Goal: Task Accomplishment & Management: Manage account settings

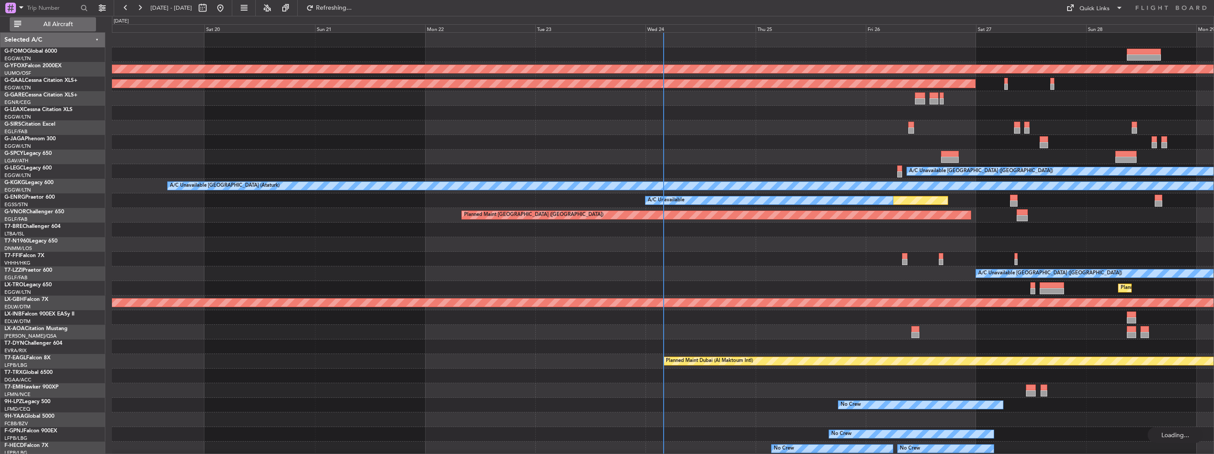
click at [64, 23] on span "All Aircraft" at bounding box center [58, 24] width 70 height 6
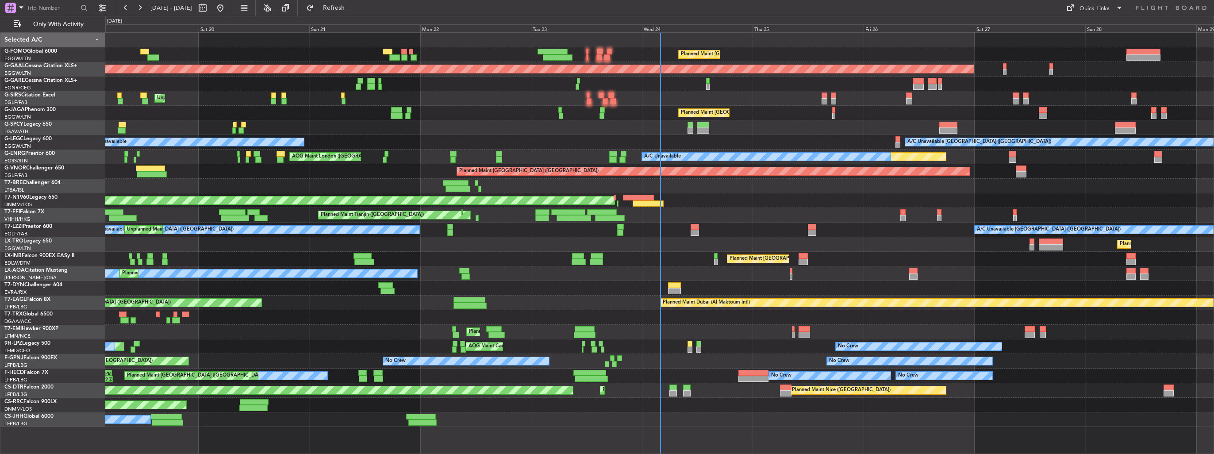
click at [749, 238] on div "Planned Maint London (Luton) Unplanned Maint Athens (Eleftherios Venizelos Intl)" at bounding box center [659, 244] width 1108 height 15
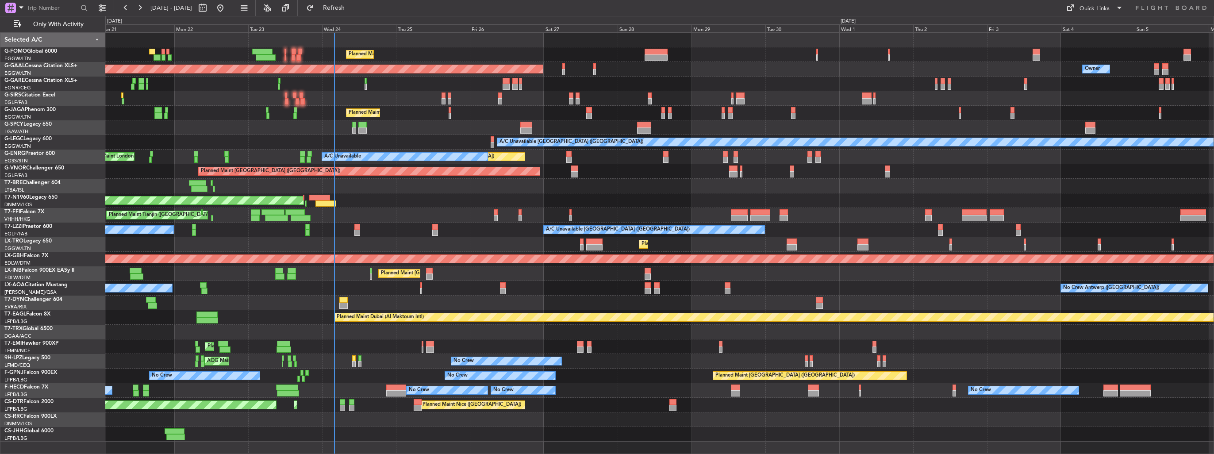
click at [402, 232] on div "Planned Maint London (Luton) Planned Maint Dusseldorf Owner Unplanned Maint Lon…" at bounding box center [659, 237] width 1108 height 409
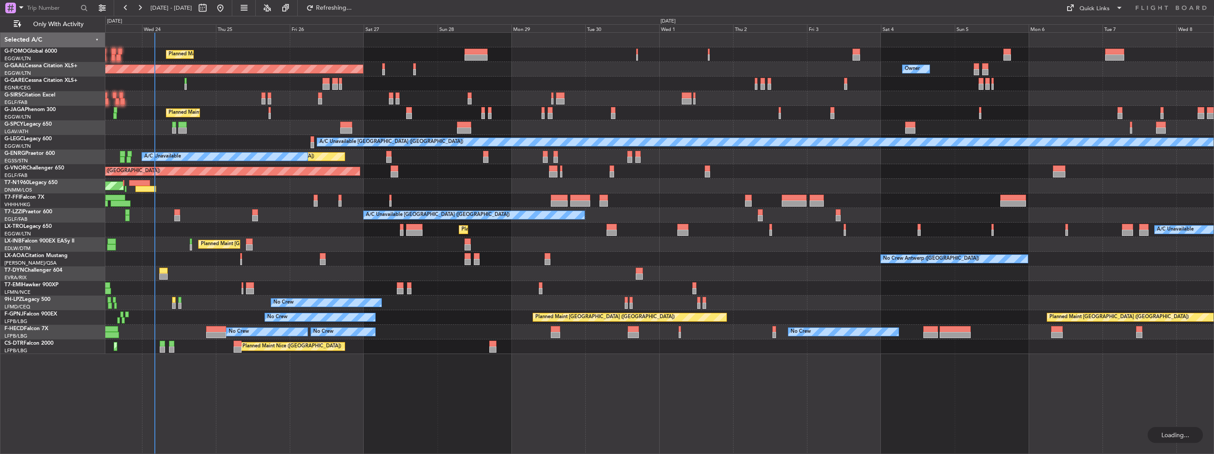
click at [279, 139] on div "A/C Unavailable London (Luton) A/C Unavailable" at bounding box center [659, 142] width 1108 height 15
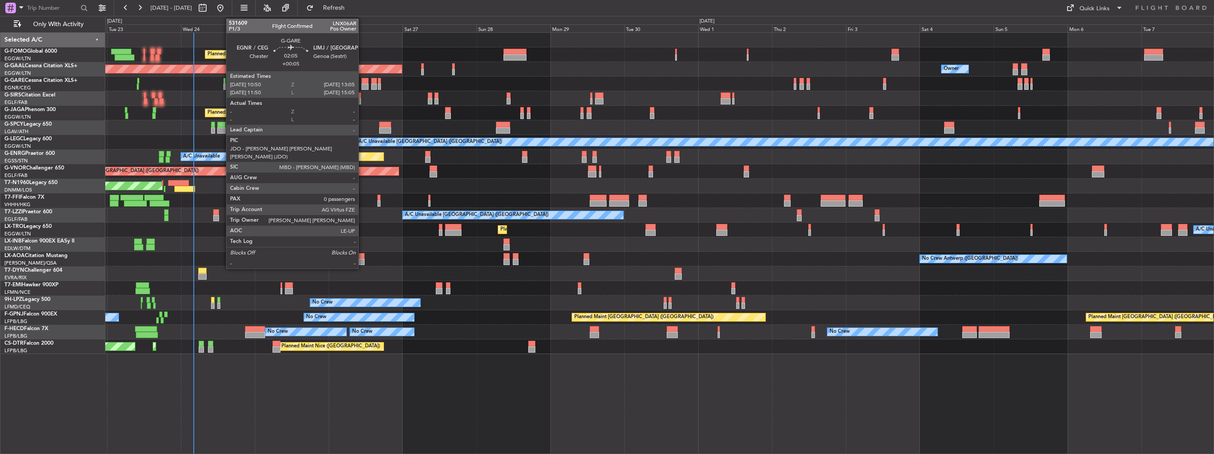
click at [362, 84] on div at bounding box center [364, 87] width 7 height 6
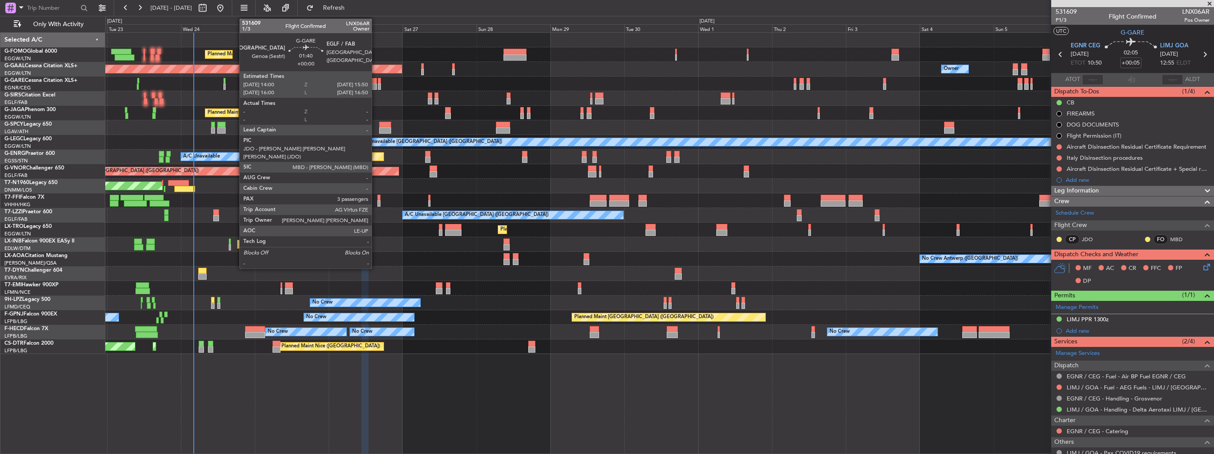
click at [376, 84] on div at bounding box center [374, 87] width 6 height 6
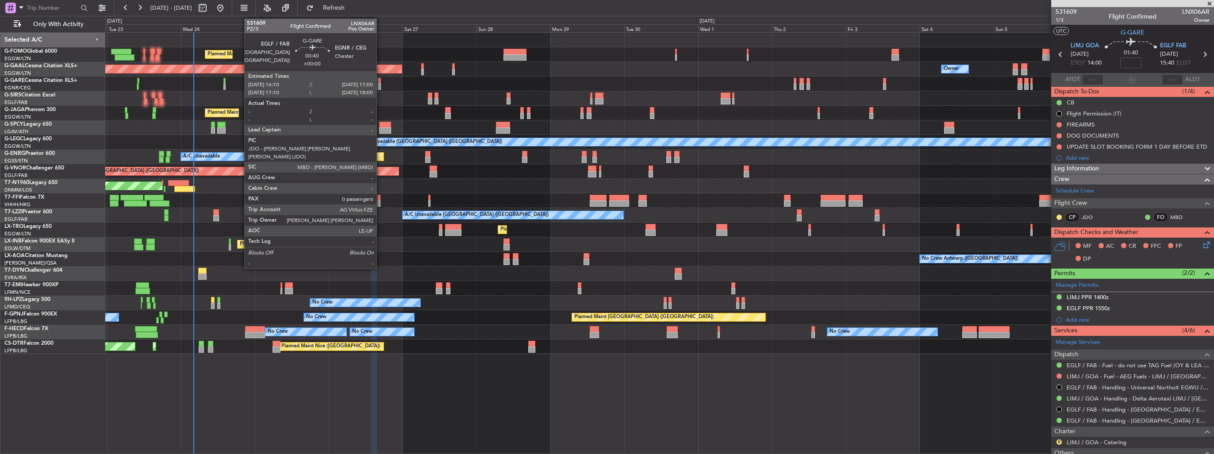
click at [380, 88] on div at bounding box center [379, 87] width 3 height 6
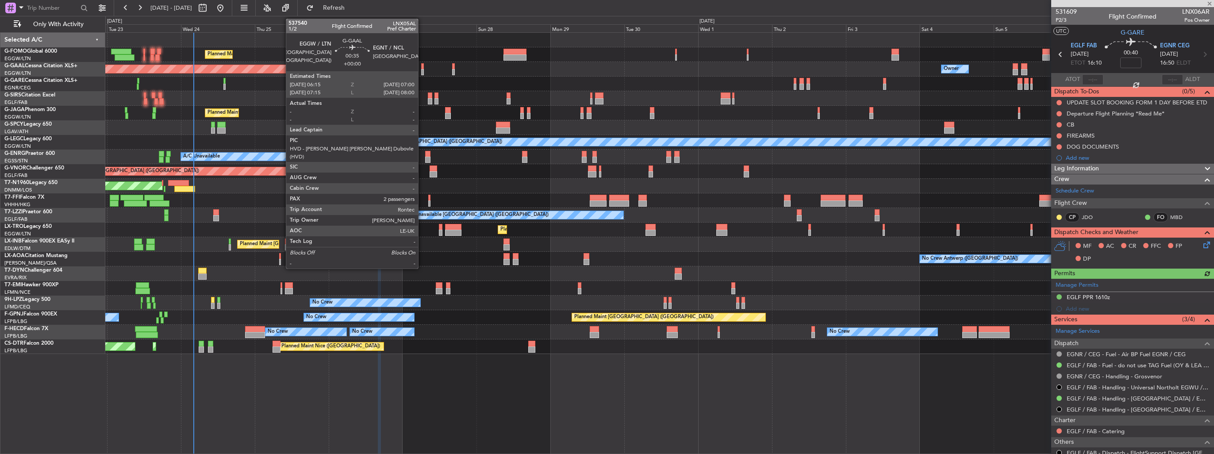
click at [422, 64] on div at bounding box center [422, 66] width 3 height 6
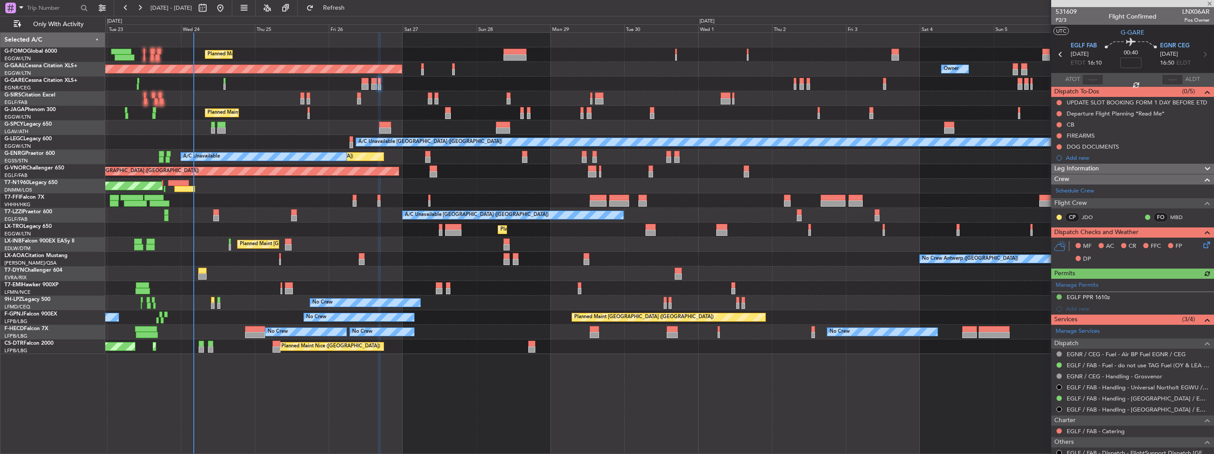
type input "2"
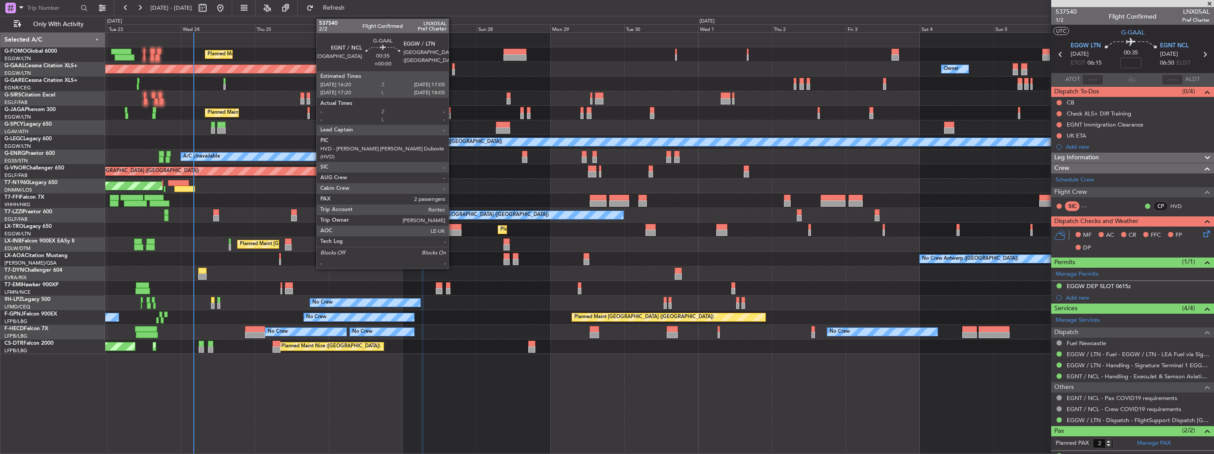
click at [453, 73] on div at bounding box center [453, 72] width 3 height 6
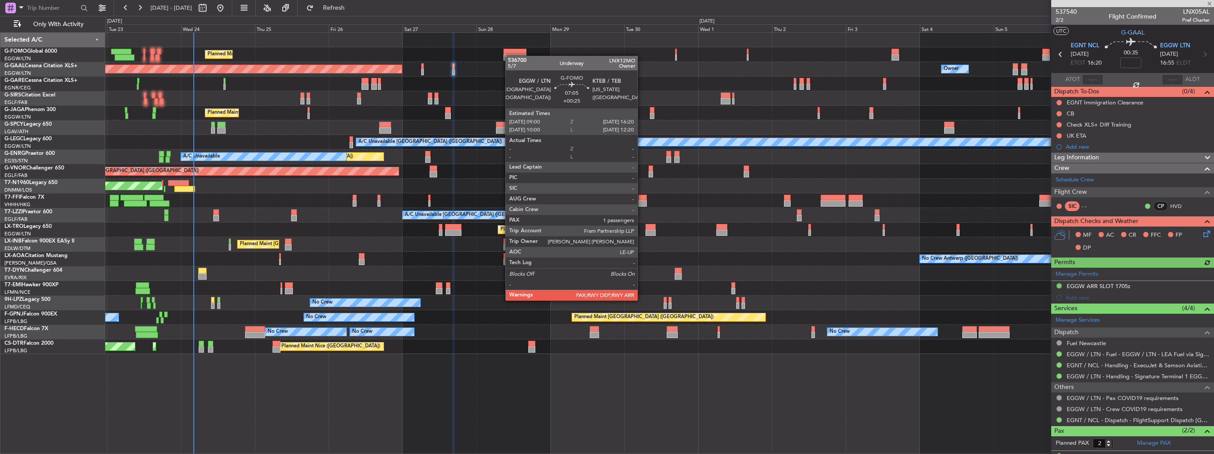
click at [510, 56] on div at bounding box center [514, 57] width 23 height 6
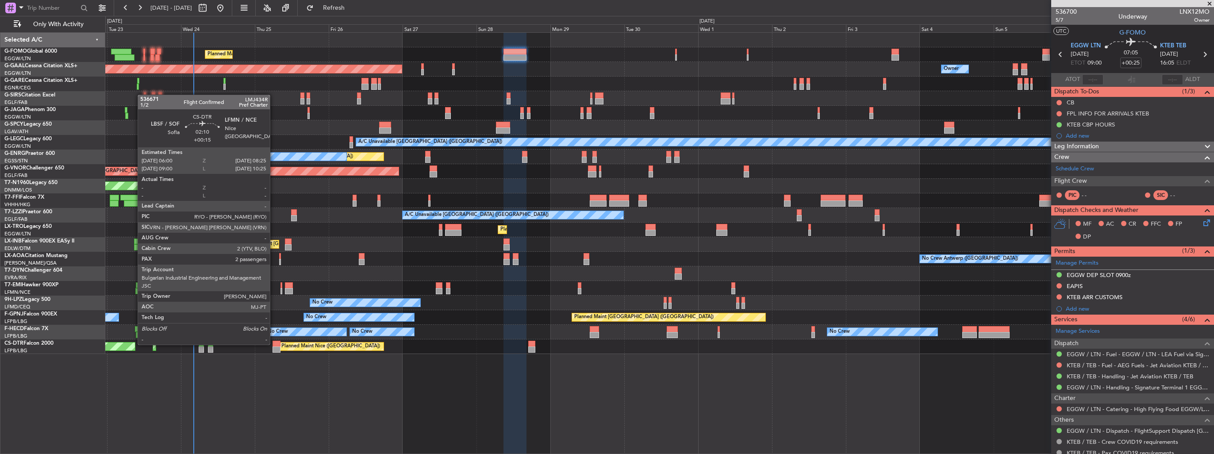
click at [274, 344] on div at bounding box center [277, 344] width 8 height 6
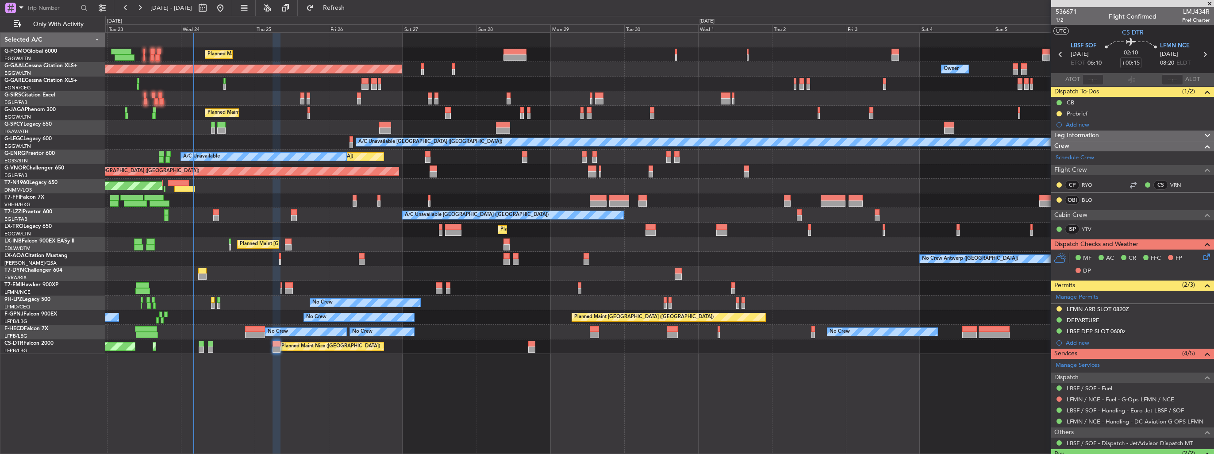
click at [928, 388] on div "Planned Maint London (Luton) Owner Planned Maint Dusseldorf Owner Owner Unplann…" at bounding box center [659, 243] width 1109 height 422
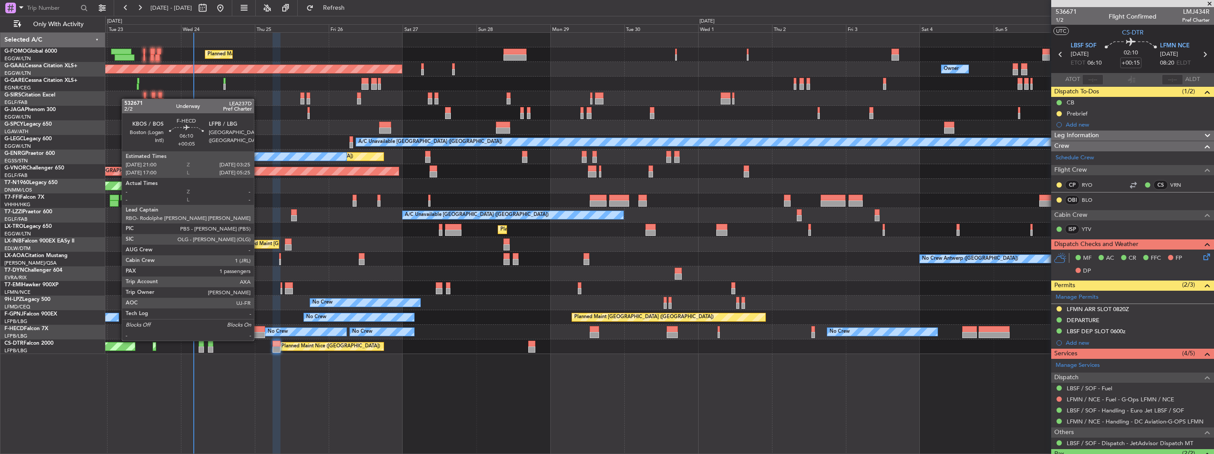
click at [258, 332] on div at bounding box center [255, 335] width 20 height 6
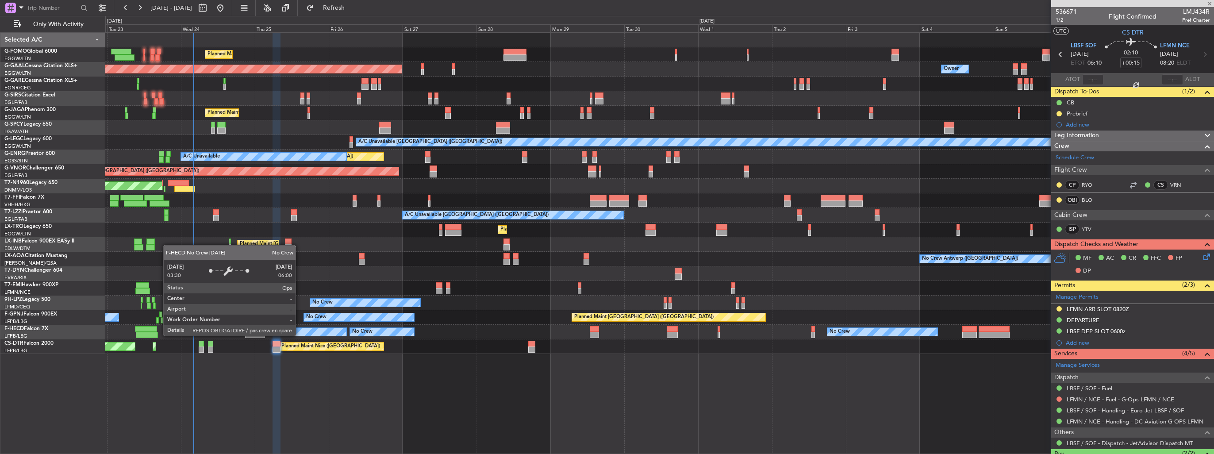
type input "+00:05"
type input "1"
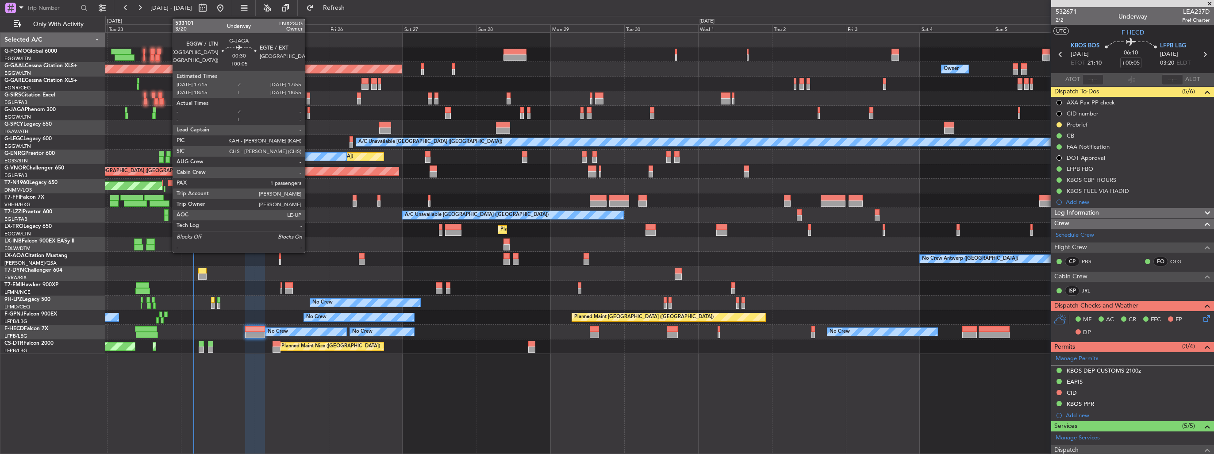
click at [309, 109] on div at bounding box center [308, 110] width 2 height 6
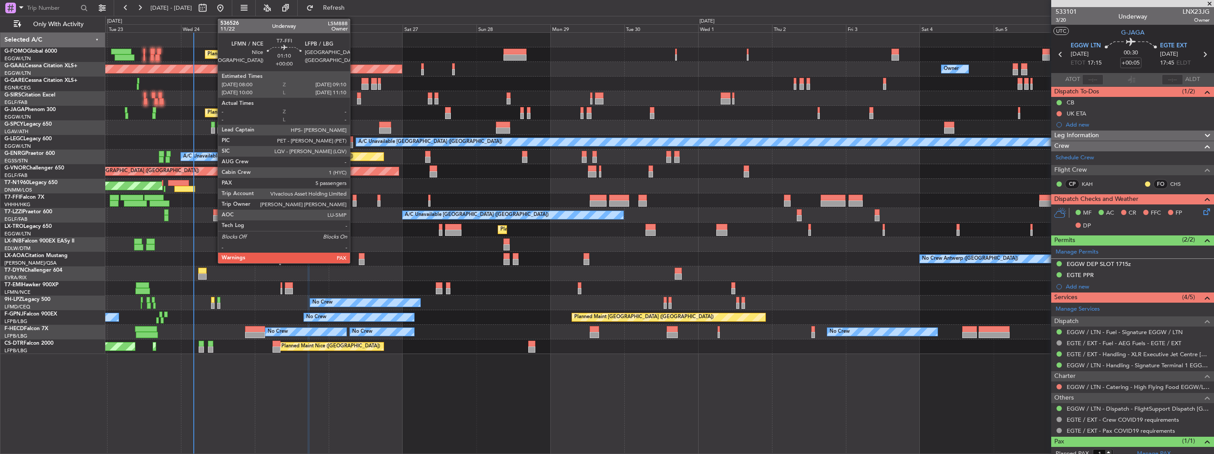
click at [354, 203] on div at bounding box center [355, 203] width 4 height 6
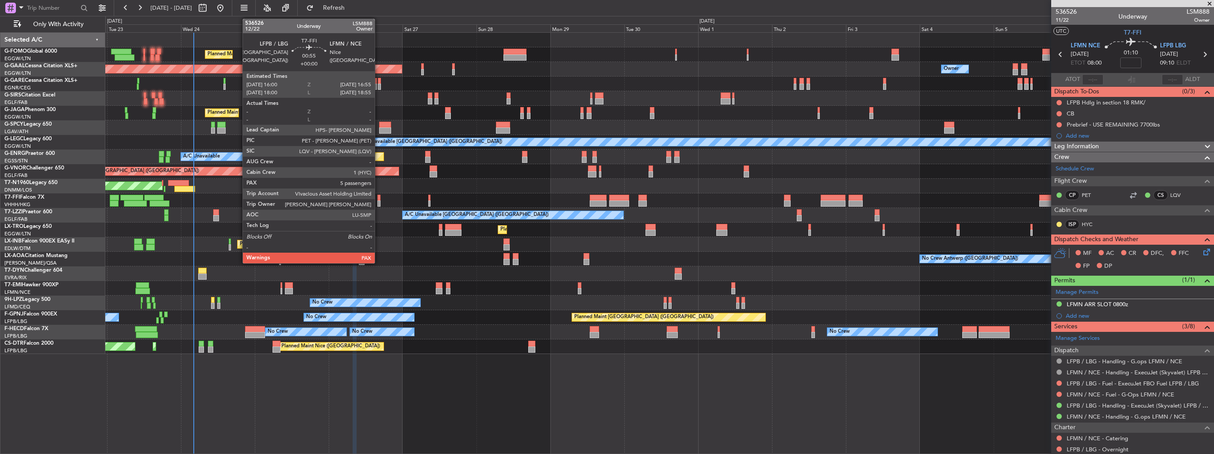
click at [379, 203] on div at bounding box center [378, 203] width 3 height 6
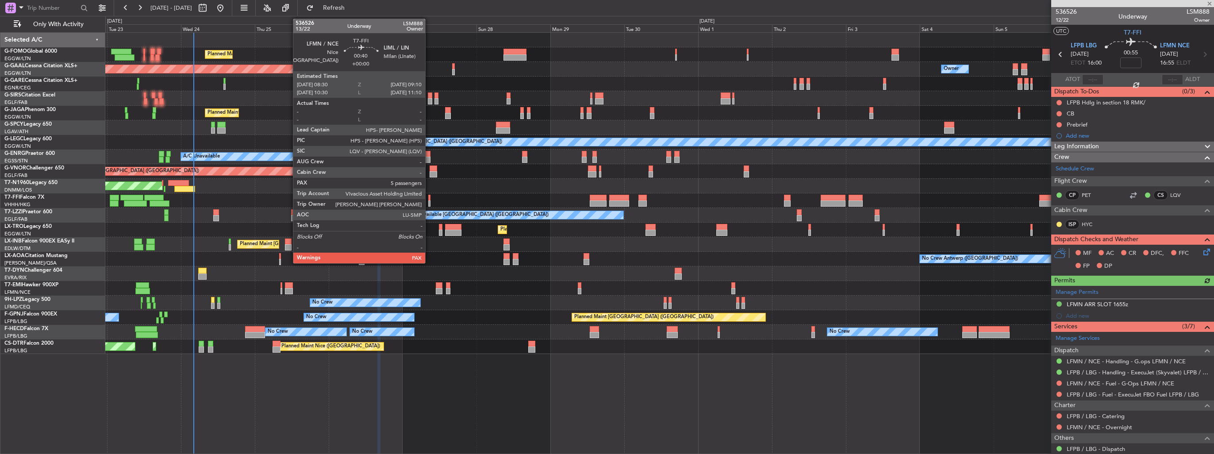
click at [429, 202] on div at bounding box center [429, 203] width 2 height 6
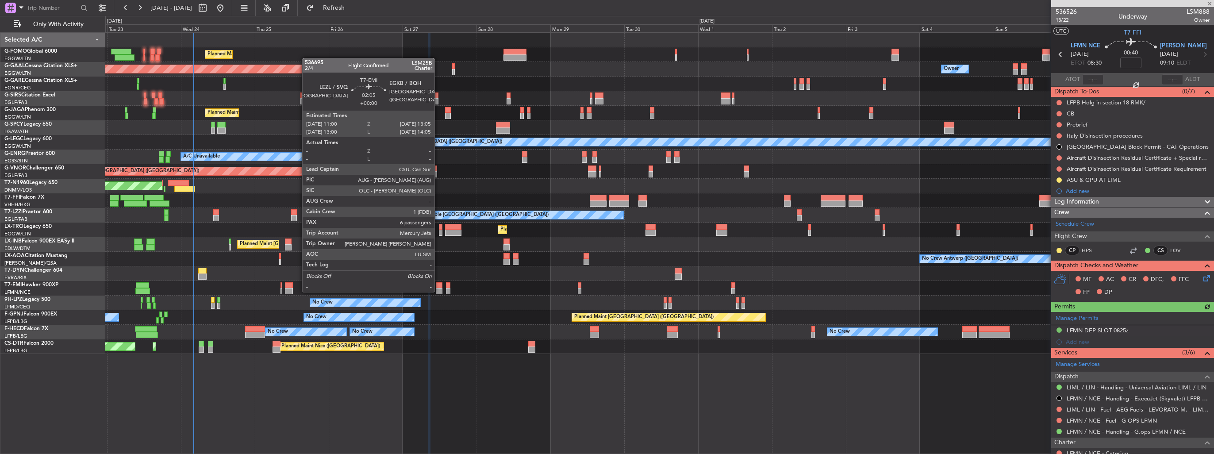
click at [438, 291] on div at bounding box center [439, 291] width 7 height 6
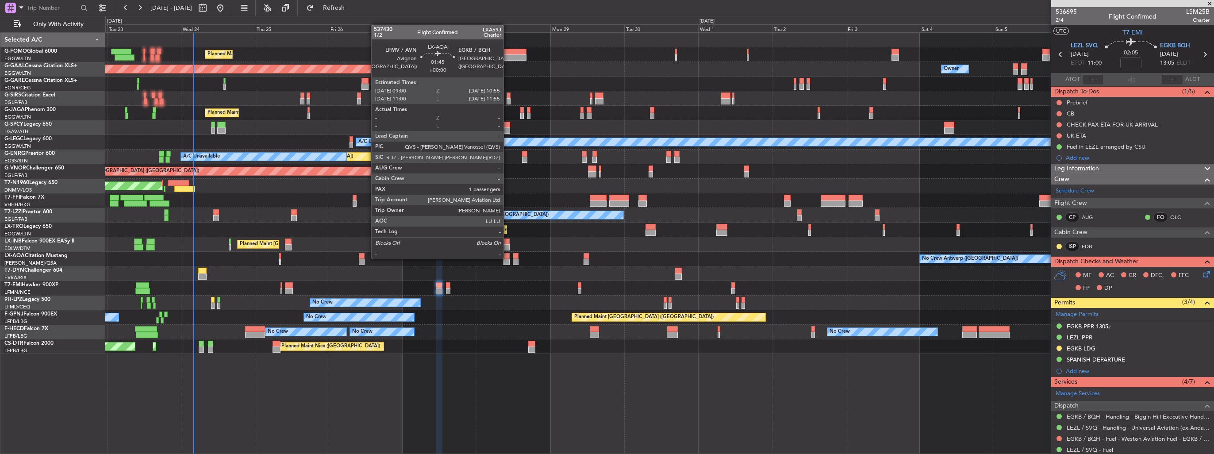
click at [507, 258] on div at bounding box center [506, 256] width 6 height 6
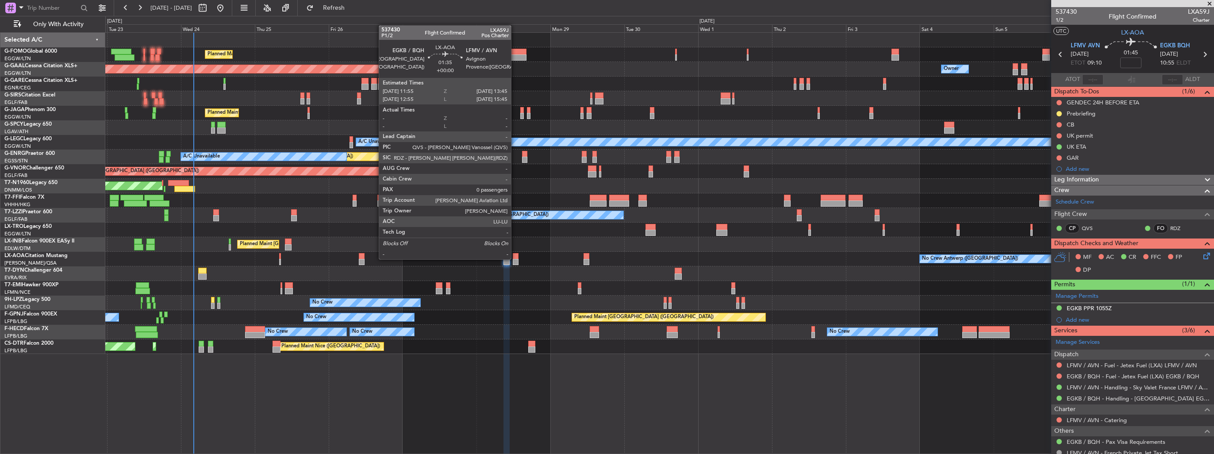
click at [515, 259] on div at bounding box center [516, 262] width 6 height 6
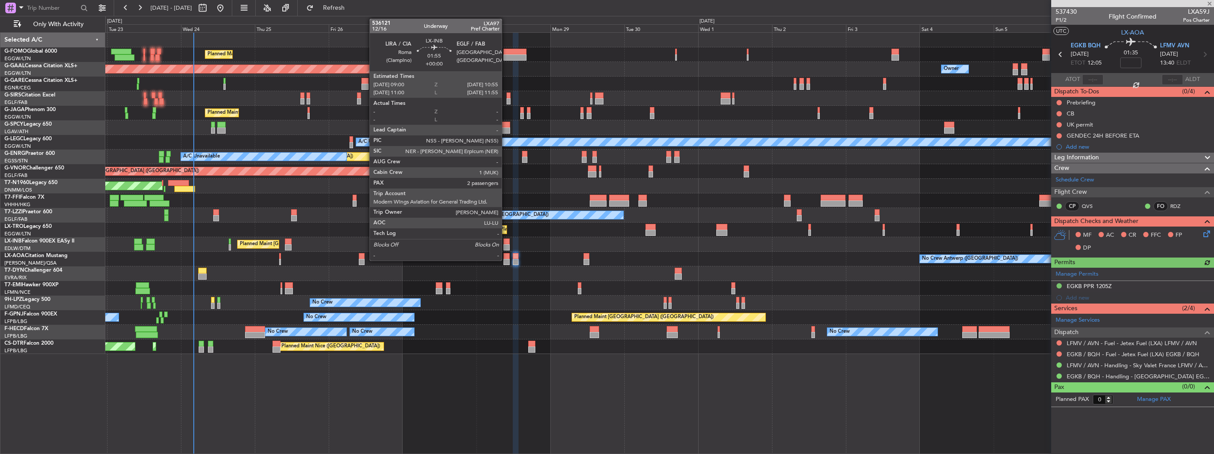
click at [506, 242] on div at bounding box center [506, 241] width 6 height 6
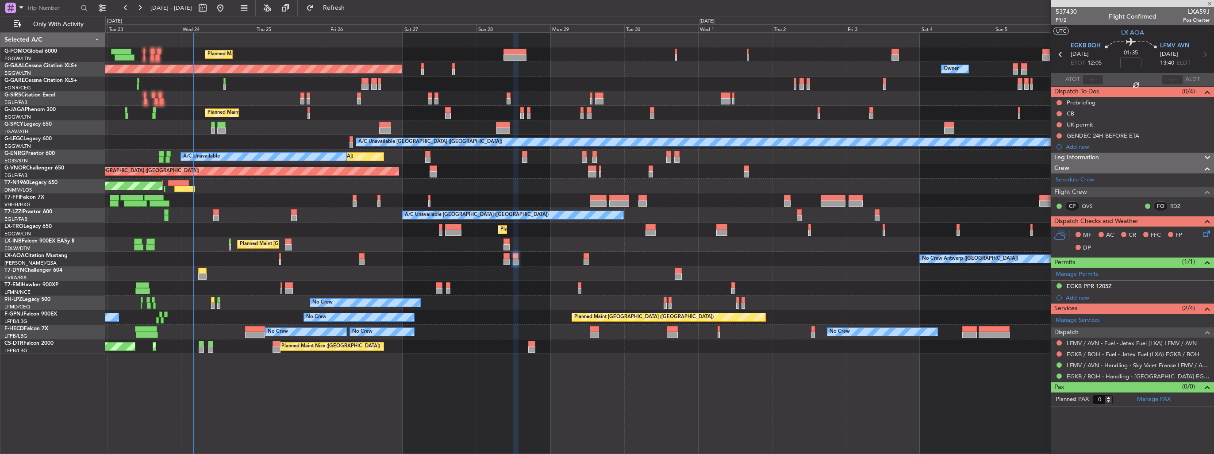
type input "2"
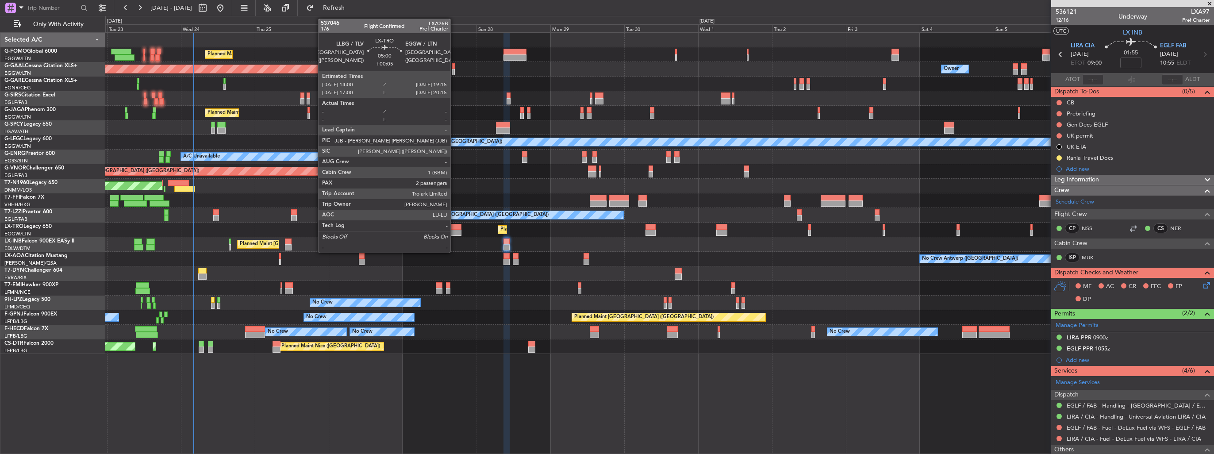
click at [454, 227] on div at bounding box center [453, 227] width 16 height 6
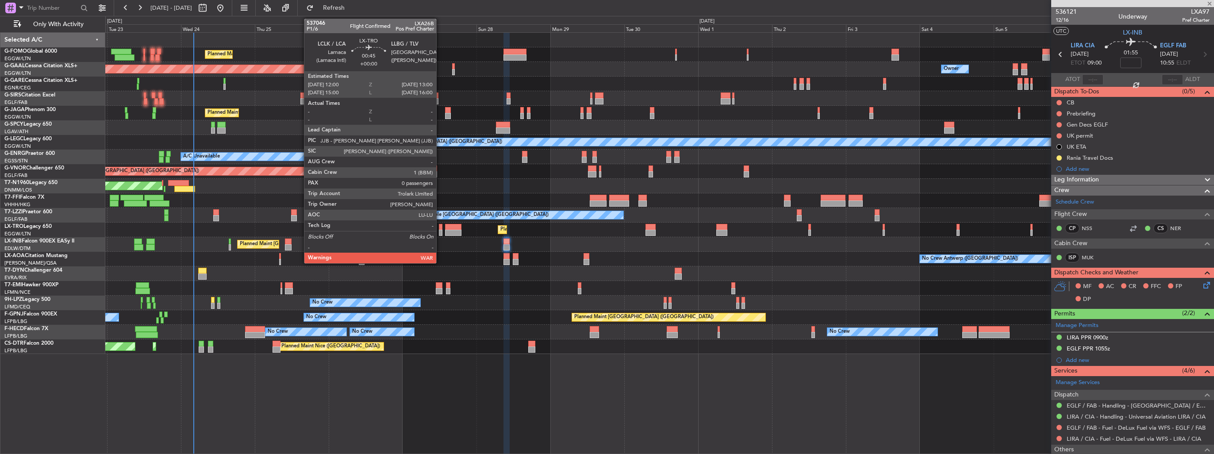
type input "+00:05"
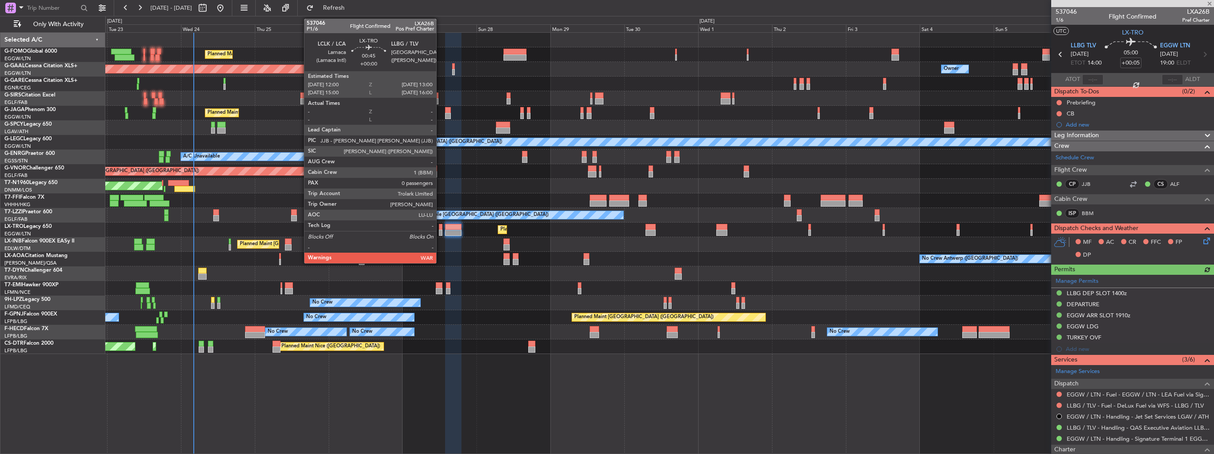
click at [440, 230] on div at bounding box center [440, 233] width 3 height 6
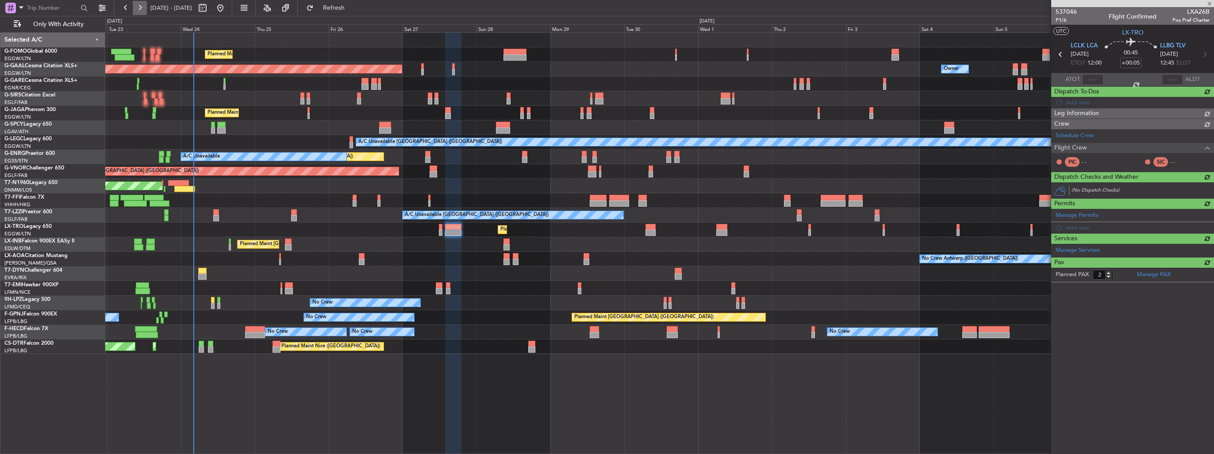
type input "0"
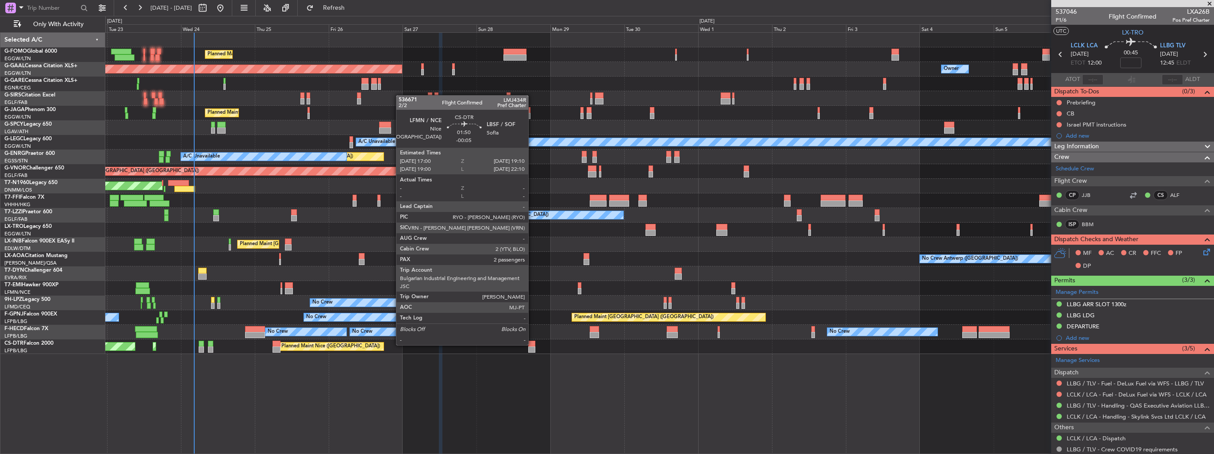
click at [532, 344] on div at bounding box center [531, 344] width 7 height 6
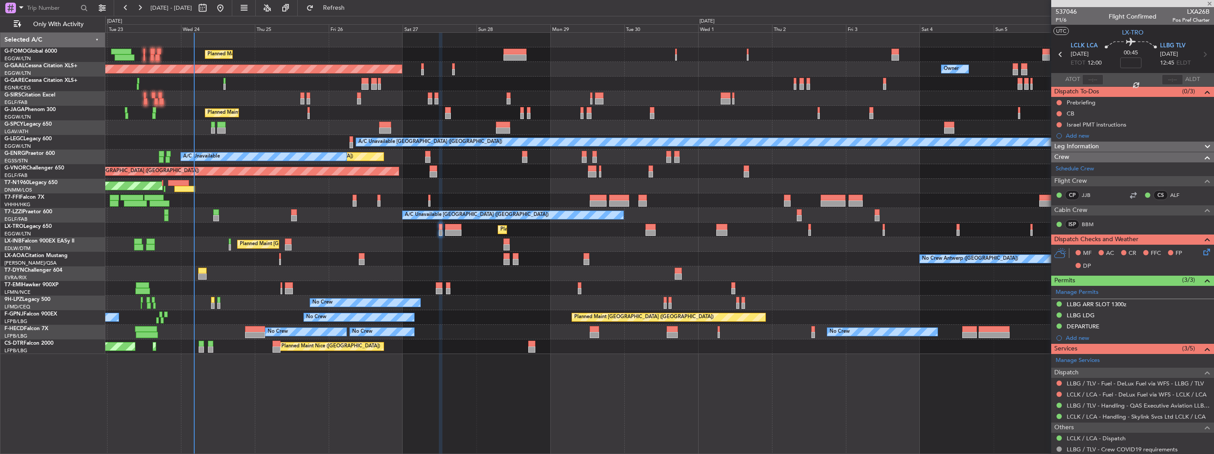
type input "-00:05"
type input "2"
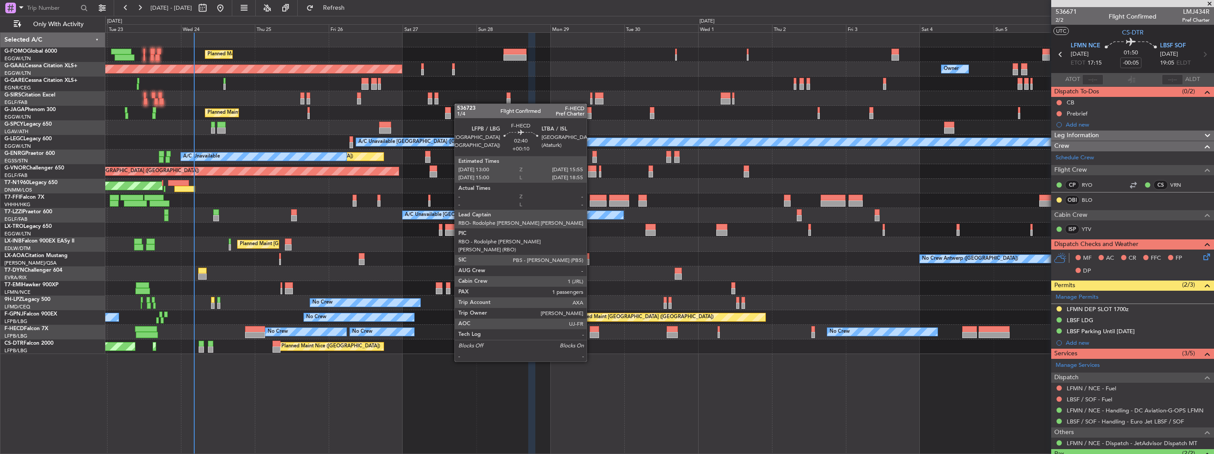
click at [591, 337] on div at bounding box center [594, 335] width 9 height 6
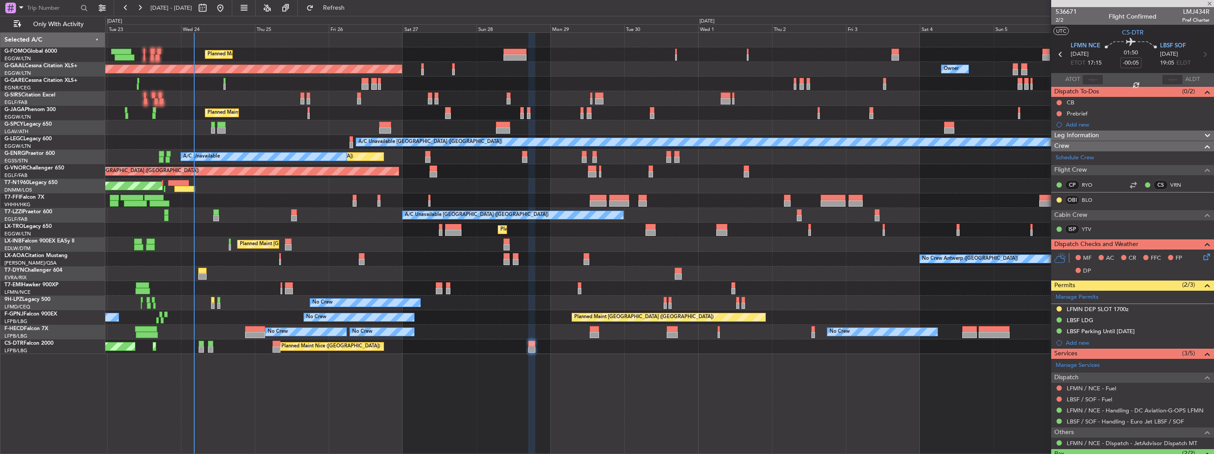
type input "+00:10"
type input "1"
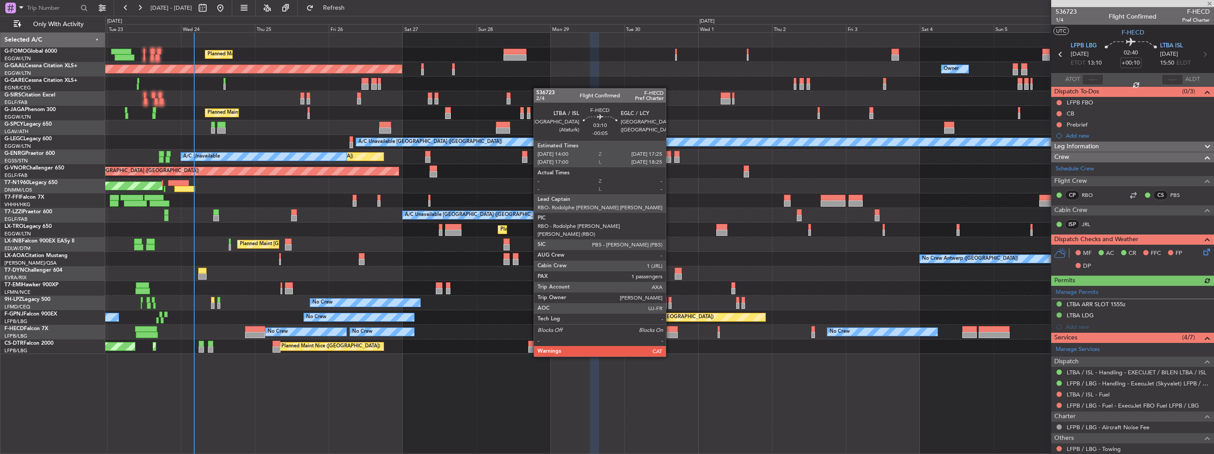
click at [670, 332] on div at bounding box center [672, 335] width 11 height 6
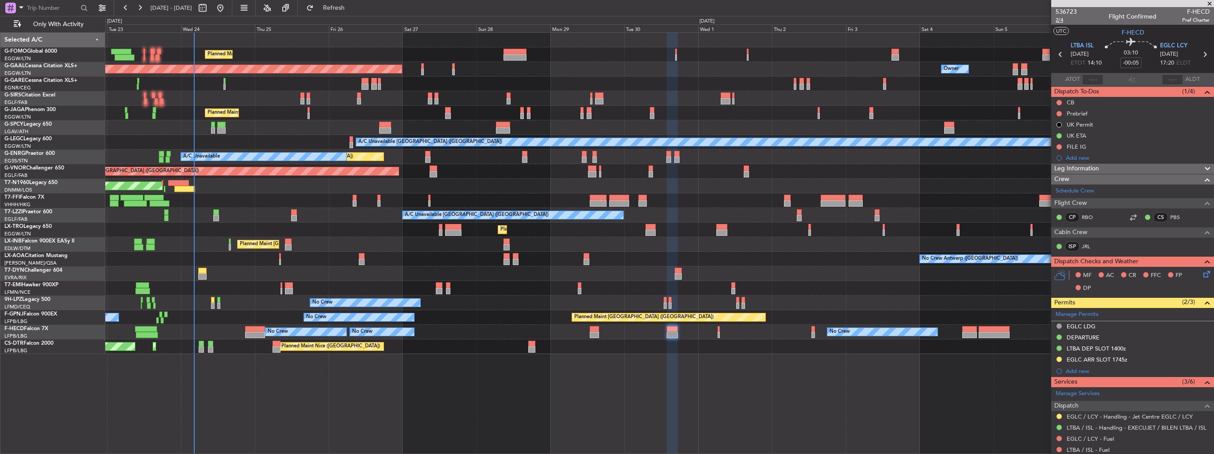
click at [1062, 20] on span "2/4" at bounding box center [1066, 20] width 21 height 8
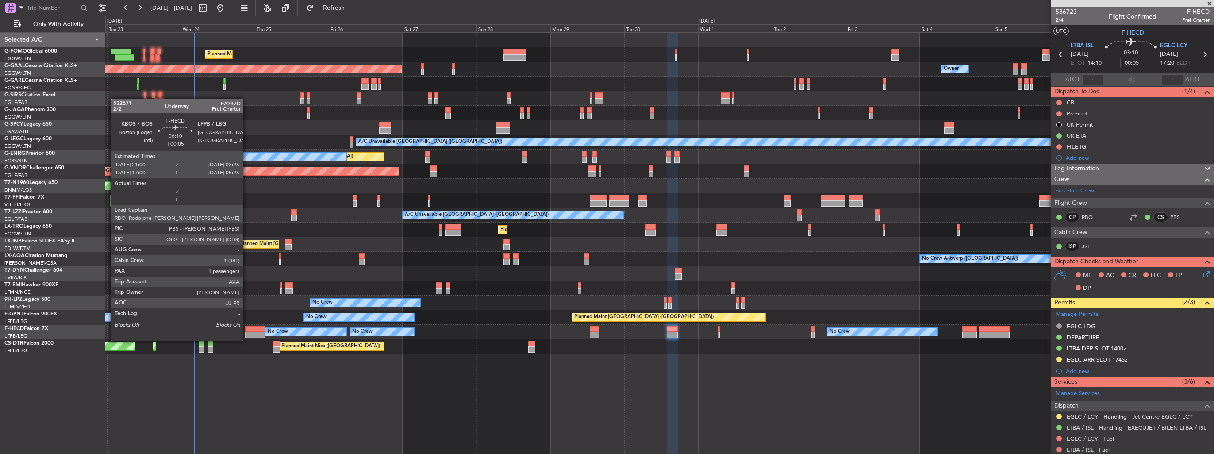
click at [247, 332] on div at bounding box center [255, 335] width 20 height 6
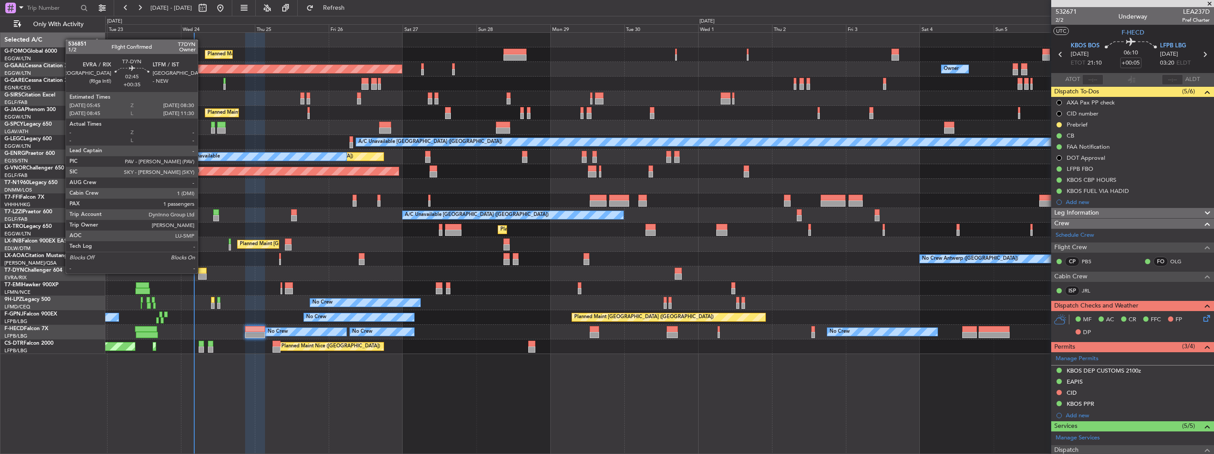
click at [202, 273] on div at bounding box center [202, 271] width 9 height 6
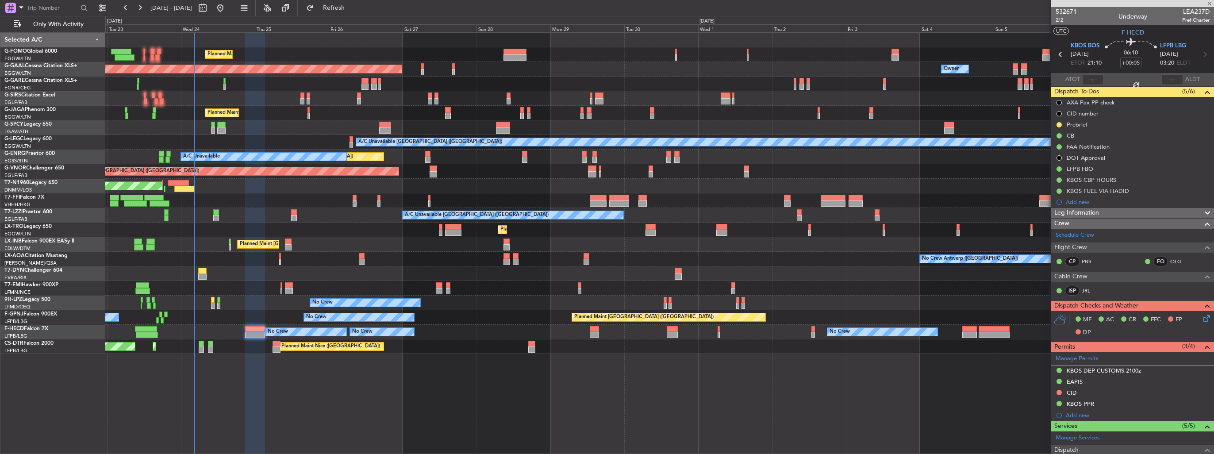
type input "+00:35"
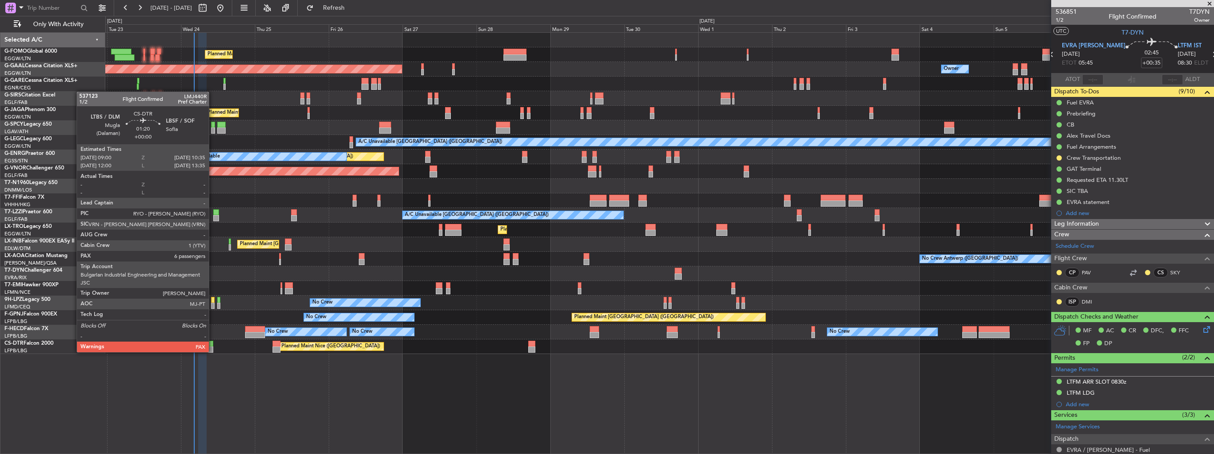
click at [213, 351] on div at bounding box center [210, 349] width 5 height 6
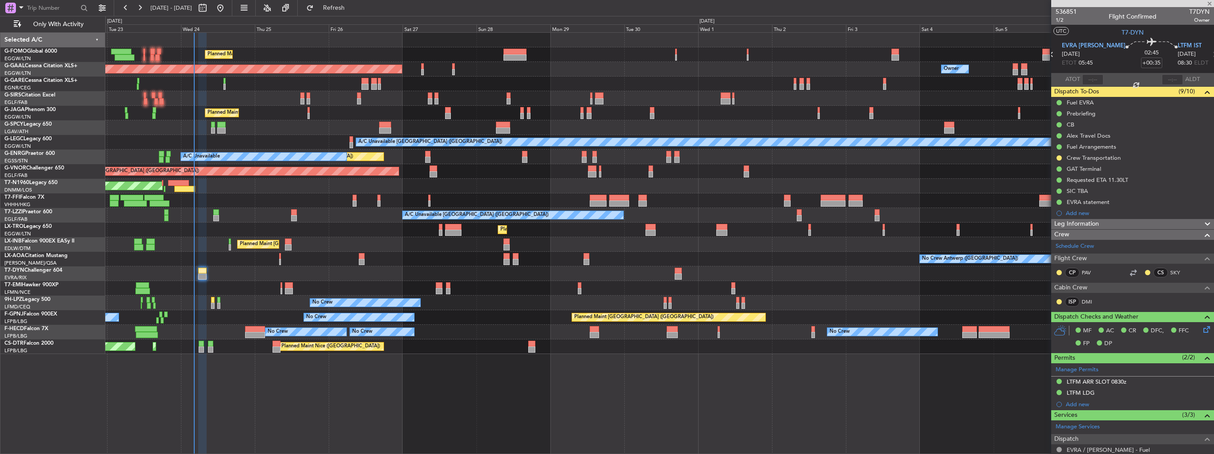
type input "6"
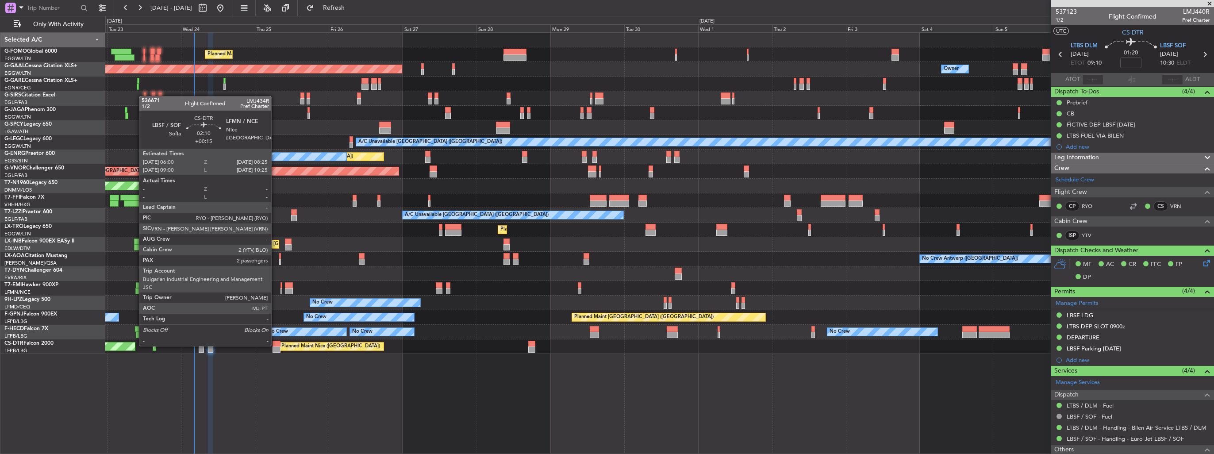
click at [275, 345] on div at bounding box center [277, 344] width 8 height 6
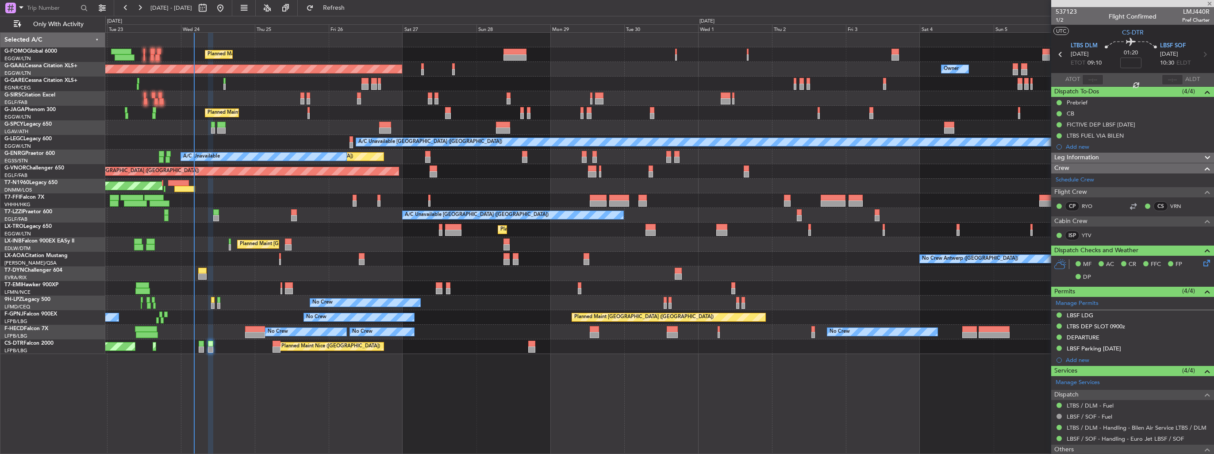
type input "+00:15"
type input "2"
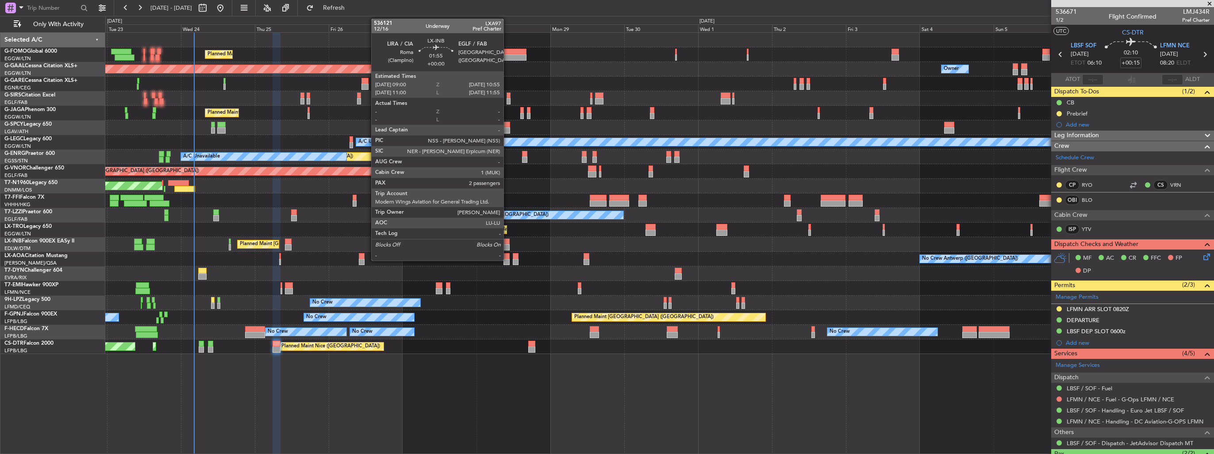
click at [507, 245] on div at bounding box center [506, 247] width 6 height 6
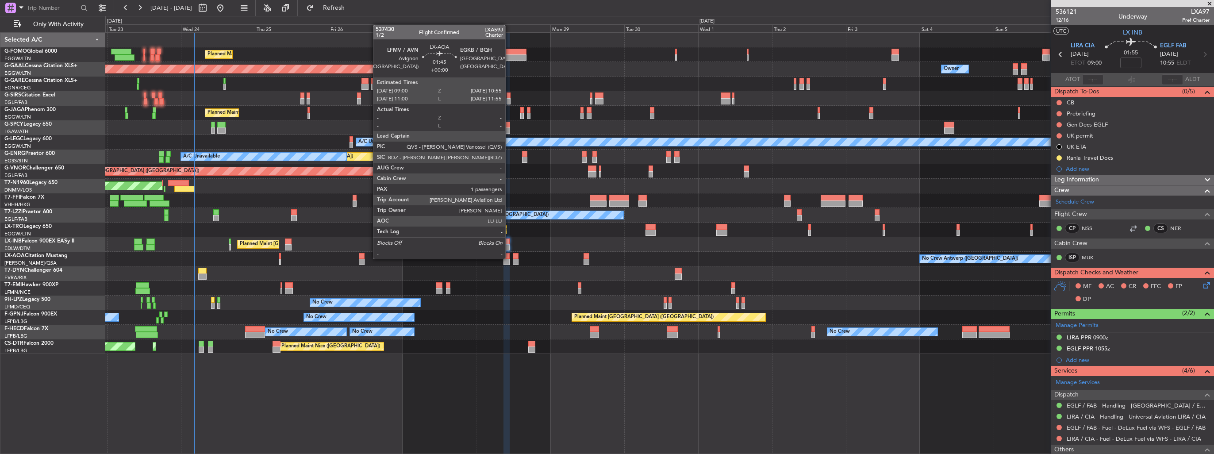
click at [509, 258] on div at bounding box center [506, 256] width 6 height 6
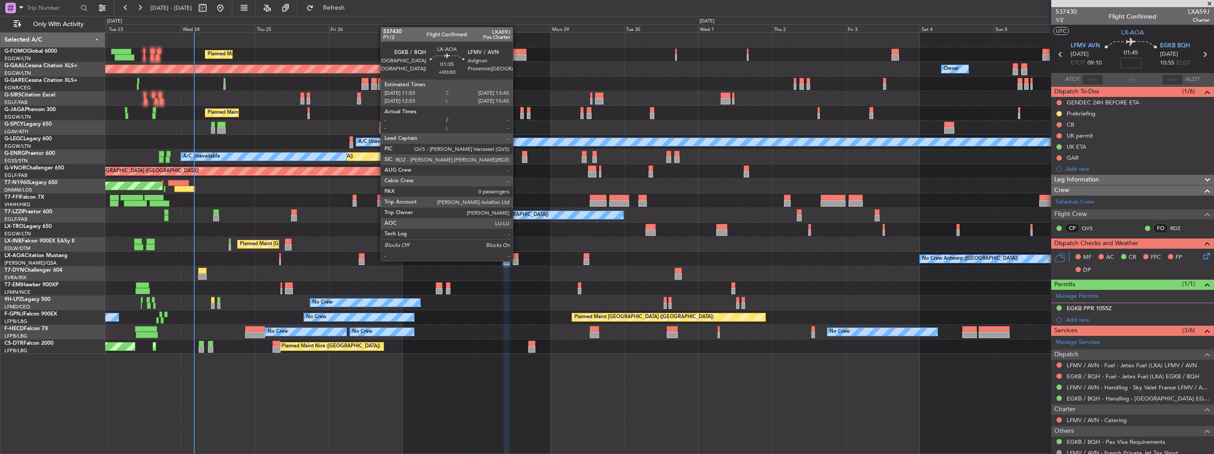
click at [517, 260] on div at bounding box center [516, 262] width 6 height 6
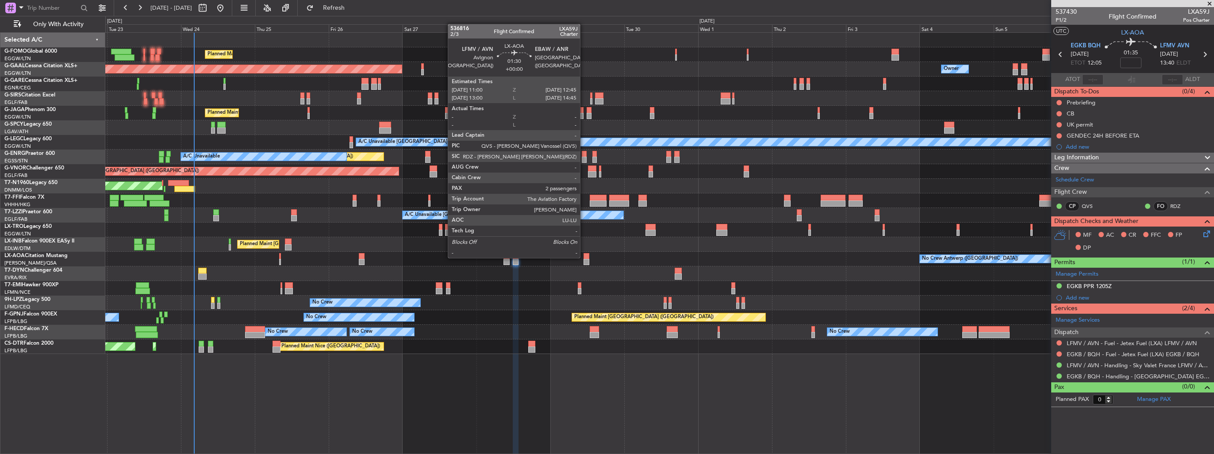
click at [584, 257] on div at bounding box center [587, 256] width 6 height 6
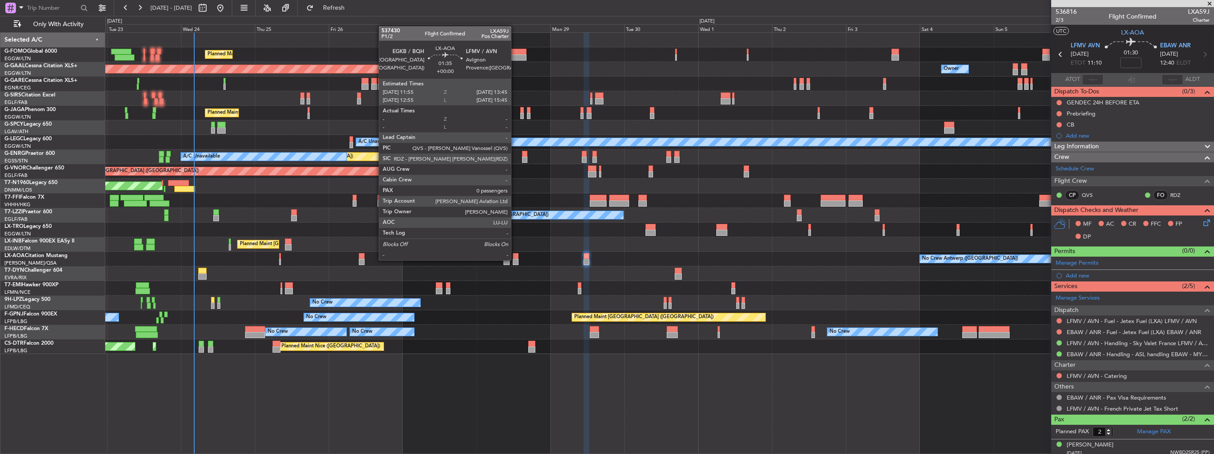
click at [515, 259] on div at bounding box center [516, 262] width 6 height 6
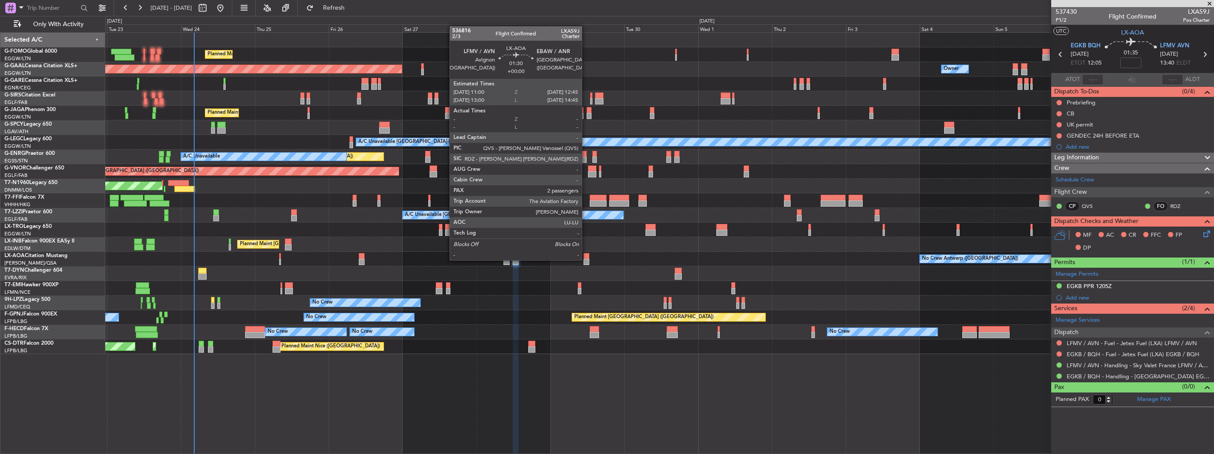
click at [586, 259] on div at bounding box center [587, 262] width 6 height 6
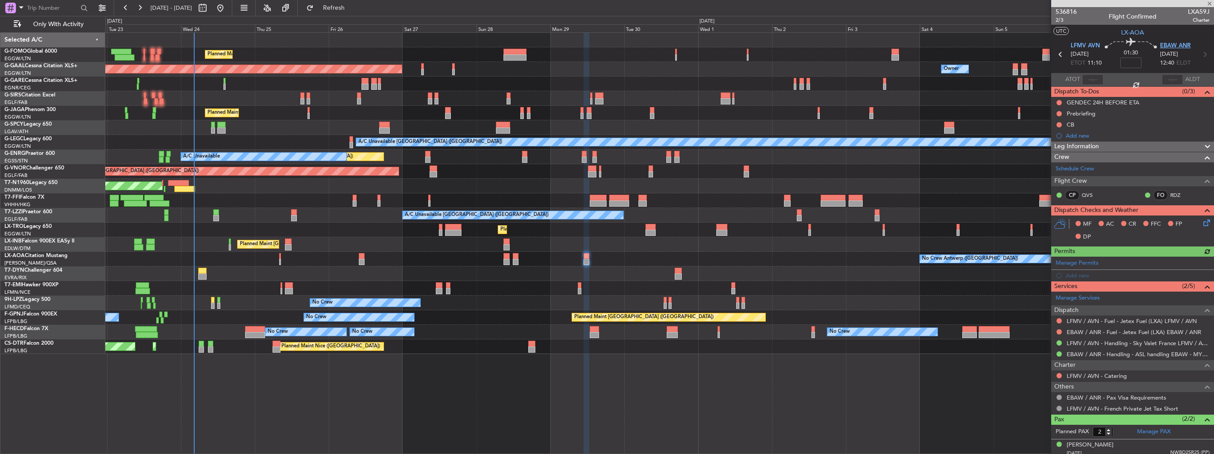
click at [1172, 46] on span "EBAW ANR" at bounding box center [1175, 46] width 31 height 9
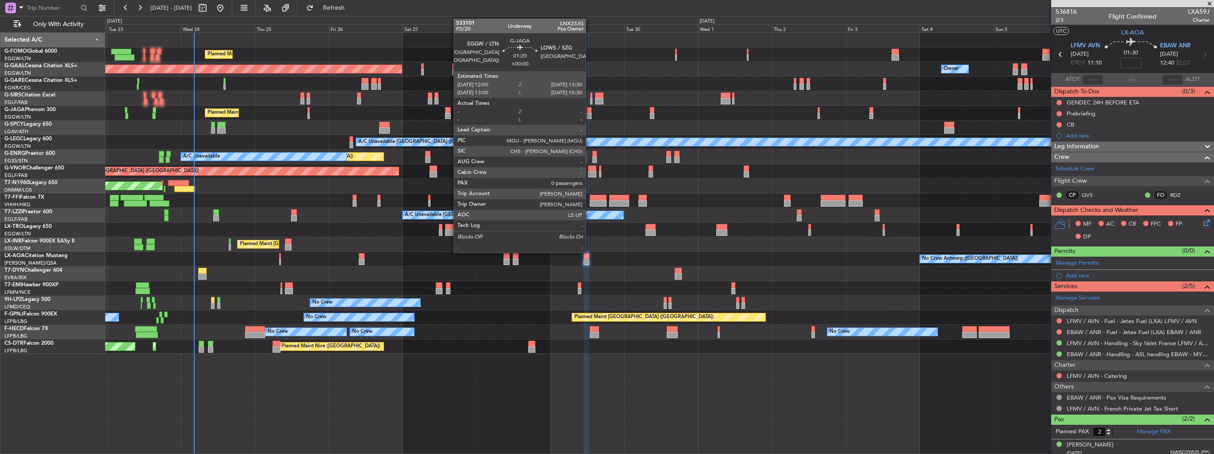
click at [590, 113] on div at bounding box center [589, 116] width 5 height 6
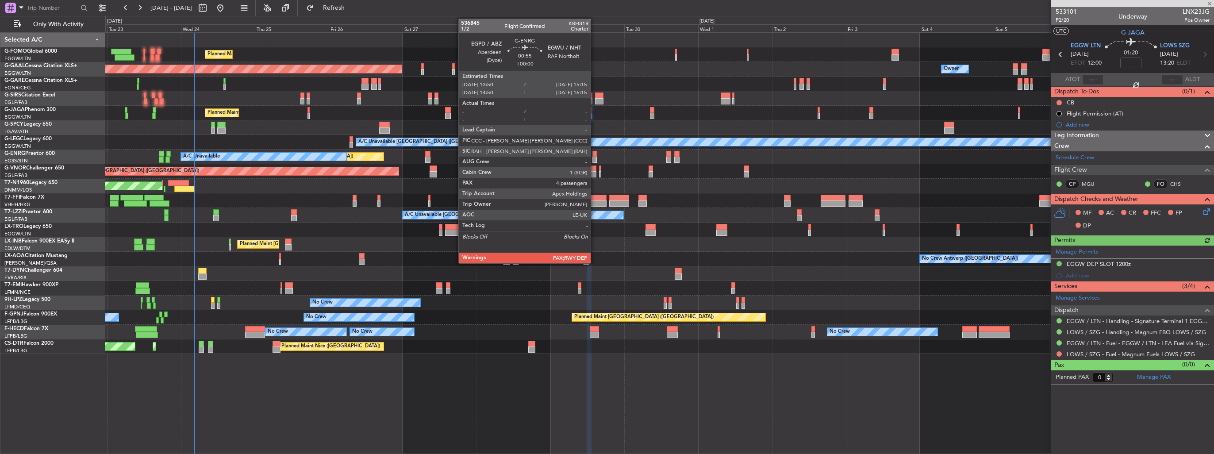
click at [595, 159] on div at bounding box center [594, 160] width 4 height 6
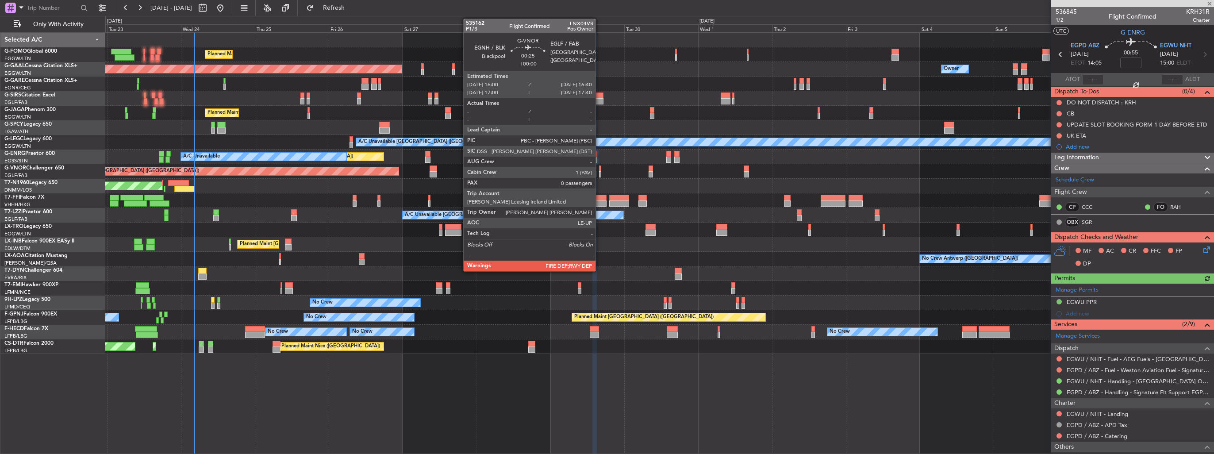
click at [599, 172] on div at bounding box center [600, 174] width 2 height 6
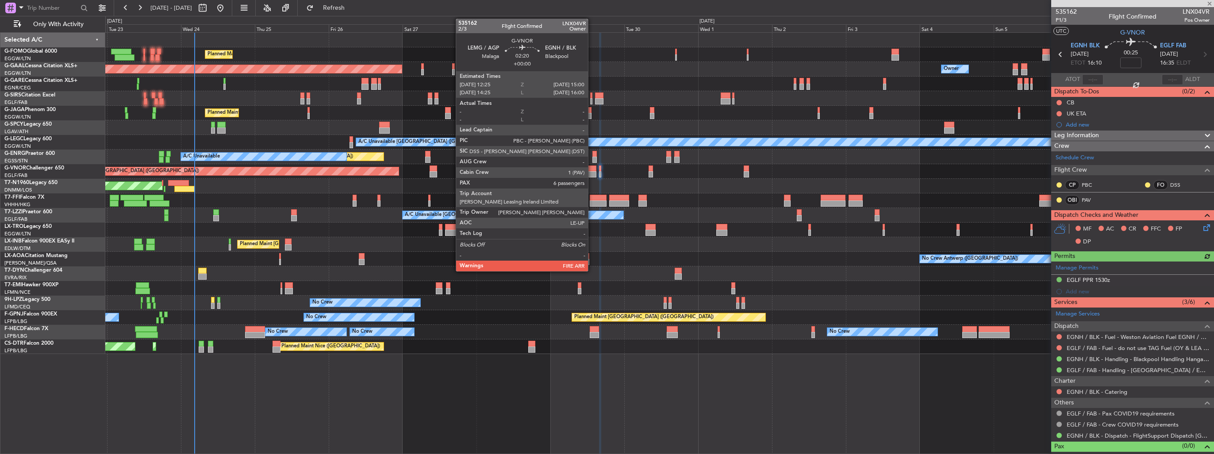
click at [592, 171] on div at bounding box center [592, 174] width 8 height 6
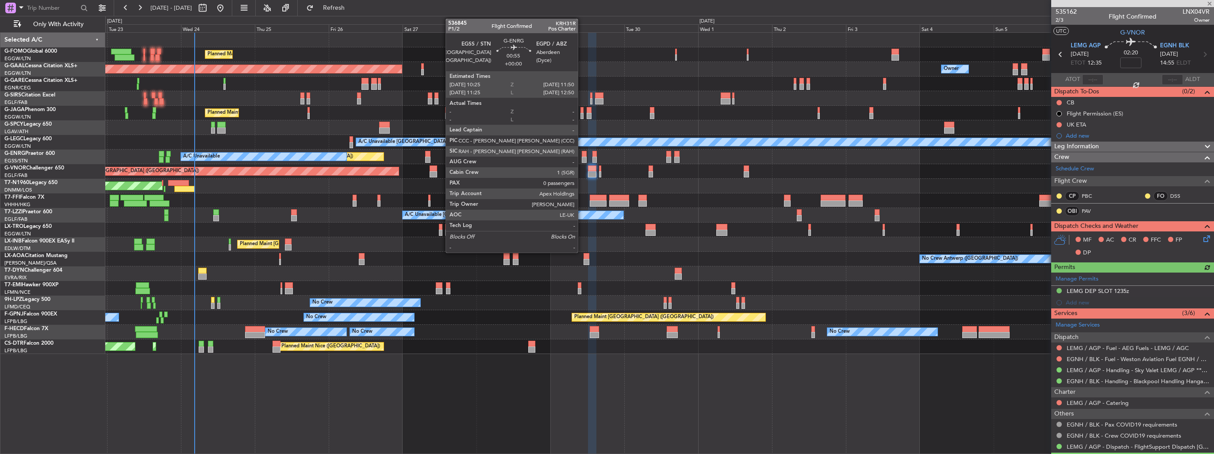
click at [582, 152] on div at bounding box center [584, 154] width 4 height 6
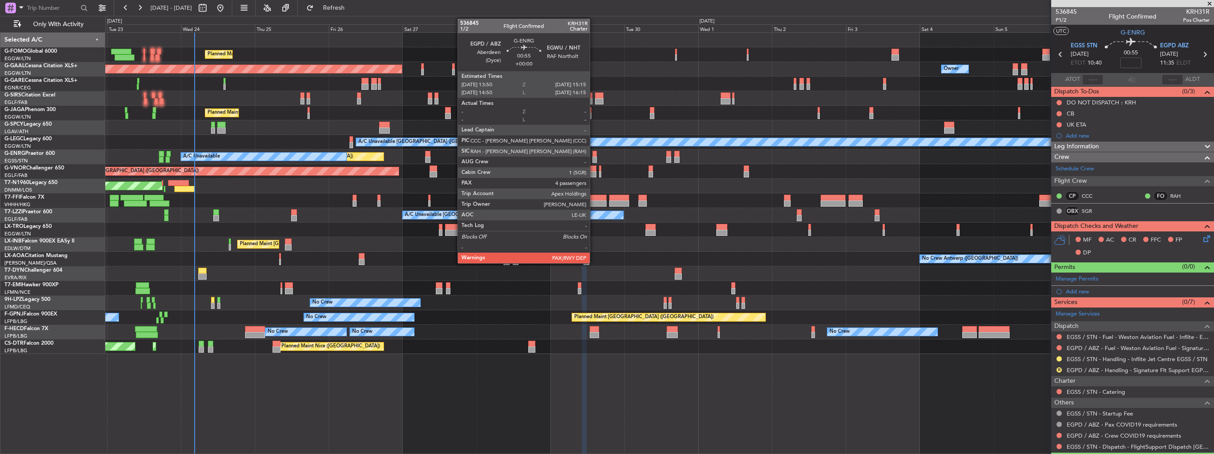
click at [594, 158] on div at bounding box center [594, 160] width 4 height 6
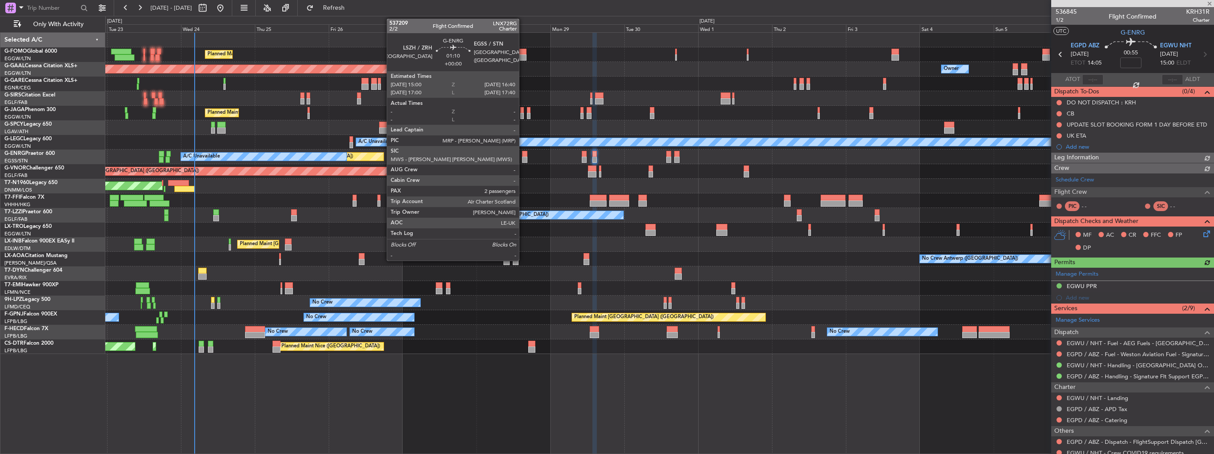
click at [523, 157] on div at bounding box center [524, 160] width 5 height 6
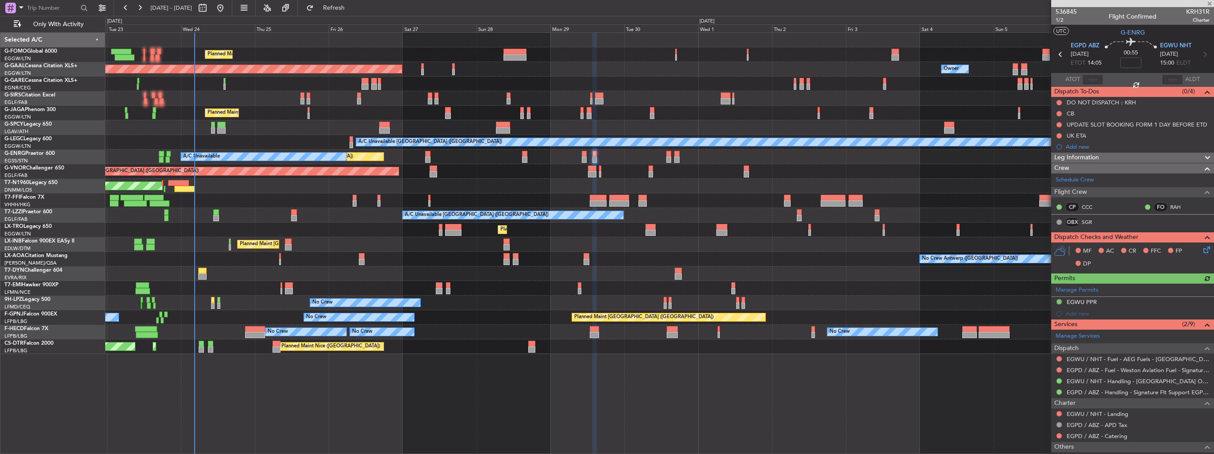
type input "2"
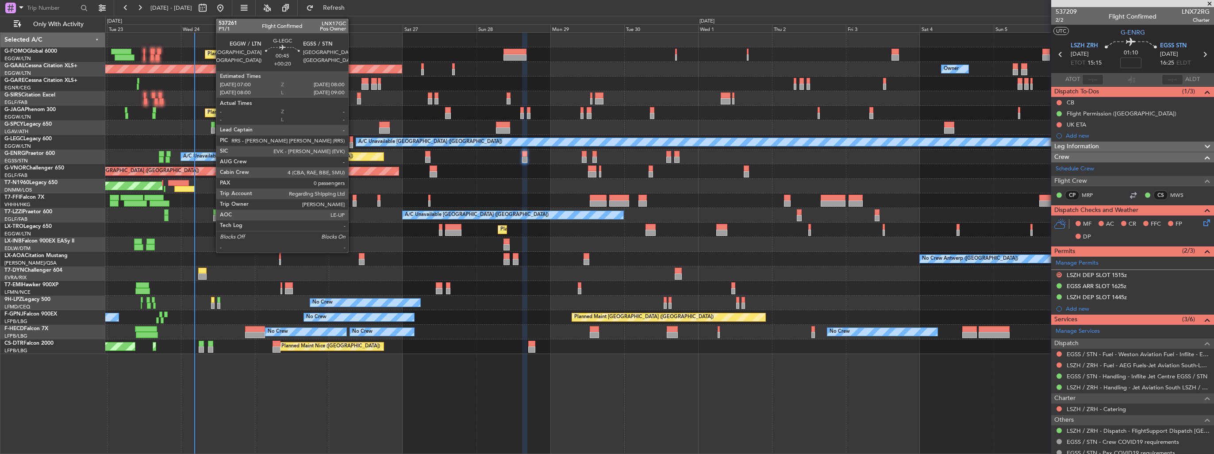
click at [352, 146] on div at bounding box center [351, 145] width 3 height 6
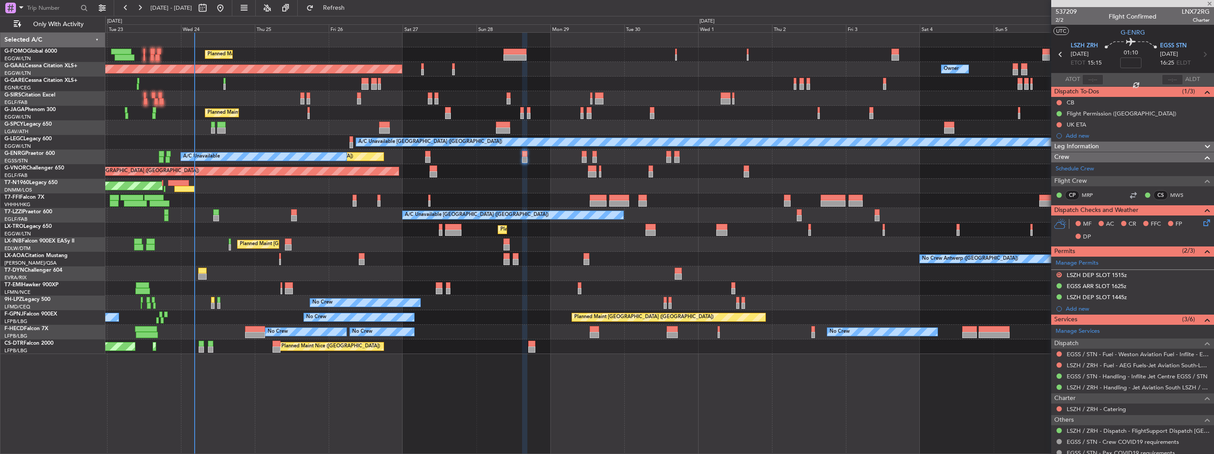
type input "+00:20"
type input "0"
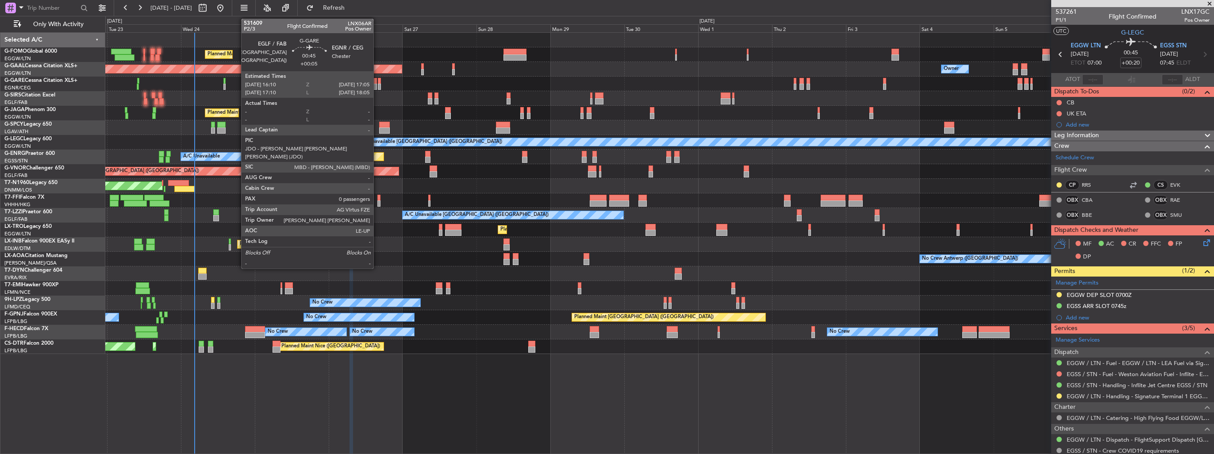
click at [378, 85] on div at bounding box center [379, 87] width 3 height 6
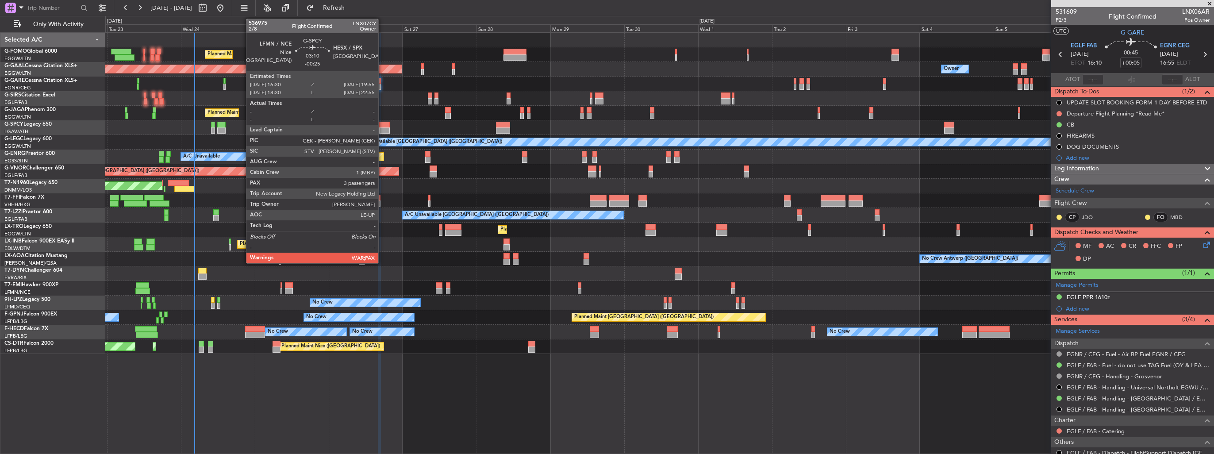
click at [382, 129] on div at bounding box center [384, 130] width 11 height 6
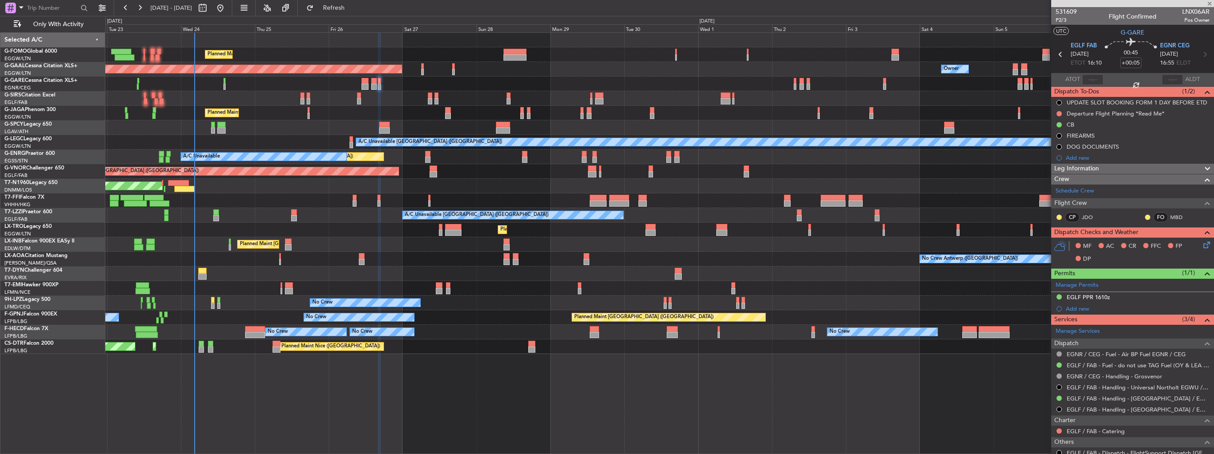
type input "-00:25"
type input "3"
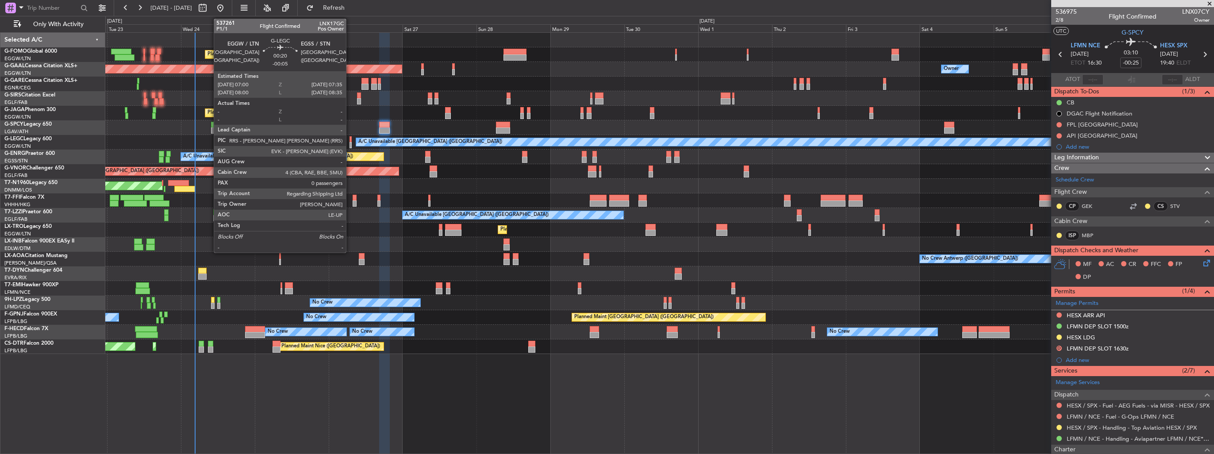
click at [350, 141] on div at bounding box center [351, 139] width 2 height 6
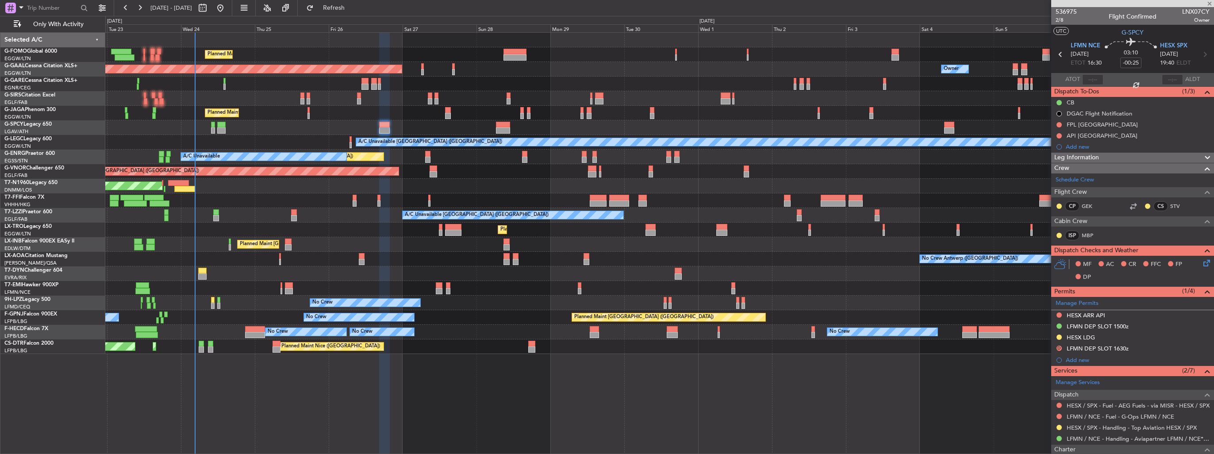
type input "-00:05"
type input "0"
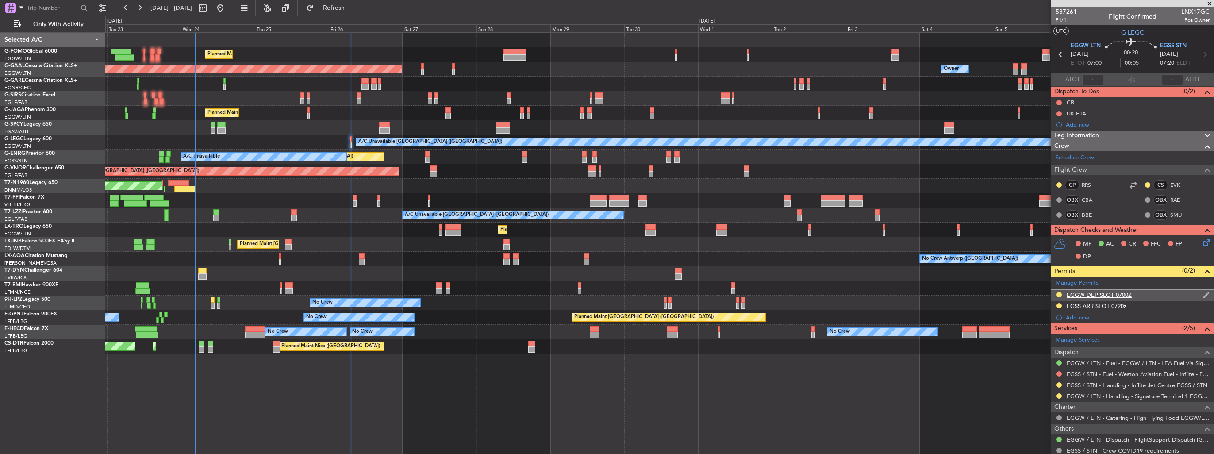
click at [1203, 293] on img at bounding box center [1206, 295] width 7 height 8
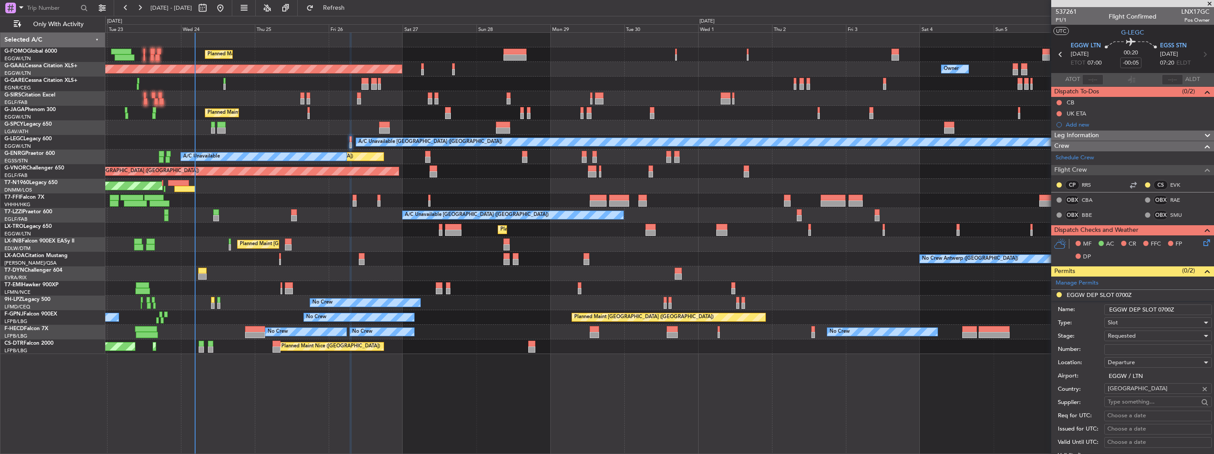
click at [1191, 308] on input "EGGW DEP SLOT 0700Z" at bounding box center [1158, 309] width 108 height 11
click at [1169, 308] on input "EGGW DEP SLOT 0700z" at bounding box center [1158, 309] width 108 height 11
type input "EGGW DEP SLOT 0705z"
click at [1152, 336] on div "Requested" at bounding box center [1155, 335] width 94 height 13
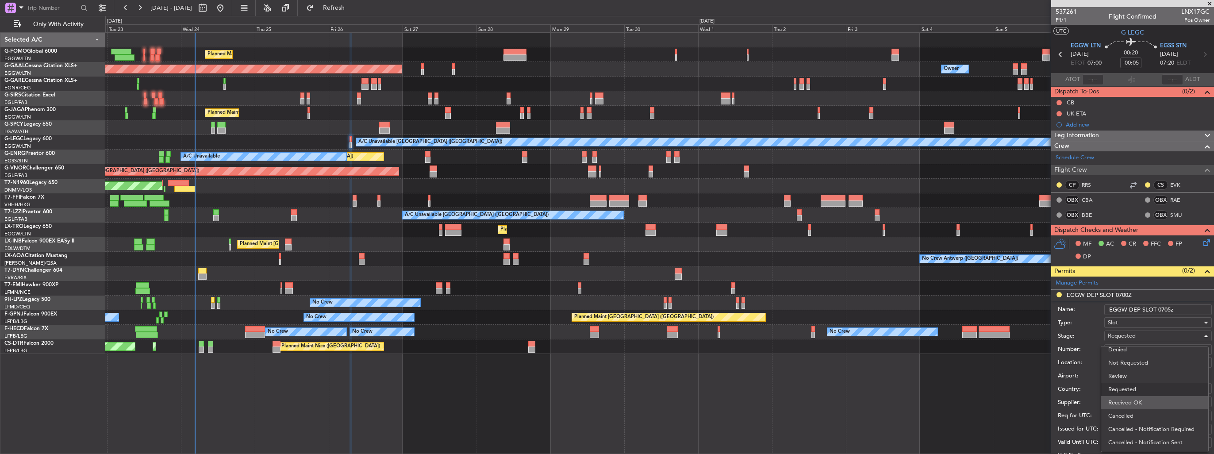
click at [1156, 401] on span "Received OK" at bounding box center [1154, 402] width 93 height 13
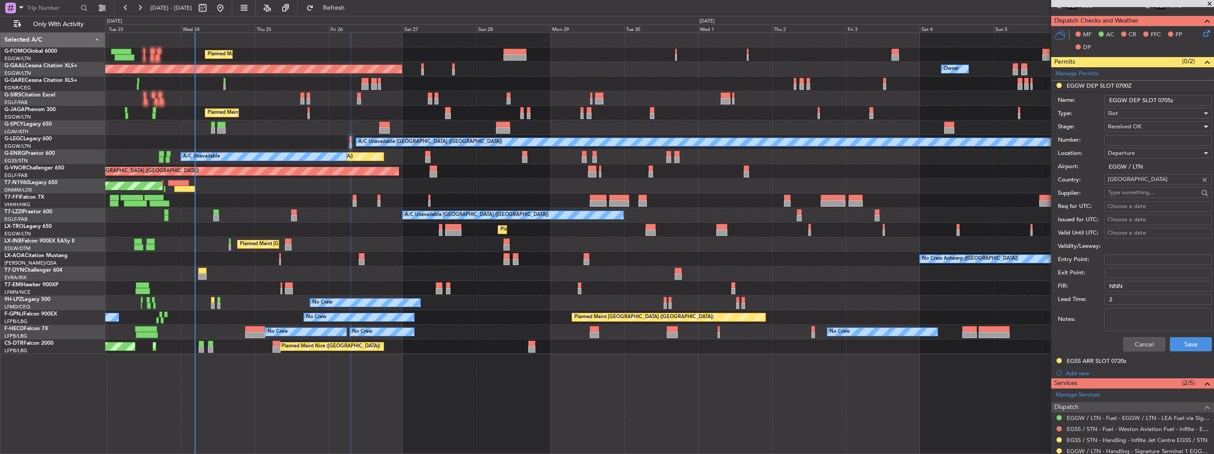
scroll to position [221, 0]
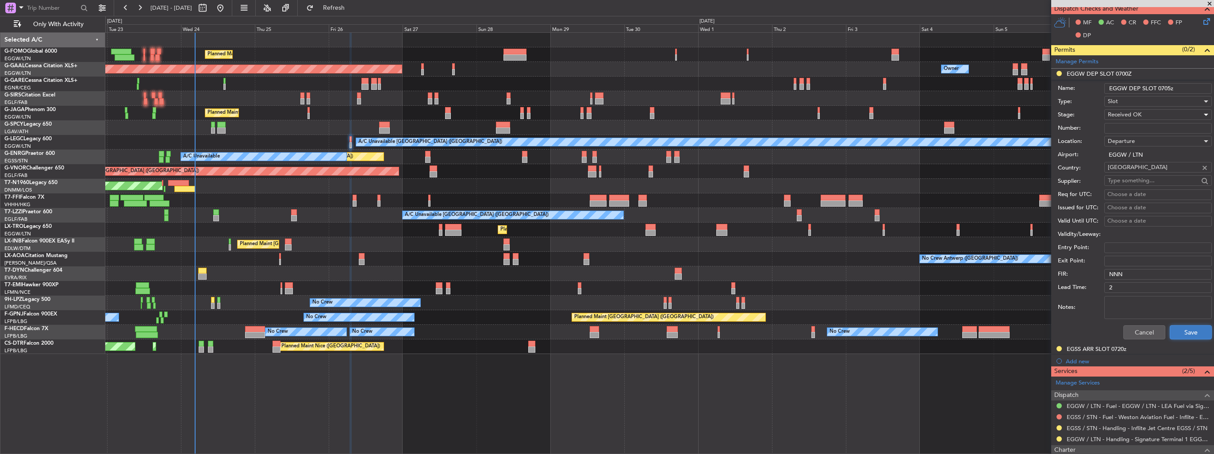
click at [1175, 334] on button "Save" at bounding box center [1191, 332] width 42 height 14
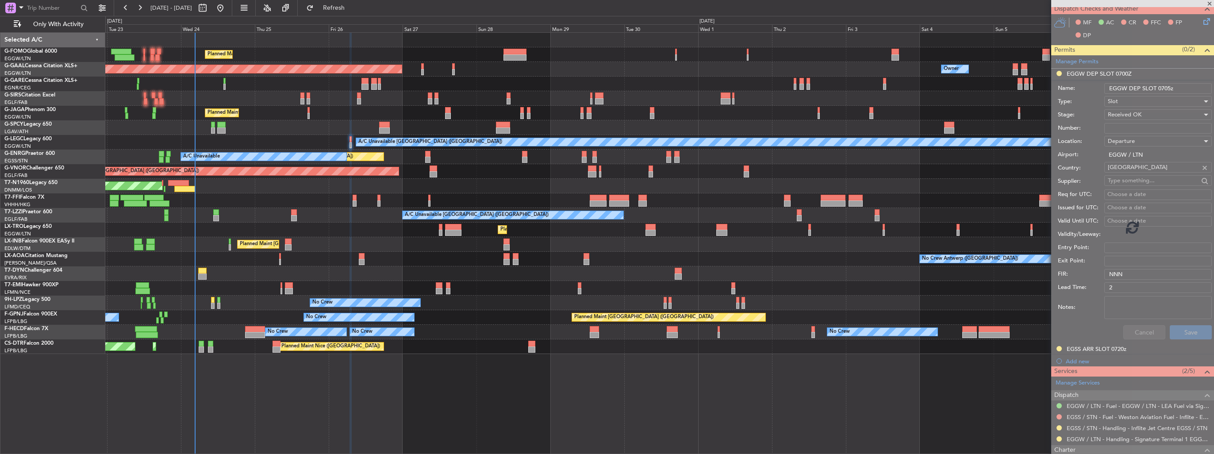
scroll to position [36, 0]
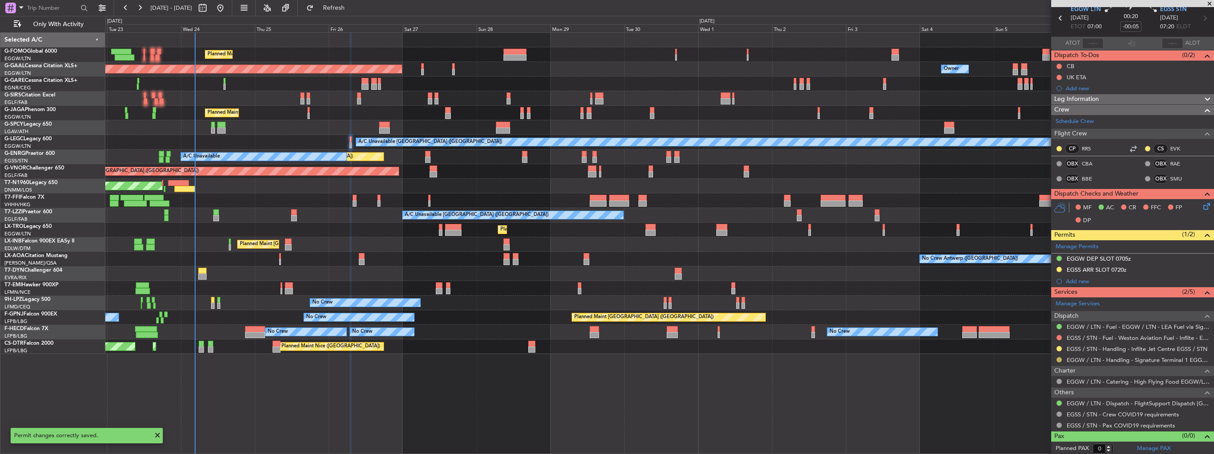
click at [1058, 358] on button at bounding box center [1058, 359] width 5 height 5
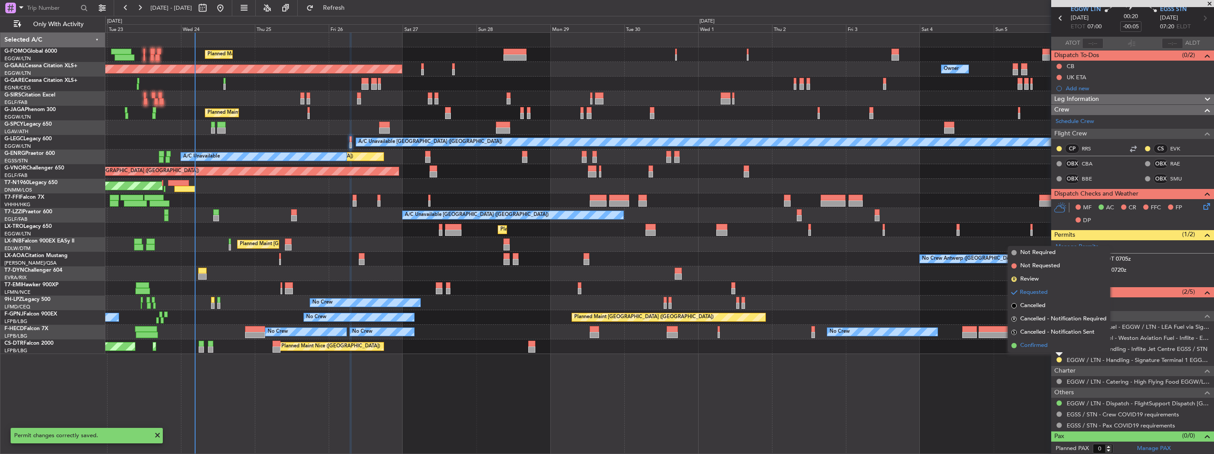
click at [1035, 347] on span "Confirmed" at bounding box center [1033, 345] width 27 height 9
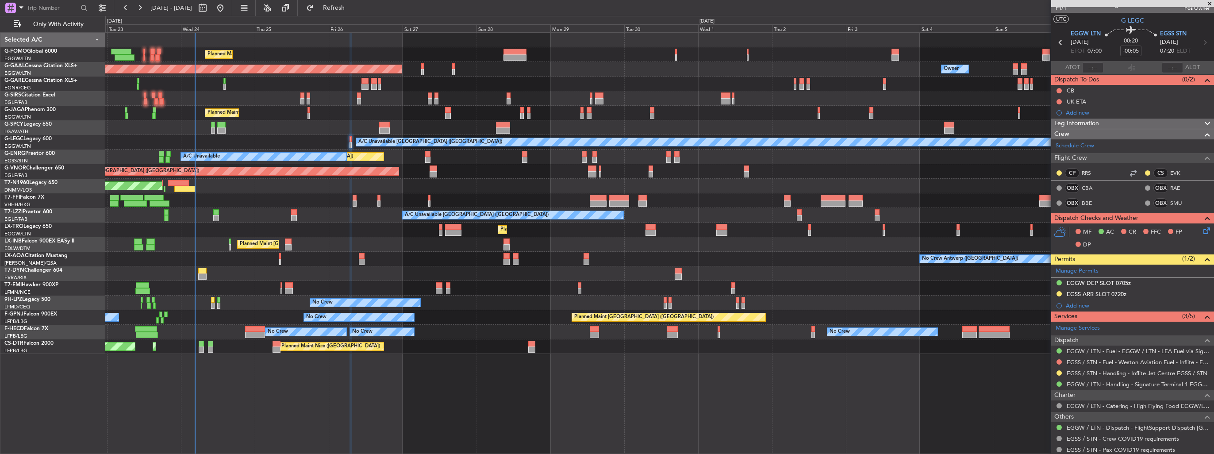
scroll to position [0, 0]
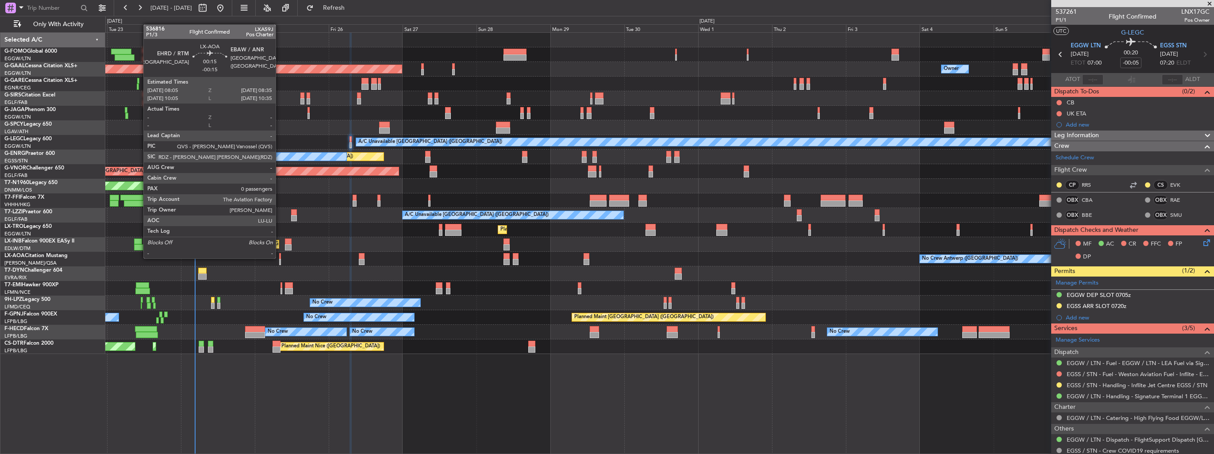
click at [280, 257] on div at bounding box center [280, 256] width 2 height 6
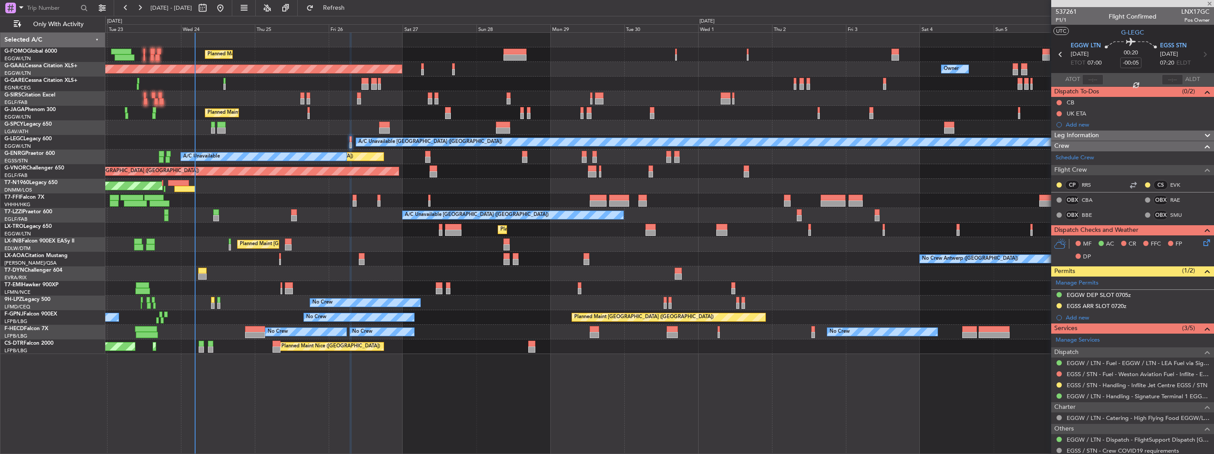
type input "-00:15"
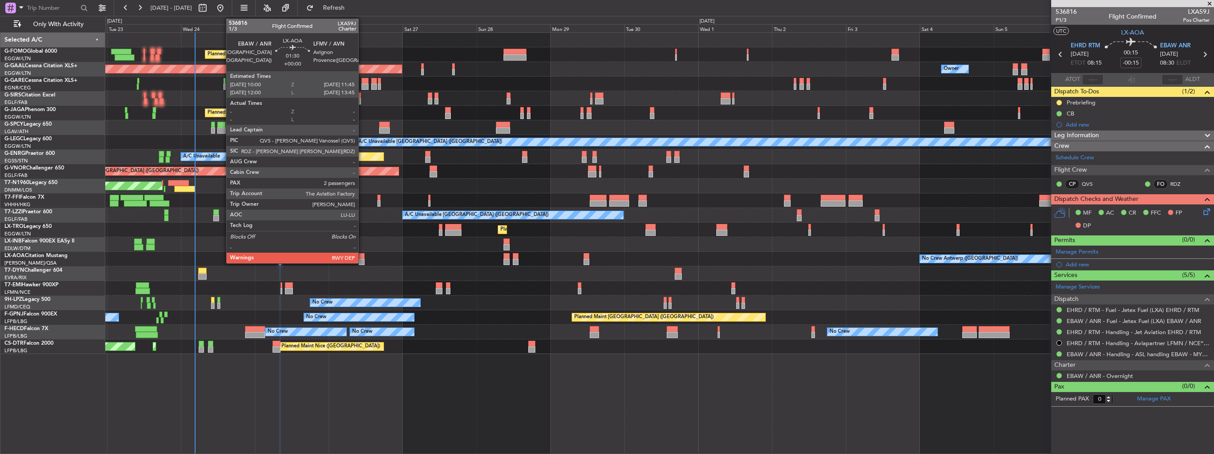
click at [362, 259] on div at bounding box center [362, 262] width 6 height 6
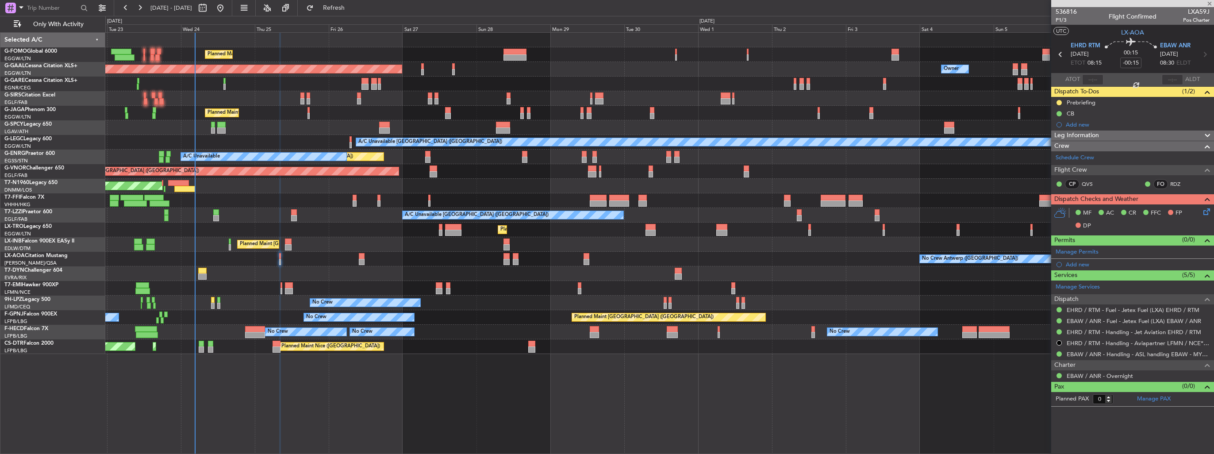
type input "2"
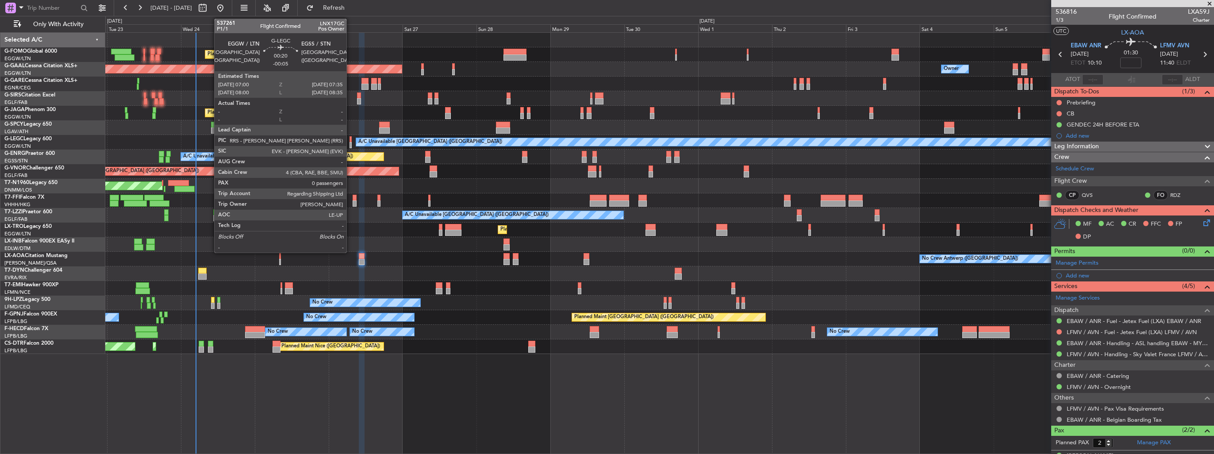
click at [350, 142] on div at bounding box center [351, 145] width 2 height 6
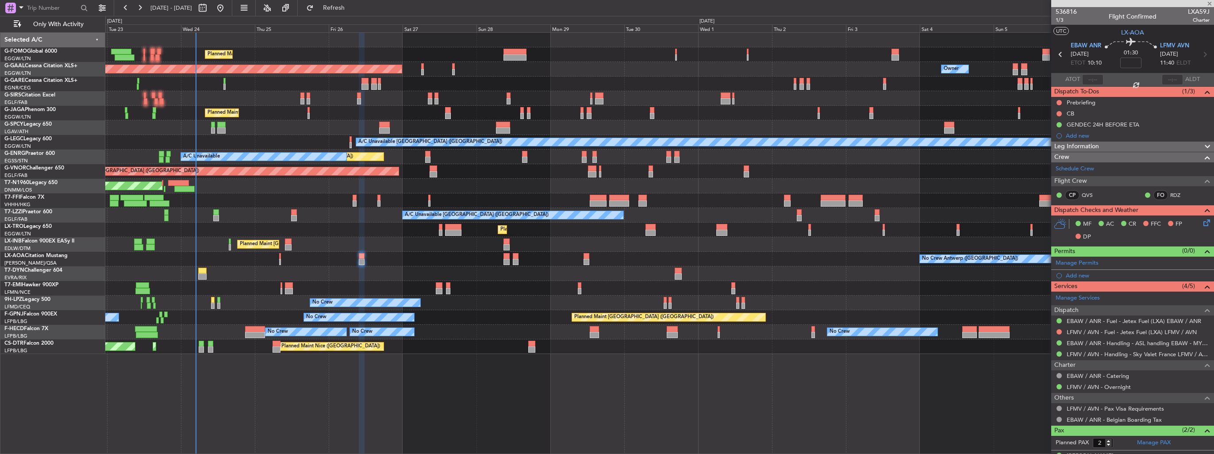
type input "-00:05"
type input "0"
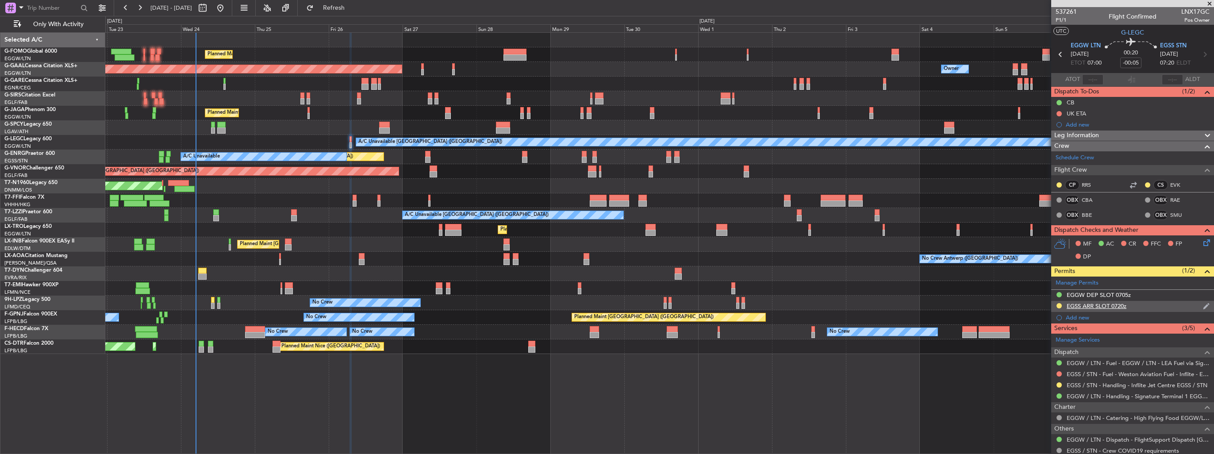
click at [1203, 307] on img at bounding box center [1206, 306] width 7 height 8
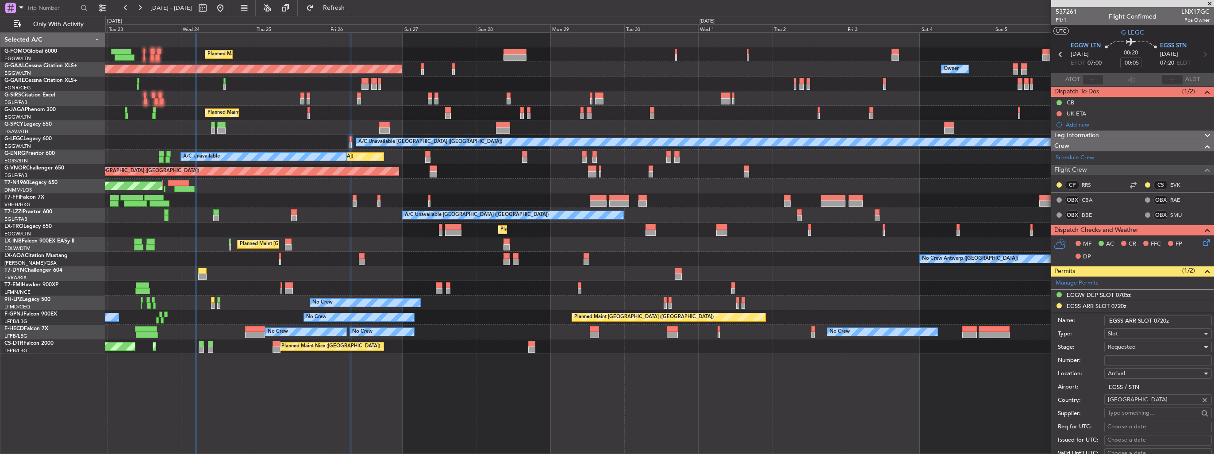
drag, startPoint x: 1171, startPoint y: 320, endPoint x: 1159, endPoint y: 321, distance: 12.5
click at [1159, 321] on input "EGSS ARR SLOT 0720z" at bounding box center [1158, 320] width 108 height 11
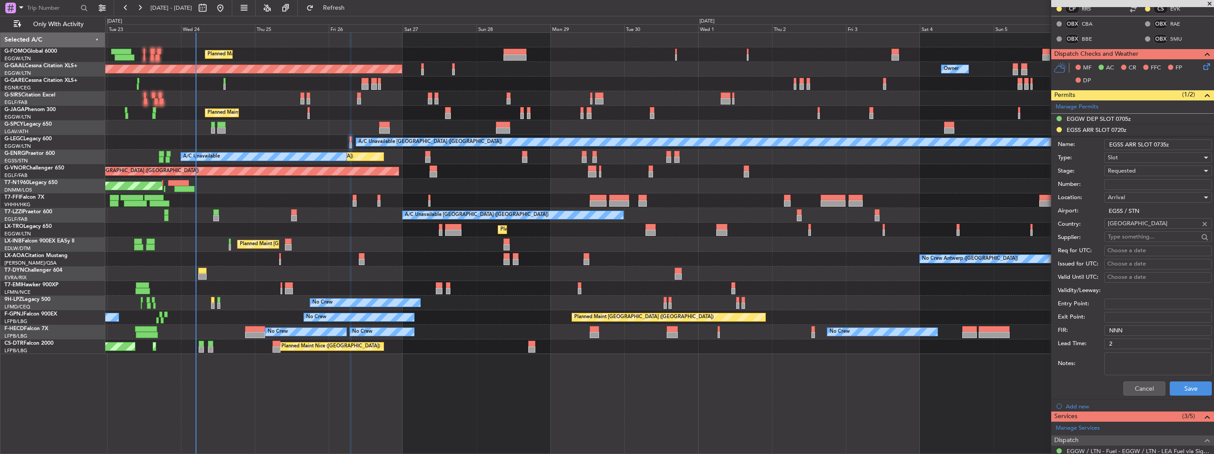
scroll to position [177, 0]
type input "EGSS ARR SLOT 0735z"
click at [1135, 166] on span "Requested" at bounding box center [1122, 170] width 28 height 8
click at [1147, 238] on span "Received OK" at bounding box center [1154, 236] width 93 height 13
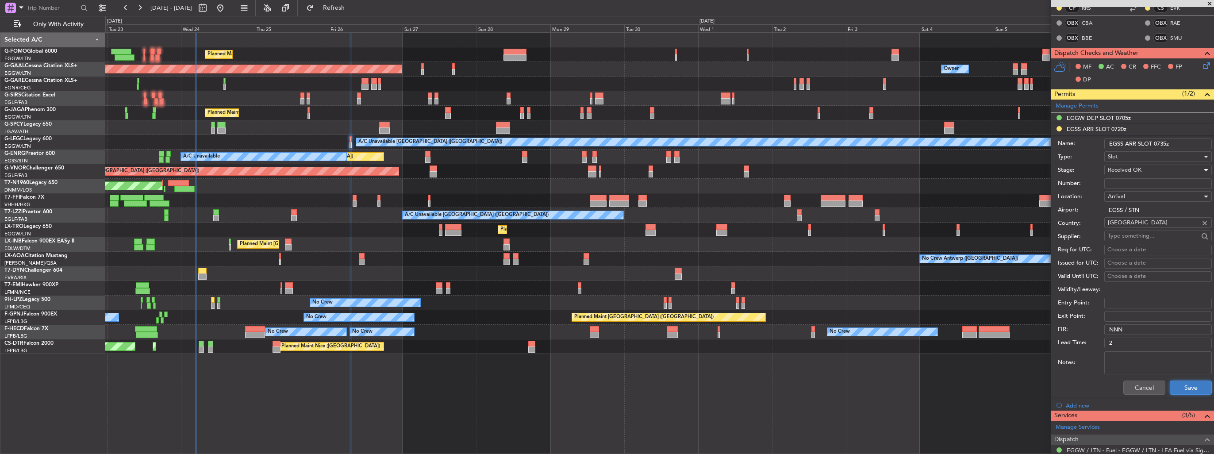
click at [1182, 390] on button "Save" at bounding box center [1191, 387] width 42 height 14
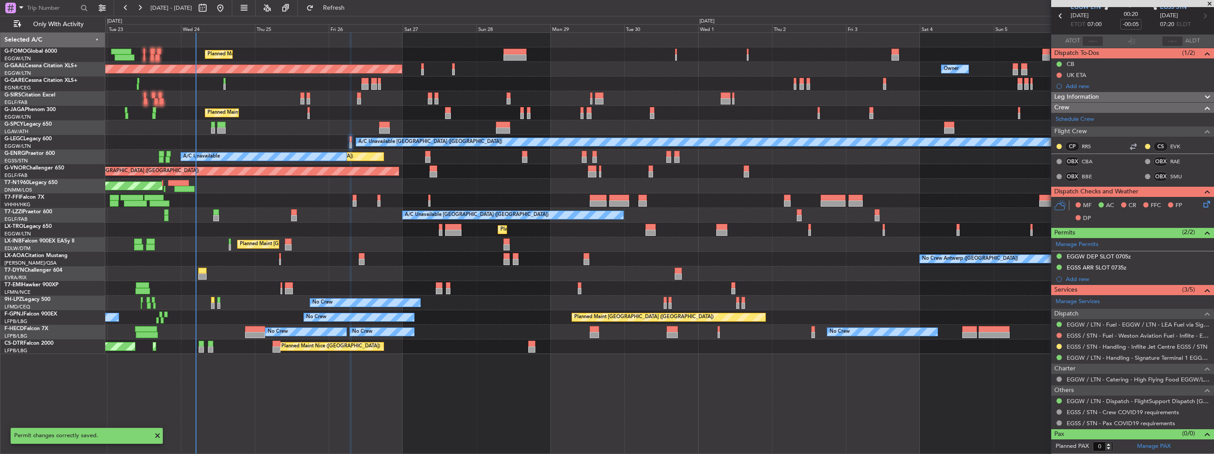
scroll to position [36, 0]
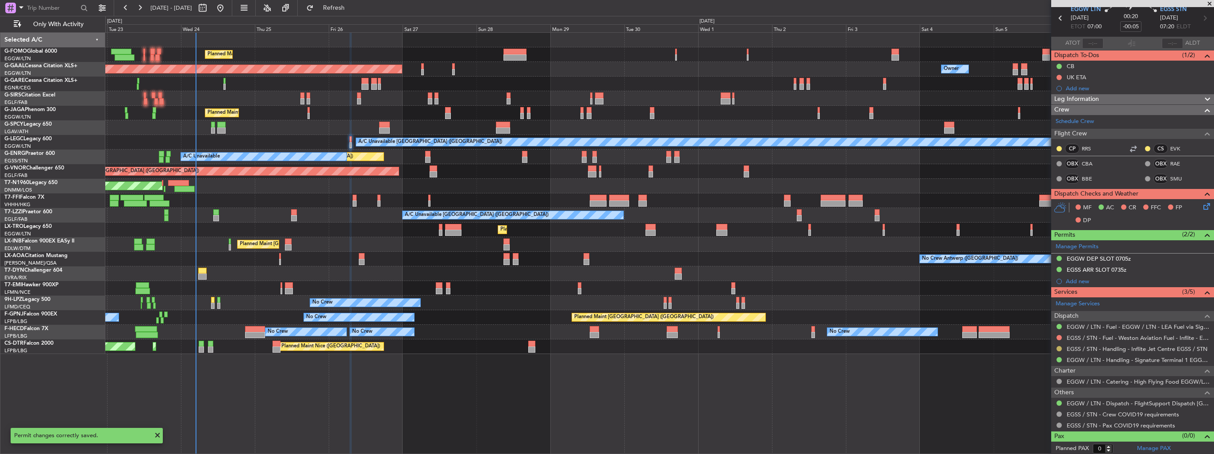
click at [1060, 348] on button at bounding box center [1058, 348] width 5 height 5
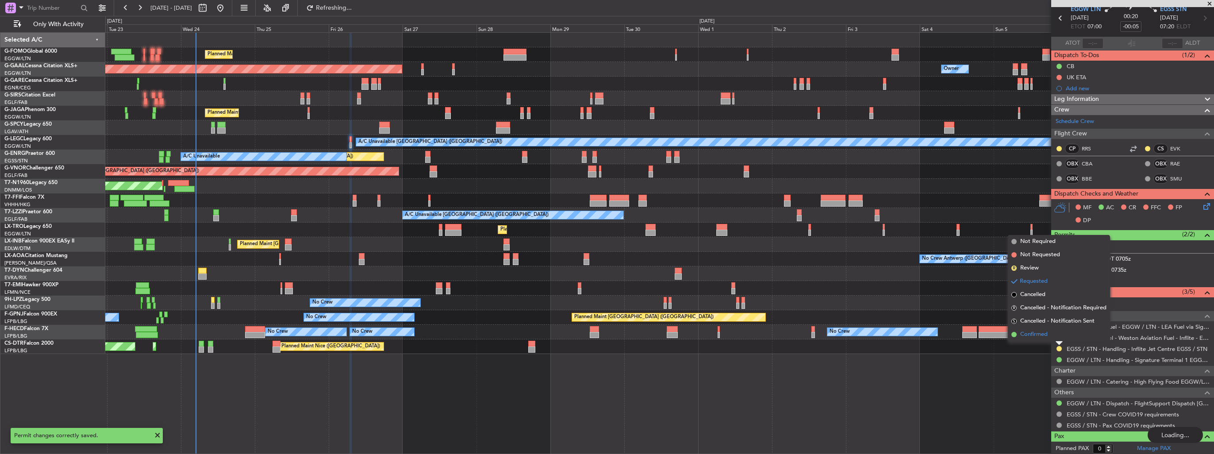
click at [1044, 335] on span "Confirmed" at bounding box center [1033, 334] width 27 height 9
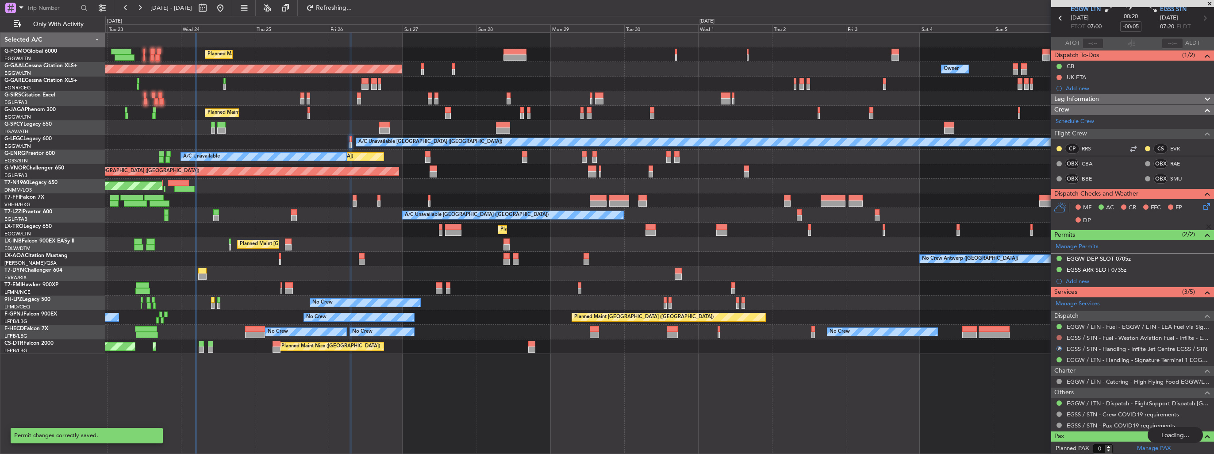
click at [1060, 338] on div "Manage Services Dispatch EGGW / LTN - Fuel - EGGW / LTN - LEA Fuel via Signatur…" at bounding box center [1132, 364] width 163 height 134
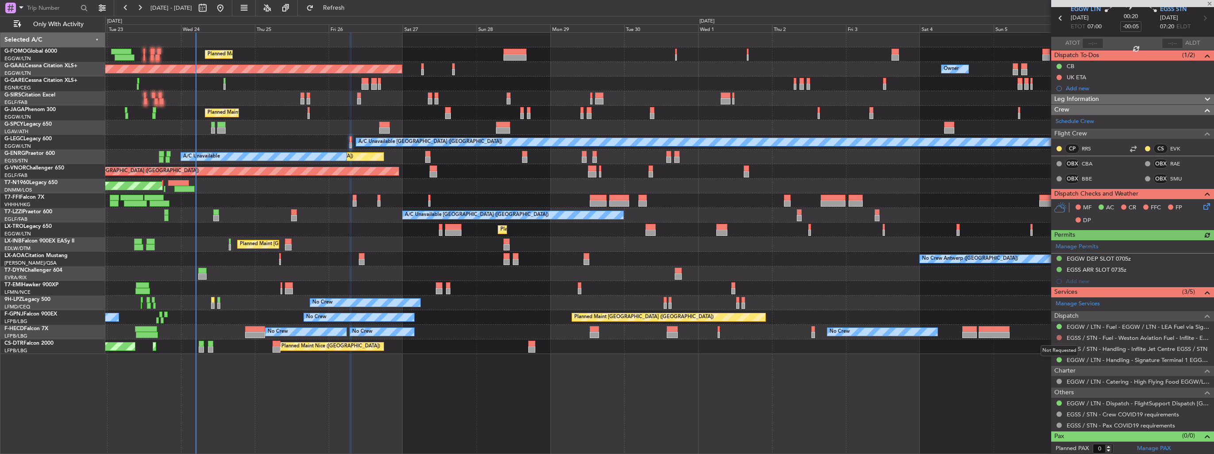
click at [1058, 336] on button at bounding box center [1058, 337] width 5 height 5
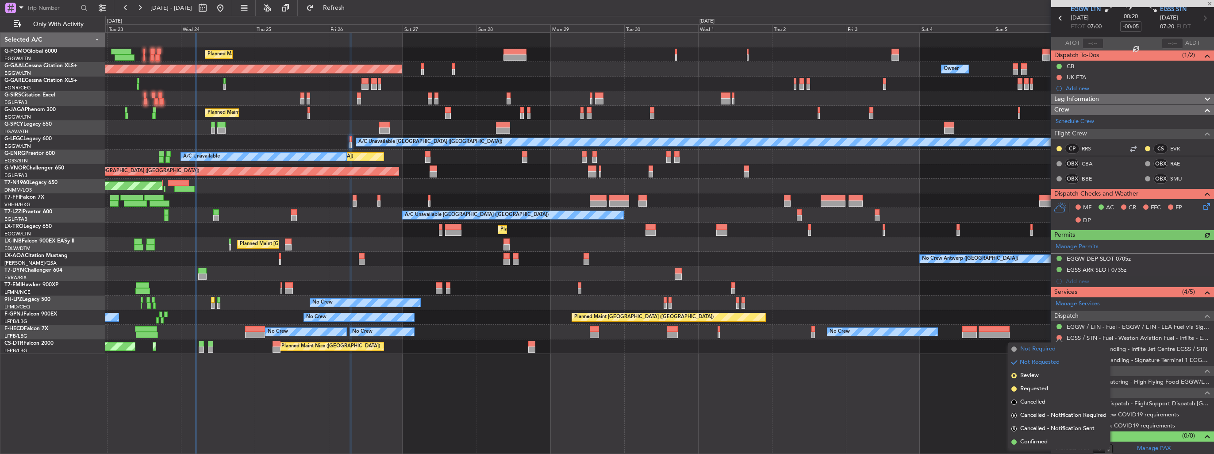
click at [1046, 346] on span "Not Required" at bounding box center [1037, 349] width 35 height 9
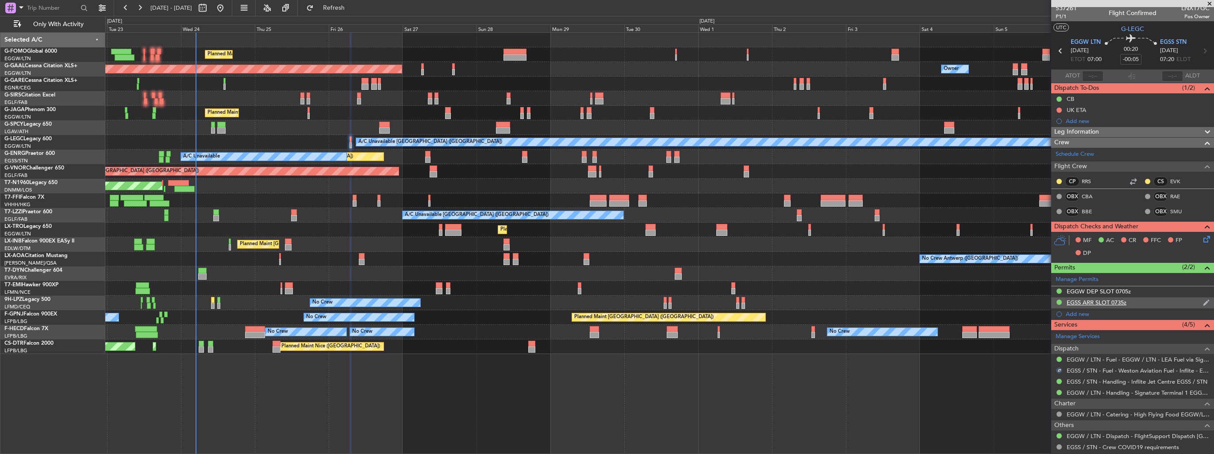
scroll to position [0, 0]
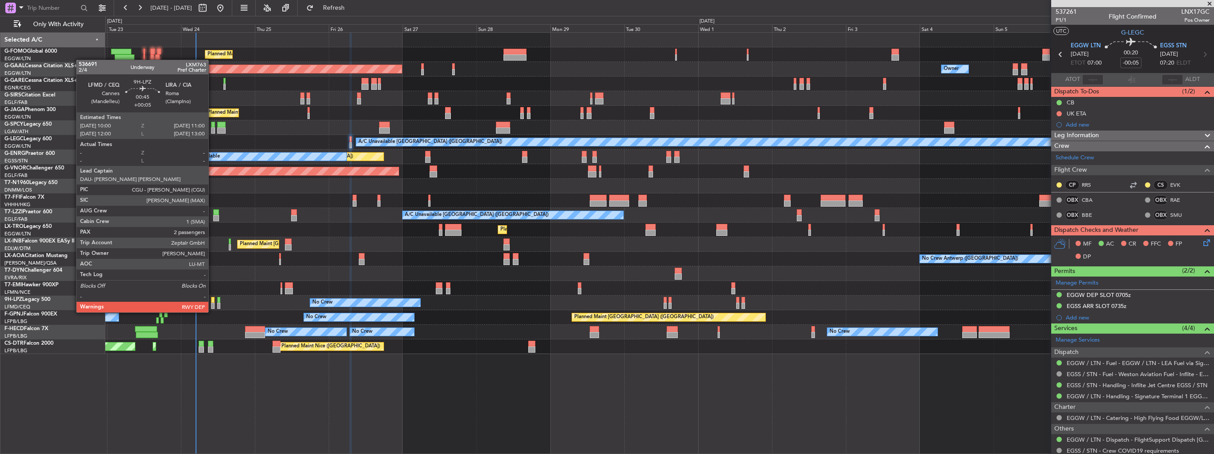
click at [212, 303] on div at bounding box center [212, 306] width 3 height 6
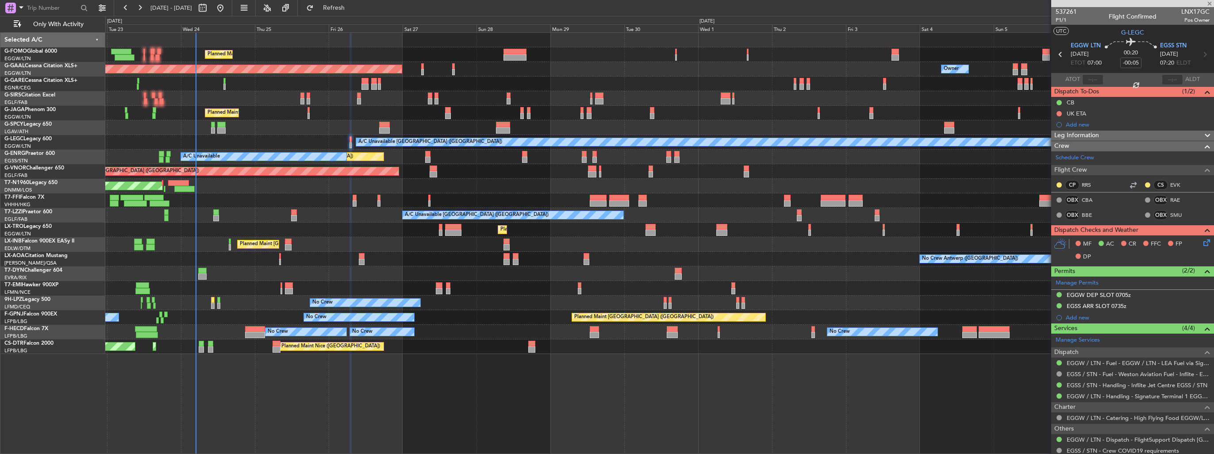
type input "+00:05"
type input "2"
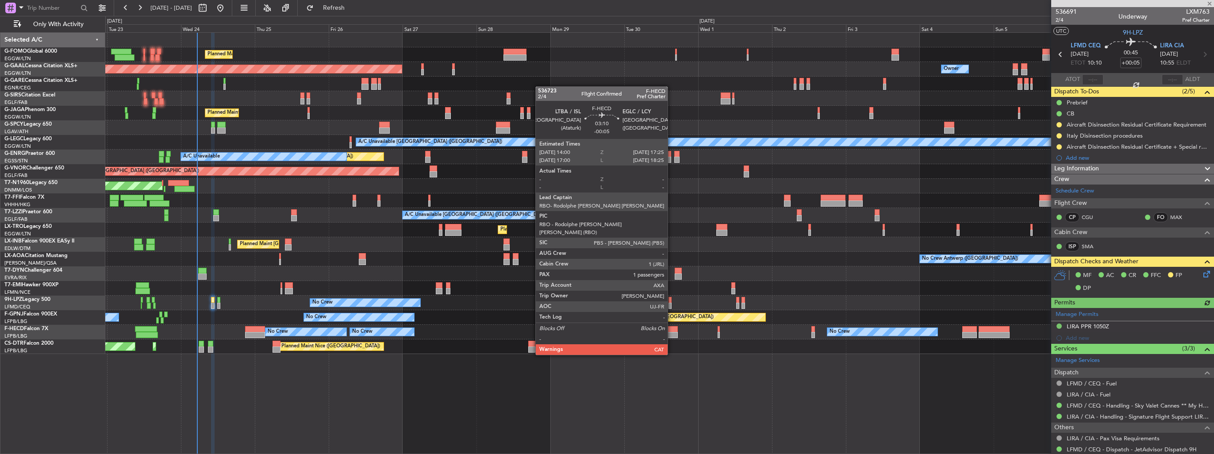
click at [672, 330] on div at bounding box center [672, 329] width 11 height 6
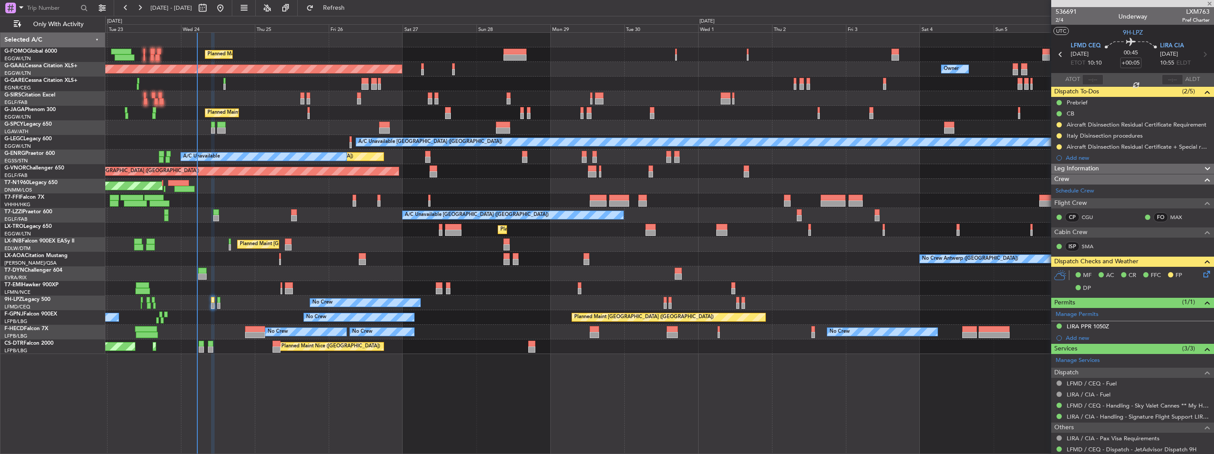
type input "-00:05"
type input "1"
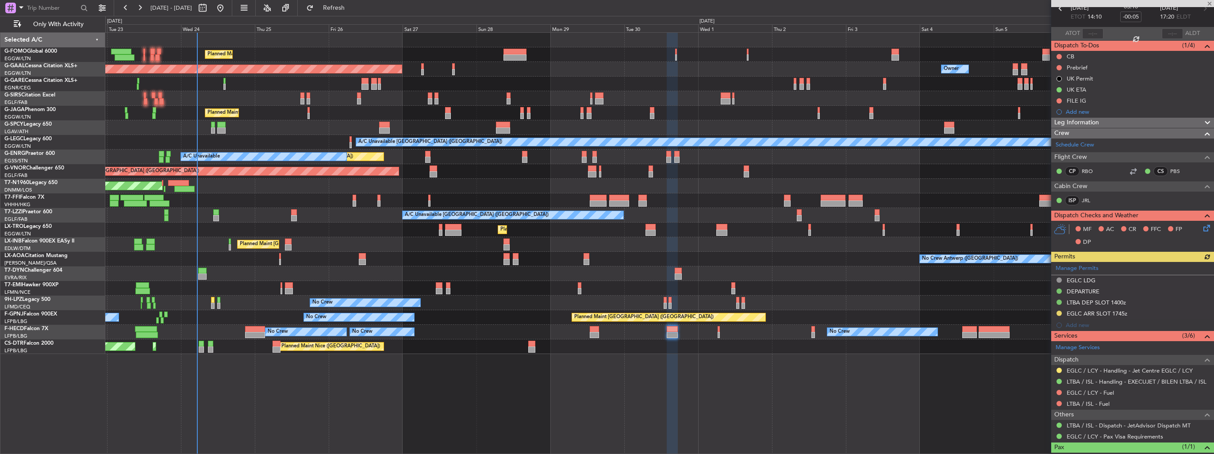
scroll to position [77, 0]
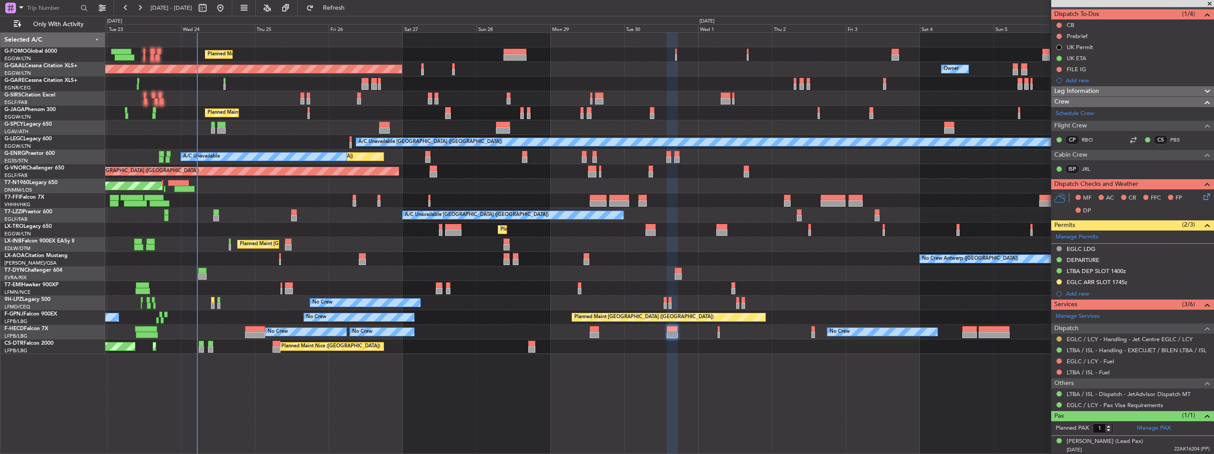
click at [1059, 337] on button at bounding box center [1058, 338] width 5 height 5
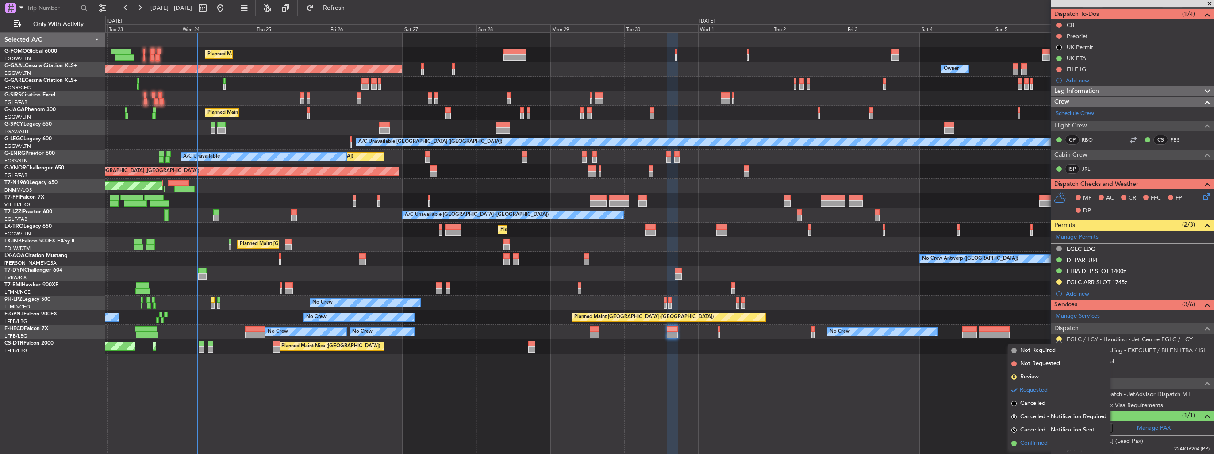
click at [1025, 447] on span "Confirmed" at bounding box center [1033, 443] width 27 height 9
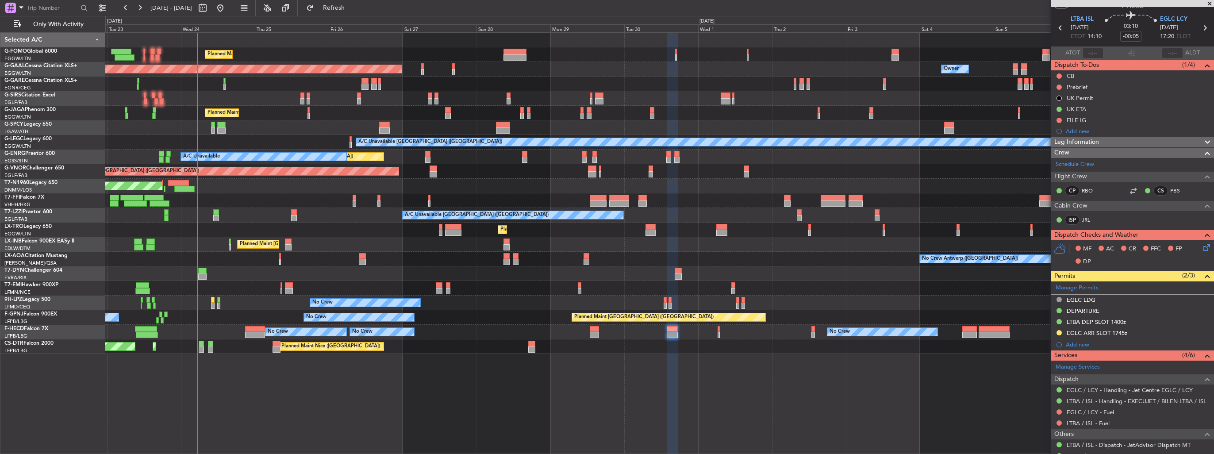
scroll to position [0, 0]
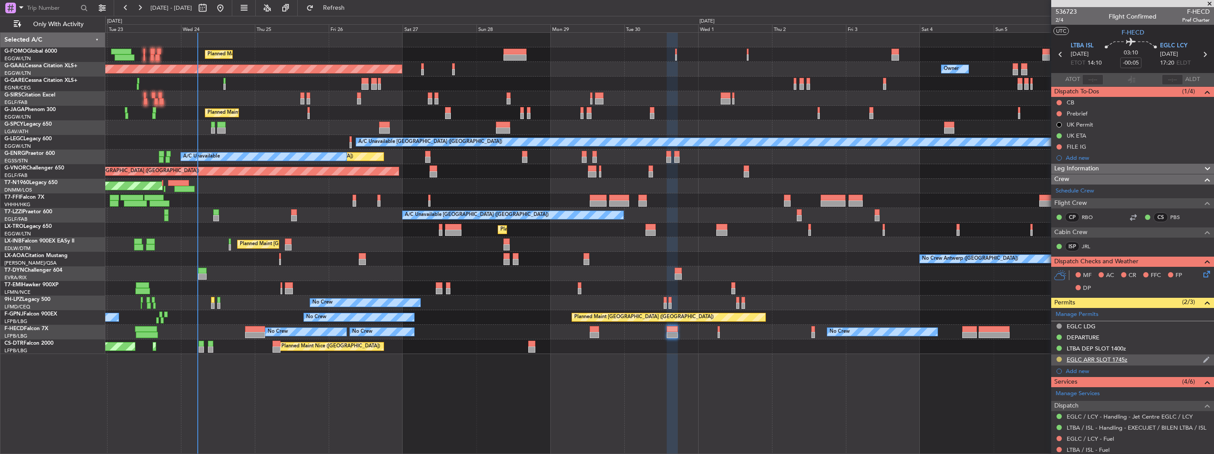
click at [1060, 358] on button at bounding box center [1058, 359] width 5 height 5
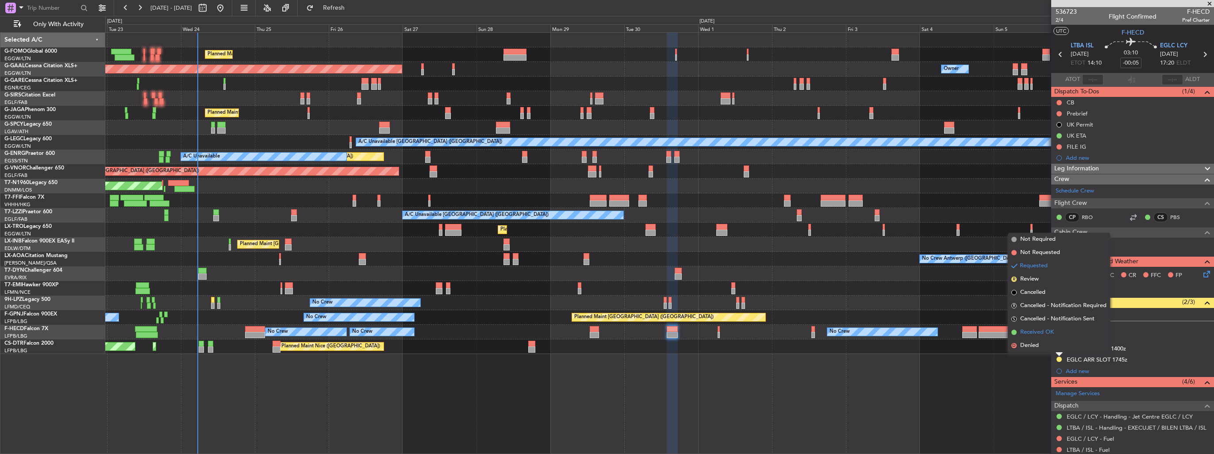
click at [1038, 332] on span "Received OK" at bounding box center [1037, 332] width 34 height 9
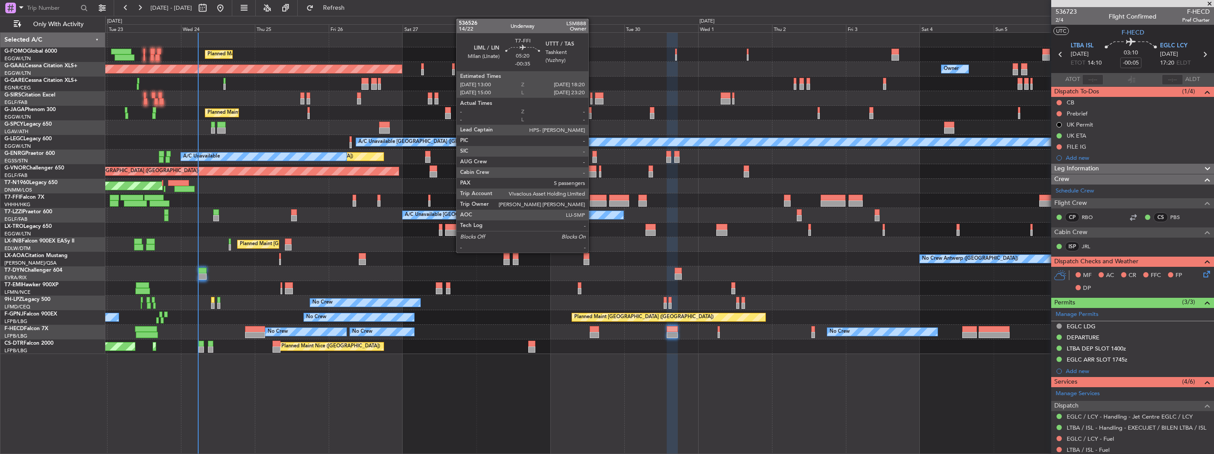
click at [592, 199] on div at bounding box center [598, 198] width 17 height 6
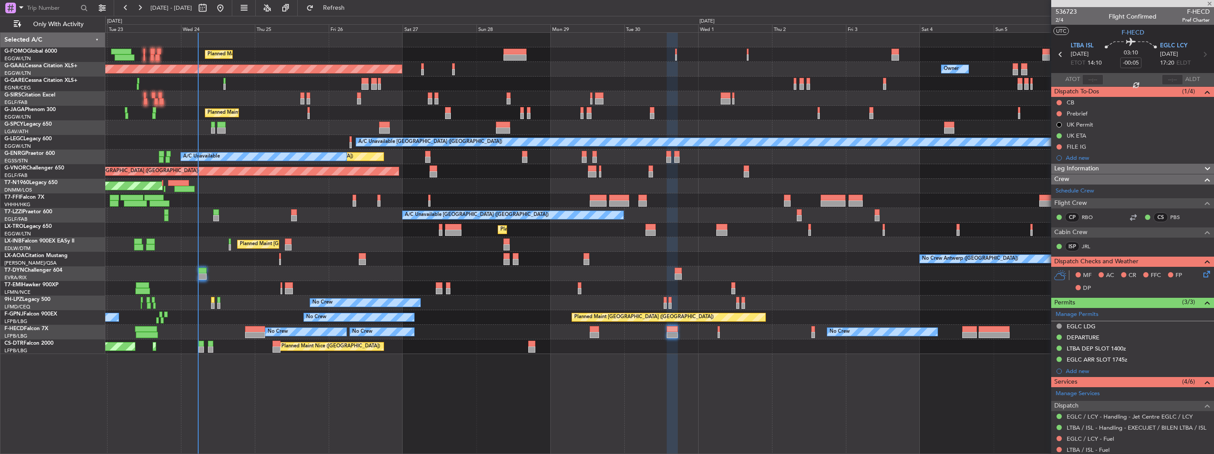
type input "-00:35"
type input "5"
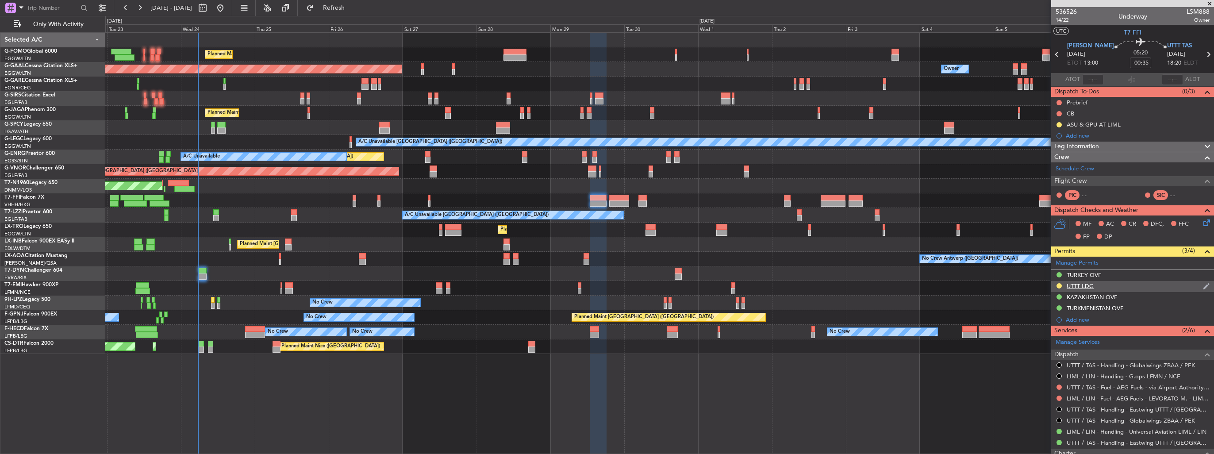
click at [1203, 285] on img at bounding box center [1206, 286] width 7 height 8
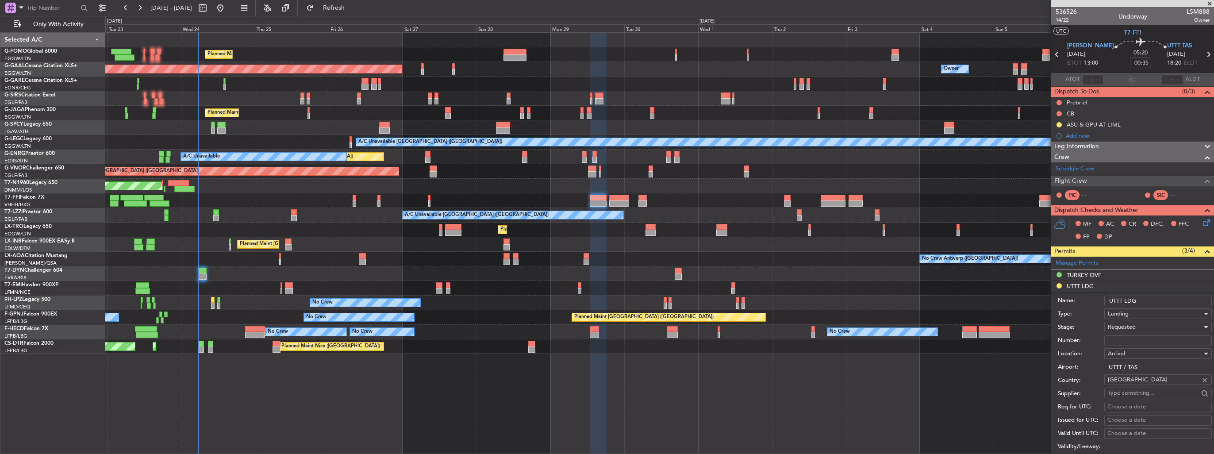
click at [1136, 338] on input "Number:" at bounding box center [1158, 340] width 108 height 11
paste input "CAA UZB 273/09/2025 TAS"
type input "CAA UZB 273/09/2025 TAS"
click at [1133, 326] on span "Requested" at bounding box center [1122, 327] width 28 height 8
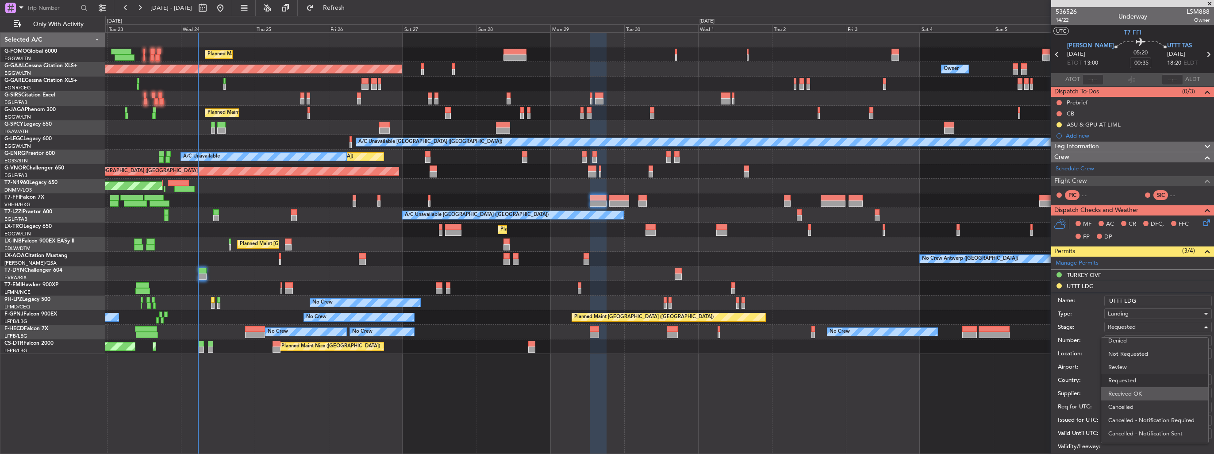
click at [1135, 398] on span "Received OK" at bounding box center [1154, 393] width 93 height 13
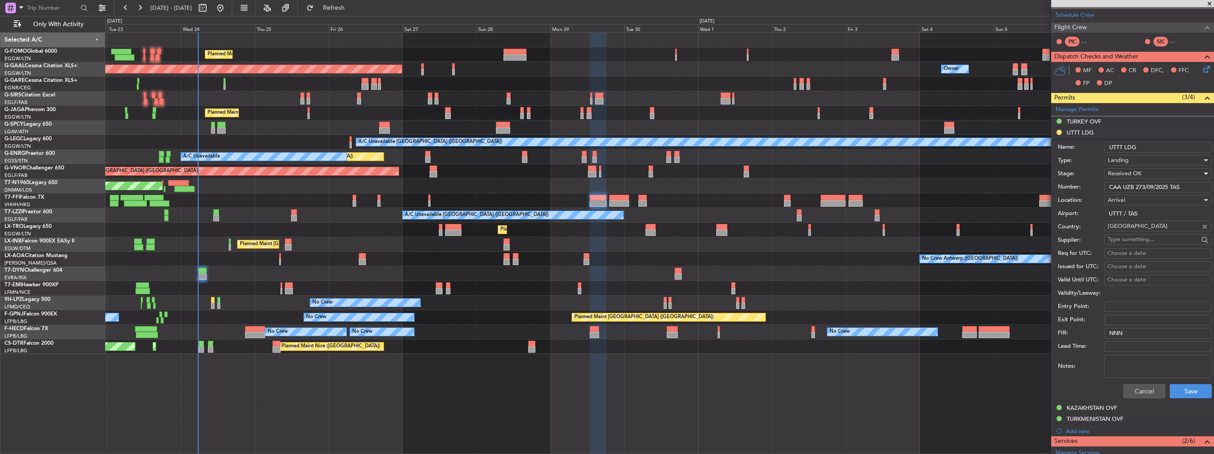
scroll to position [177, 0]
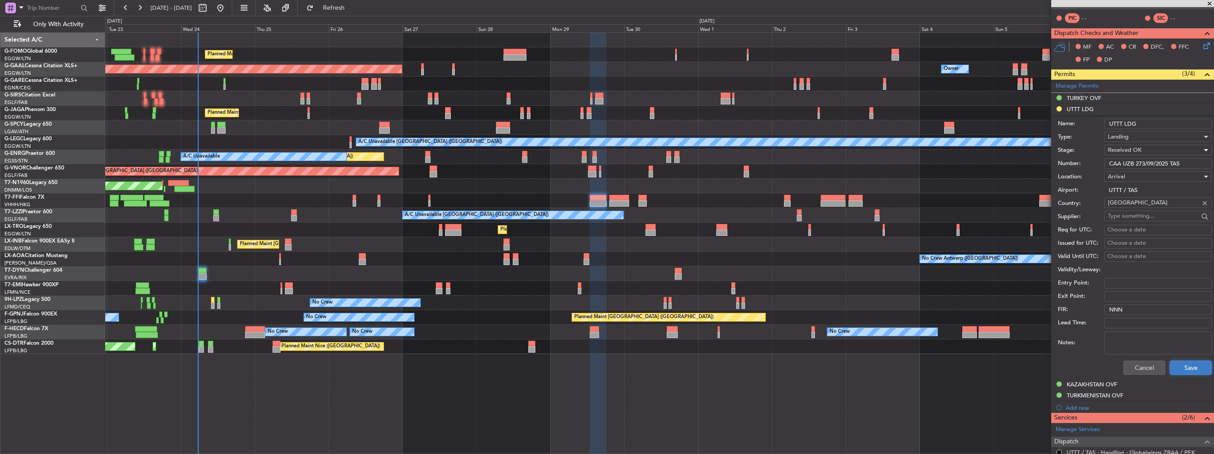
click at [1190, 367] on button "Save" at bounding box center [1191, 368] width 42 height 14
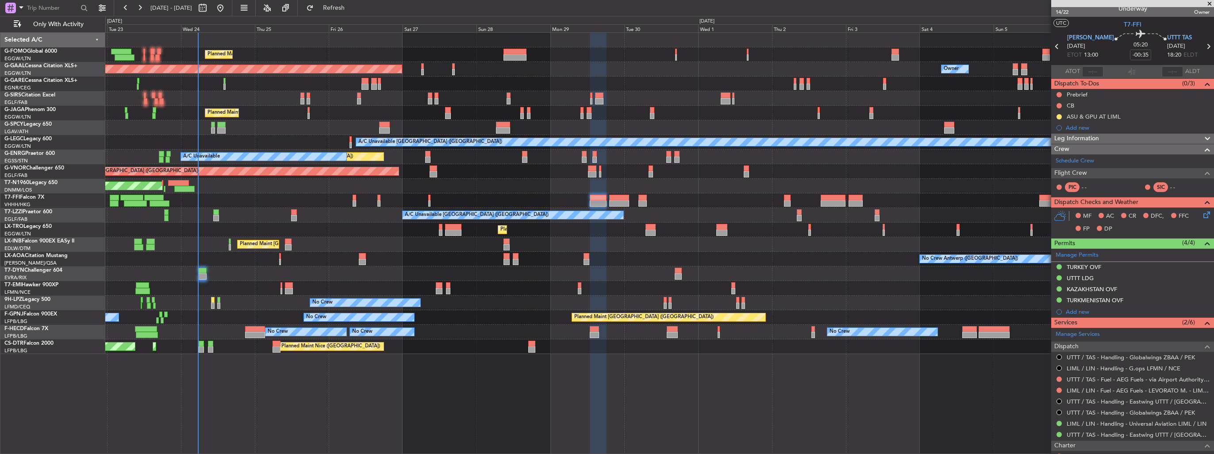
scroll to position [0, 0]
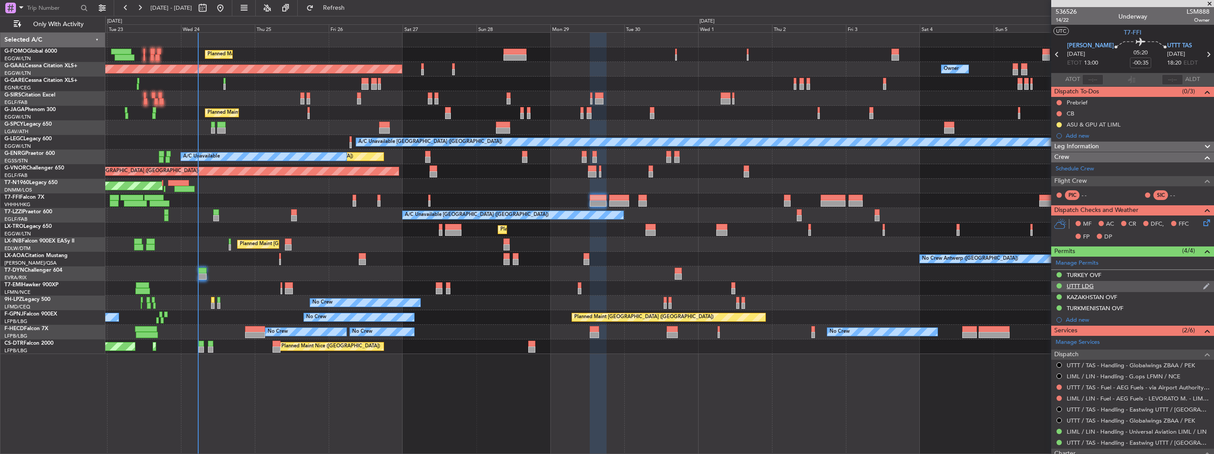
click at [1203, 282] on img at bounding box center [1206, 286] width 7 height 8
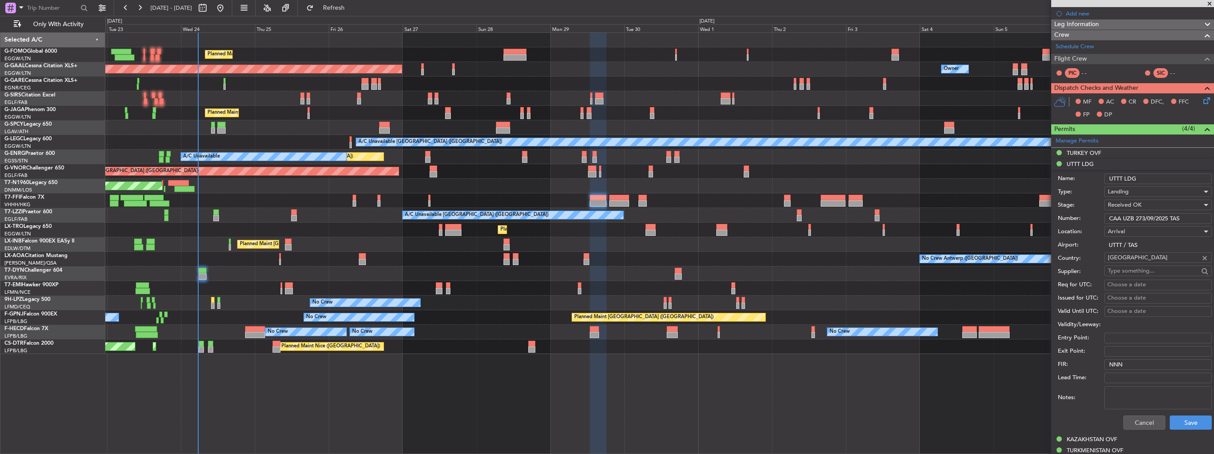
scroll to position [221, 0]
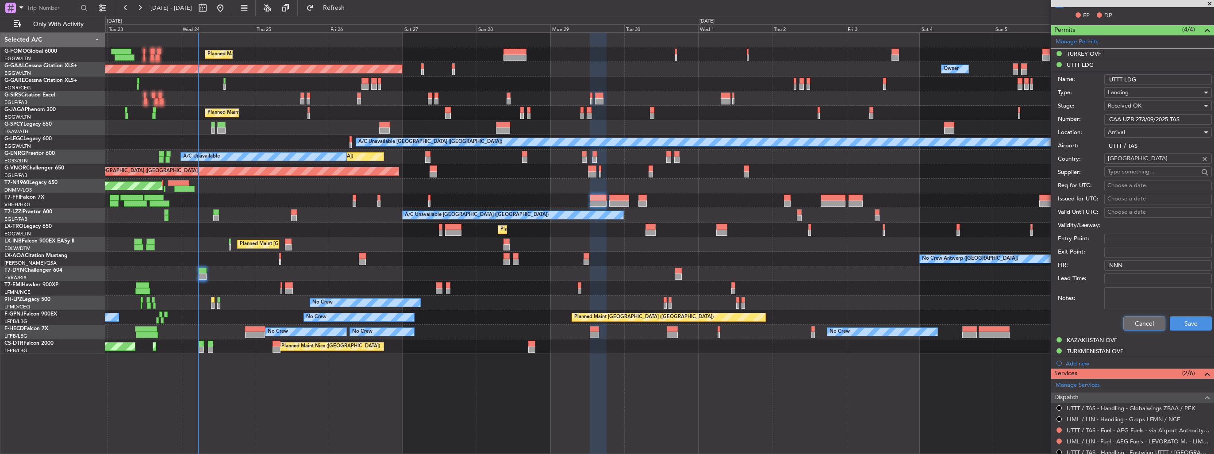
click at [1143, 324] on button "Cancel" at bounding box center [1144, 323] width 42 height 14
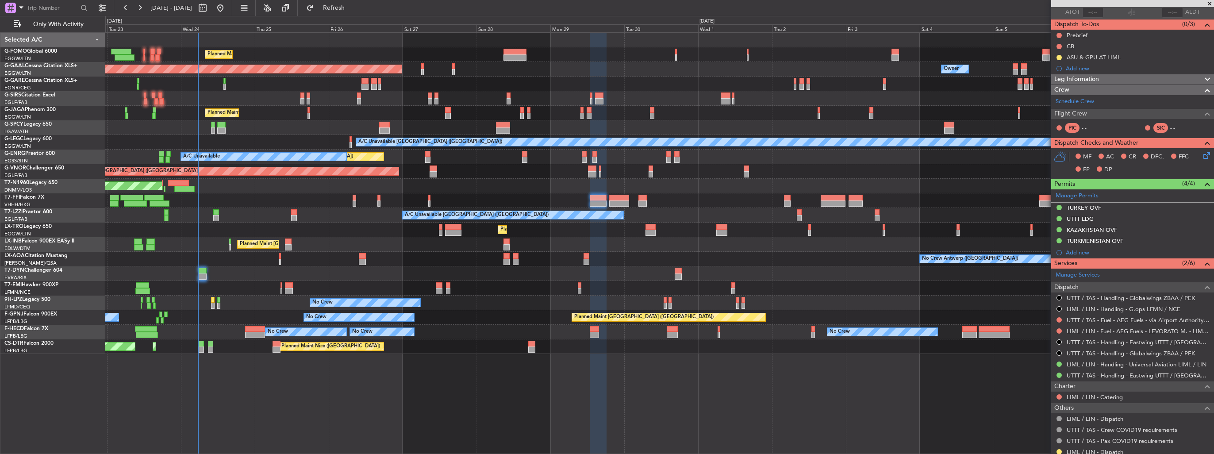
scroll to position [0, 0]
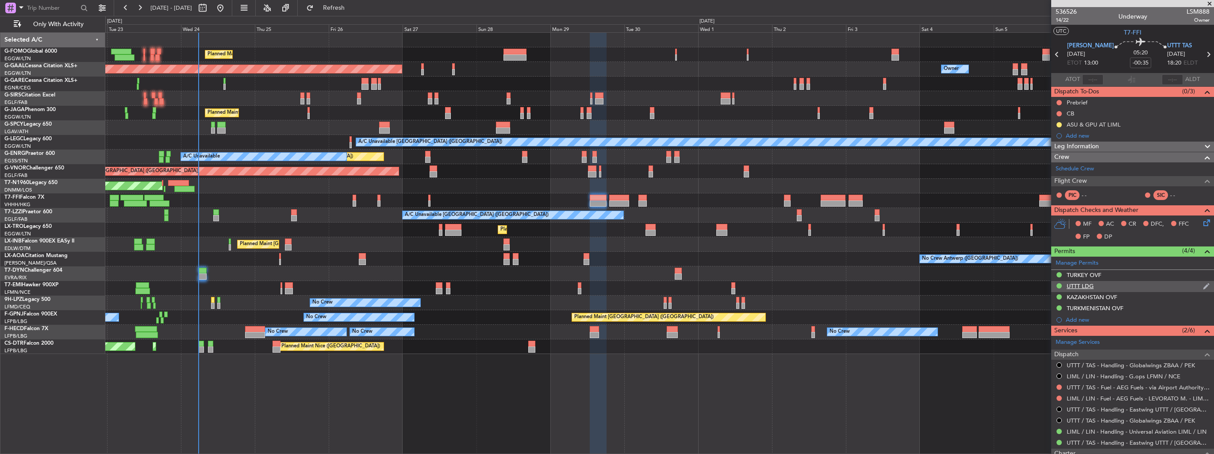
click at [1203, 284] on img at bounding box center [1206, 286] width 7 height 8
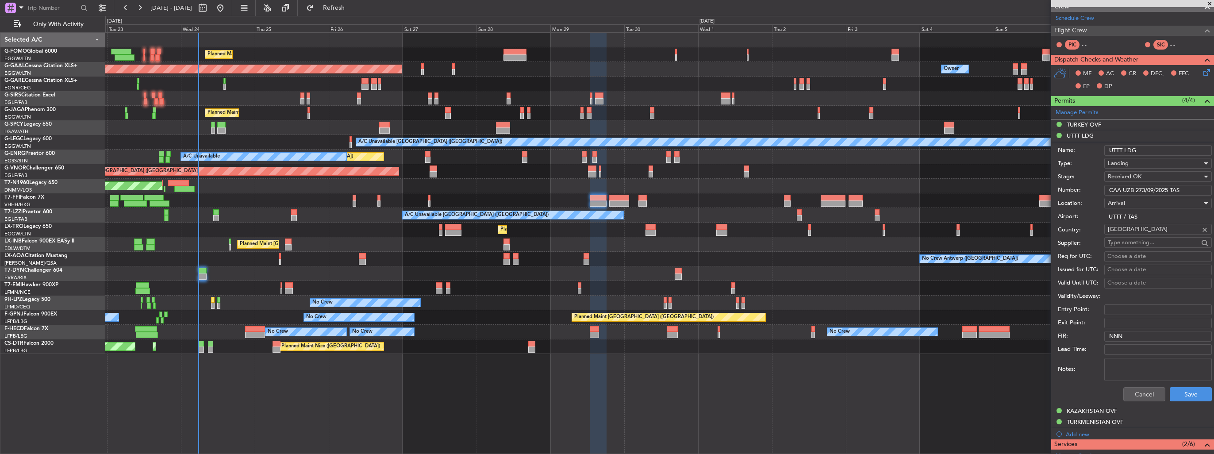
scroll to position [221, 0]
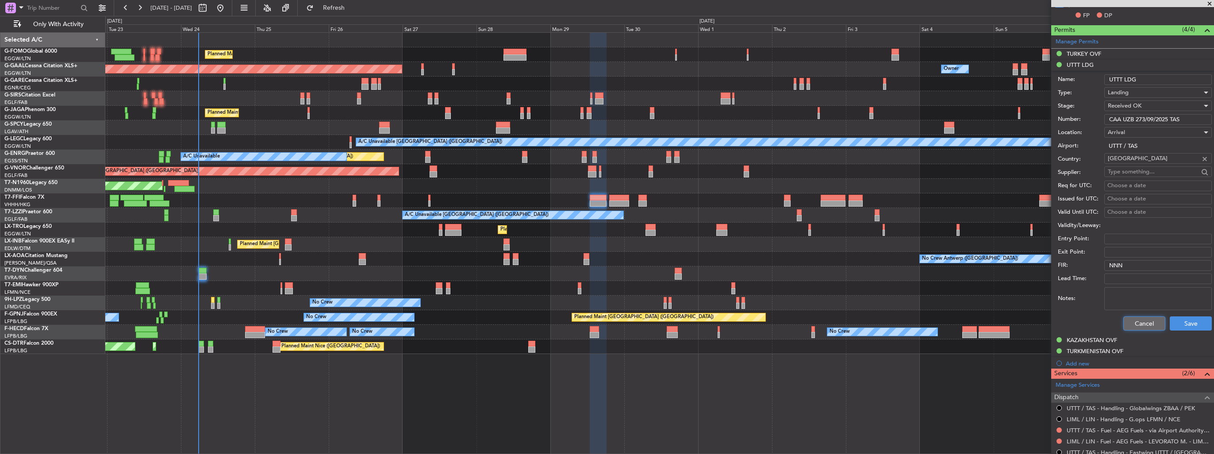
click at [1136, 318] on button "Cancel" at bounding box center [1144, 323] width 42 height 14
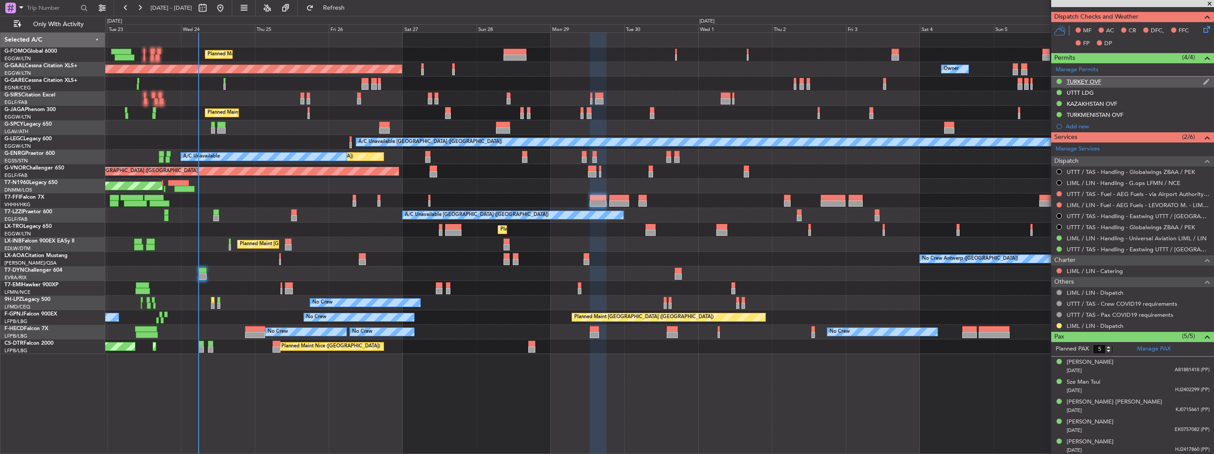
scroll to position [0, 0]
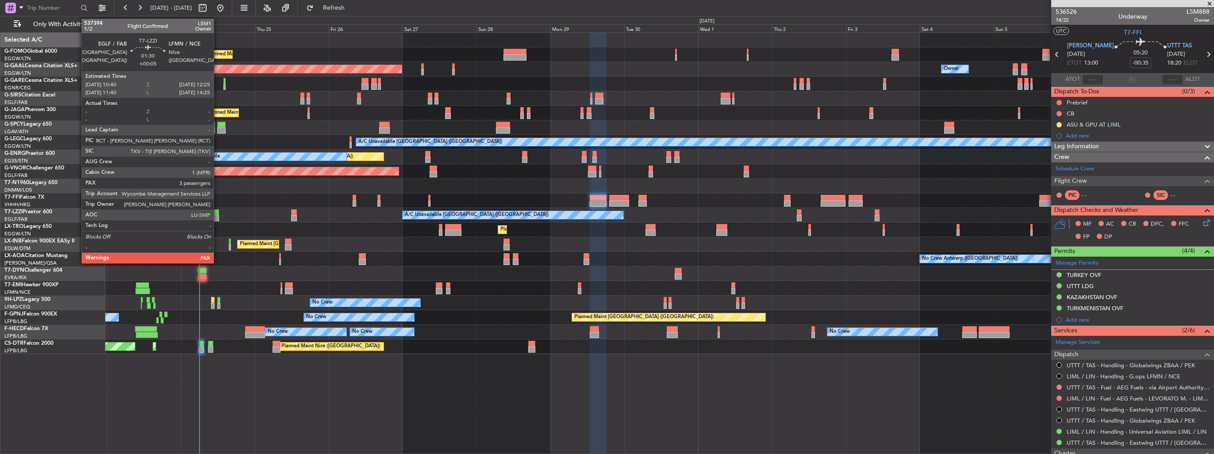
click at [218, 219] on div at bounding box center [216, 218] width 6 height 6
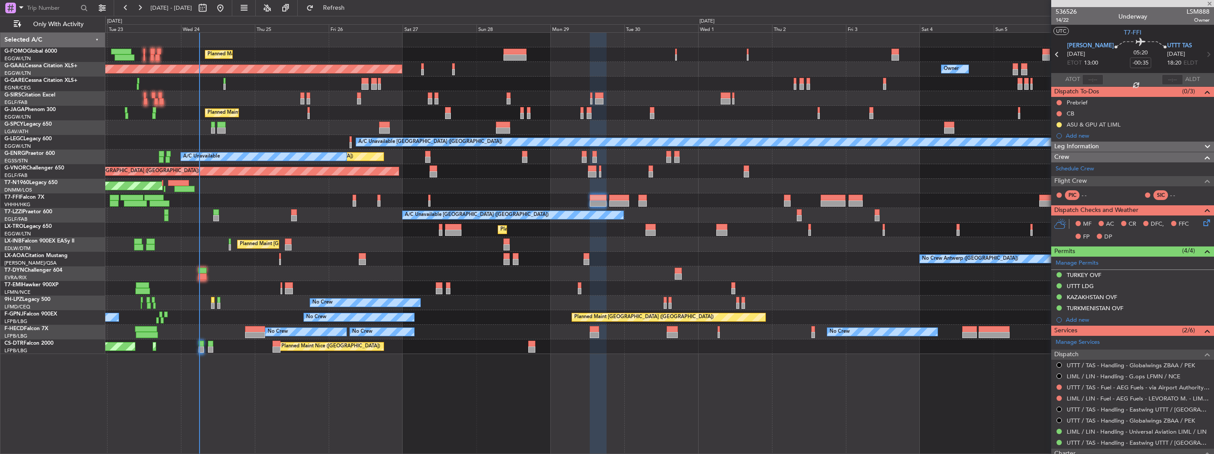
type input "+00:05"
type input "3"
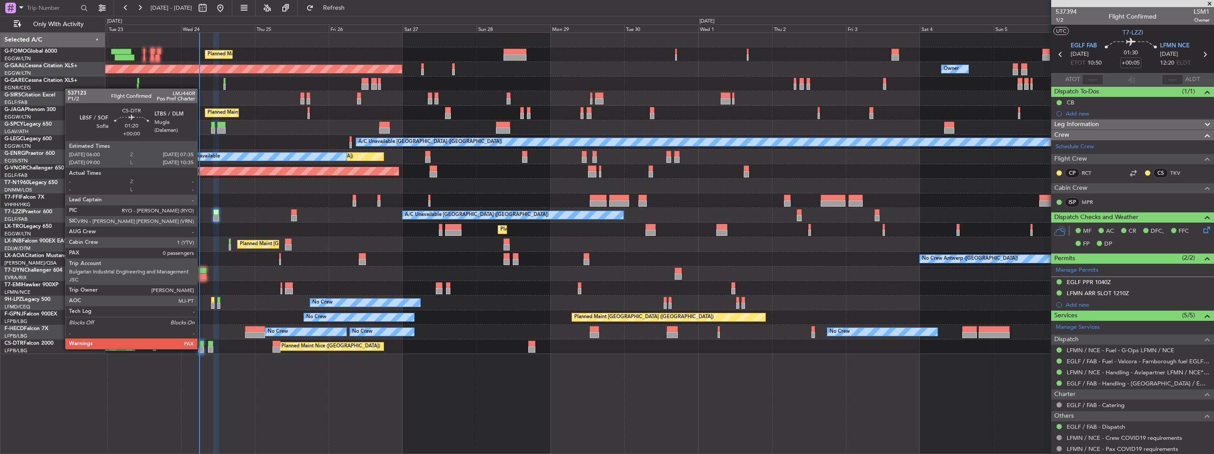
click at [201, 348] on div at bounding box center [201, 349] width 5 height 6
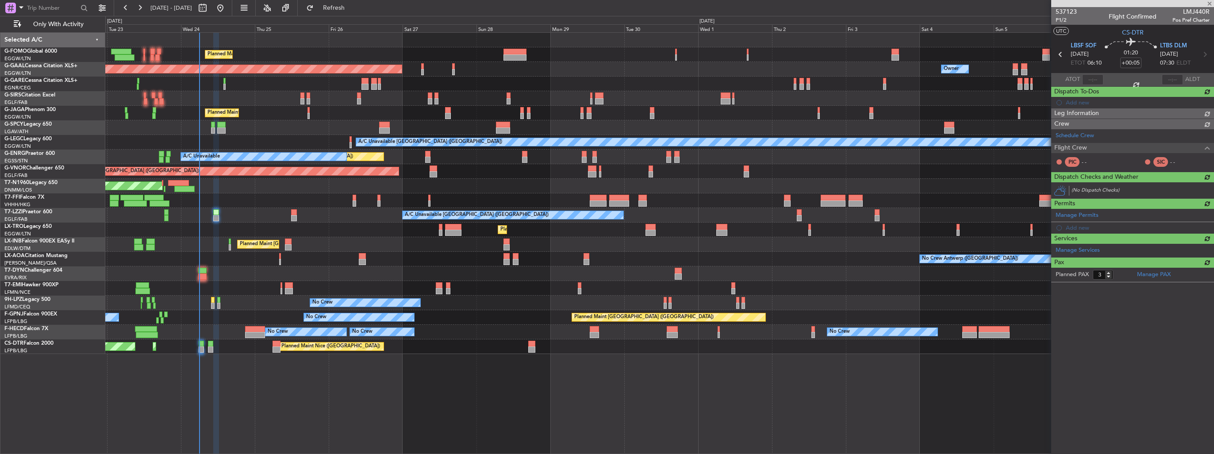
type input "0"
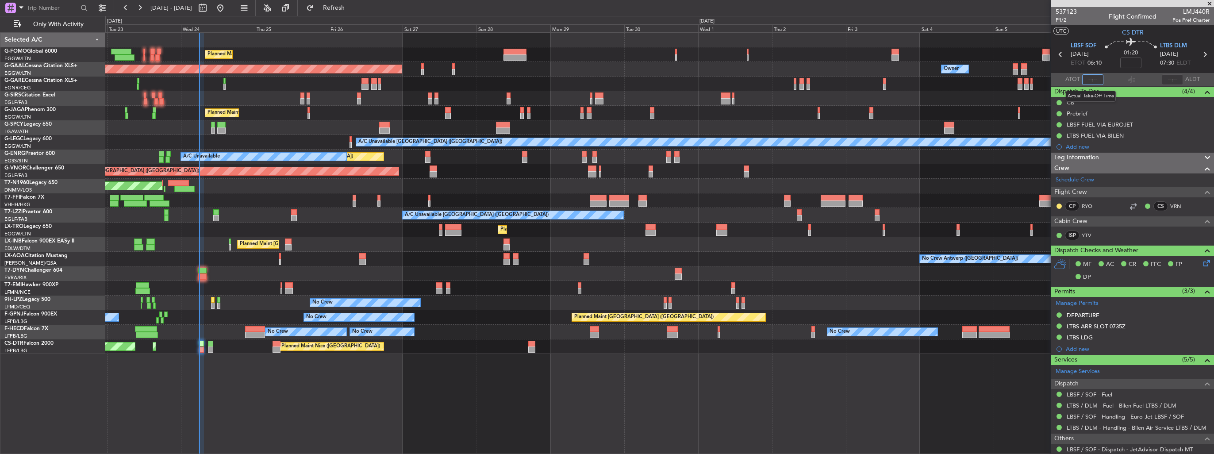
click at [1089, 80] on input "text" at bounding box center [1092, 79] width 21 height 11
type input "06:00"
click at [873, 174] on div "Planned Maint [GEOGRAPHIC_DATA] ([GEOGRAPHIC_DATA])" at bounding box center [659, 171] width 1108 height 15
click at [889, 169] on div "Planned Maint [GEOGRAPHIC_DATA] ([GEOGRAPHIC_DATA])" at bounding box center [659, 171] width 1108 height 15
click at [1083, 35] on section "UTC CS-DTR" at bounding box center [1132, 31] width 163 height 13
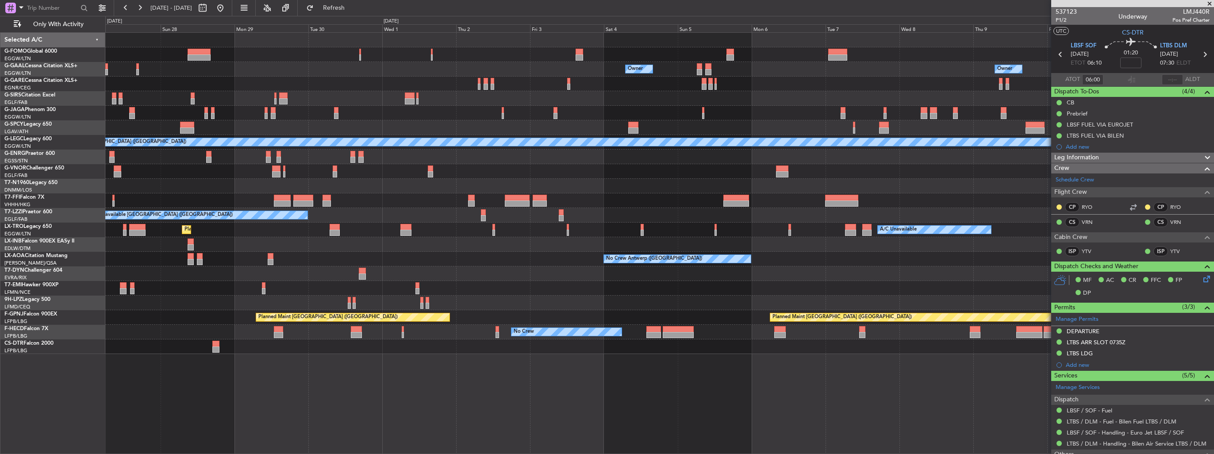
click at [542, 211] on div "Planned Maint [GEOGRAPHIC_DATA] ([GEOGRAPHIC_DATA]) Owner Owner Owner Owner Pla…" at bounding box center [659, 193] width 1108 height 321
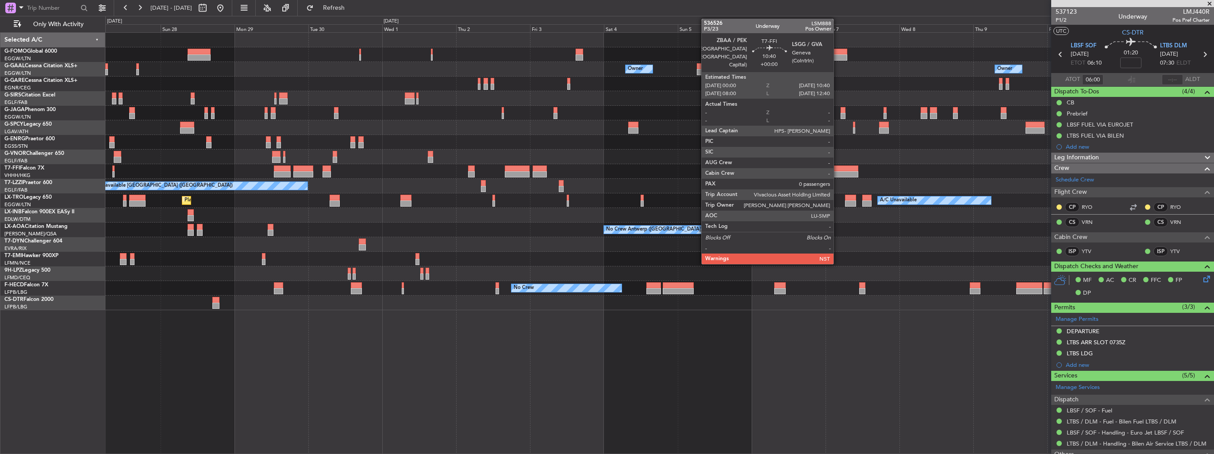
click at [837, 172] on div at bounding box center [841, 174] width 33 height 6
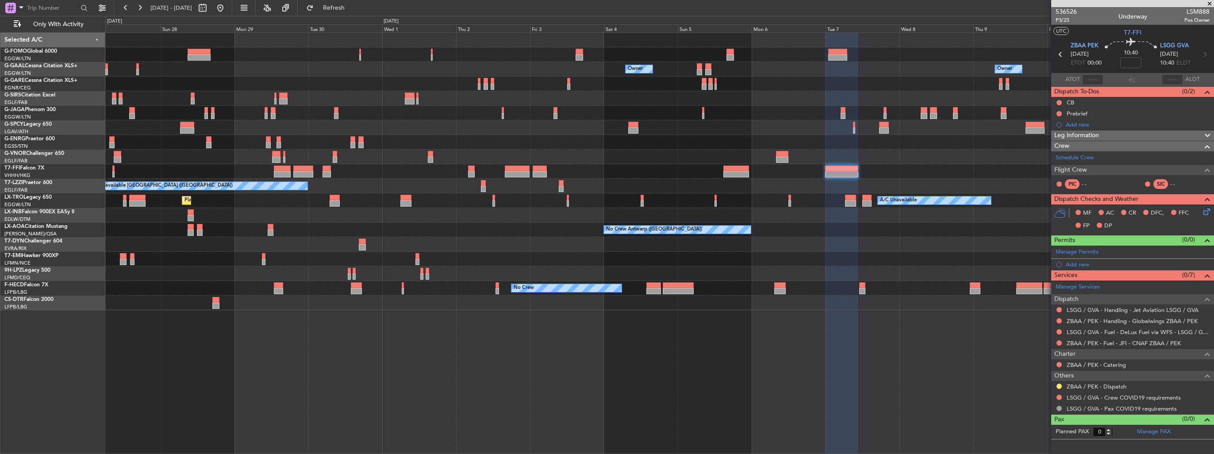
drag, startPoint x: 1072, startPoint y: 265, endPoint x: 1077, endPoint y: 265, distance: 4.9
click at [1072, 265] on div "Add new" at bounding box center [1138, 265] width 144 height 8
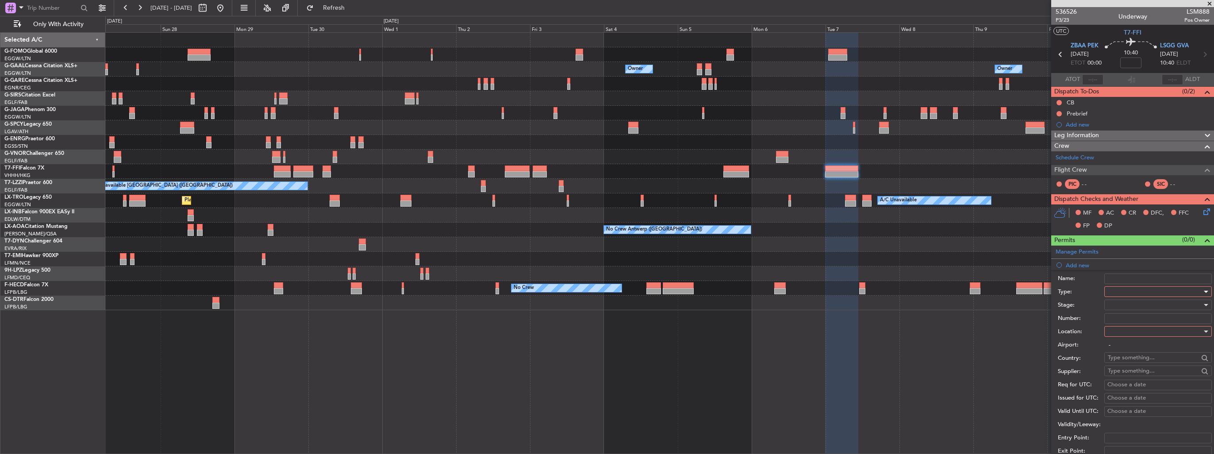
click at [1133, 290] on div at bounding box center [1155, 291] width 94 height 13
click at [1146, 334] on span "PPR" at bounding box center [1154, 334] width 93 height 13
click at [1146, 332] on div at bounding box center [1155, 331] width 94 height 13
drag, startPoint x: 1143, startPoint y: 376, endPoint x: 1147, endPoint y: 339, distance: 36.9
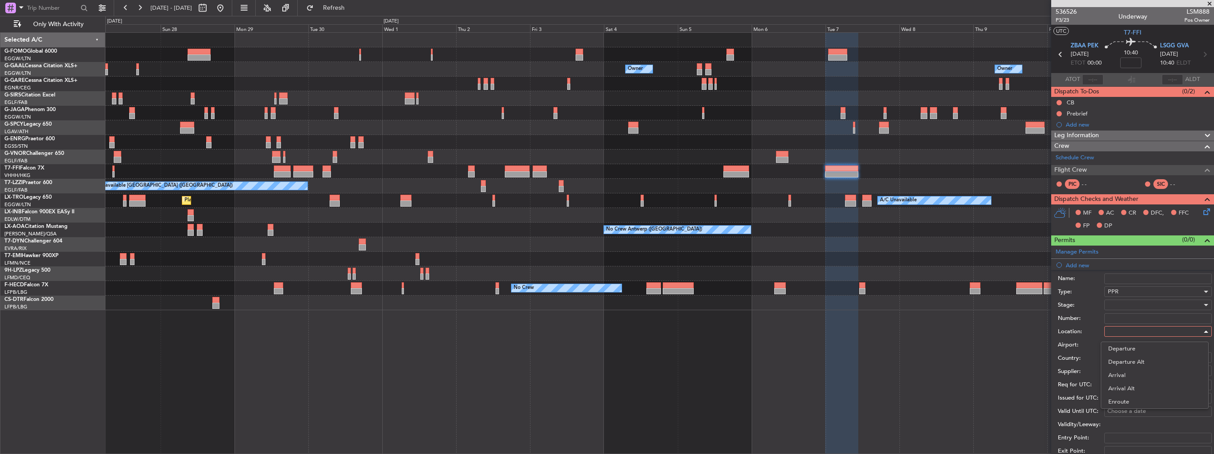
click at [1143, 376] on span "Arrival" at bounding box center [1154, 375] width 93 height 13
type input "LSGG / GVA"
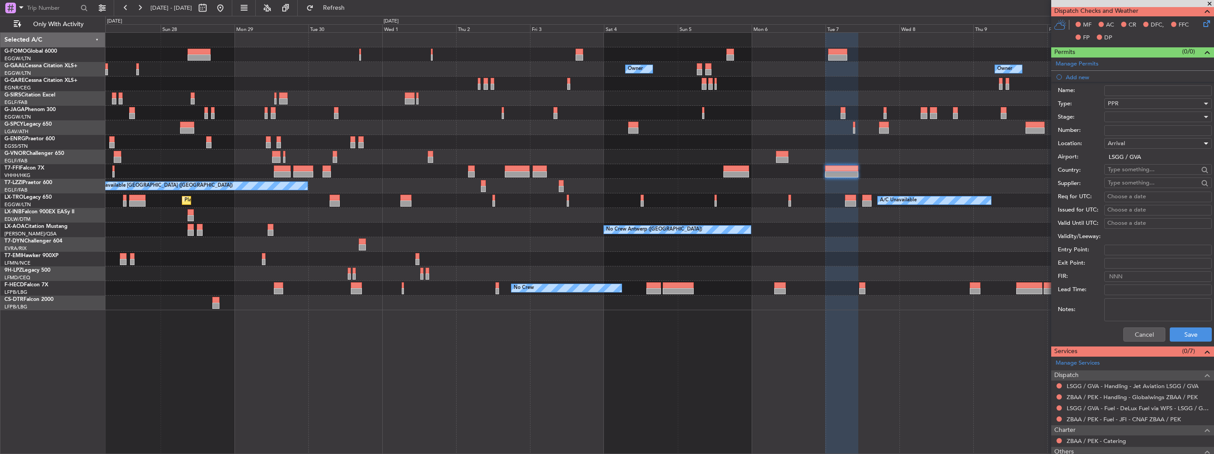
scroll to position [248, 0]
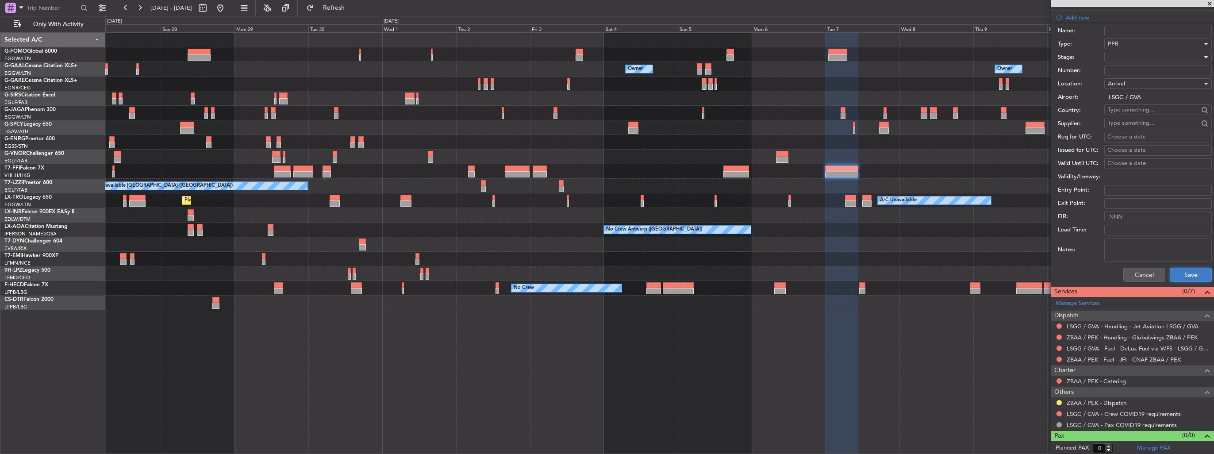
click at [1189, 279] on button "Save" at bounding box center [1191, 275] width 42 height 14
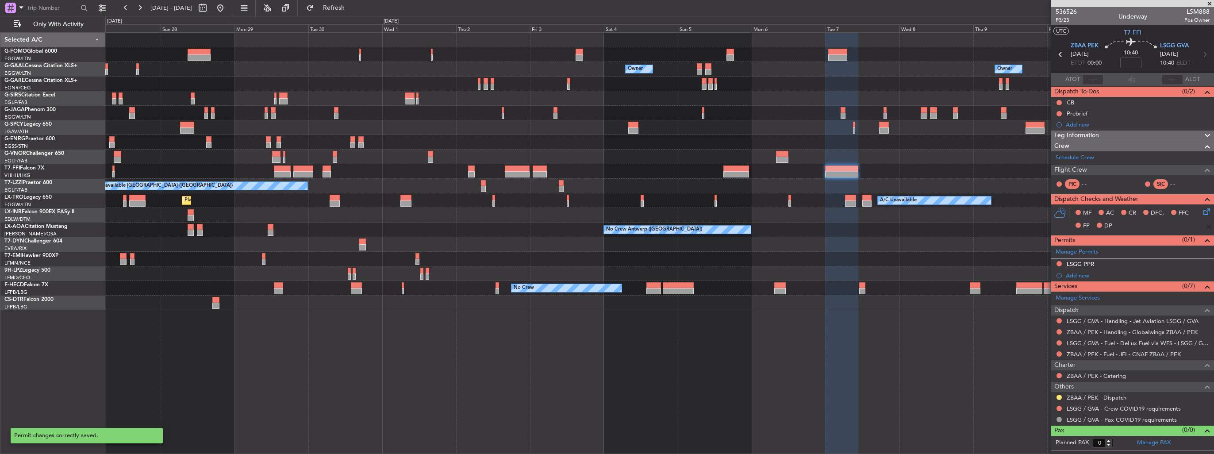
scroll to position [0, 0]
click at [1068, 273] on div "Add new" at bounding box center [1134, 276] width 136 height 8
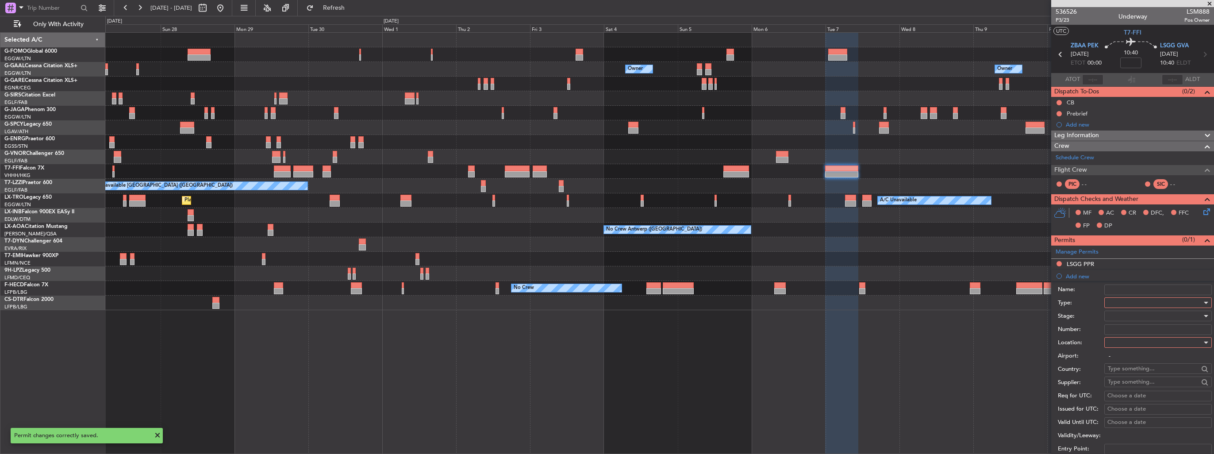
click at [1136, 303] on div at bounding box center [1155, 302] width 94 height 13
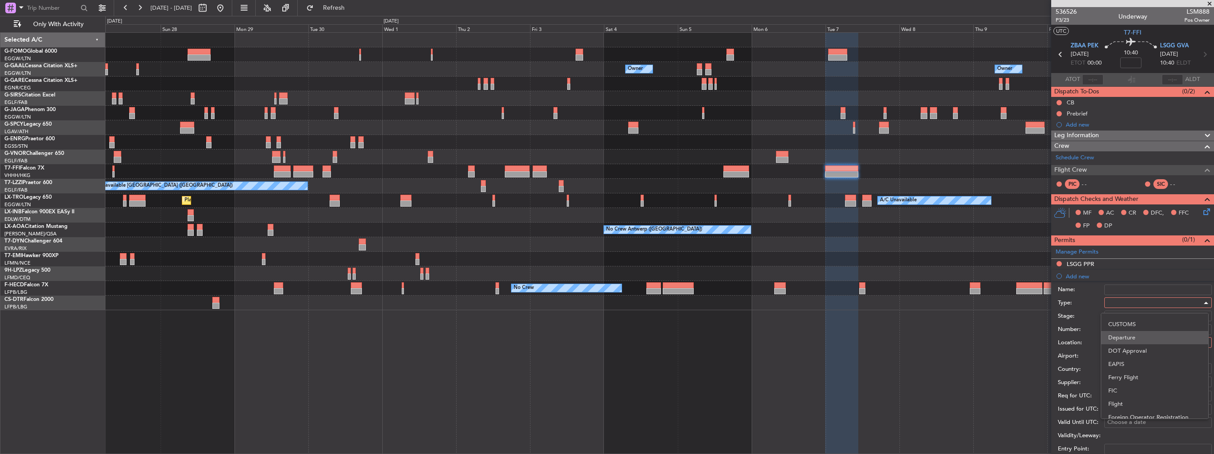
click at [1157, 342] on span "Departure" at bounding box center [1154, 337] width 93 height 13
click at [1157, 342] on div at bounding box center [1155, 342] width 94 height 13
click at [1159, 357] on span "Departure" at bounding box center [1154, 359] width 93 height 13
type input "ZBAA / PEK"
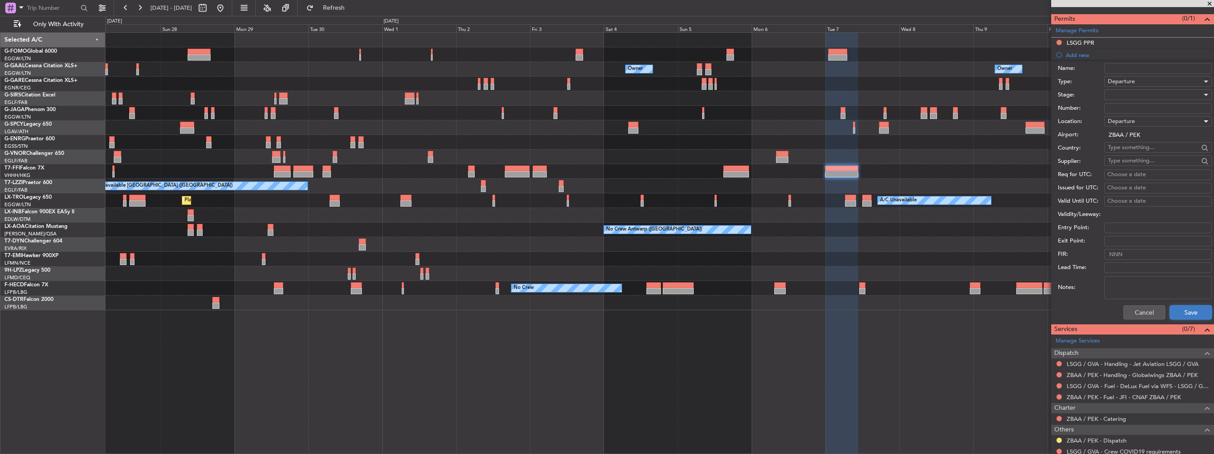
click at [1174, 311] on button "Save" at bounding box center [1191, 312] width 42 height 14
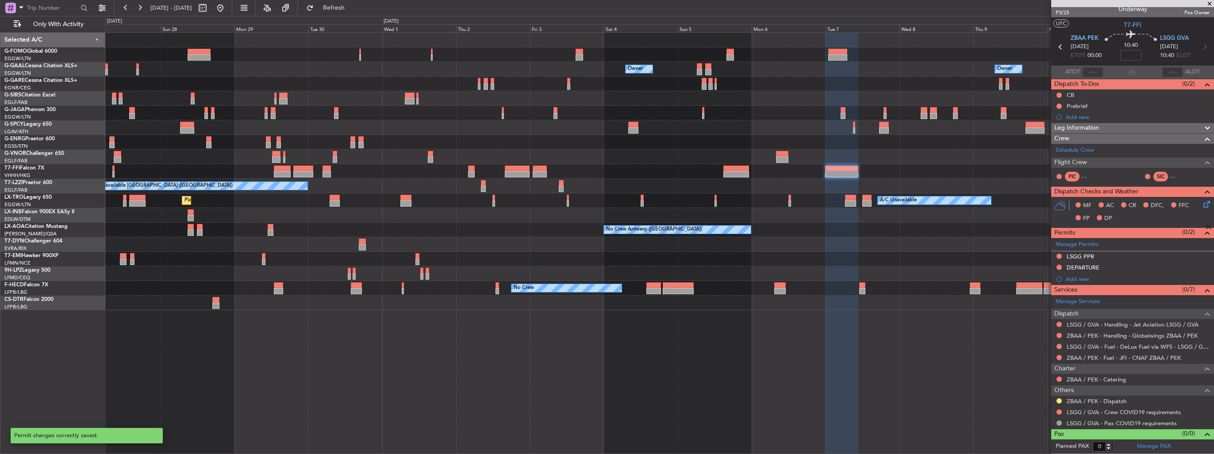
scroll to position [5, 0]
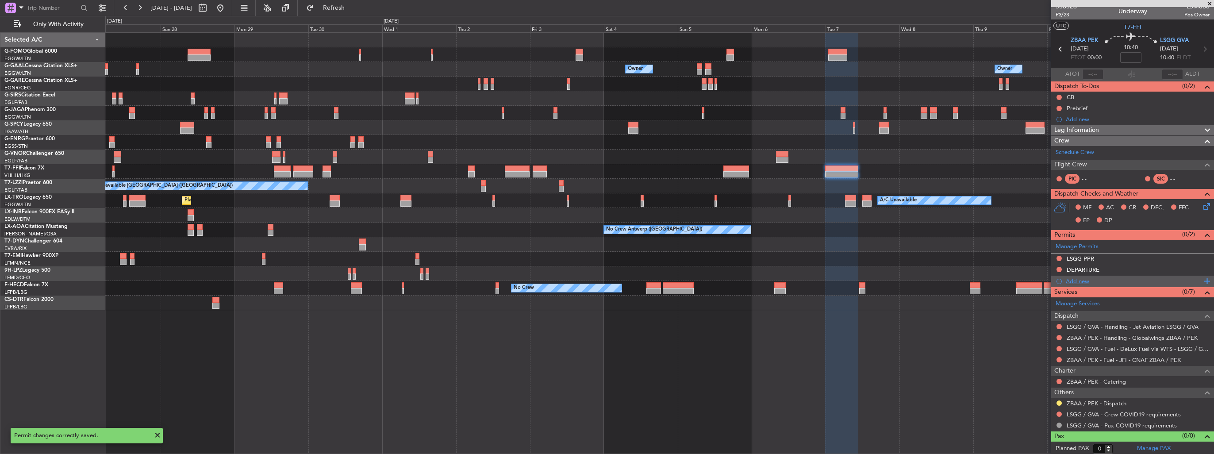
click at [1085, 282] on div "Add new" at bounding box center [1134, 281] width 136 height 8
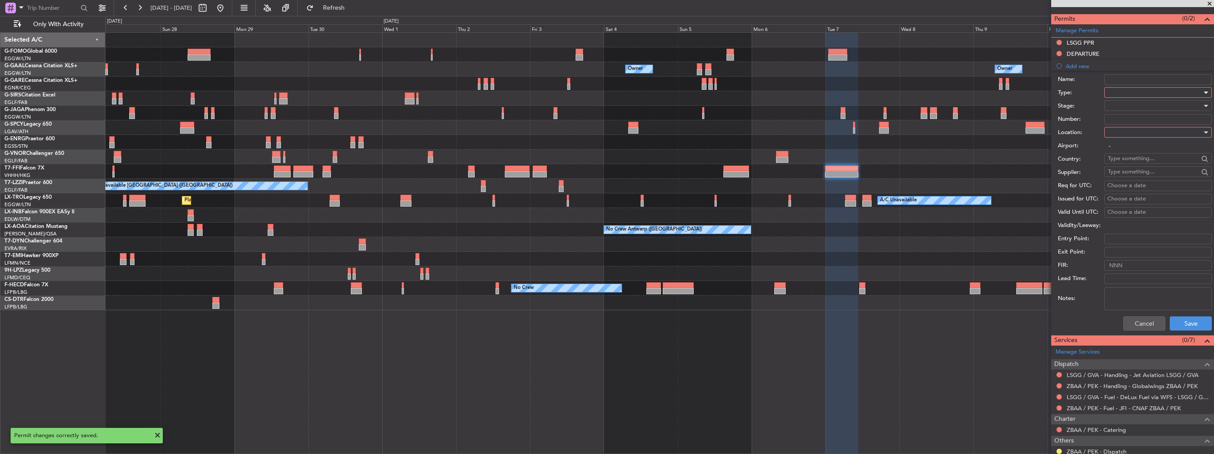
click at [1123, 95] on div at bounding box center [1155, 92] width 94 height 13
click at [1133, 172] on span "Slot" at bounding box center [1154, 175] width 93 height 13
click at [1133, 139] on div "Airport: -" at bounding box center [1135, 145] width 154 height 13
click at [1134, 130] on div at bounding box center [1155, 132] width 94 height 13
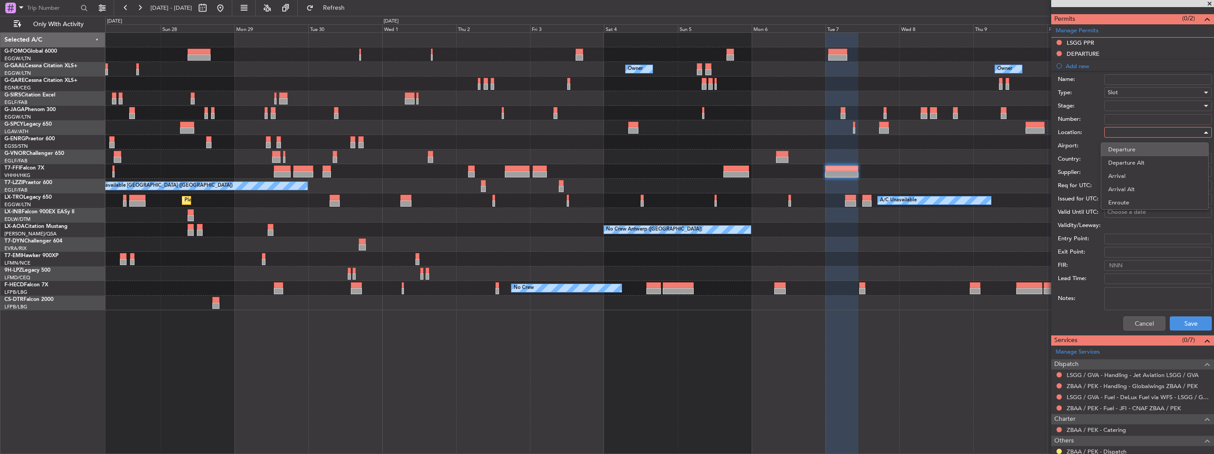
click at [1133, 148] on span "Departure" at bounding box center [1154, 149] width 93 height 13
type input "ZBAA / PEK"
click at [1184, 318] on button "Save" at bounding box center [1191, 323] width 42 height 14
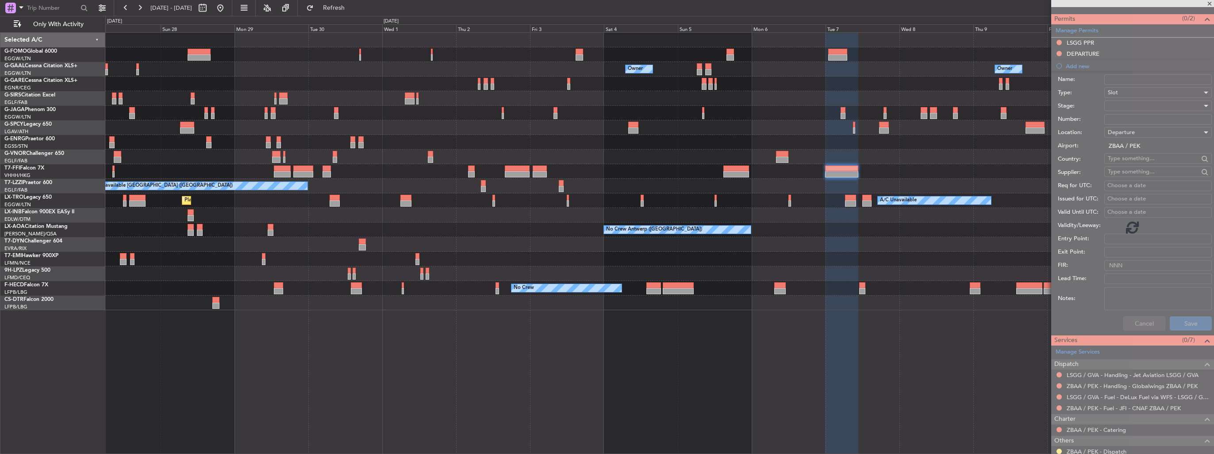
scroll to position [16, 0]
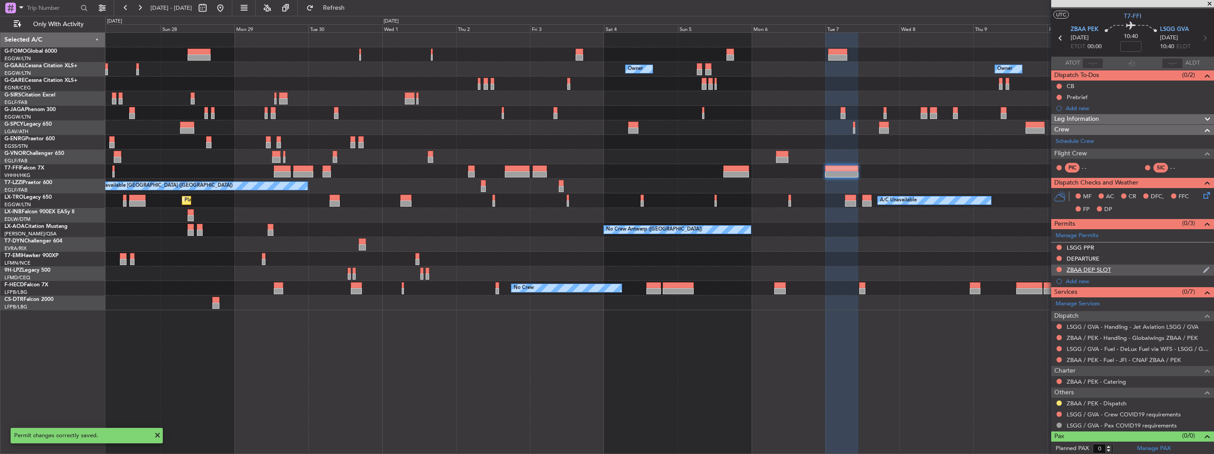
click at [1203, 271] on img at bounding box center [1206, 270] width 7 height 8
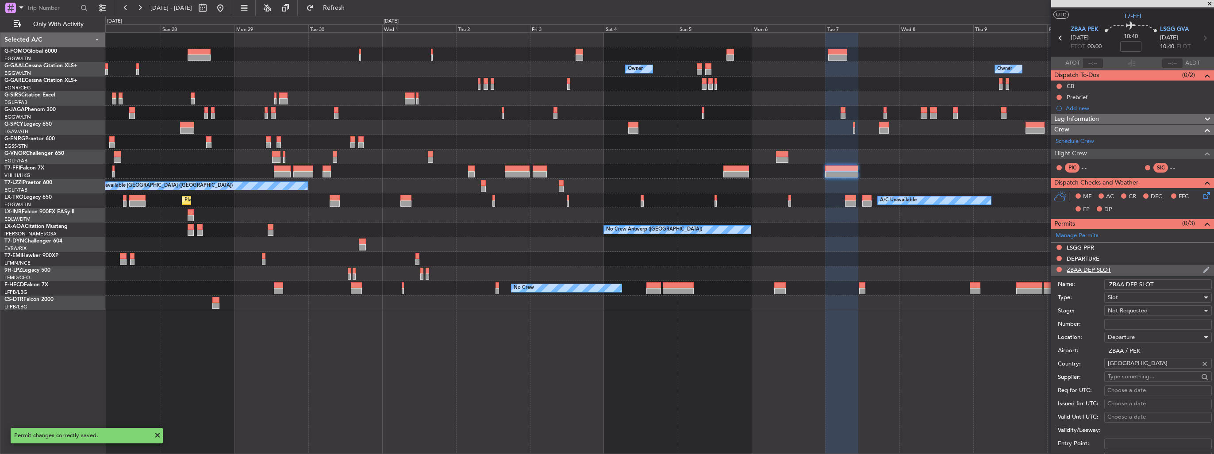
scroll to position [221, 0]
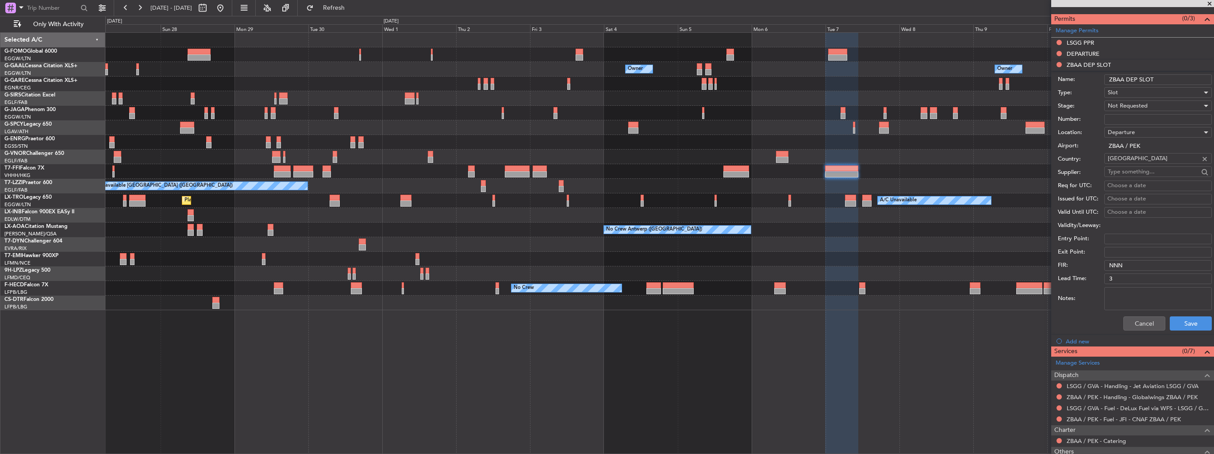
click at [1174, 77] on input "ZBAA DEP SLOT" at bounding box center [1158, 79] width 108 height 11
type input "ZBAA DEP SLOT 0000z"
click at [1181, 324] on button "Save" at bounding box center [1191, 323] width 42 height 14
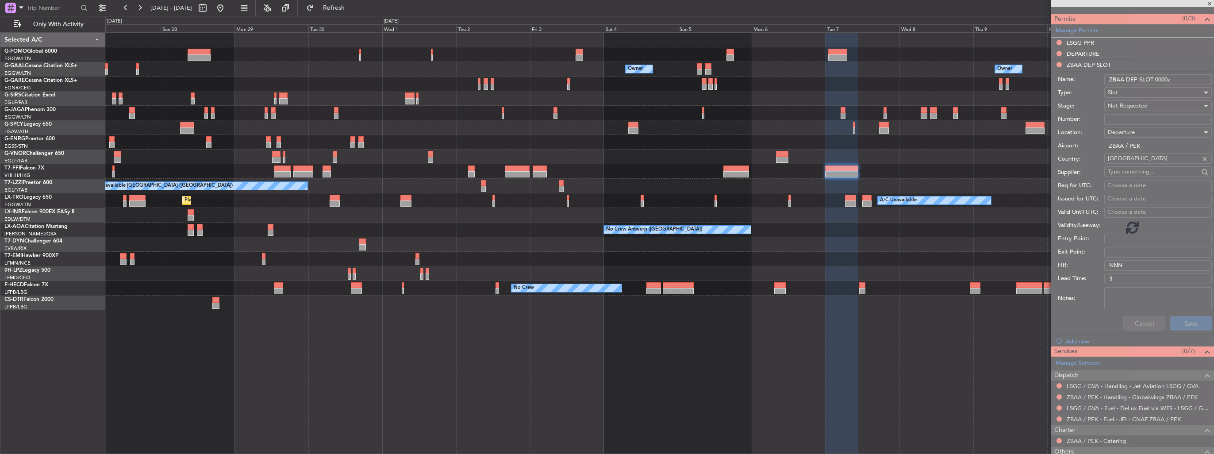
scroll to position [16, 0]
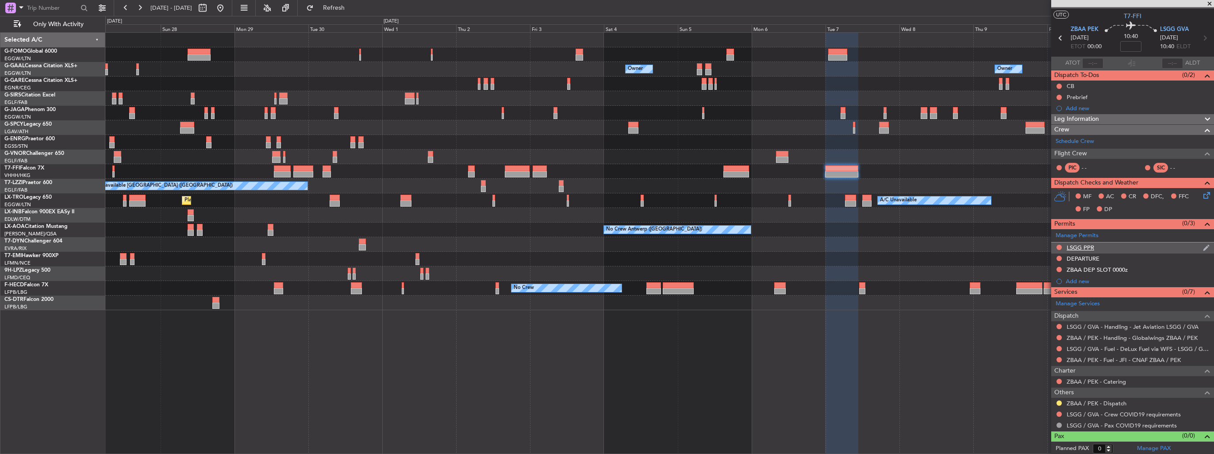
click at [1203, 245] on img at bounding box center [1206, 248] width 7 height 8
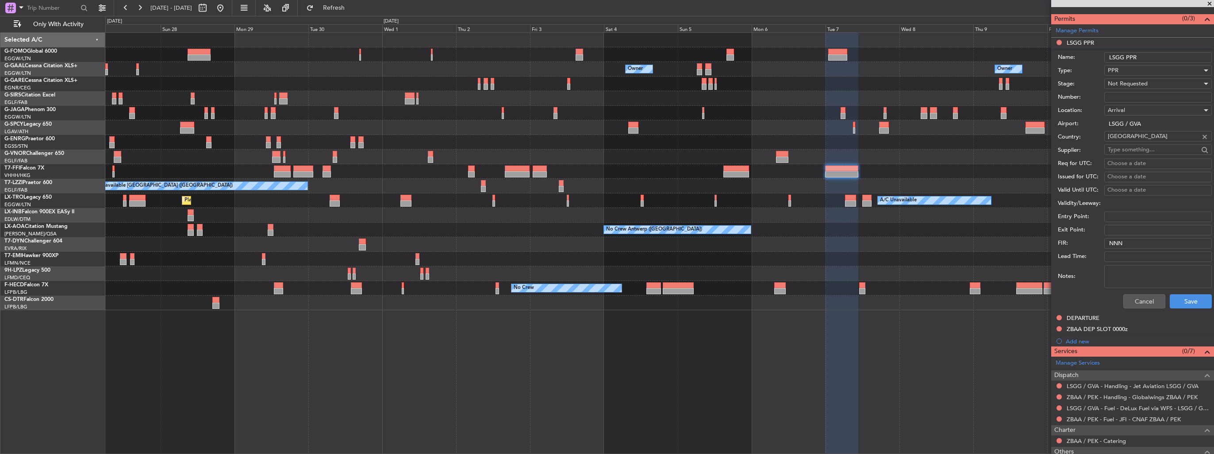
click at [1145, 58] on input "LSGG PPR" at bounding box center [1158, 57] width 108 height 11
type input "LSGG PPR 1040z"
click at [1177, 307] on button "Save" at bounding box center [1191, 301] width 42 height 14
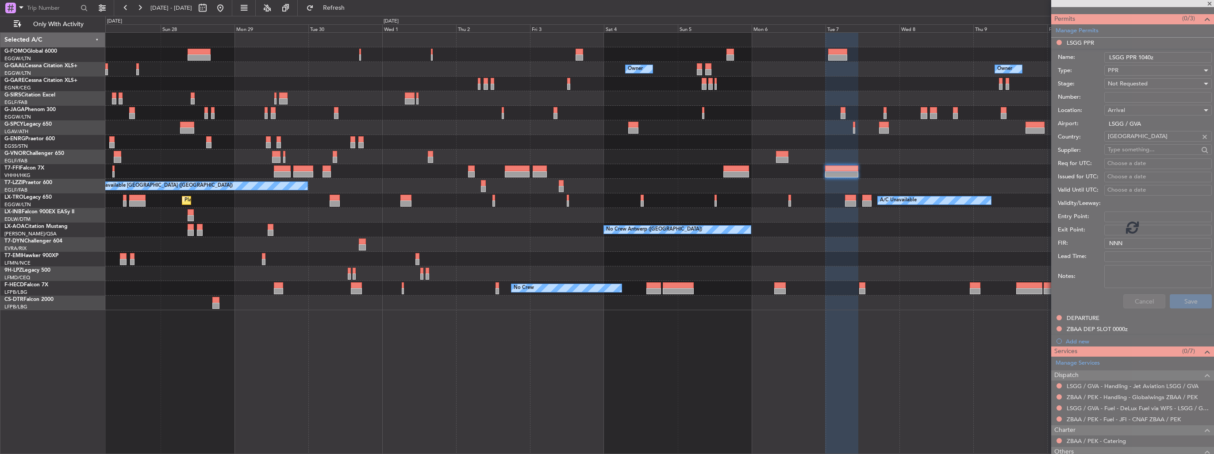
scroll to position [16, 0]
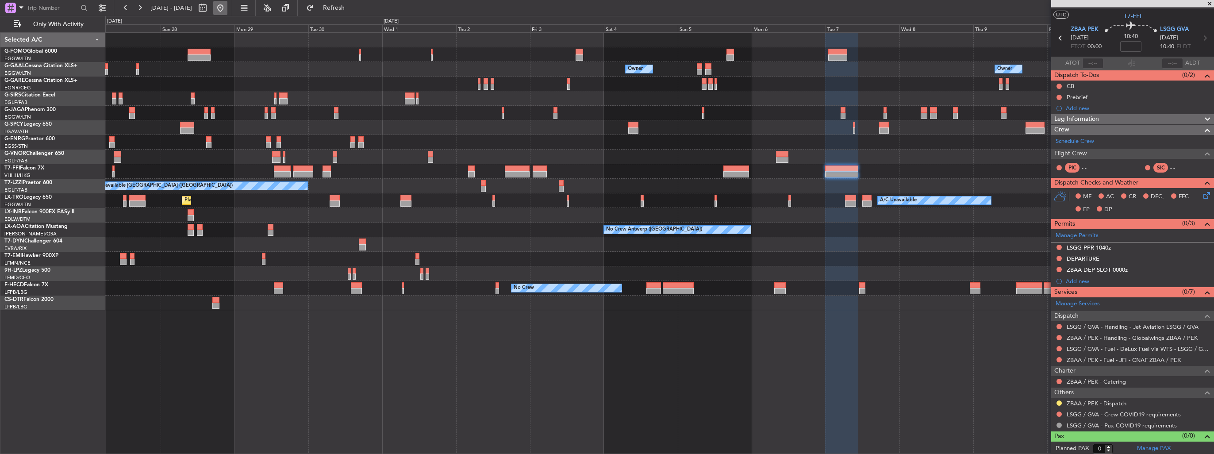
click at [227, 15] on button at bounding box center [220, 8] width 14 height 14
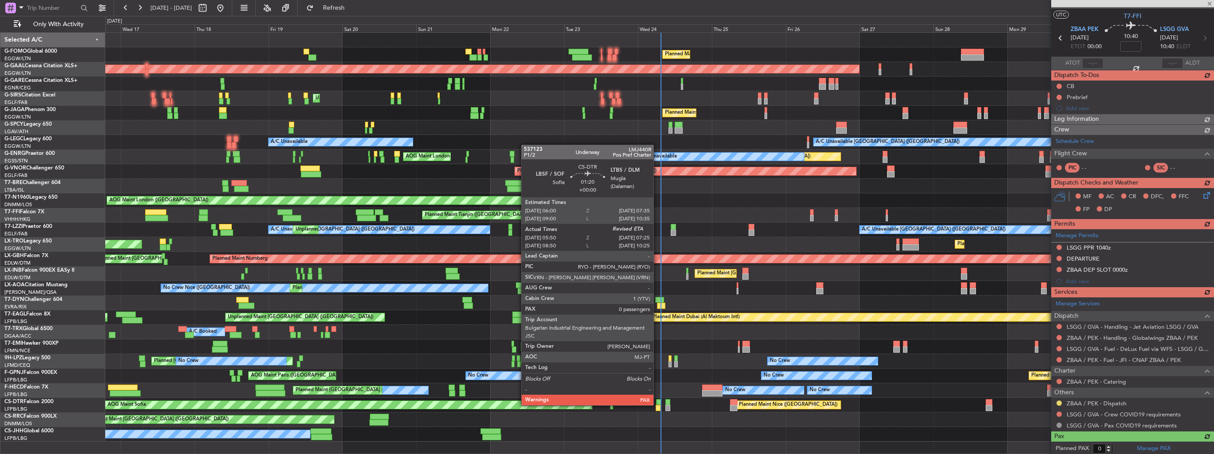
click at [657, 405] on div at bounding box center [658, 408] width 5 height 6
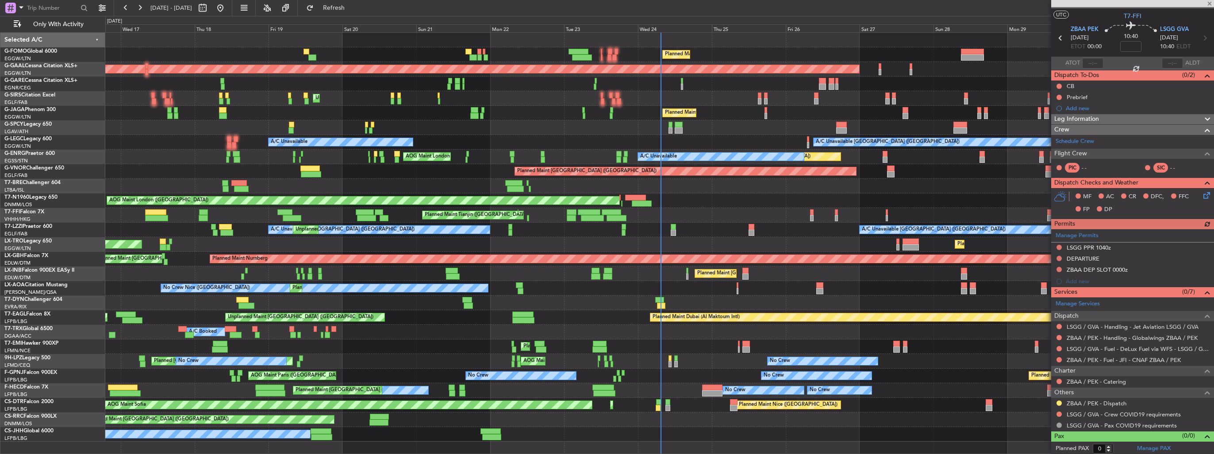
type input "06:00"
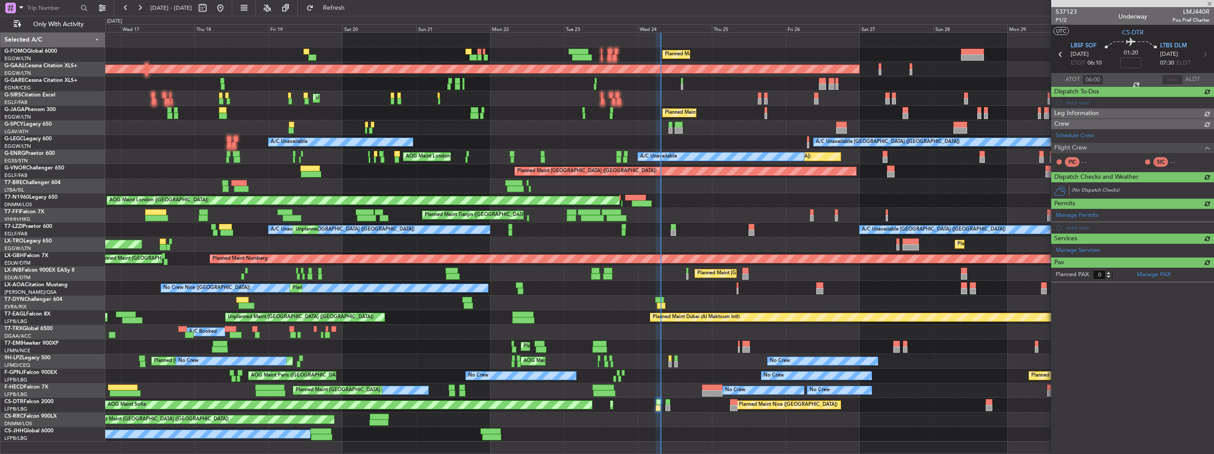
scroll to position [0, 0]
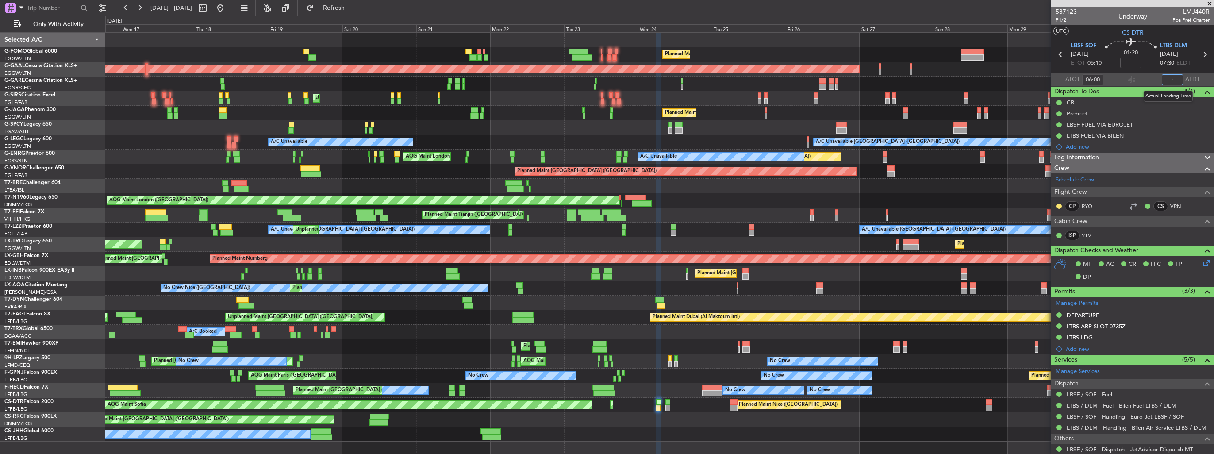
click at [1169, 78] on input "text" at bounding box center [1172, 79] width 21 height 11
type input "07:16"
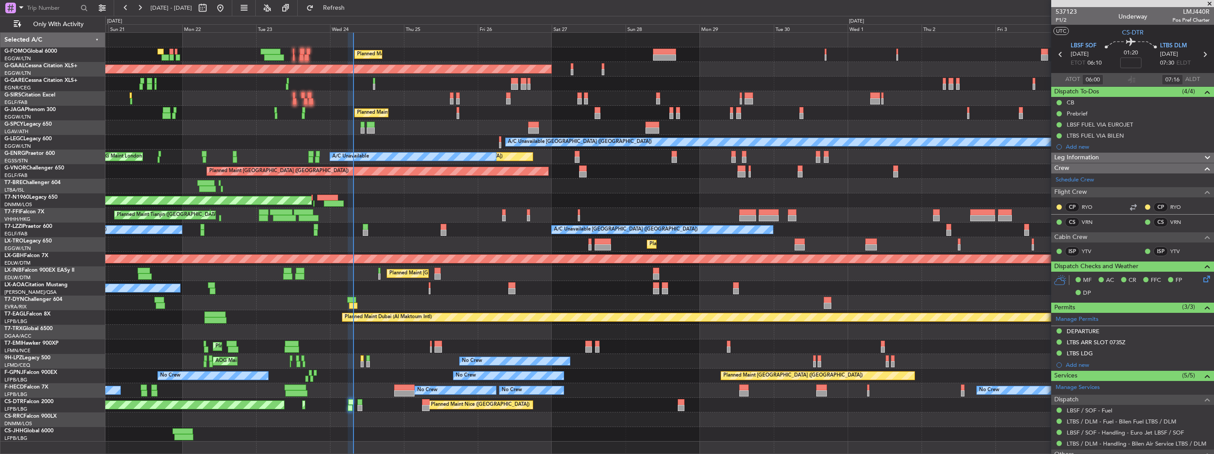
click at [224, 163] on div "Planned Maint London (Luton) Planned Maint Dusseldorf Owner Owner Unplanned Mai…" at bounding box center [659, 237] width 1108 height 409
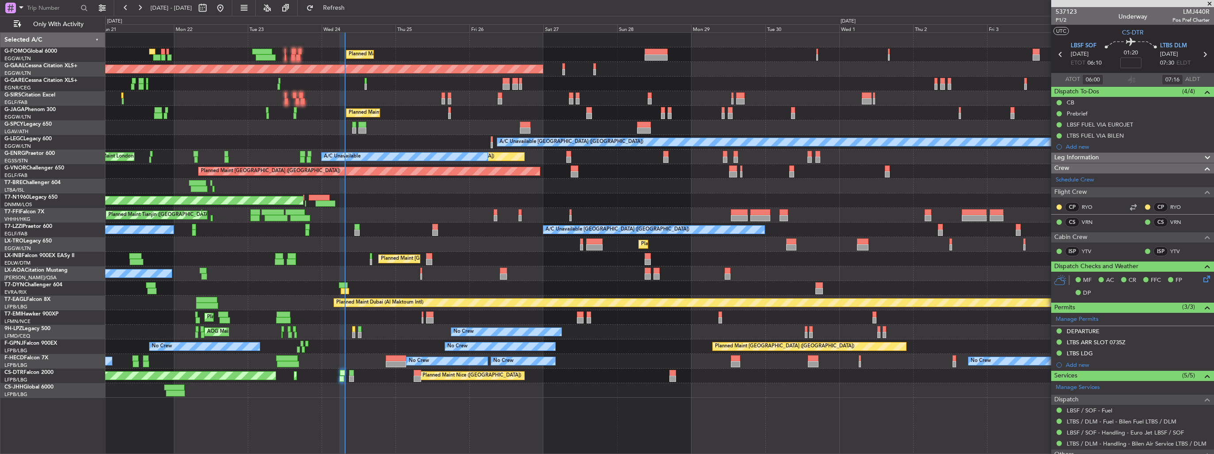
click at [39, 232] on div "Planned Maint London (Luton) Planned Maint Dusseldorf Owner Owner Unplanned Mai…" at bounding box center [607, 235] width 1214 height 438
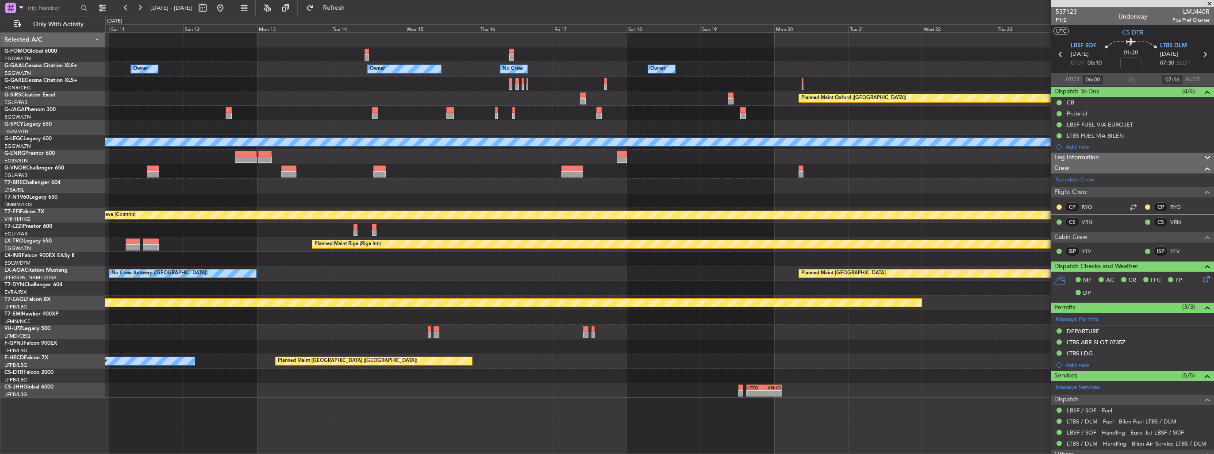
click at [0, 188] on html "21 Sep 2025 - 06 Oct 2025 Refresh Quick Links Only With Activity Owner Owner Ow…" at bounding box center [607, 227] width 1214 height 454
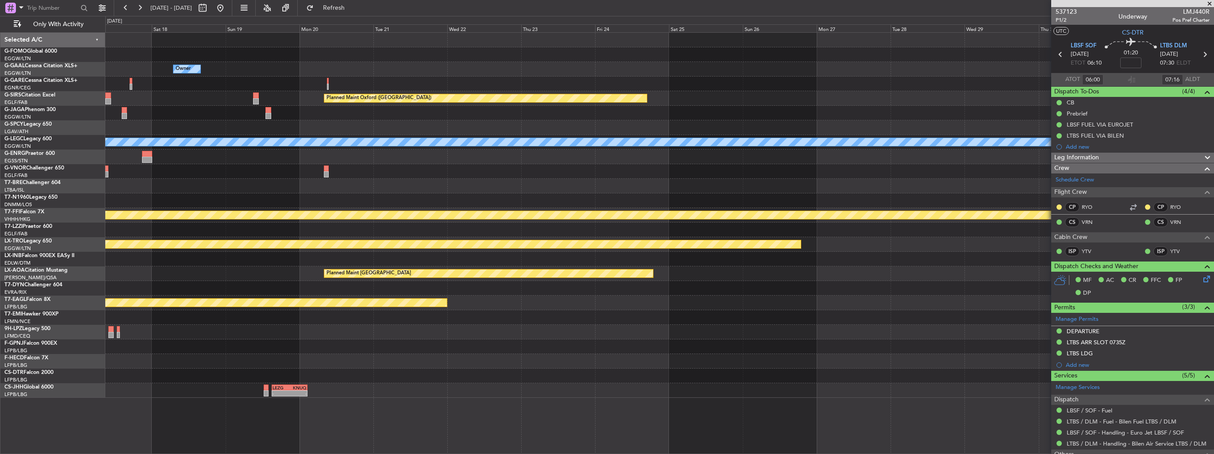
click at [840, 165] on div "Owner Owner Owner No Crew Planned Maint Oxford (Kidlington) A/C Unavailable Lon…" at bounding box center [659, 215] width 1108 height 365
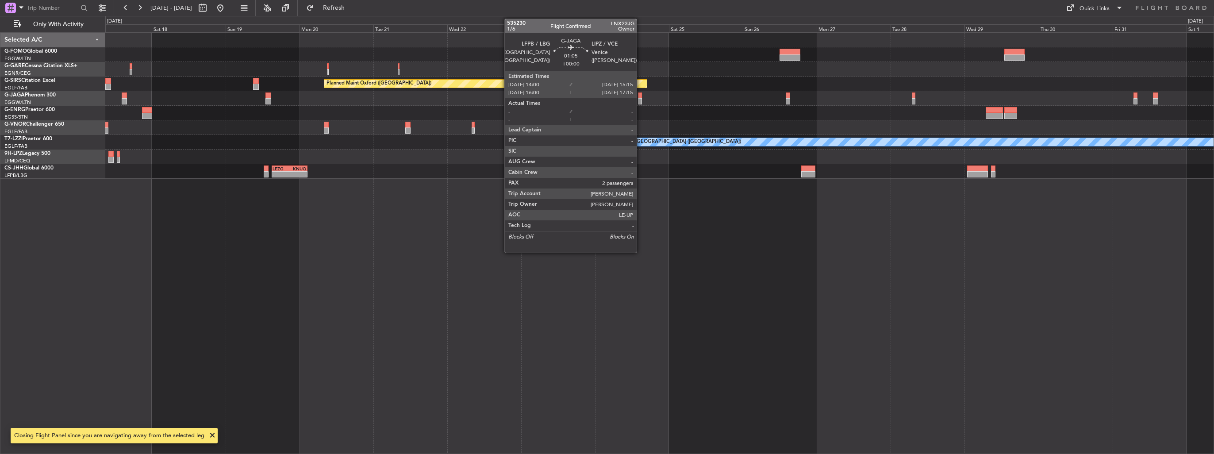
click at [641, 102] on div at bounding box center [640, 101] width 4 height 6
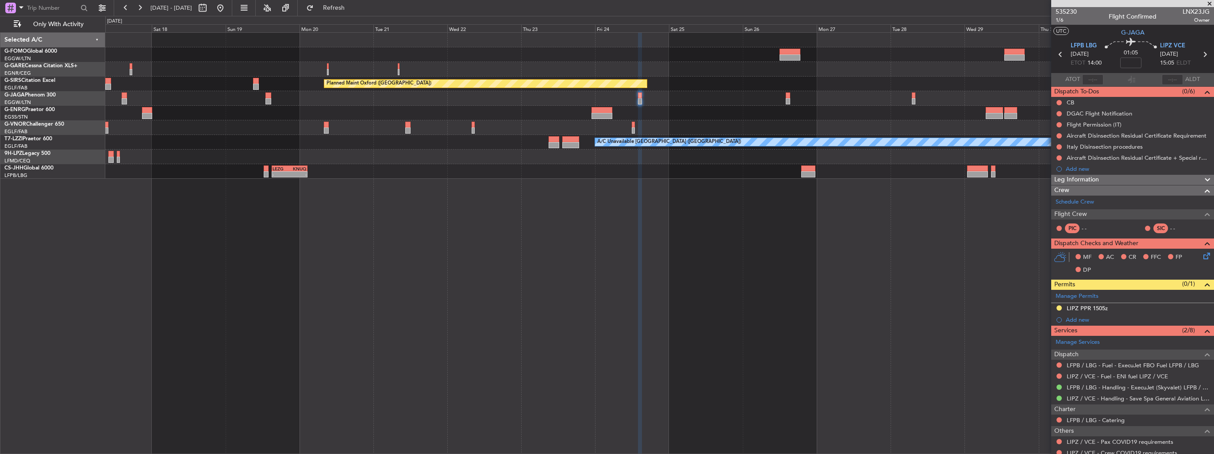
click at [0, 0] on img at bounding box center [0, 0] width 0 height 0
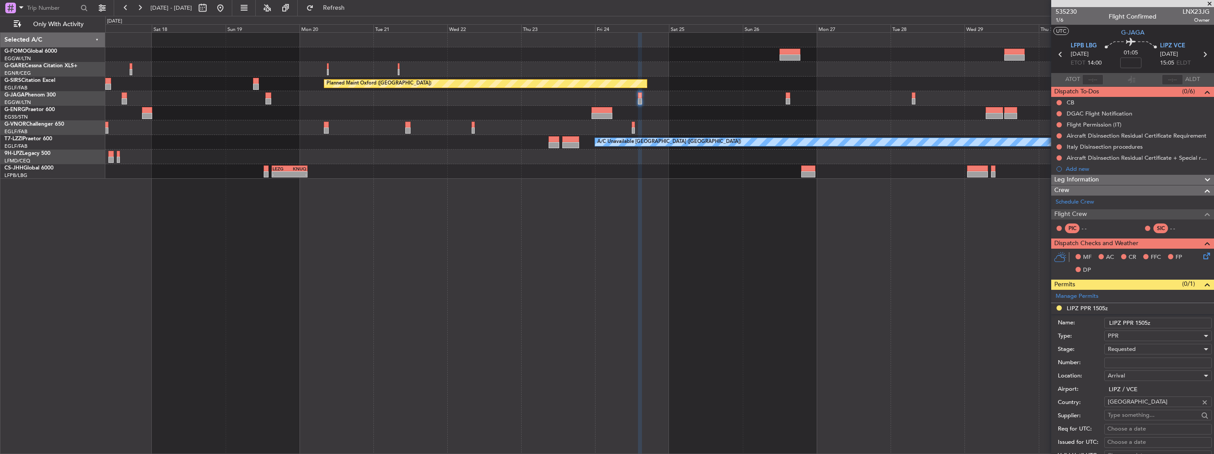
click at [1141, 369] on div "Arrival" at bounding box center [1155, 375] width 94 height 13
click at [1143, 361] on div at bounding box center [607, 227] width 1214 height 454
click at [1143, 361] on input "Number:" at bounding box center [1158, 362] width 108 height 11
paste input "VCE25SHAQP"
type input "VCE25SHAQP"
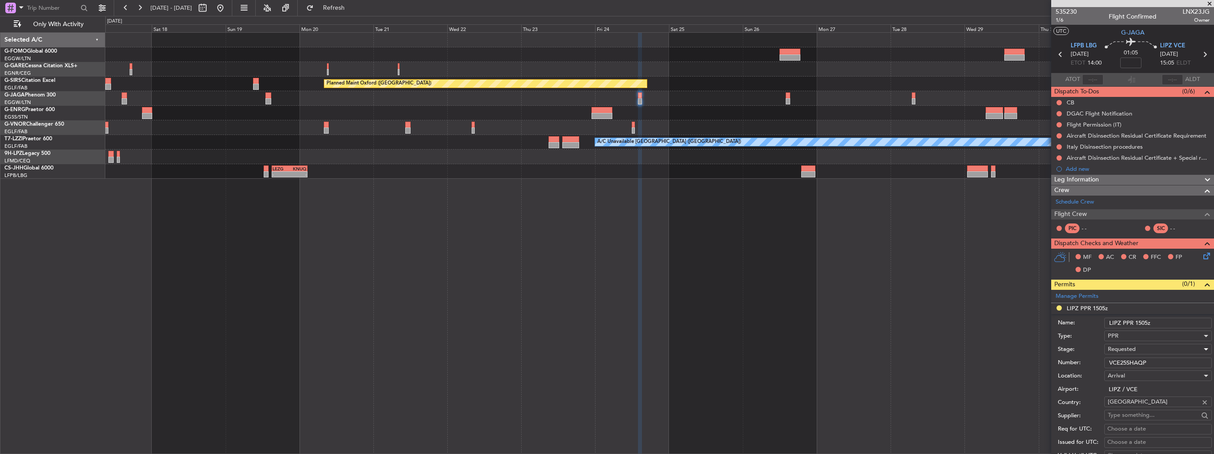
click at [1145, 346] on div "Requested" at bounding box center [1155, 348] width 94 height 13
click at [1141, 415] on span "Received OK" at bounding box center [1154, 419] width 93 height 13
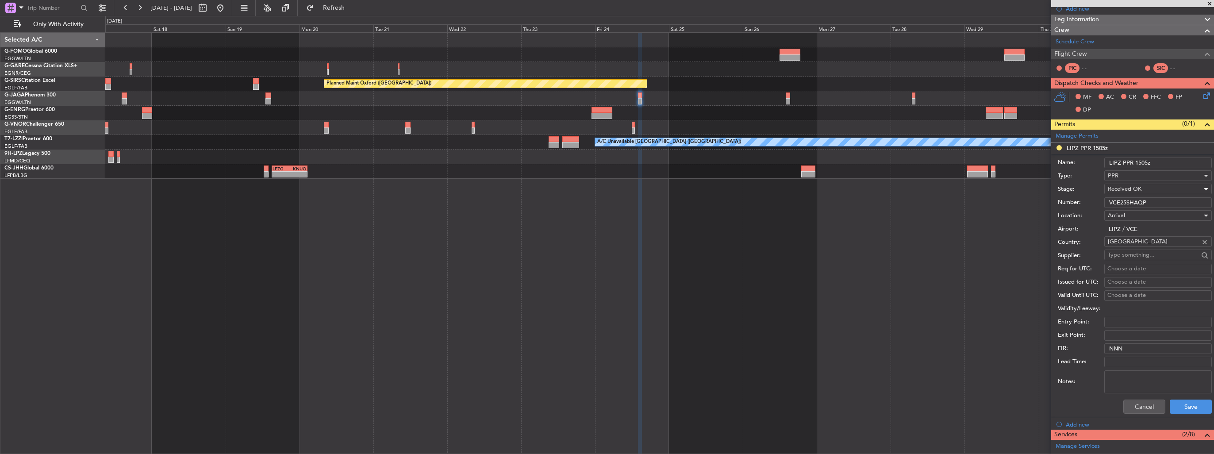
scroll to position [221, 0]
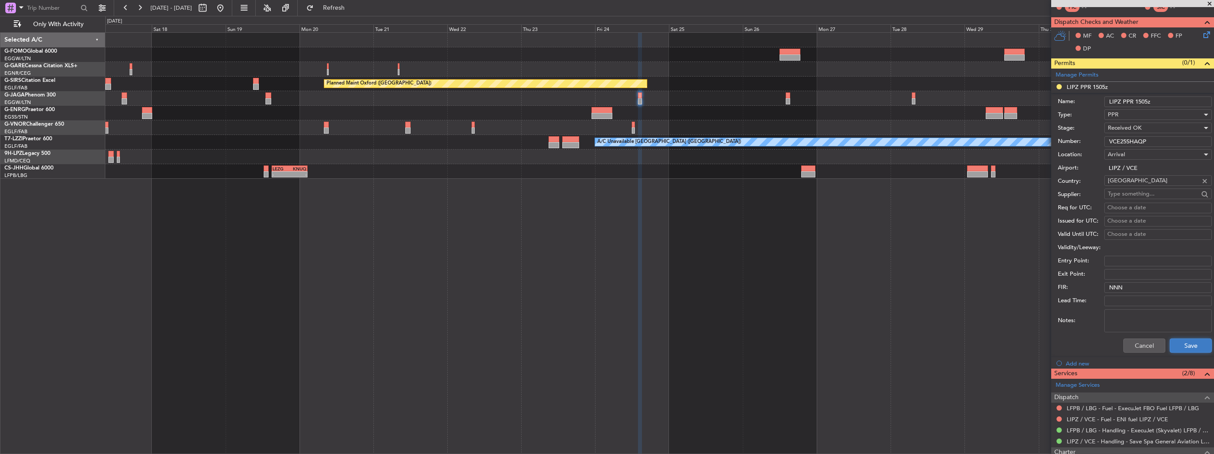
click at [1174, 345] on button "Save" at bounding box center [1191, 345] width 42 height 14
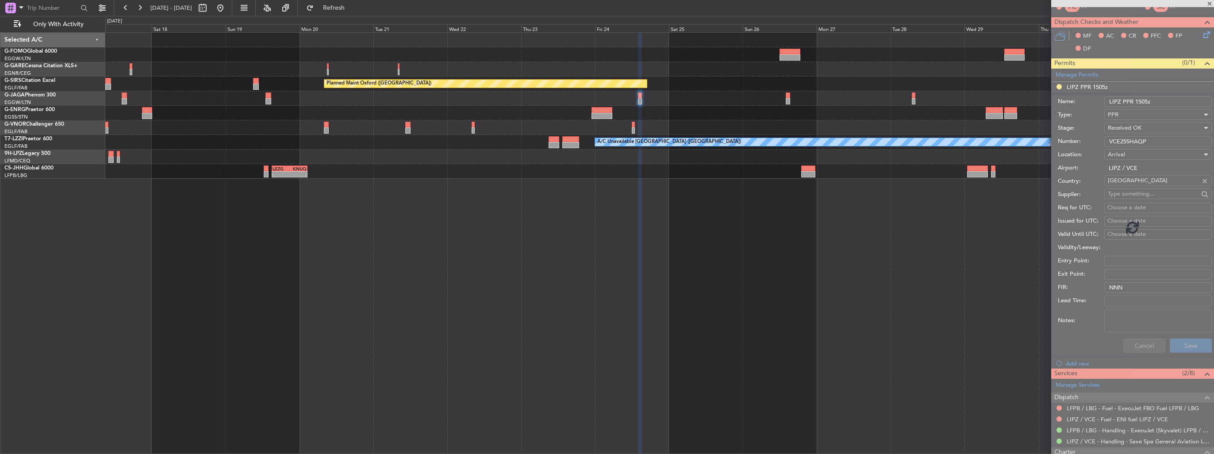
scroll to position [78, 0]
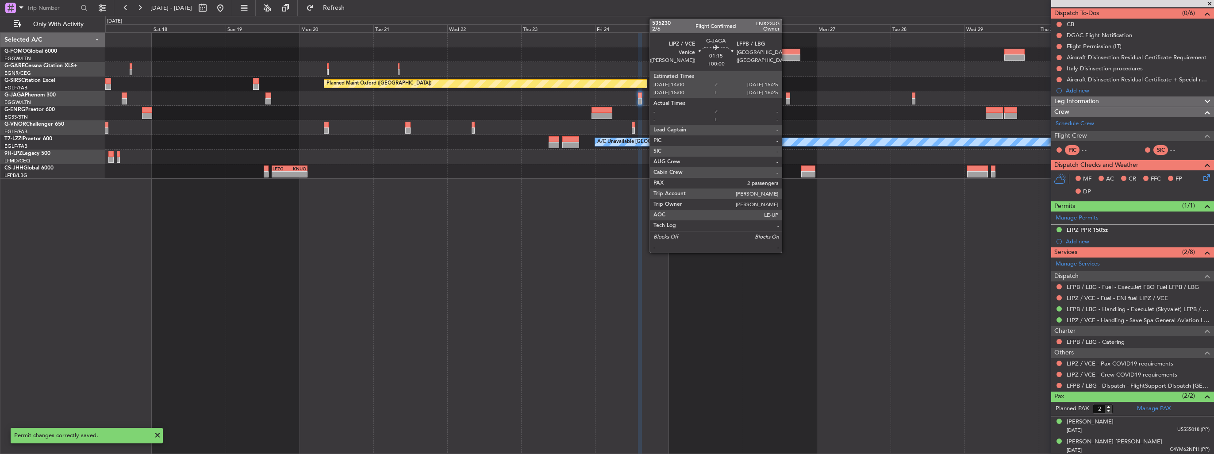
click at [786, 96] on div at bounding box center [788, 95] width 4 height 6
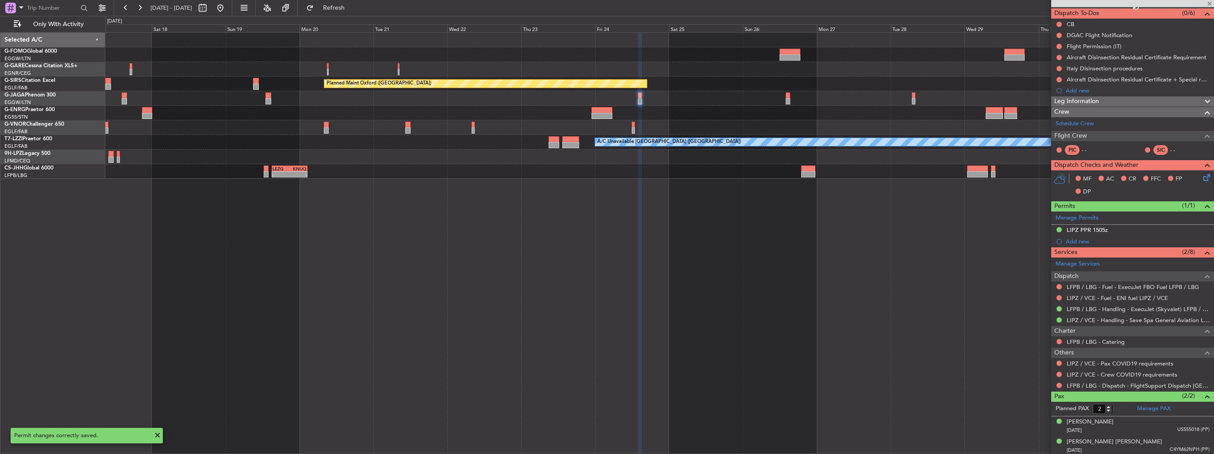
scroll to position [0, 0]
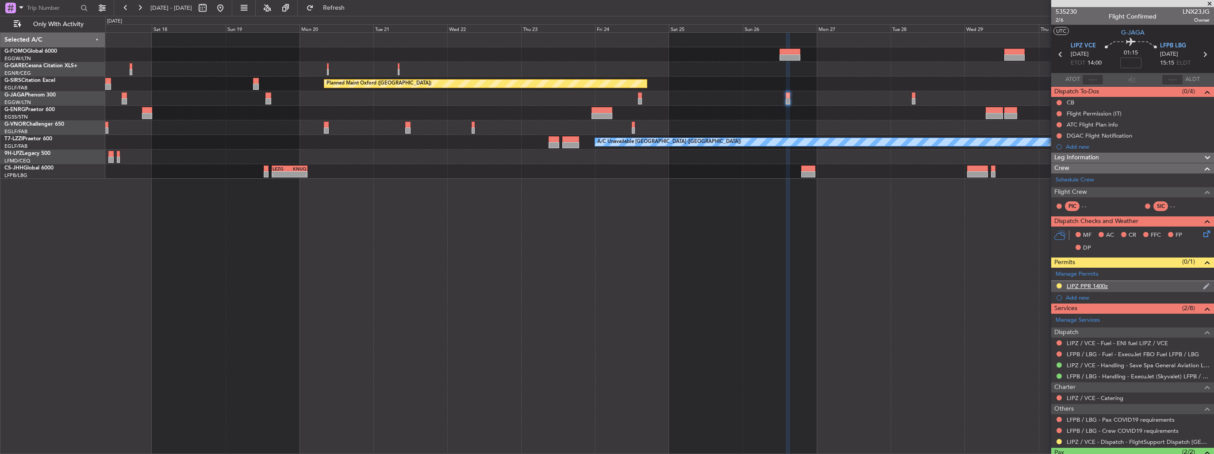
click at [1203, 284] on img at bounding box center [1206, 286] width 7 height 8
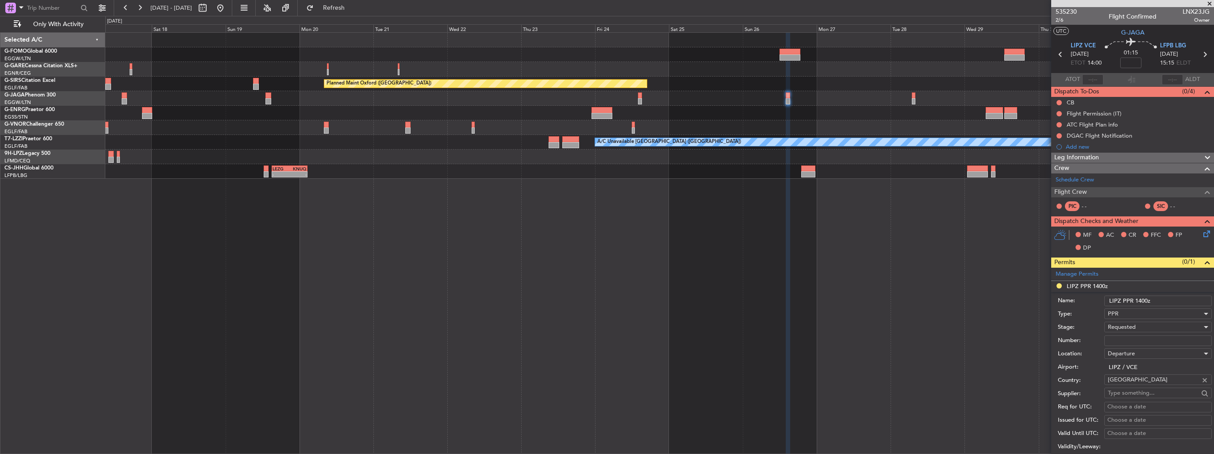
click at [1130, 337] on input "Number:" at bounding box center [1158, 340] width 108 height 11
paste input "VCE25SHAQP"
type input "VCE25SHAQP"
click at [1136, 322] on div "Requested" at bounding box center [1155, 326] width 94 height 13
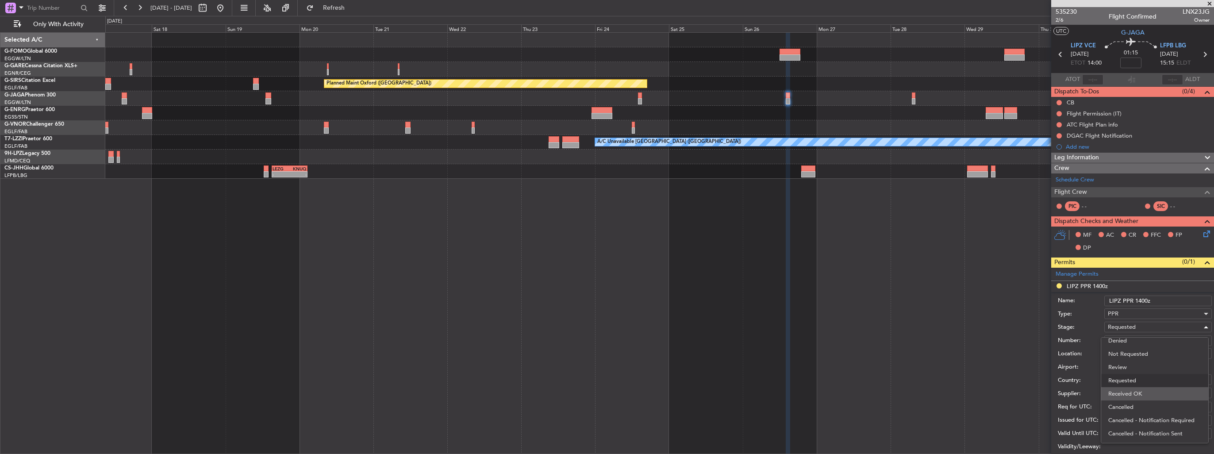
click at [1144, 391] on span "Received OK" at bounding box center [1154, 393] width 93 height 13
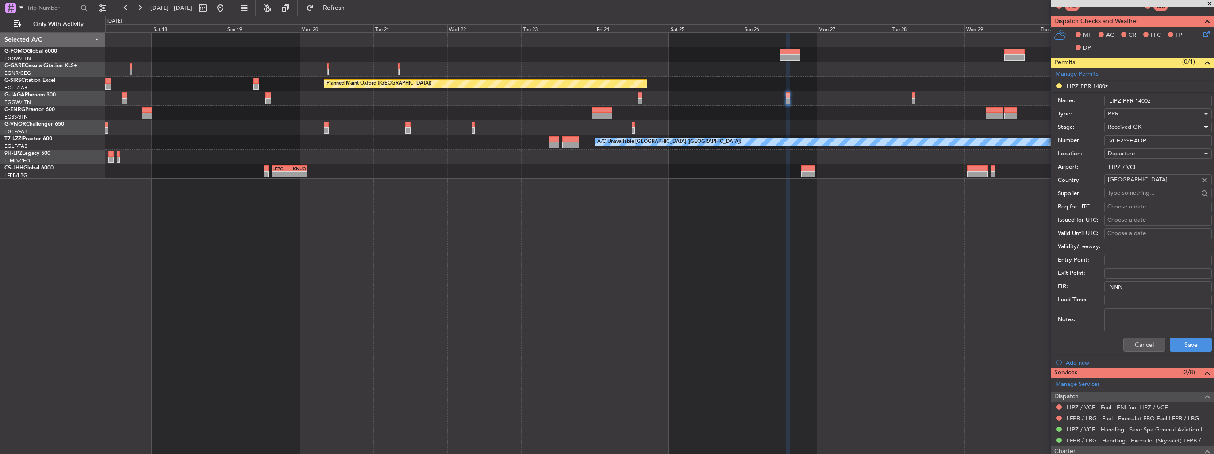
scroll to position [265, 0]
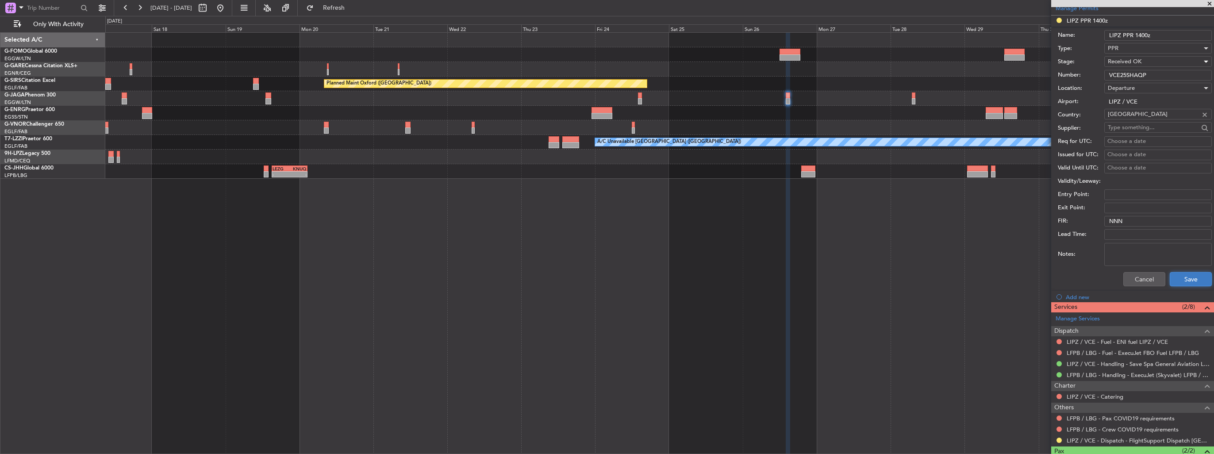
click at [1170, 275] on button "Save" at bounding box center [1191, 279] width 42 height 14
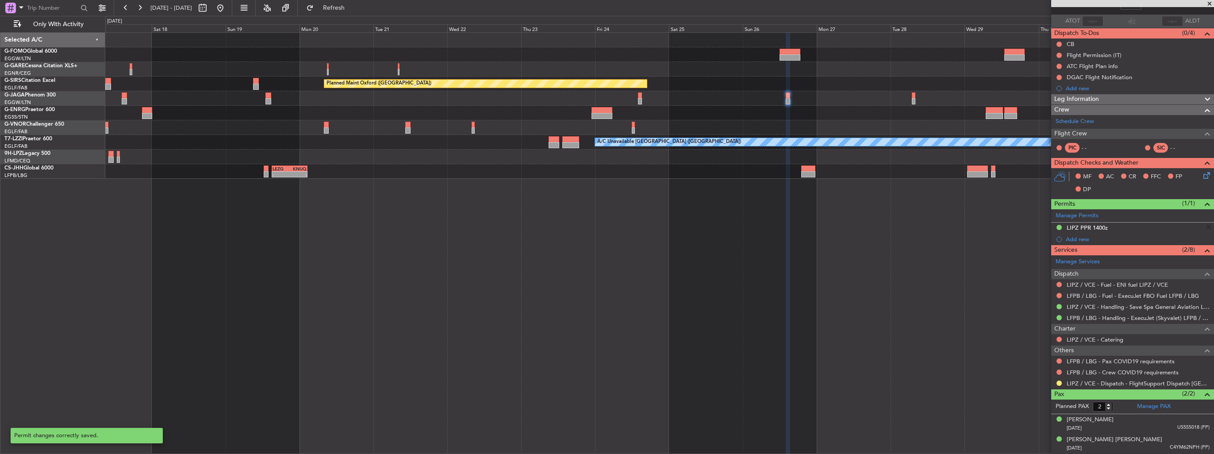
scroll to position [57, 0]
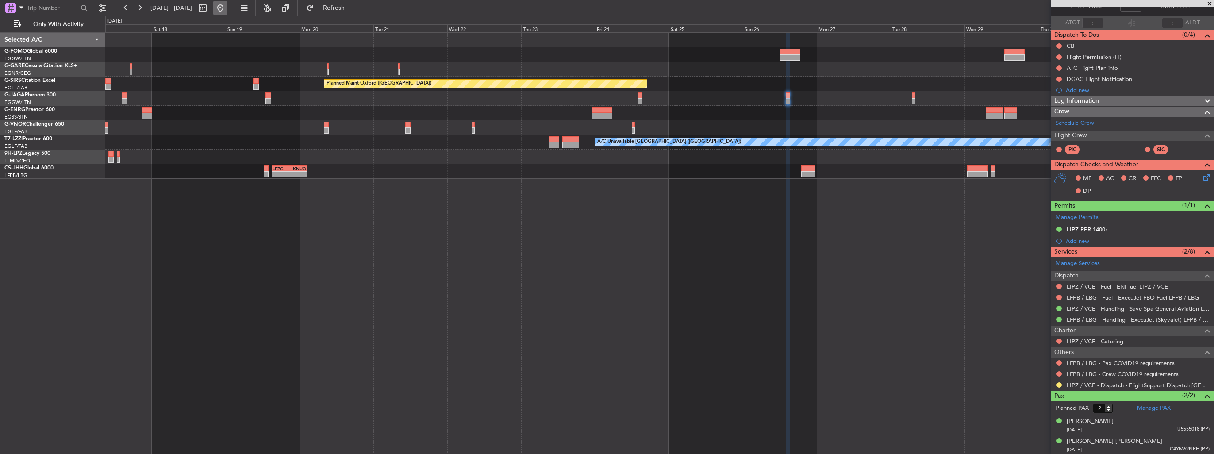
click at [227, 10] on button at bounding box center [220, 8] width 14 height 14
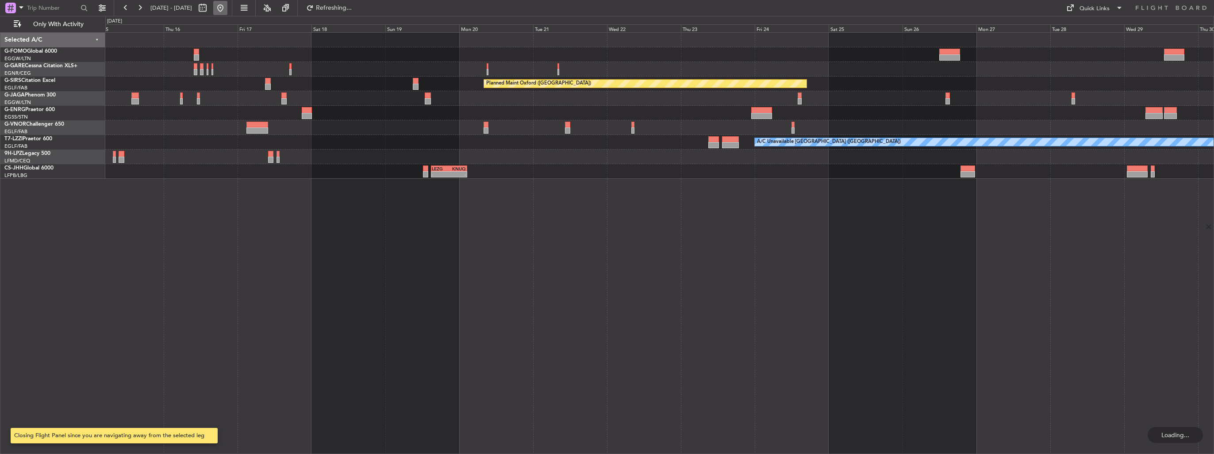
scroll to position [0, 0]
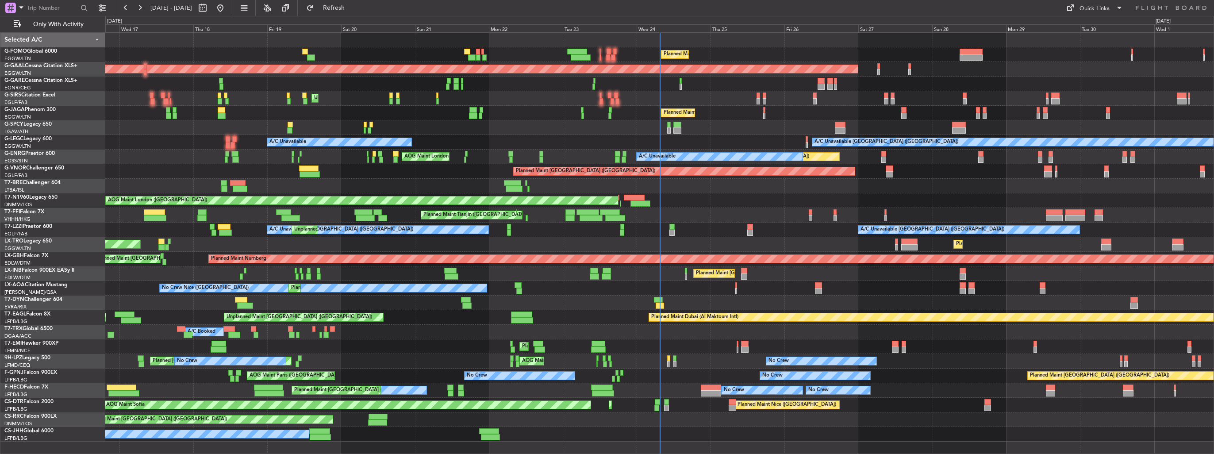
click at [194, 154] on div "Planned Maint London (Luton) OLBA 11:00 Z KTEB 22:45 Z 10:50 Z 22:30 Z Planned …" at bounding box center [659, 237] width 1108 height 409
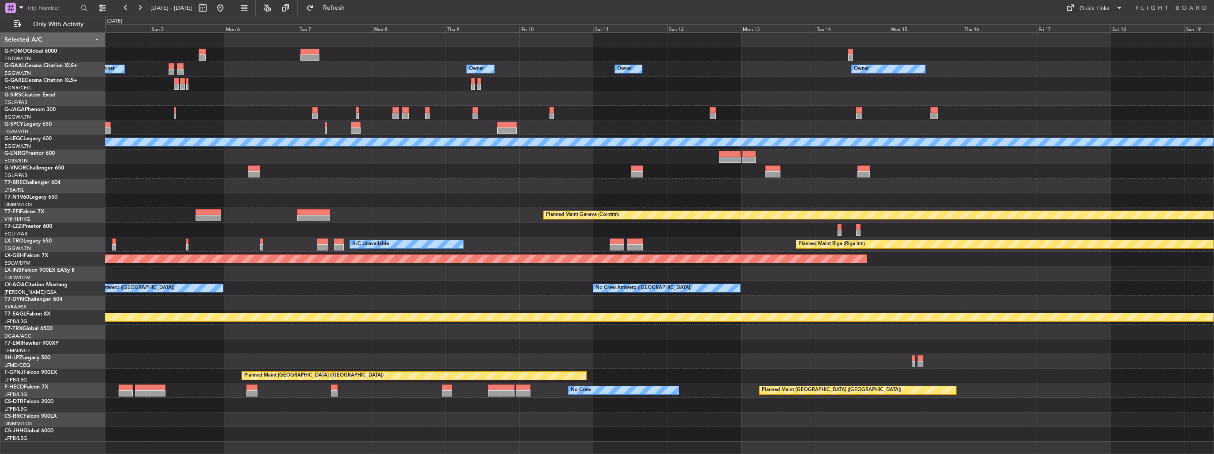
click at [98, 178] on div "Owner Owner Owner Owner Planned Maint Oxford (Kidlington) A/C Unavailable Londo…" at bounding box center [607, 235] width 1214 height 438
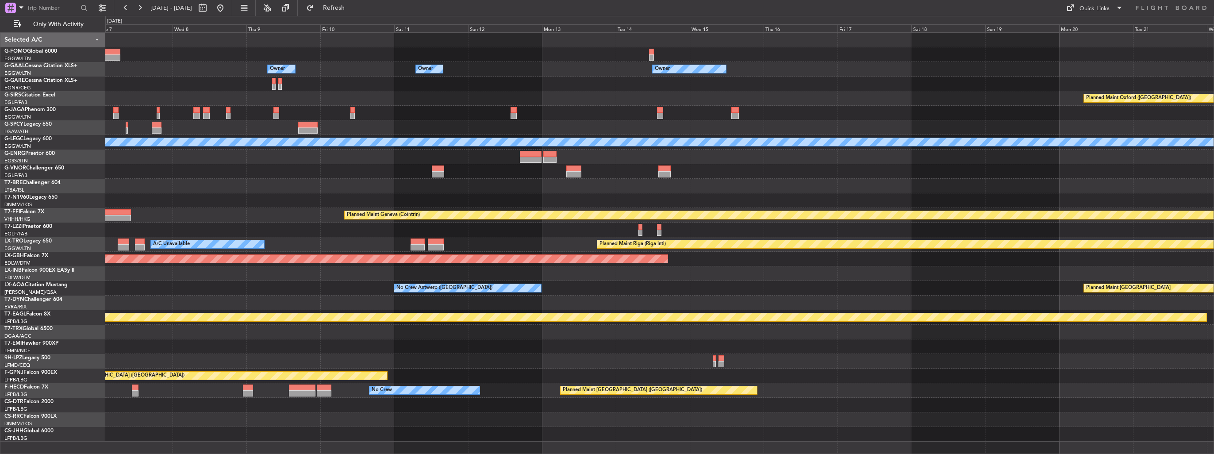
click at [350, 181] on div at bounding box center [659, 186] width 1108 height 15
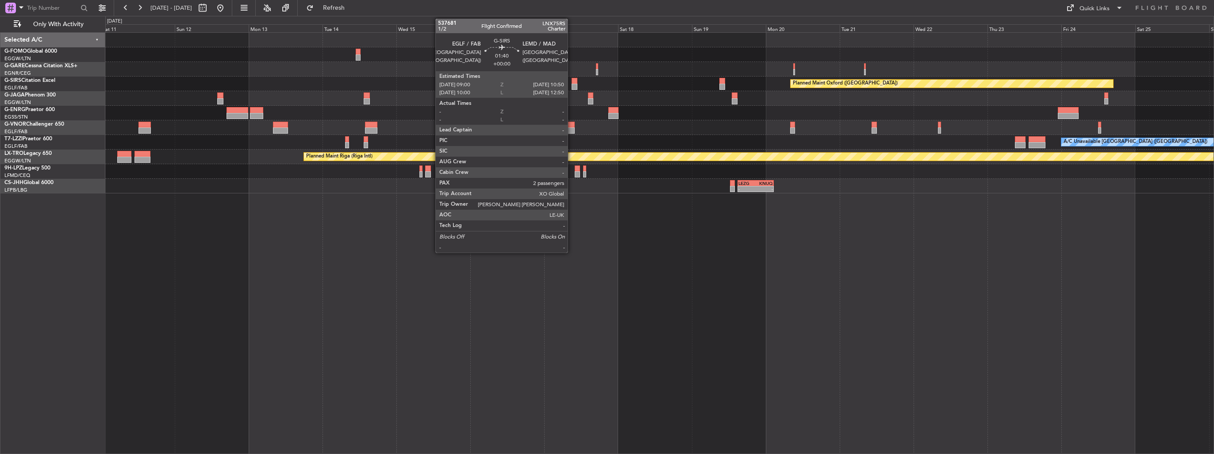
click at [572, 81] on div at bounding box center [575, 81] width 6 height 6
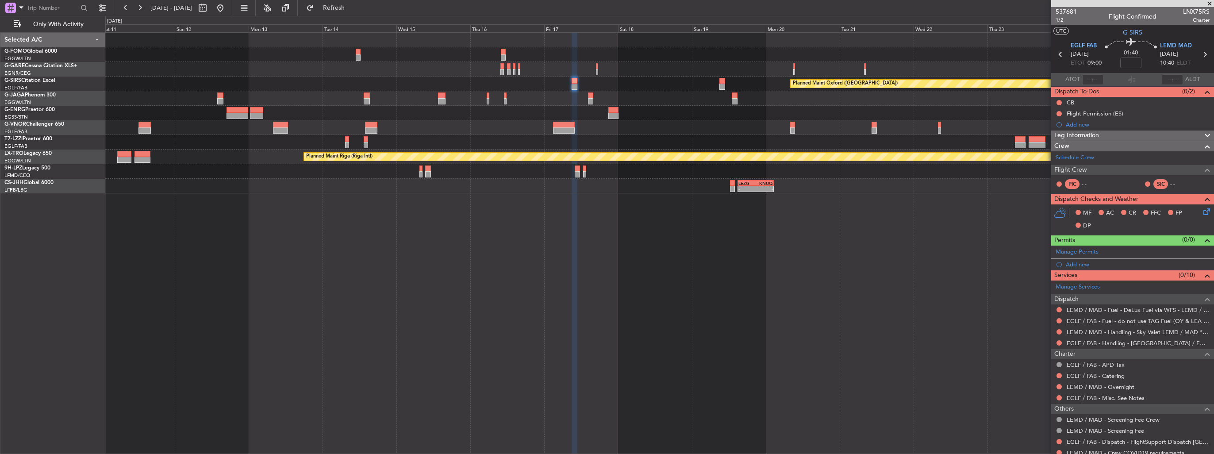
click at [1079, 265] on div "Add new" at bounding box center [1138, 265] width 144 height 8
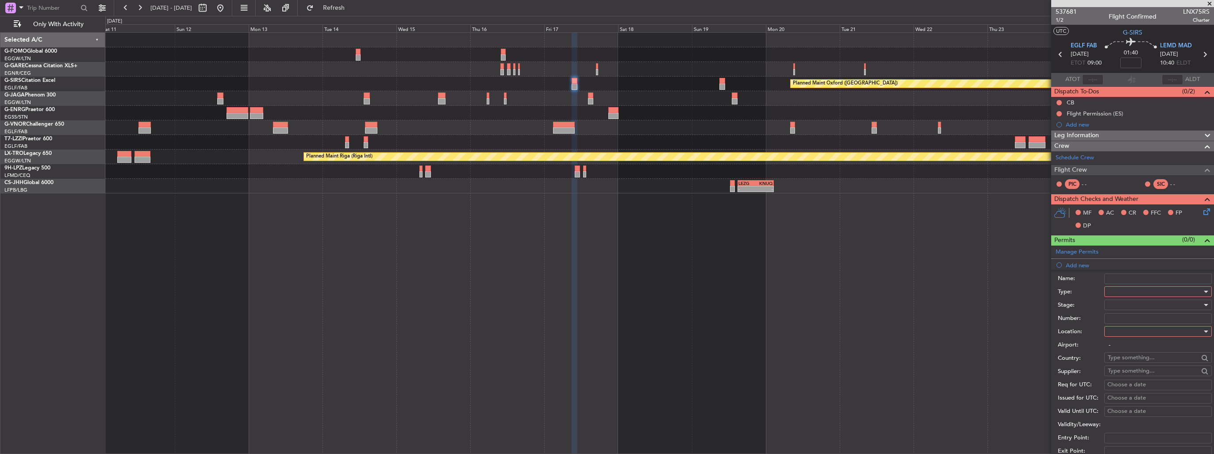
click at [1130, 289] on div at bounding box center [1155, 291] width 94 height 13
click at [1133, 339] on span "PPR" at bounding box center [1154, 335] width 93 height 13
click at [1135, 332] on div at bounding box center [1155, 331] width 94 height 13
click at [1135, 346] on span "Departure" at bounding box center [1154, 348] width 93 height 13
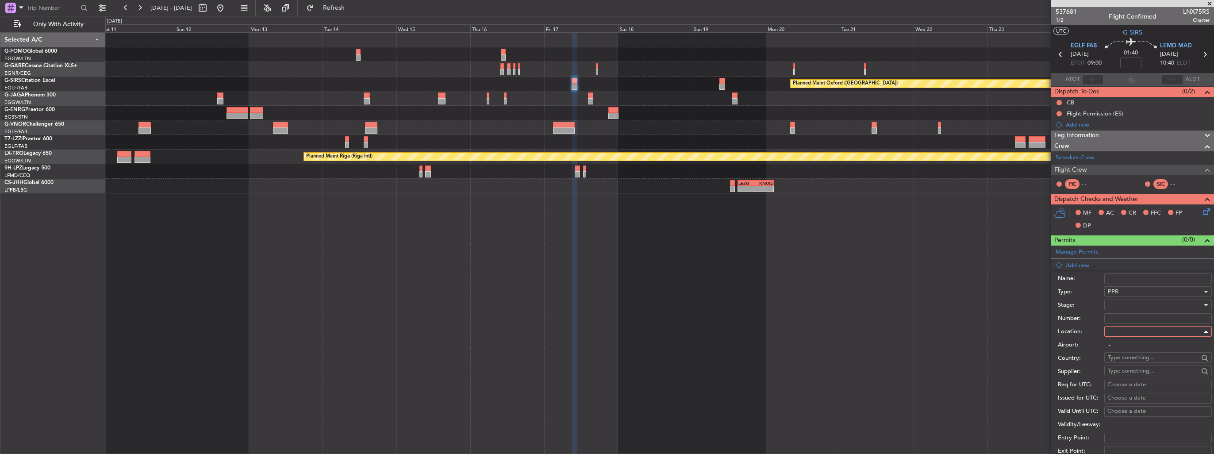
type input "EGLF / FAB"
click at [1136, 306] on div at bounding box center [1155, 304] width 94 height 13
click at [1138, 363] on span "Requested" at bounding box center [1154, 361] width 93 height 13
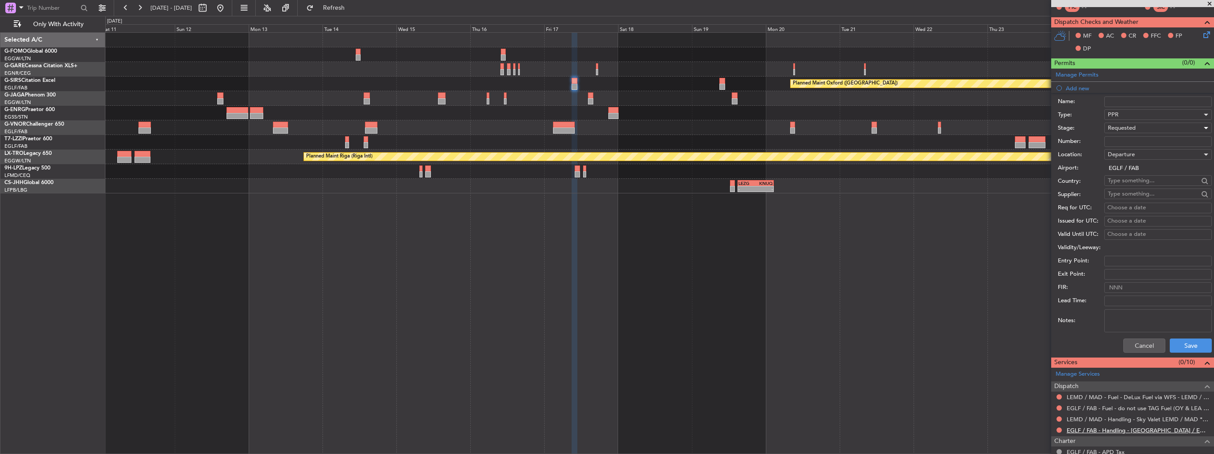
click at [1095, 430] on link "EGLF / FAB - Handling - [GEOGRAPHIC_DATA] / EGLF / FAB" at bounding box center [1138, 430] width 143 height 8
click at [1170, 344] on button "Save" at bounding box center [1191, 345] width 42 height 14
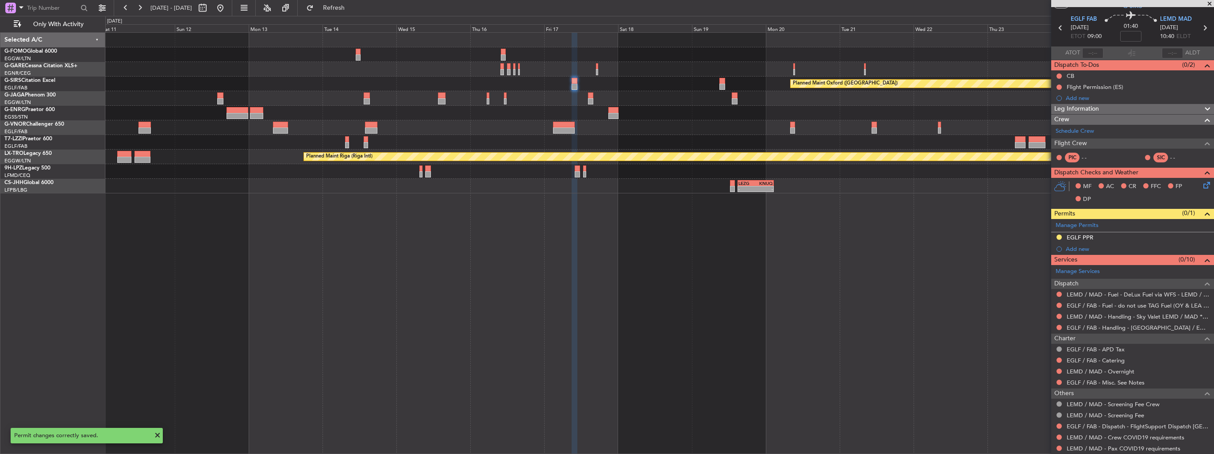
scroll to position [0, 0]
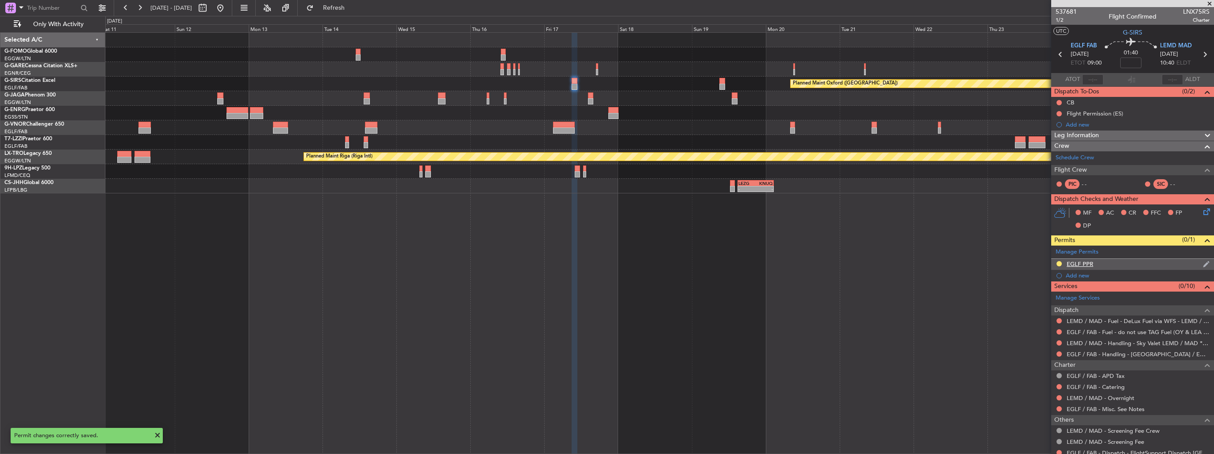
click at [1203, 264] on img at bounding box center [1206, 264] width 7 height 8
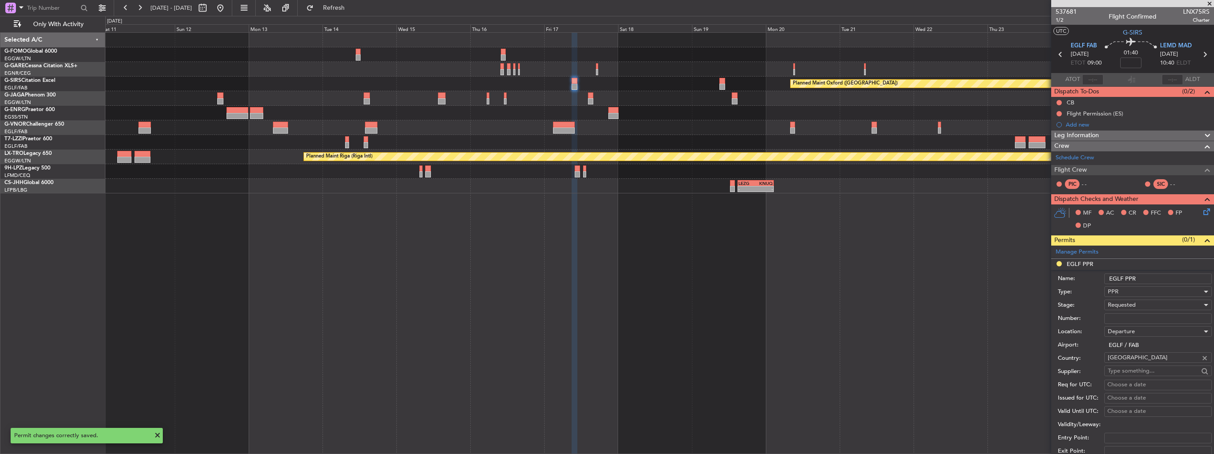
click at [1175, 275] on input "EGLF PPR" at bounding box center [1158, 278] width 108 height 11
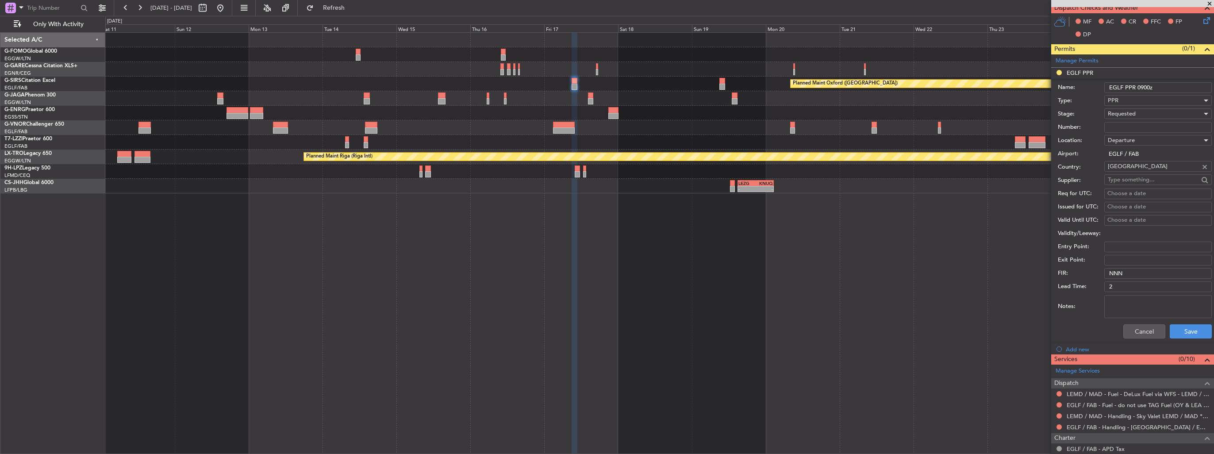
scroll to position [221, 0]
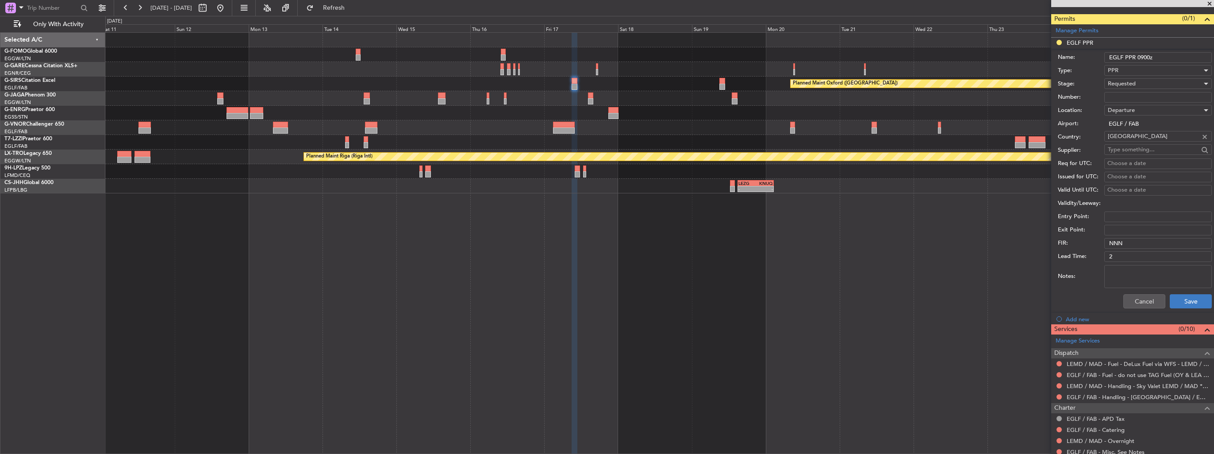
type input "EGLF PPR 0900z"
click at [1175, 299] on button "Save" at bounding box center [1191, 301] width 42 height 14
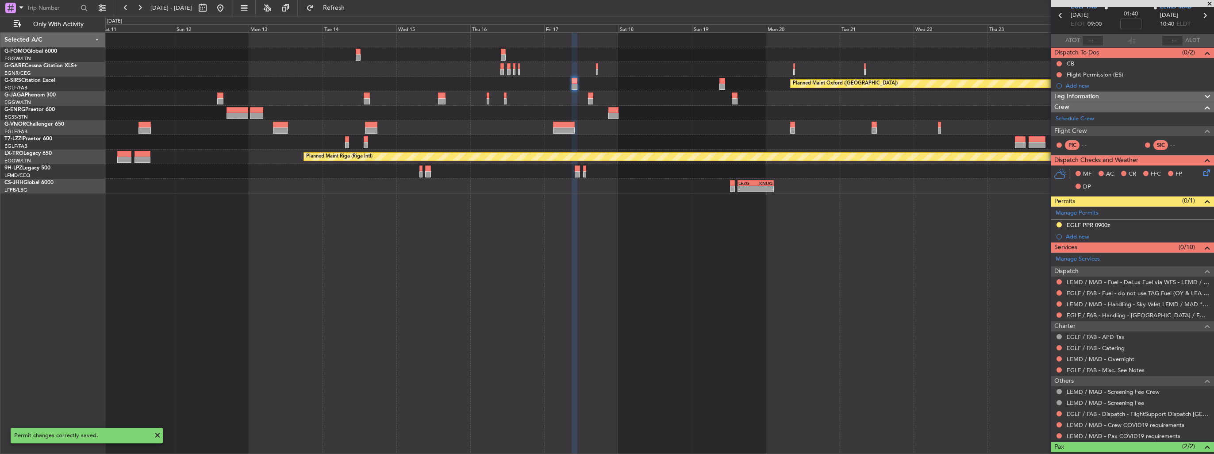
scroll to position [0, 0]
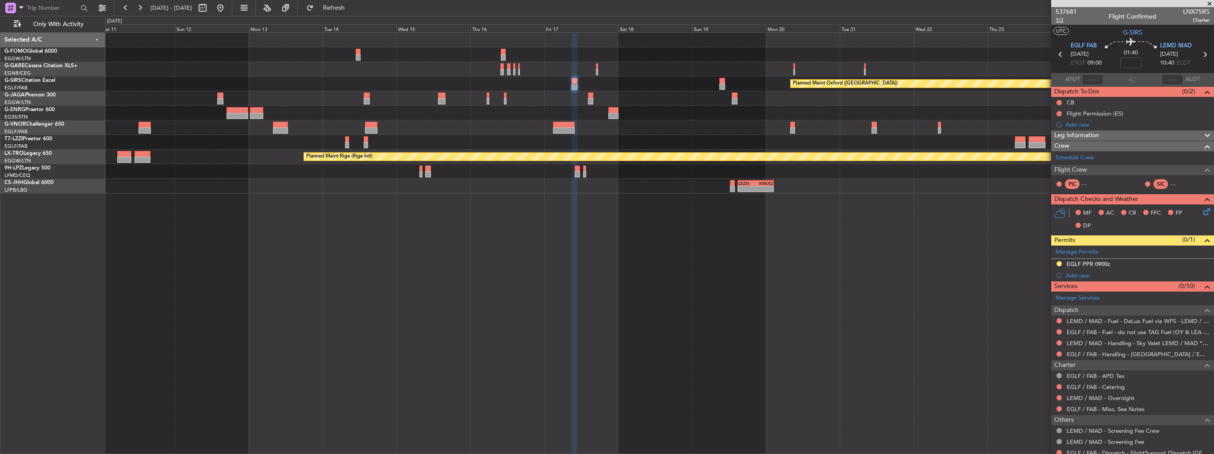
click at [1056, 20] on span "1/2" at bounding box center [1066, 20] width 21 height 8
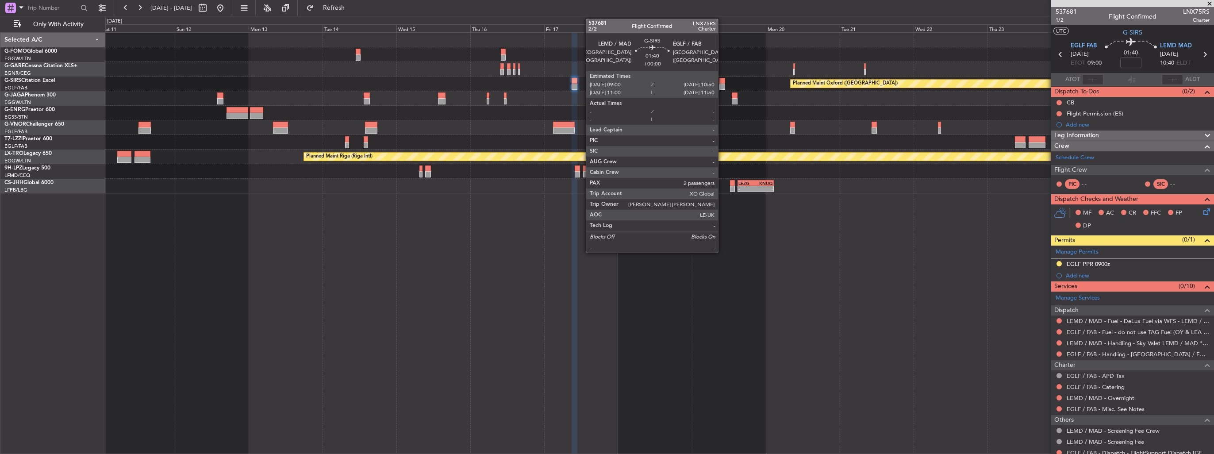
click at [722, 82] on div at bounding box center [722, 81] width 6 height 6
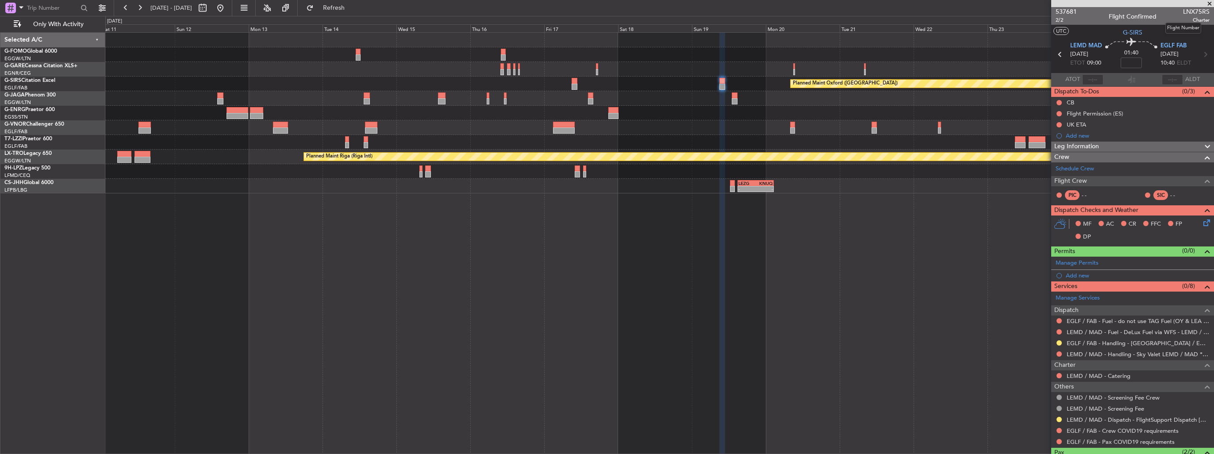
click at [1183, 12] on span "LNX75RS" at bounding box center [1196, 11] width 27 height 9
copy span "LNX75RS"
click at [1058, 354] on button at bounding box center [1058, 353] width 5 height 5
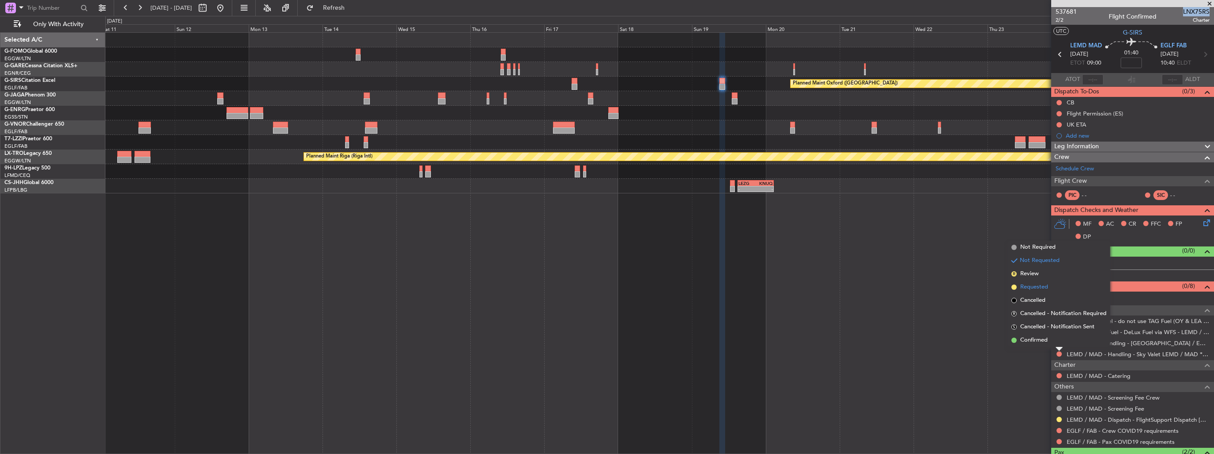
click at [1034, 288] on span "Requested" at bounding box center [1034, 287] width 28 height 9
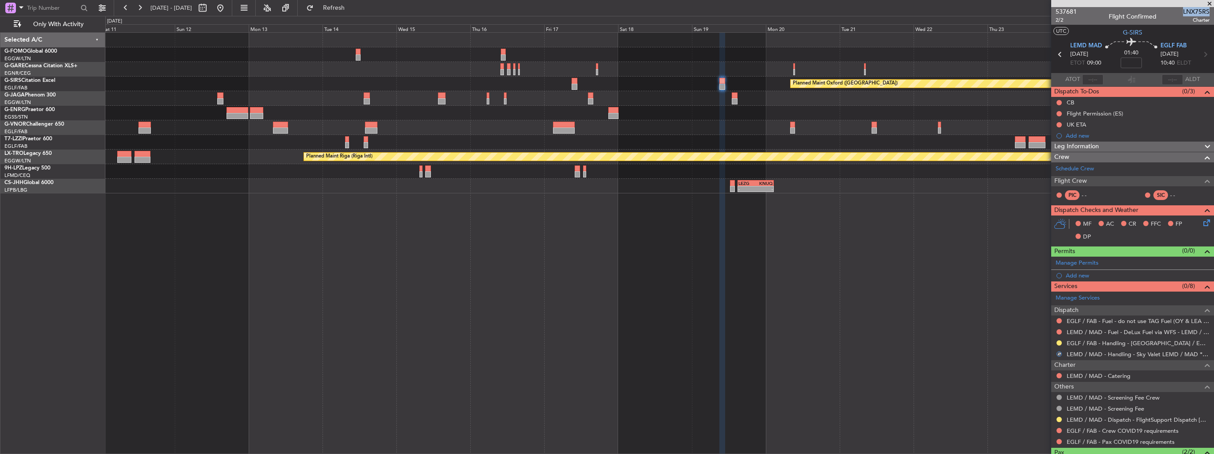
click at [1075, 275] on div "Add new" at bounding box center [1138, 276] width 144 height 8
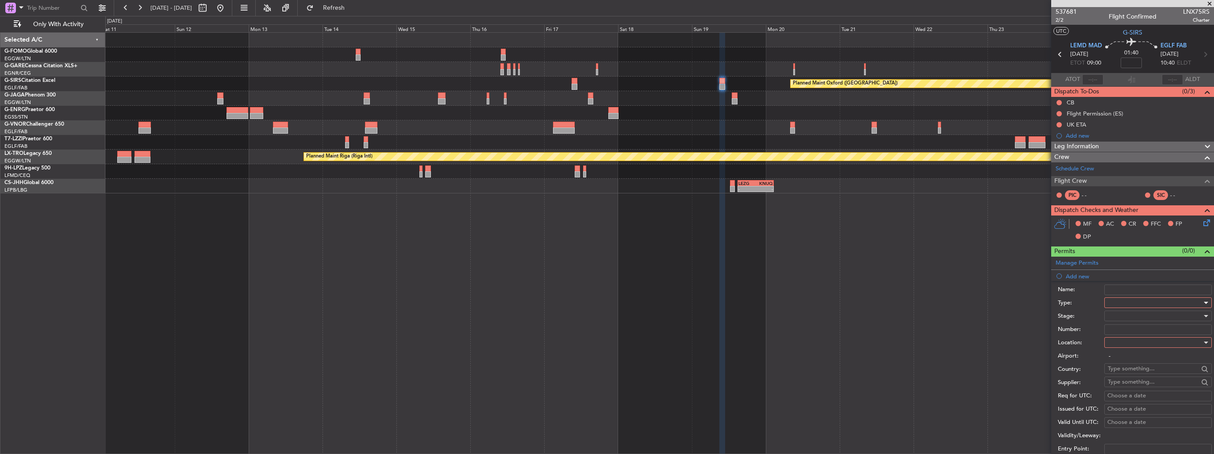
click at [1118, 300] on div at bounding box center [1155, 302] width 94 height 13
click at [1141, 345] on span "PPR" at bounding box center [1154, 345] width 93 height 13
click at [1141, 341] on div at bounding box center [1155, 342] width 94 height 13
drag, startPoint x: 1142, startPoint y: 388, endPoint x: 1144, endPoint y: 380, distance: 8.2
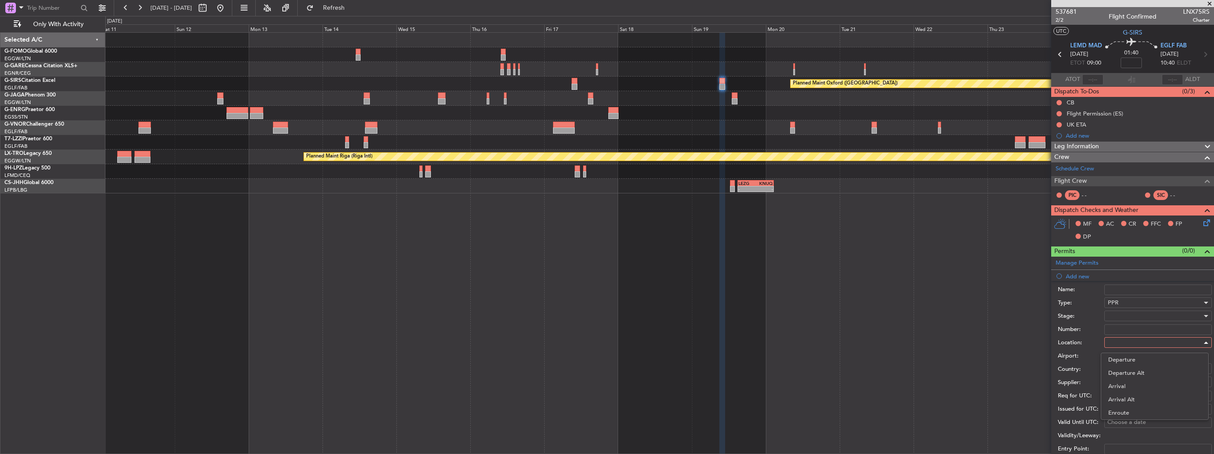
click at [1142, 387] on span "Arrival" at bounding box center [1154, 386] width 93 height 13
type input "EGLF / FAB"
click at [1141, 314] on div at bounding box center [1155, 315] width 94 height 13
click at [1147, 374] on span "Requested" at bounding box center [1154, 372] width 93 height 13
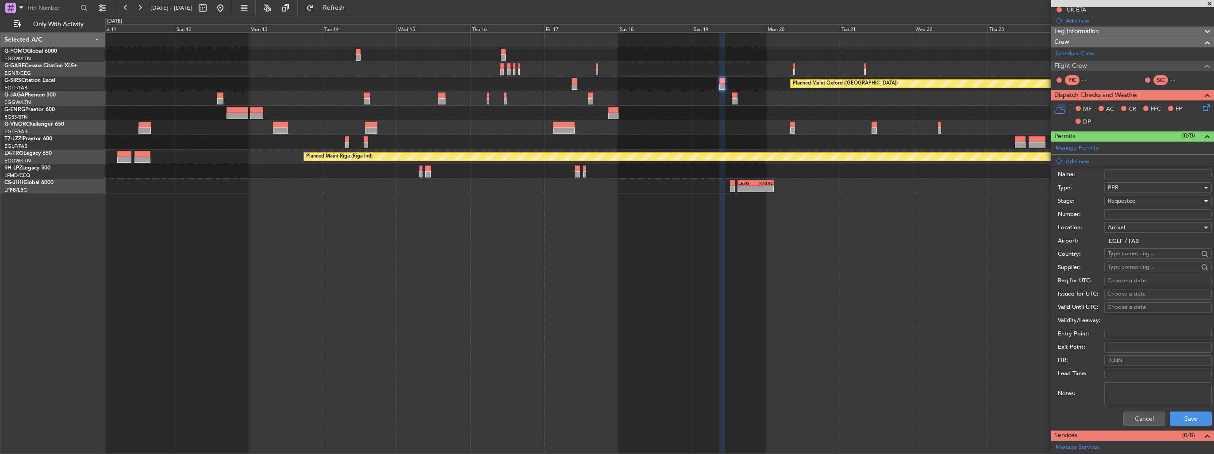
scroll to position [177, 0]
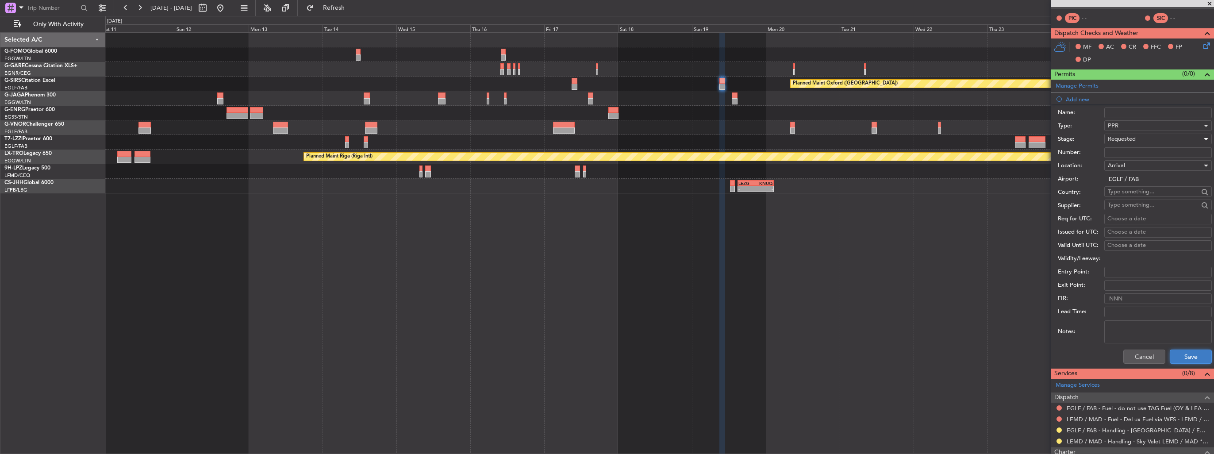
click at [1190, 361] on button "Save" at bounding box center [1191, 357] width 42 height 14
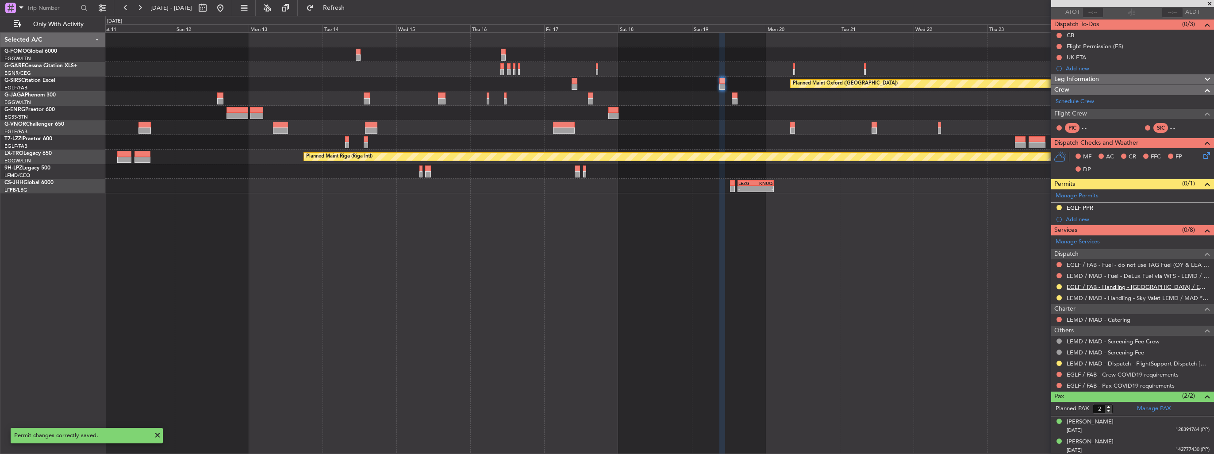
scroll to position [0, 0]
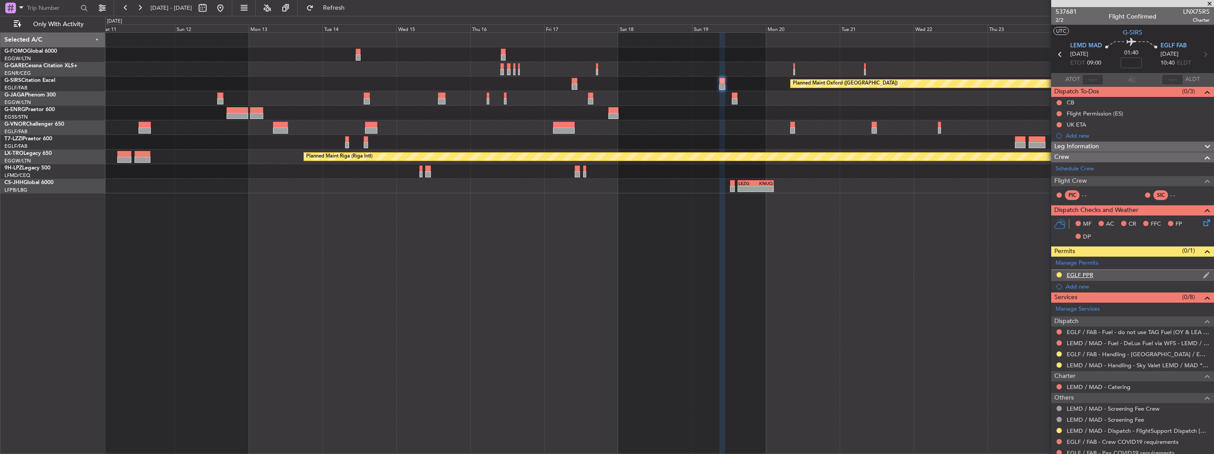
click at [1203, 274] on img at bounding box center [1206, 275] width 7 height 8
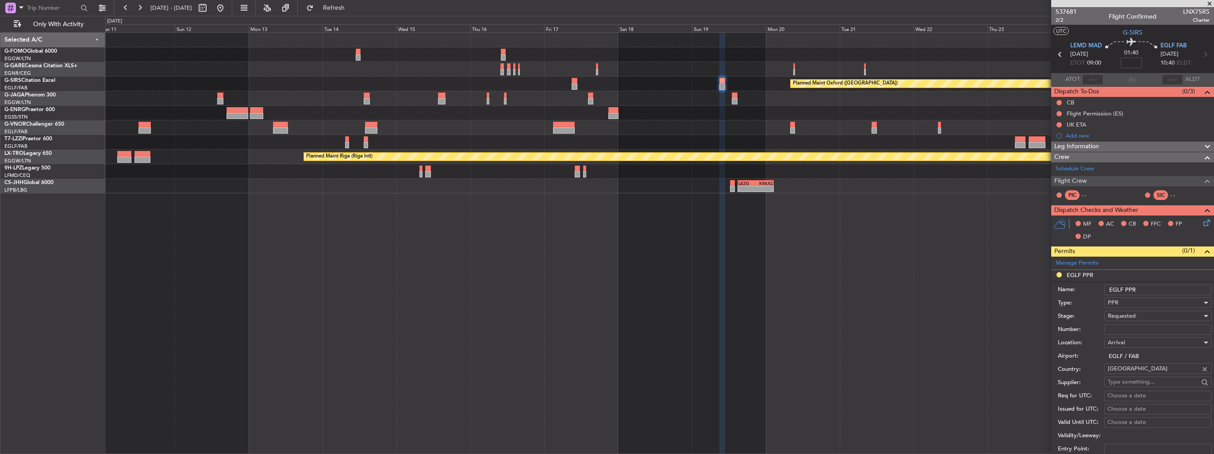
click at [1170, 291] on input "EGLF PPR" at bounding box center [1158, 289] width 108 height 11
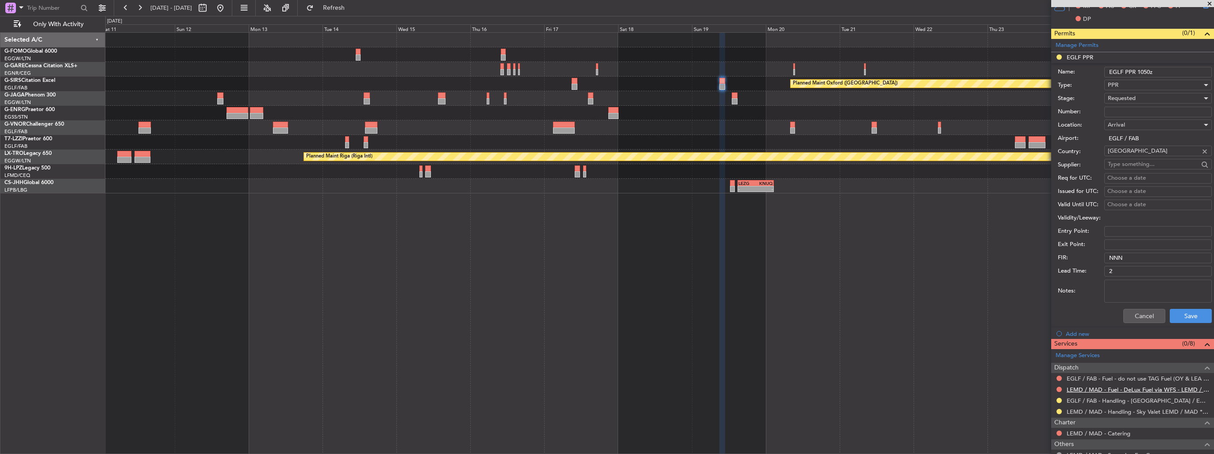
scroll to position [310, 0]
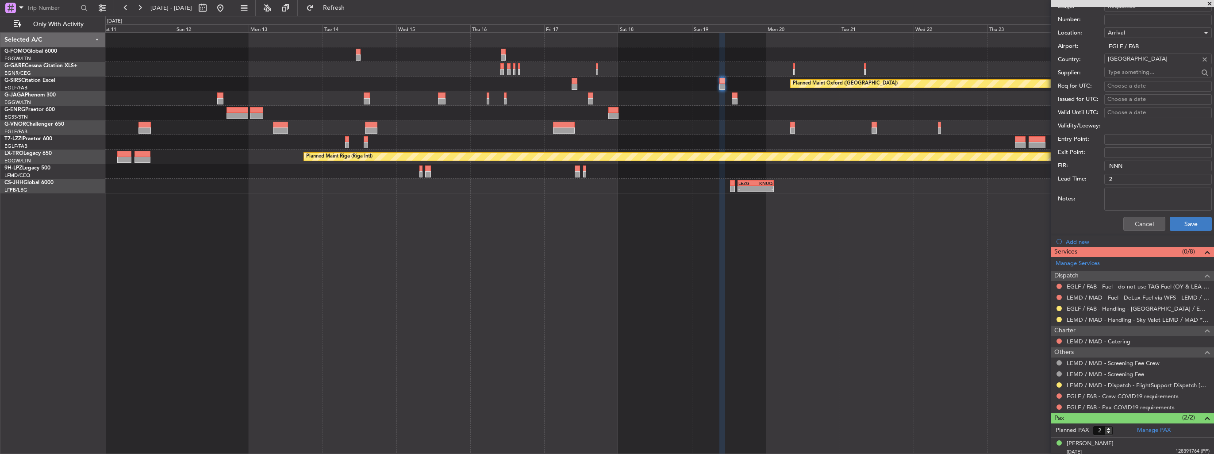
type input "EGLF PPR 1050z"
click at [1183, 225] on button "Save" at bounding box center [1191, 224] width 42 height 14
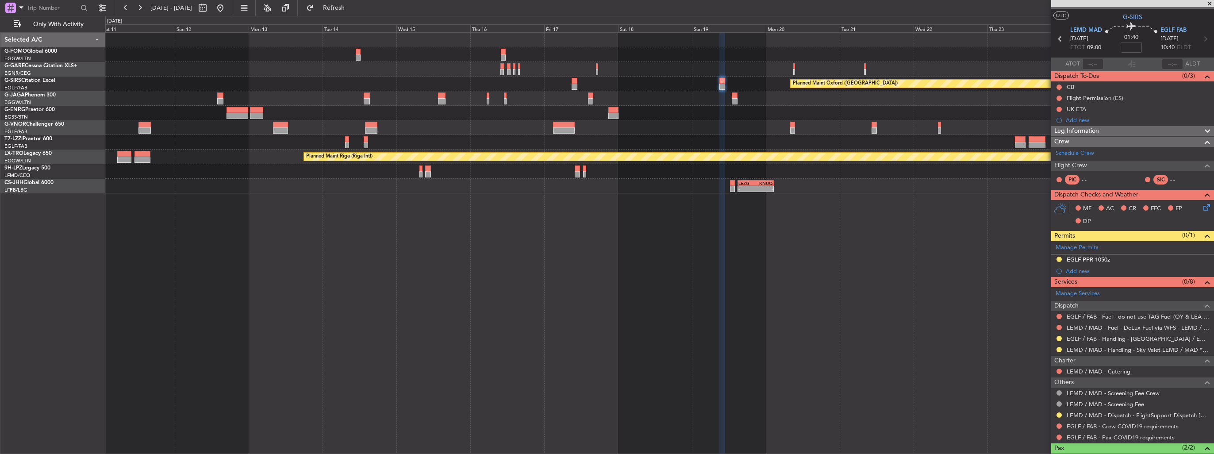
scroll to position [0, 0]
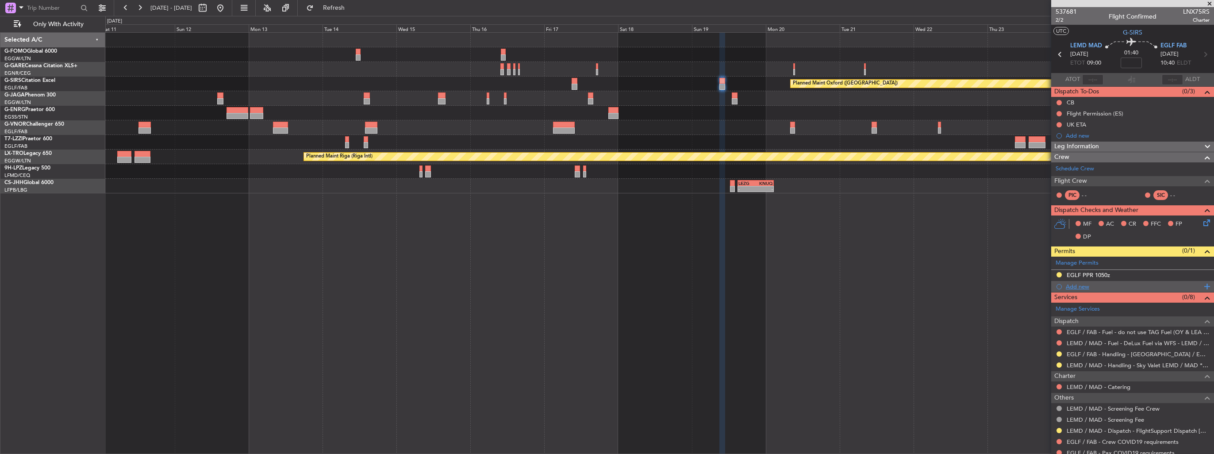
click at [1068, 286] on div "Add new" at bounding box center [1134, 287] width 136 height 8
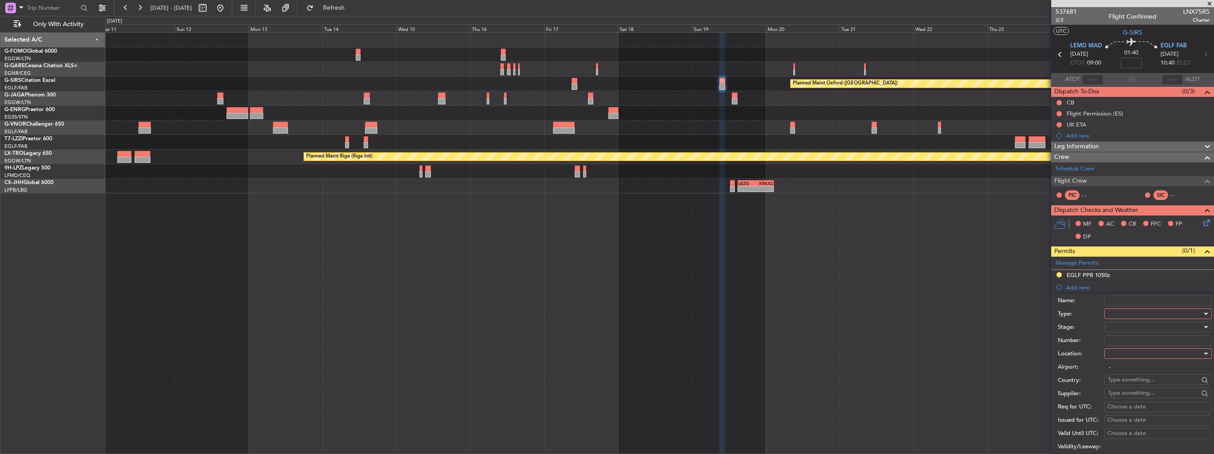
click at [1144, 312] on div at bounding box center [1155, 313] width 94 height 13
click at [1160, 390] on span "Slot" at bounding box center [1154, 396] width 93 height 13
click at [1149, 351] on div at bounding box center [1155, 353] width 94 height 13
click at [1146, 370] on span "Departure" at bounding box center [1154, 370] width 93 height 13
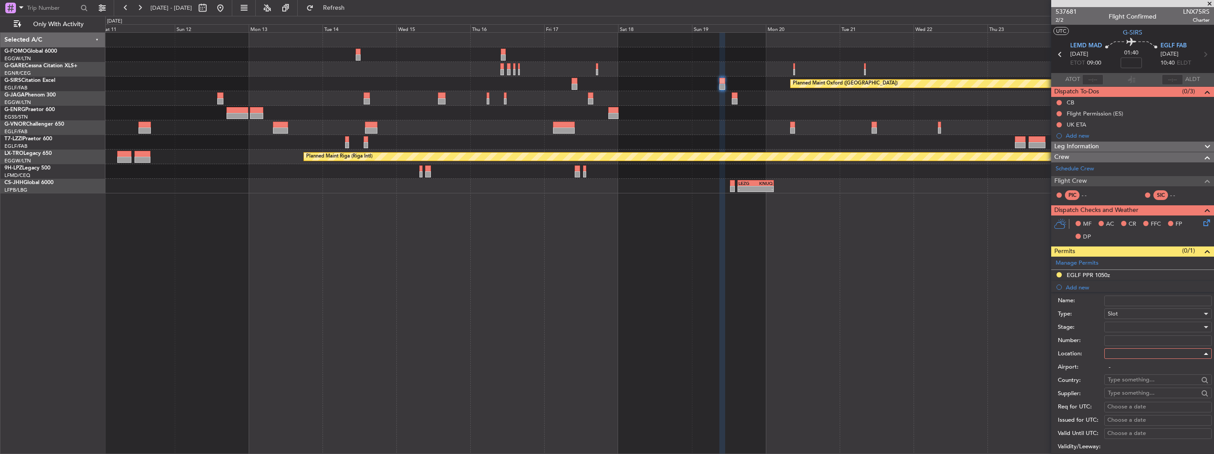
type input "LEMD / MAD"
click at [1153, 325] on div at bounding box center [1155, 326] width 94 height 13
click at [1160, 380] on span "Requested" at bounding box center [1154, 383] width 93 height 13
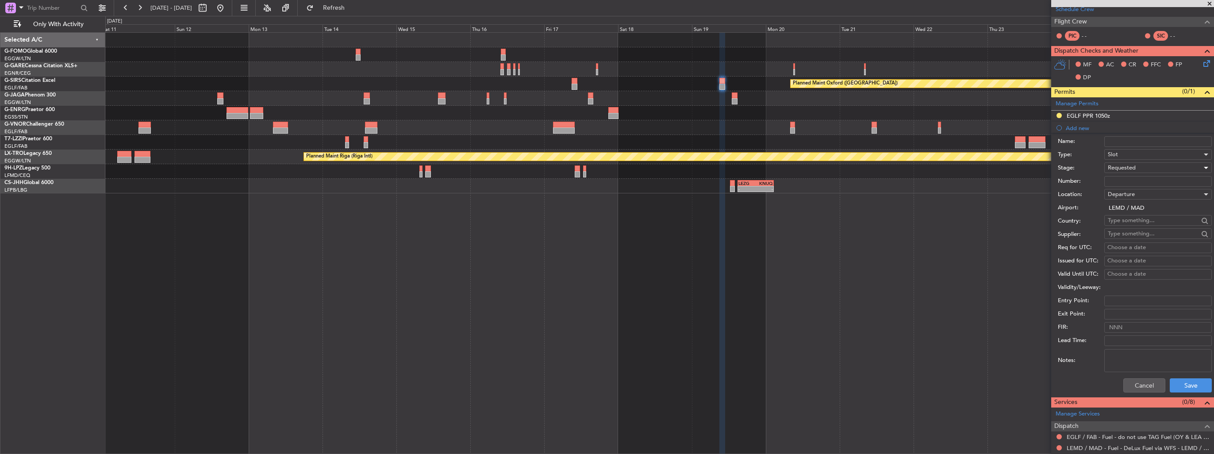
scroll to position [221, 0]
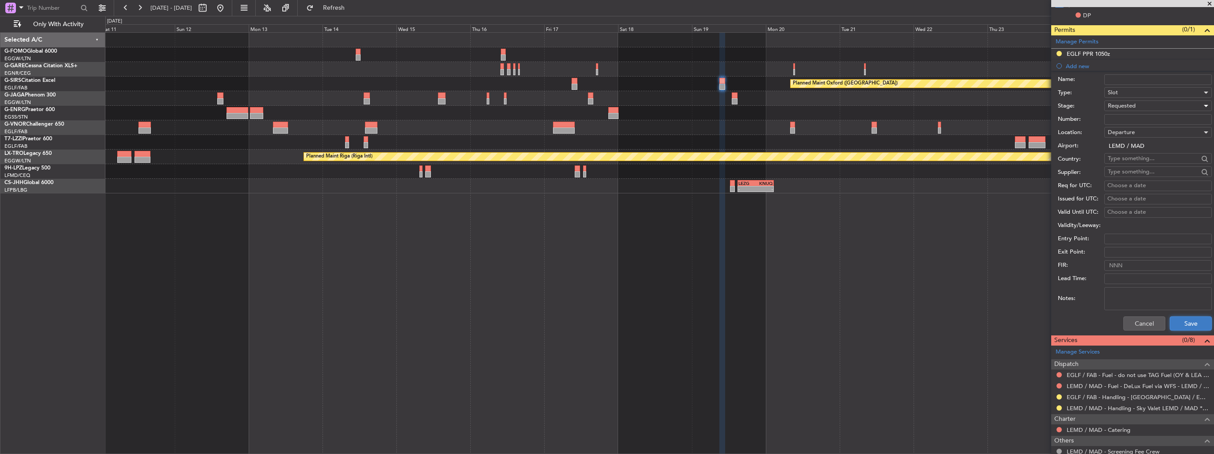
click at [1180, 321] on button "Save" at bounding box center [1191, 323] width 42 height 14
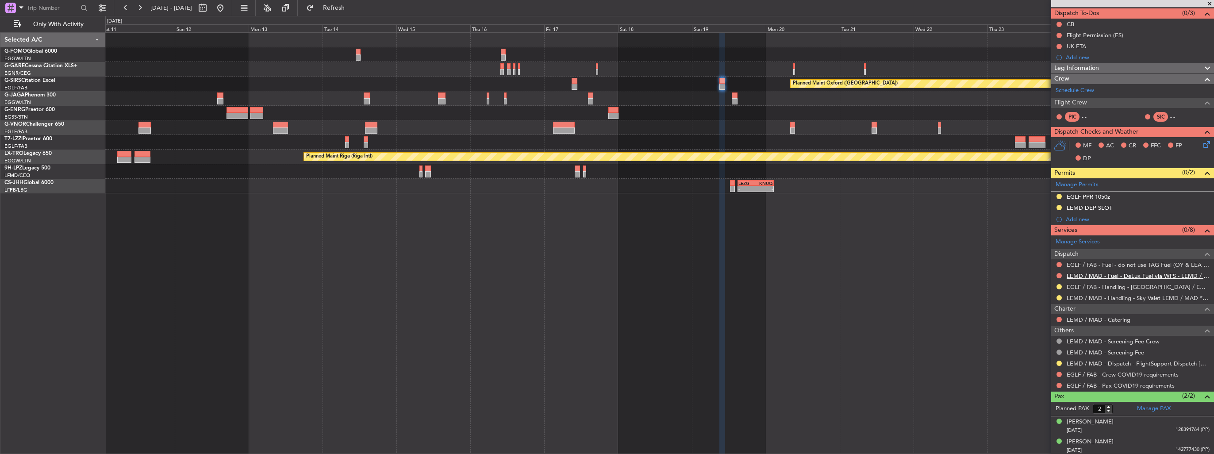
scroll to position [0, 0]
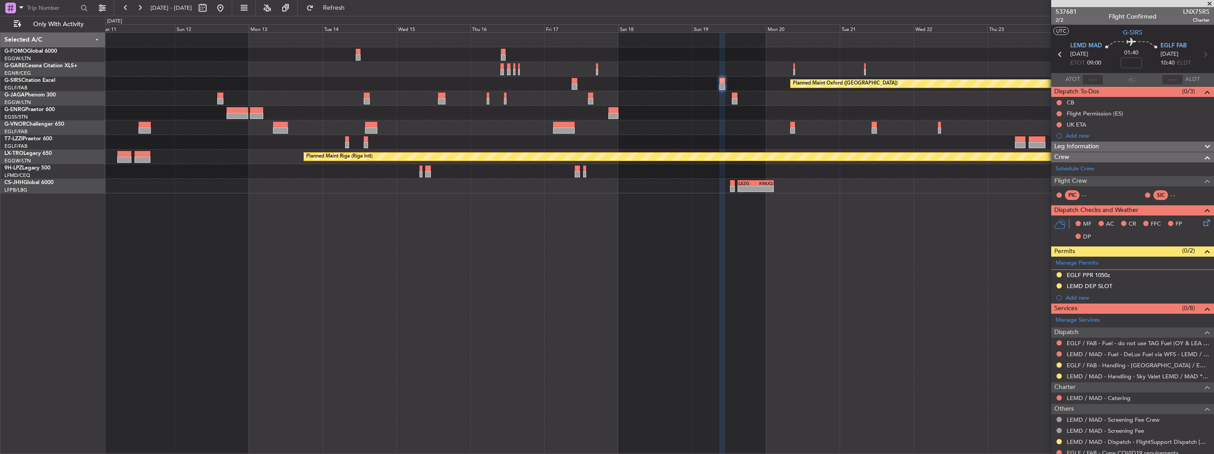
drag, startPoint x: 1199, startPoint y: 288, endPoint x: 1193, endPoint y: 286, distance: 5.8
click at [0, 0] on img at bounding box center [0, 0] width 0 height 0
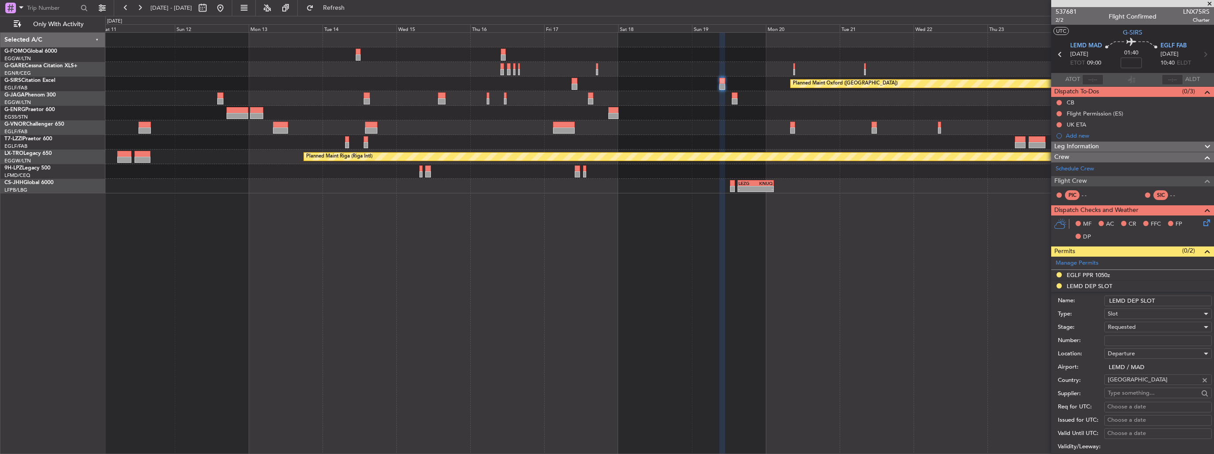
click at [1183, 300] on input "LEMD DEP SLOT" at bounding box center [1158, 301] width 108 height 11
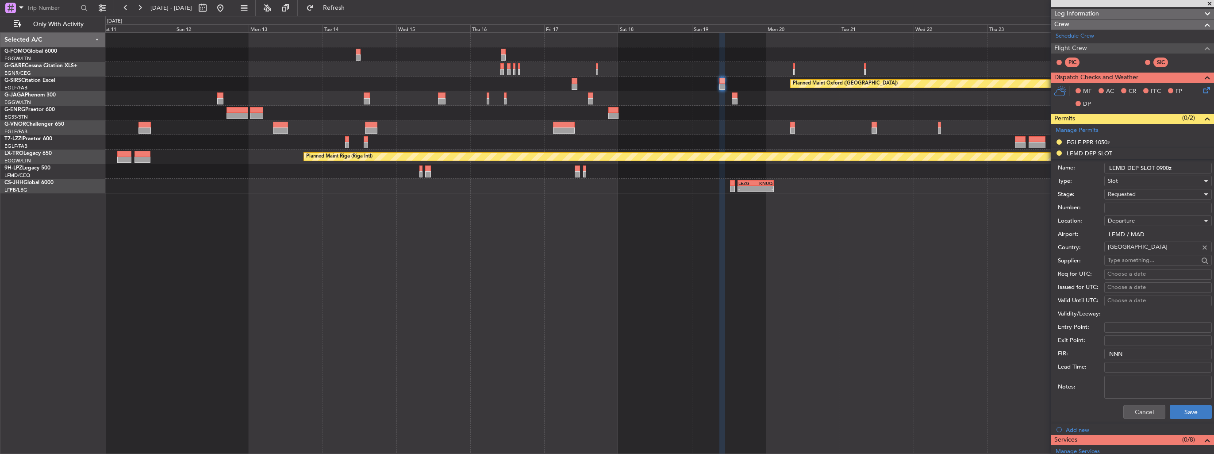
type input "LEMD DEP SLOT 0900z"
click at [1189, 413] on button "Save" at bounding box center [1191, 412] width 42 height 14
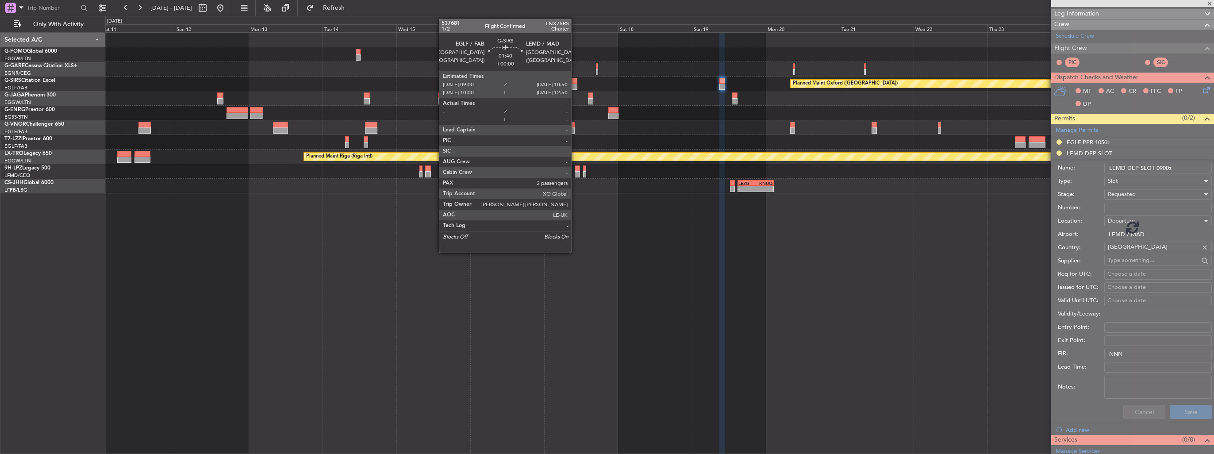
scroll to position [78, 0]
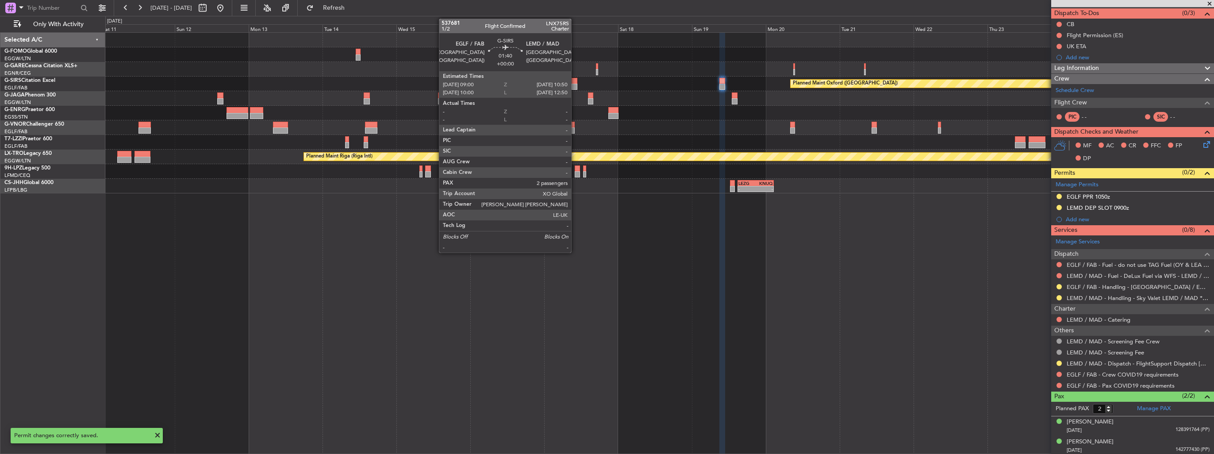
click at [575, 84] on div at bounding box center [575, 87] width 6 height 6
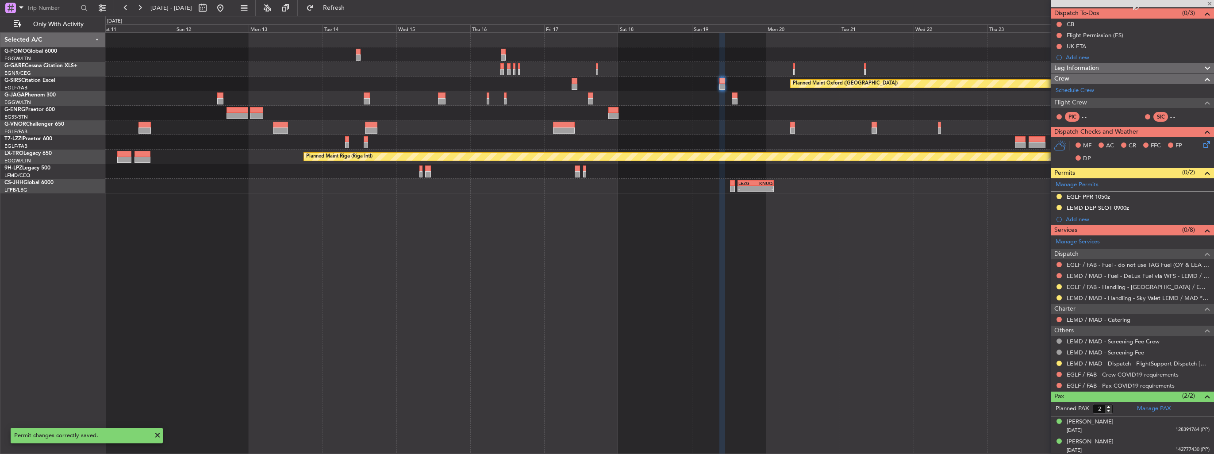
scroll to position [0, 0]
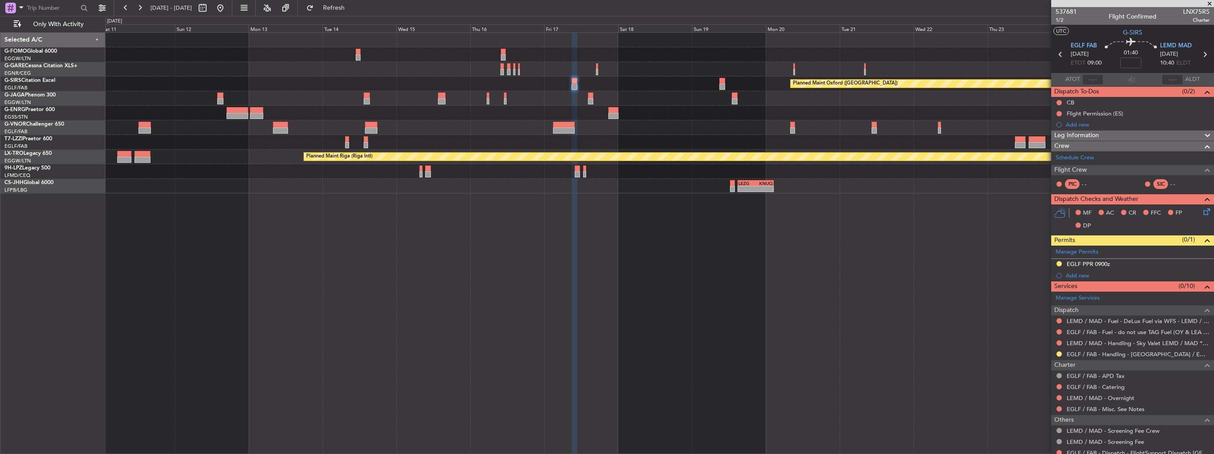
click at [1076, 276] on div "Add new" at bounding box center [1138, 276] width 144 height 8
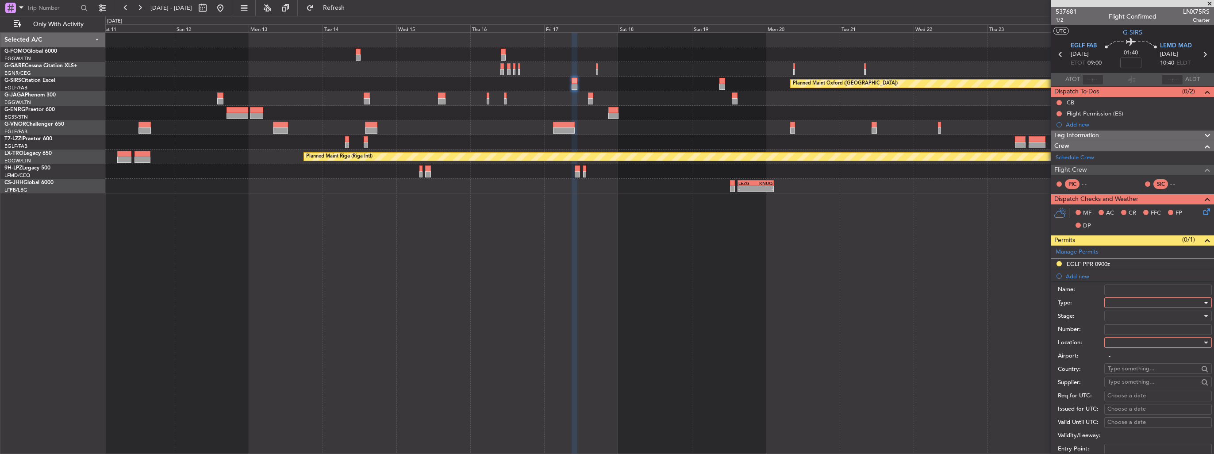
click at [1115, 301] on div at bounding box center [1155, 302] width 94 height 13
click at [1133, 383] on span "Slot" at bounding box center [1154, 385] width 93 height 13
click at [1133, 338] on div at bounding box center [1155, 342] width 94 height 13
click at [1128, 385] on span "Arrival" at bounding box center [1154, 386] width 93 height 13
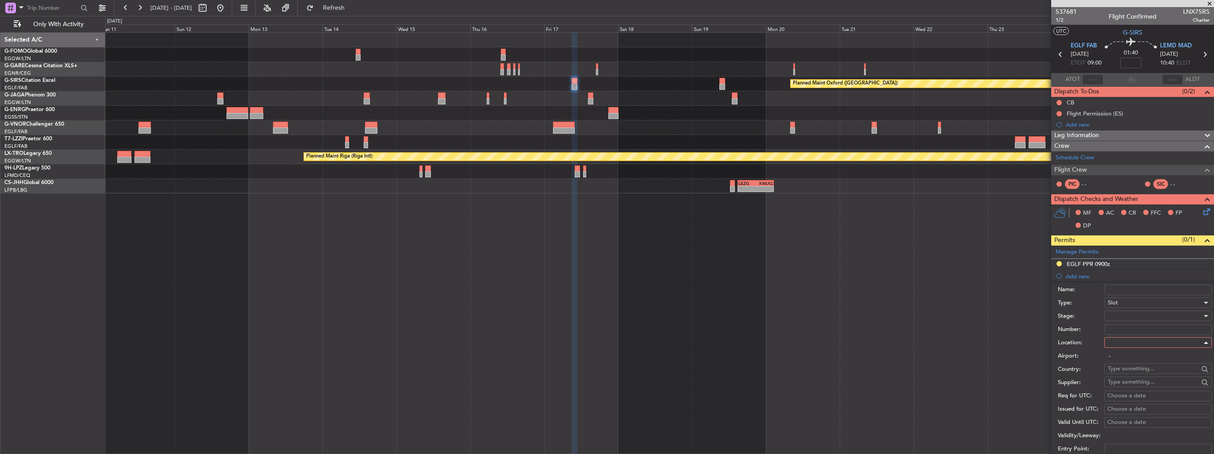
type input "LEMD / MAD"
click at [1129, 317] on div at bounding box center [1155, 315] width 94 height 13
click at [1131, 374] on span "Requested" at bounding box center [1154, 372] width 93 height 13
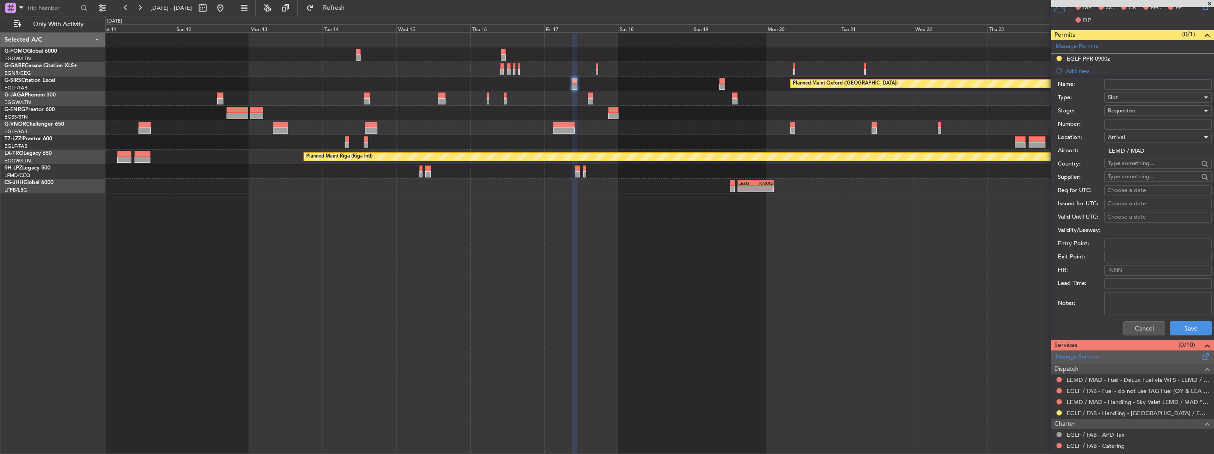
scroll to position [221, 0]
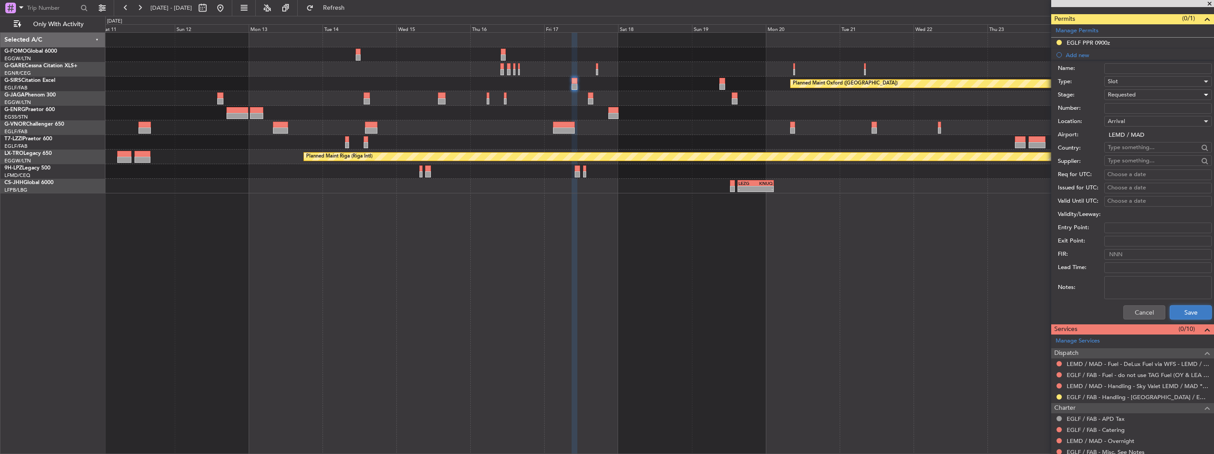
click at [1174, 312] on button "Save" at bounding box center [1191, 312] width 42 height 14
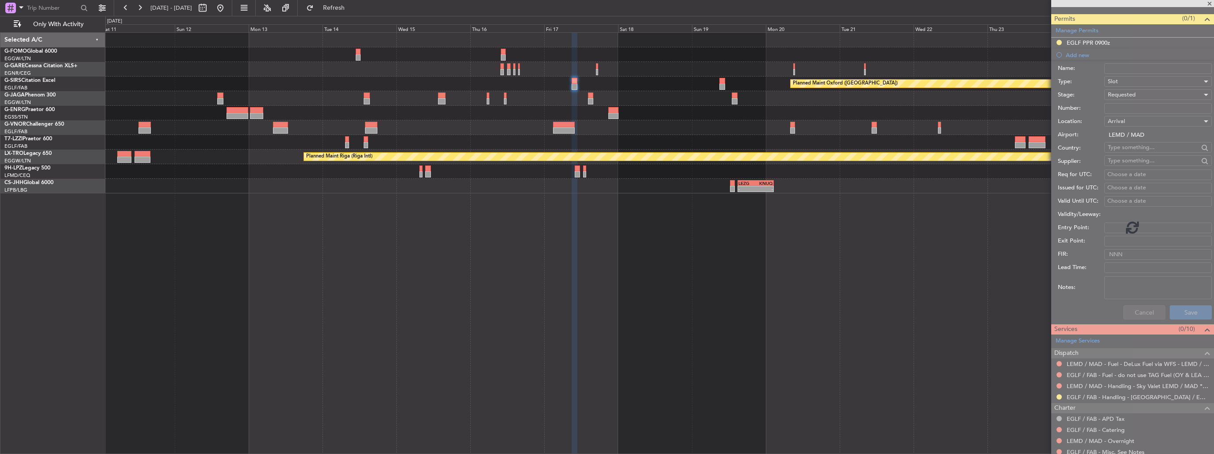
scroll to position [101, 0]
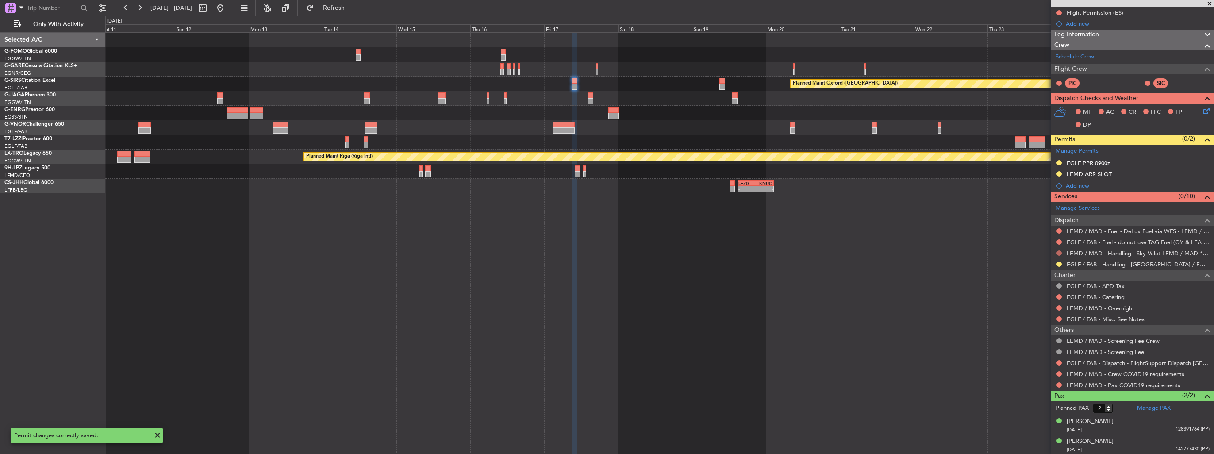
click at [1060, 252] on button at bounding box center [1058, 252] width 5 height 5
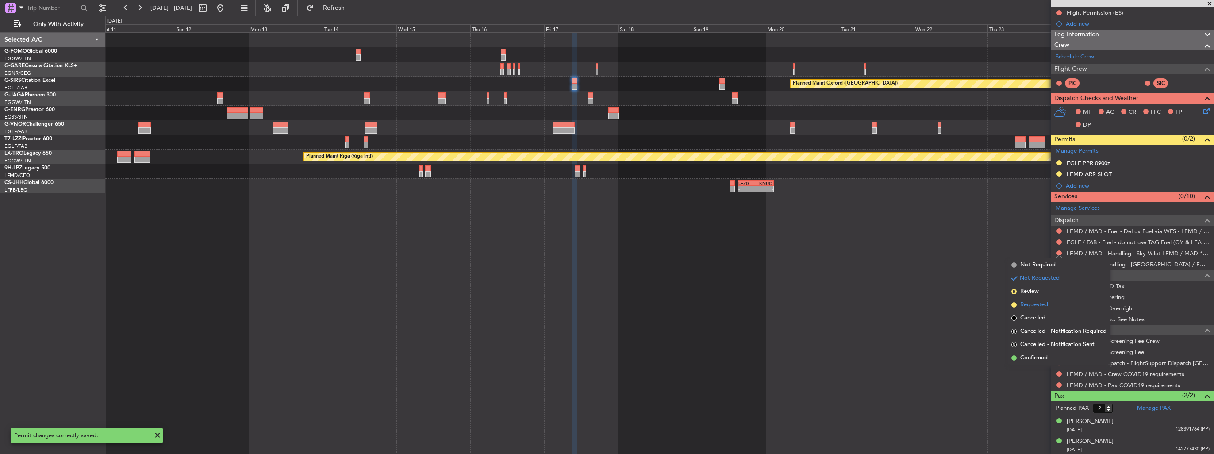
click at [1032, 303] on span "Requested" at bounding box center [1034, 304] width 28 height 9
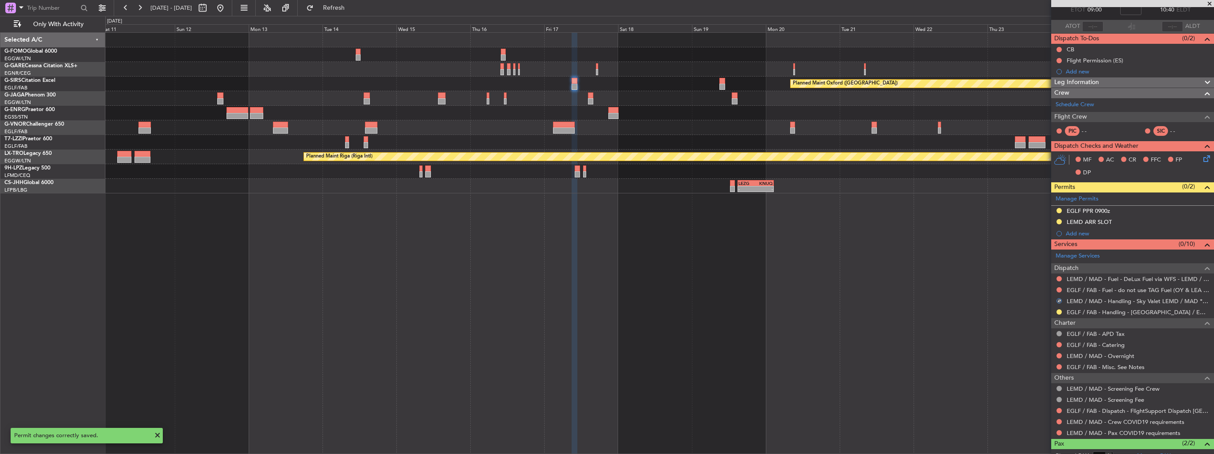
scroll to position [0, 0]
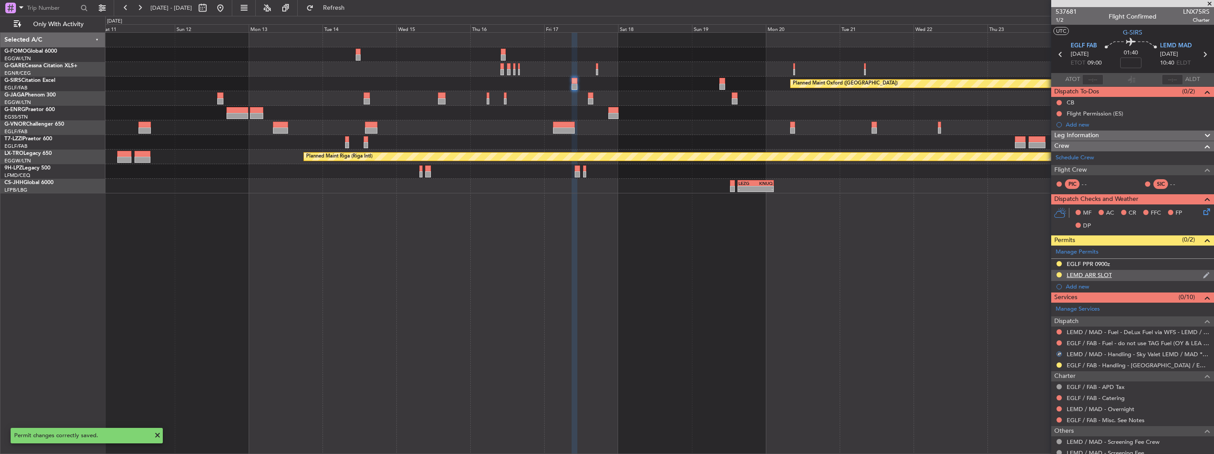
click at [1203, 274] on img at bounding box center [1206, 275] width 7 height 8
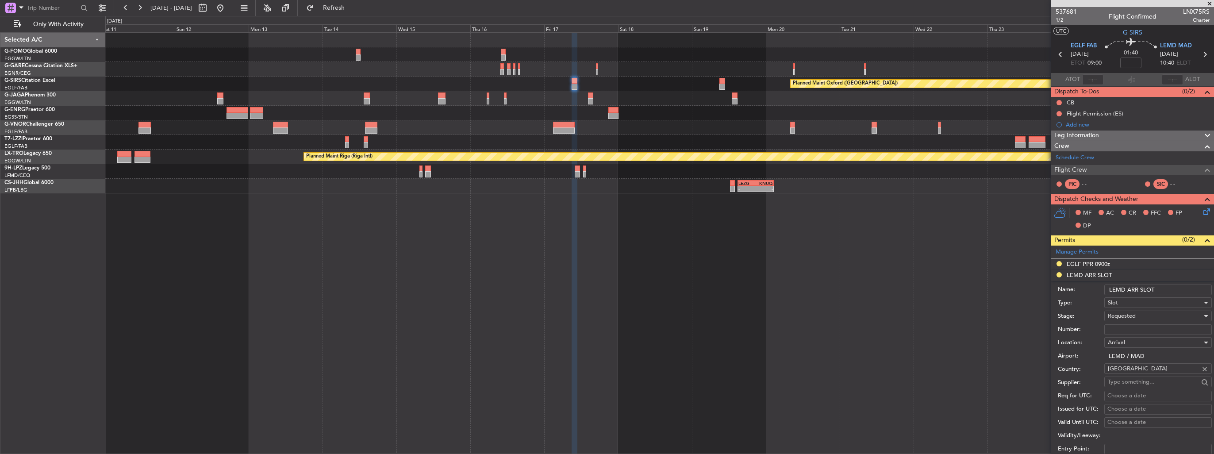
click at [1178, 293] on input "LEMD ARR SLOT" at bounding box center [1158, 289] width 108 height 11
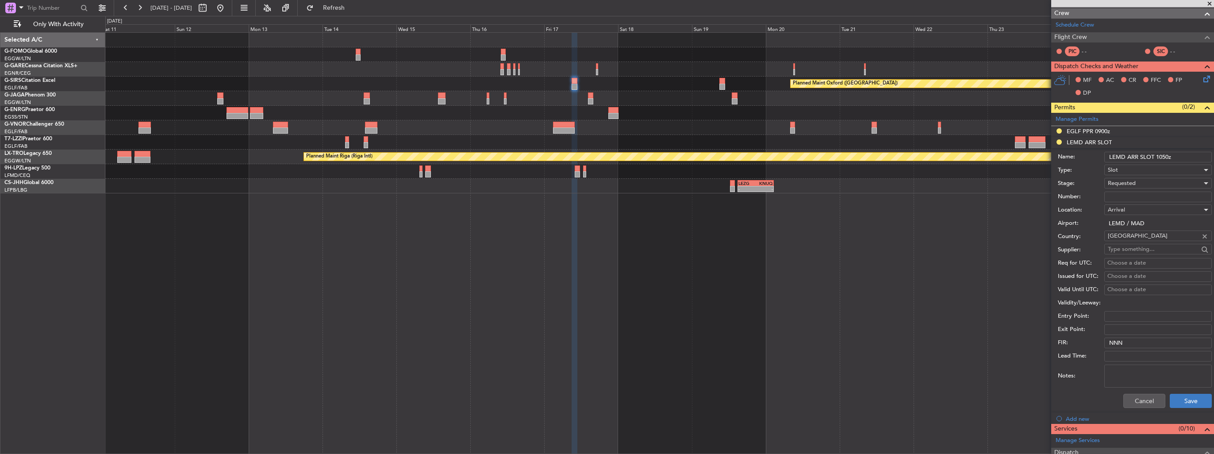
type input "LEMD ARR SLOT 1050z"
click at [1178, 394] on button "Save" at bounding box center [1191, 401] width 42 height 14
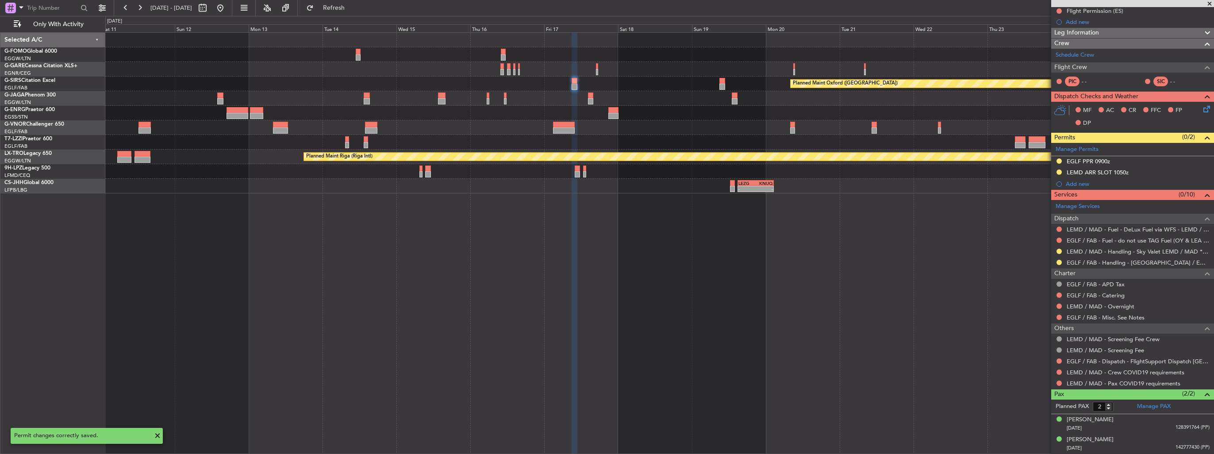
scroll to position [101, 0]
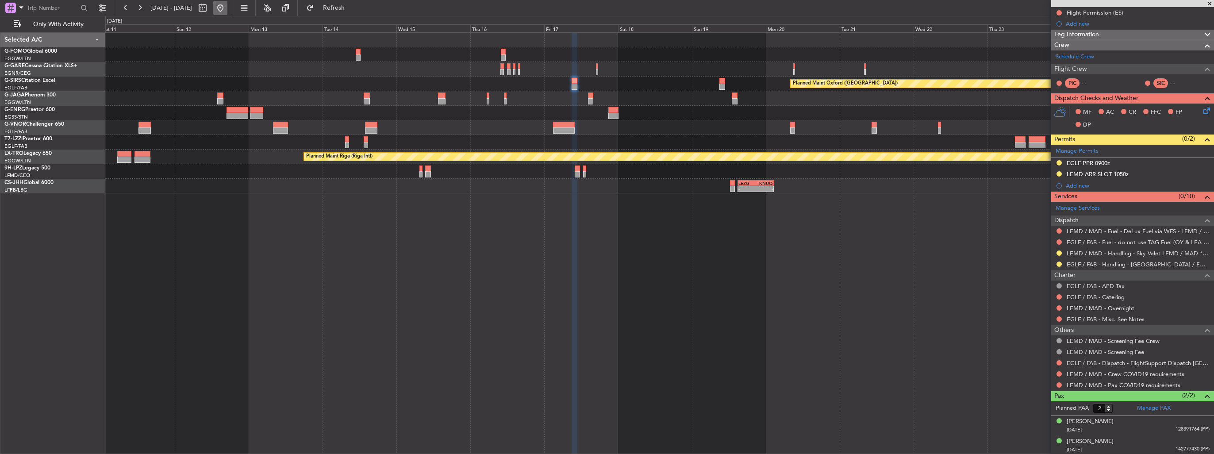
click at [227, 12] on button at bounding box center [220, 8] width 14 height 14
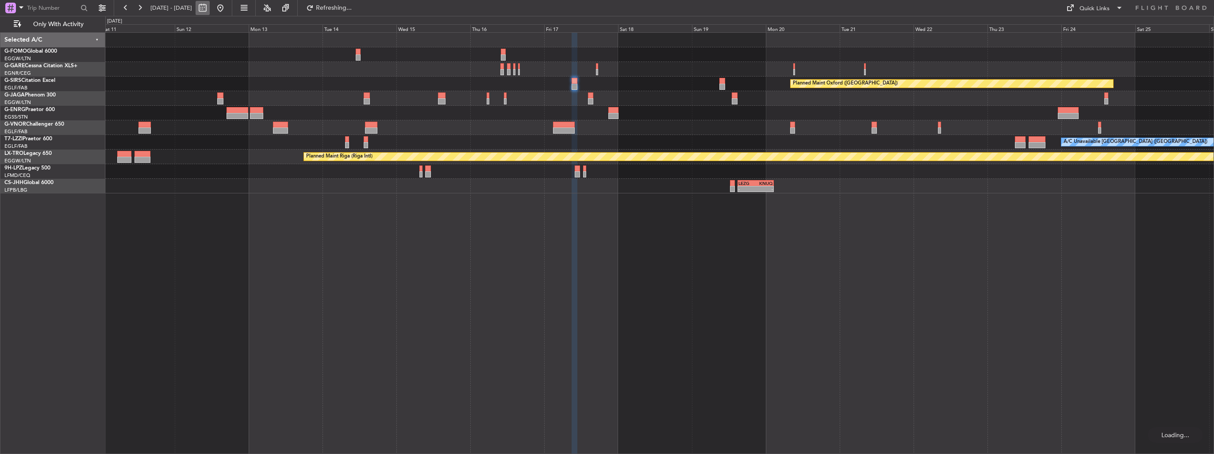
scroll to position [0, 0]
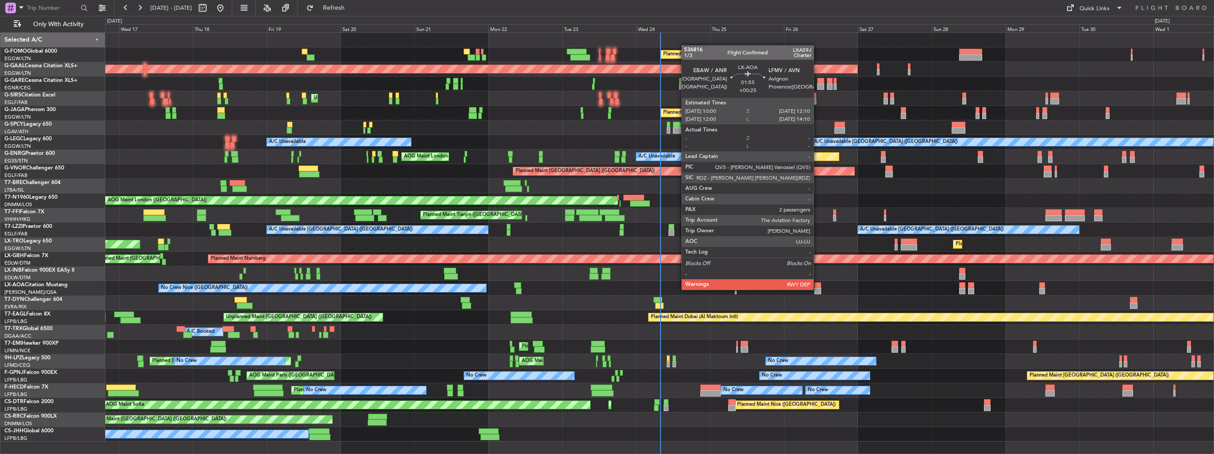
click at [818, 289] on div at bounding box center [817, 291] width 7 height 6
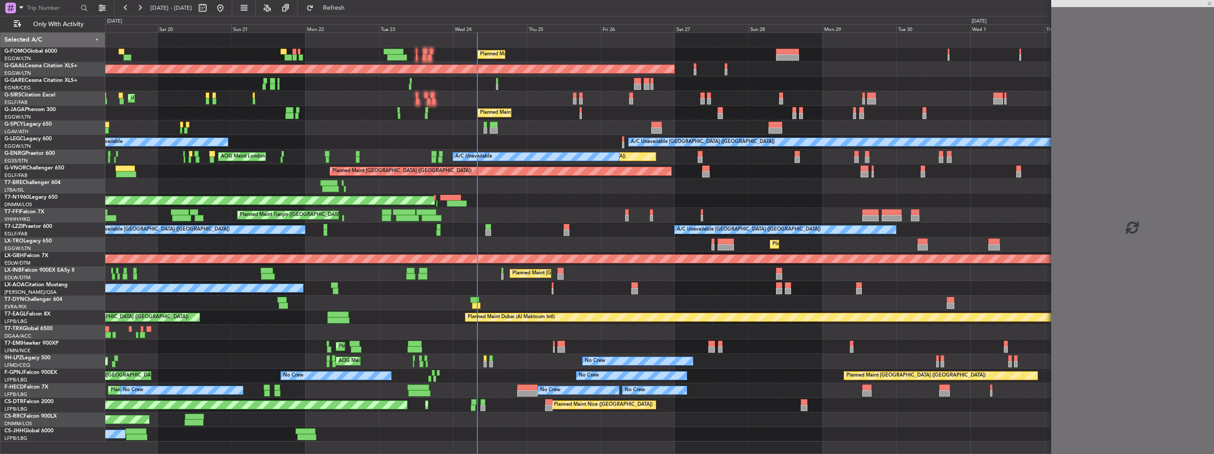
click at [649, 309] on div "Planned Maint London (Luton) Planned Maint Dusseldorf Owner Unplanned Maint Lon…" at bounding box center [659, 237] width 1108 height 409
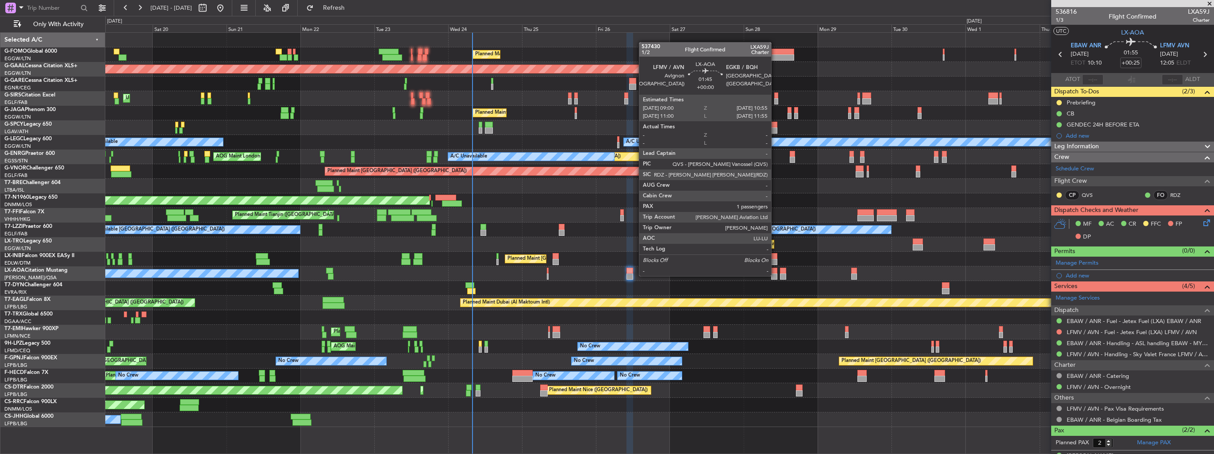
click at [775, 275] on div at bounding box center [774, 276] width 6 height 6
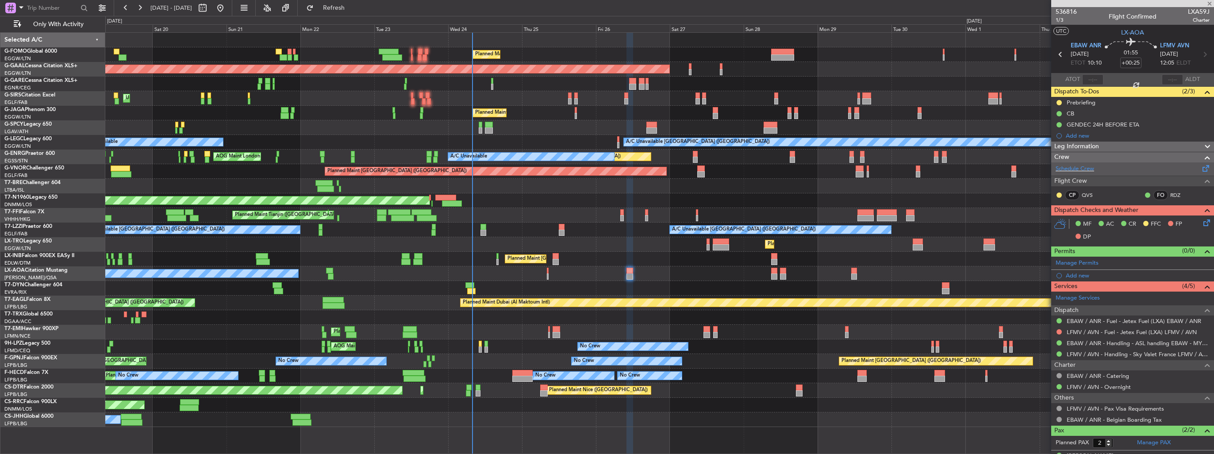
type input "1"
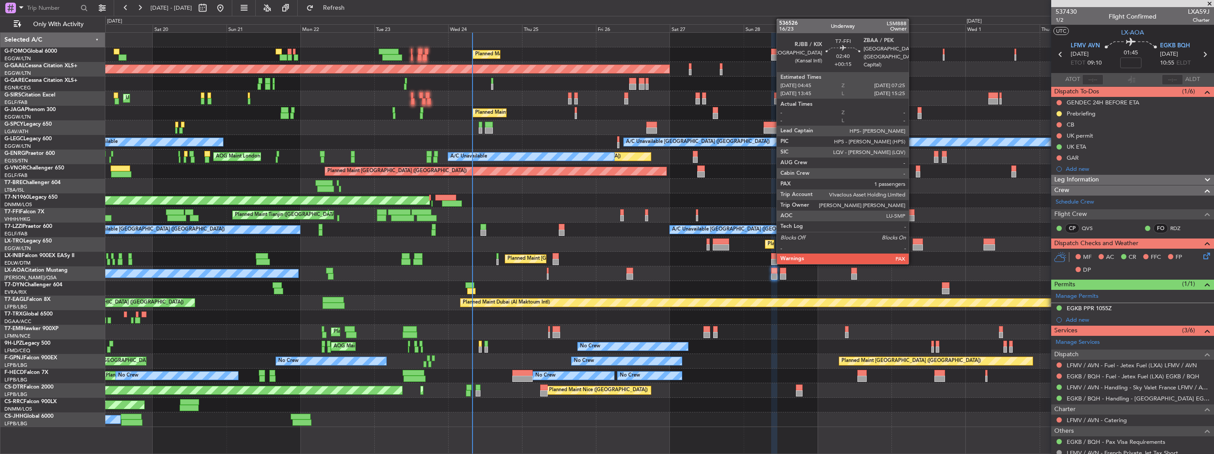
click at [913, 217] on div at bounding box center [910, 218] width 8 height 6
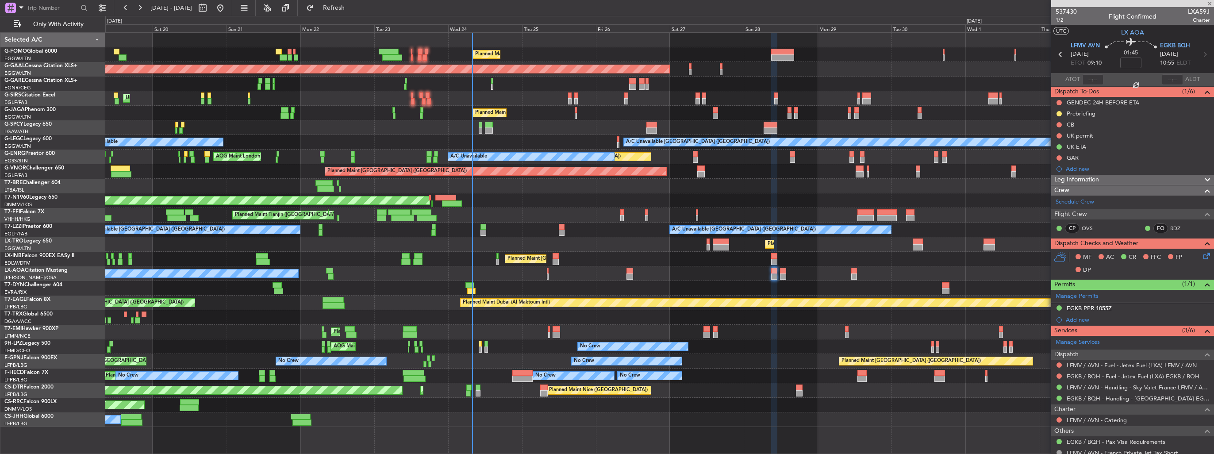
type input "+00:15"
type input "4"
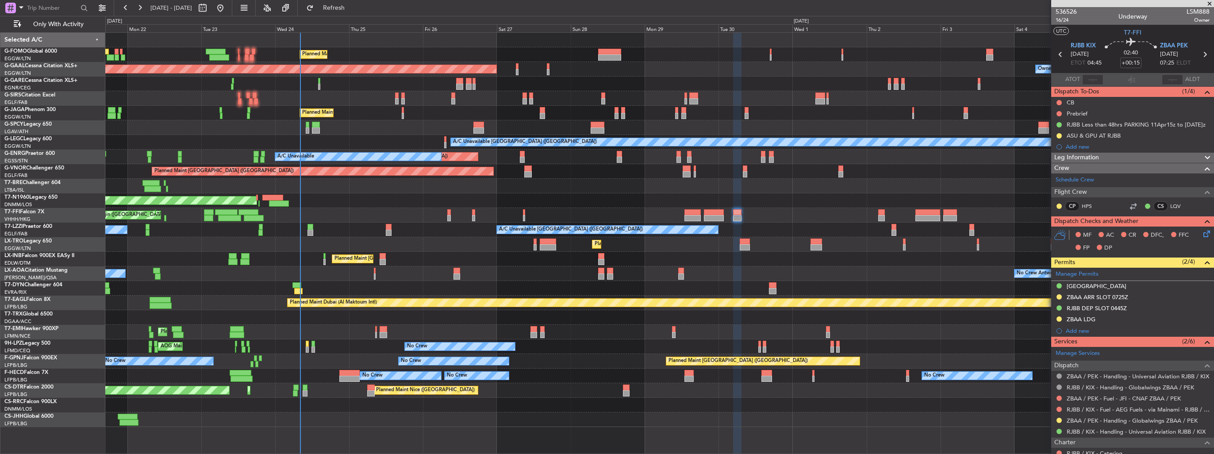
click at [754, 242] on div "Planned Maint London (Luton) Planned Maint Dusseldorf Owner Owner Unplanned Mai…" at bounding box center [659, 230] width 1108 height 394
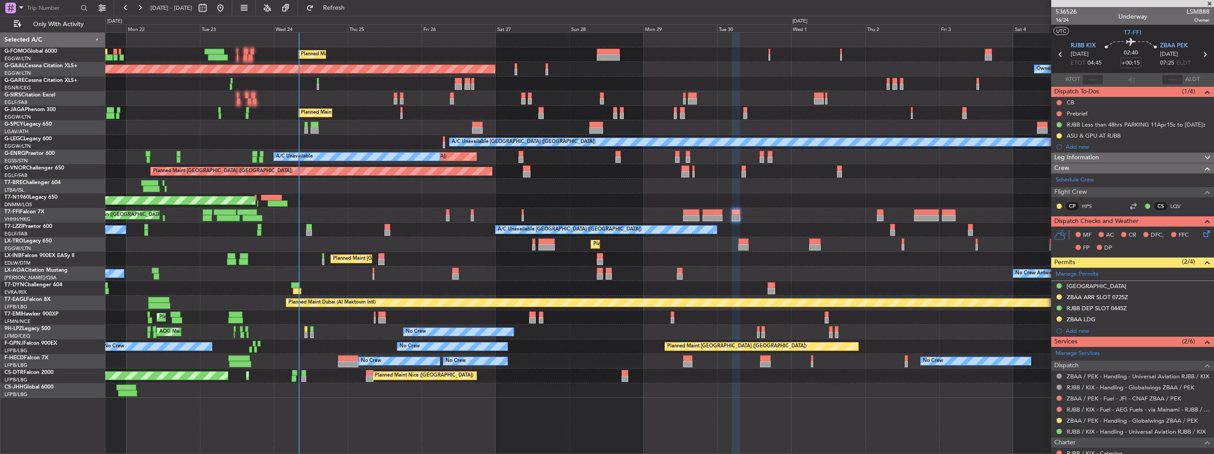
click at [426, 234] on div "A/C Unavailable London (Farnborough) A/C Unavailable London (Farnborough) Unpla…" at bounding box center [659, 230] width 1108 height 15
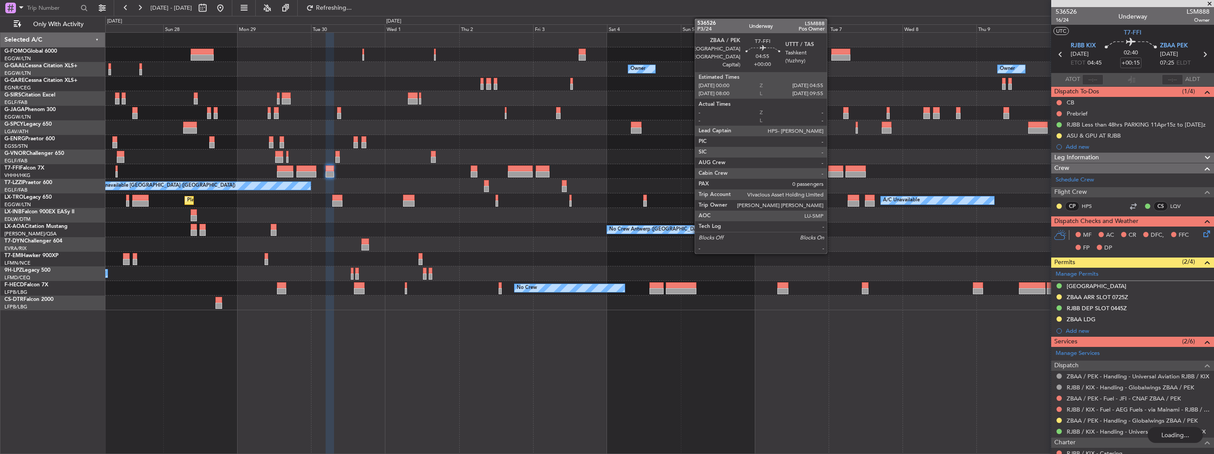
click at [831, 165] on div at bounding box center [835, 168] width 15 height 6
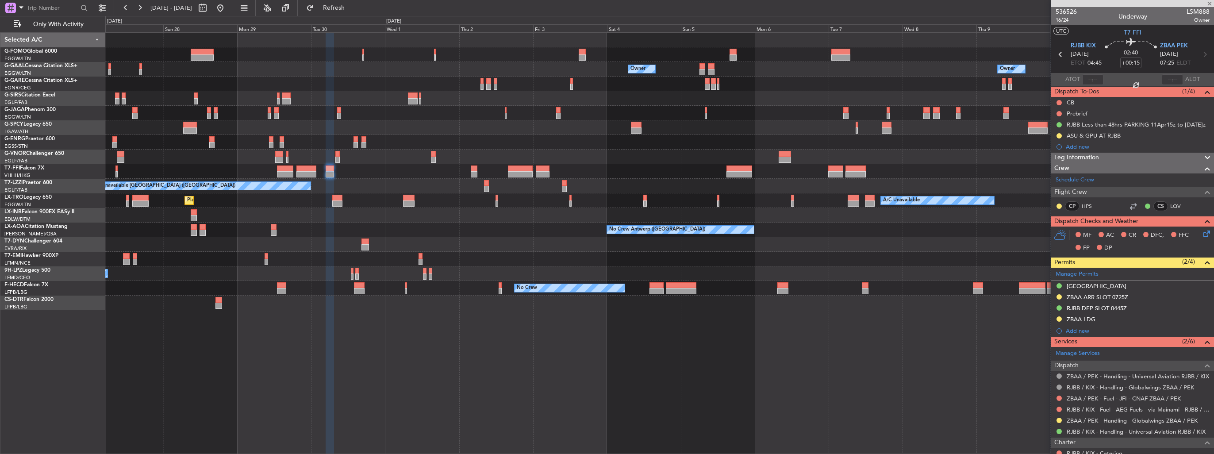
type input "0"
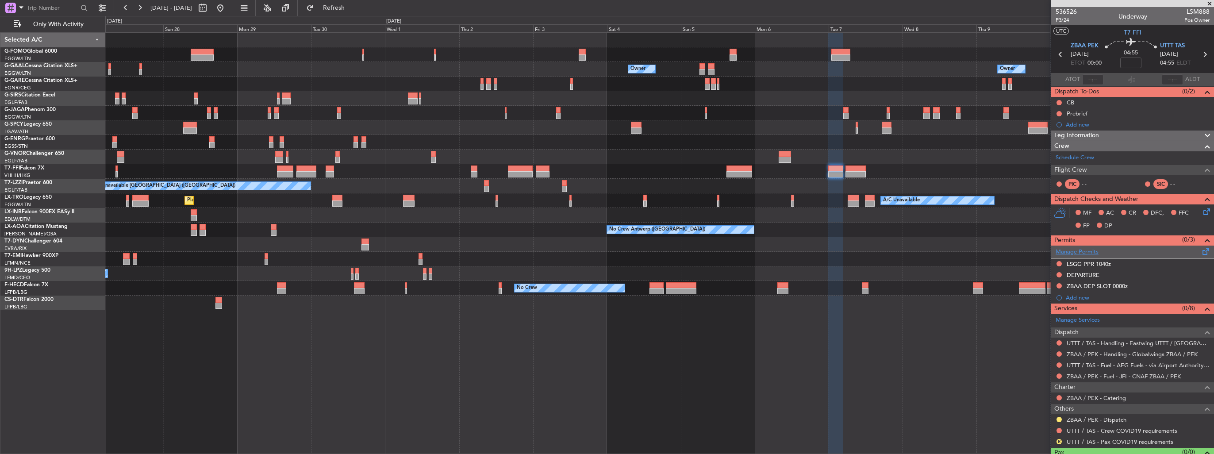
click at [1061, 250] on link "Manage Permits" at bounding box center [1077, 252] width 43 height 9
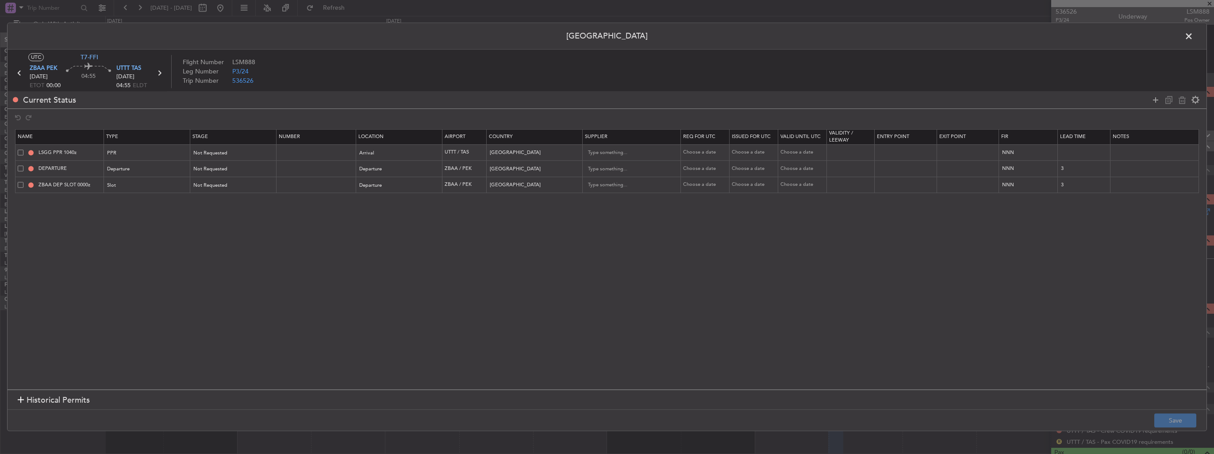
click at [20, 154] on span at bounding box center [21, 153] width 6 height 6
click at [24, 150] on input "checkbox" at bounding box center [24, 150] width 0 height 0
click at [1182, 102] on icon at bounding box center [1182, 100] width 11 height 11
type input "DEPARTURE"
type input "[GEOGRAPHIC_DATA]"
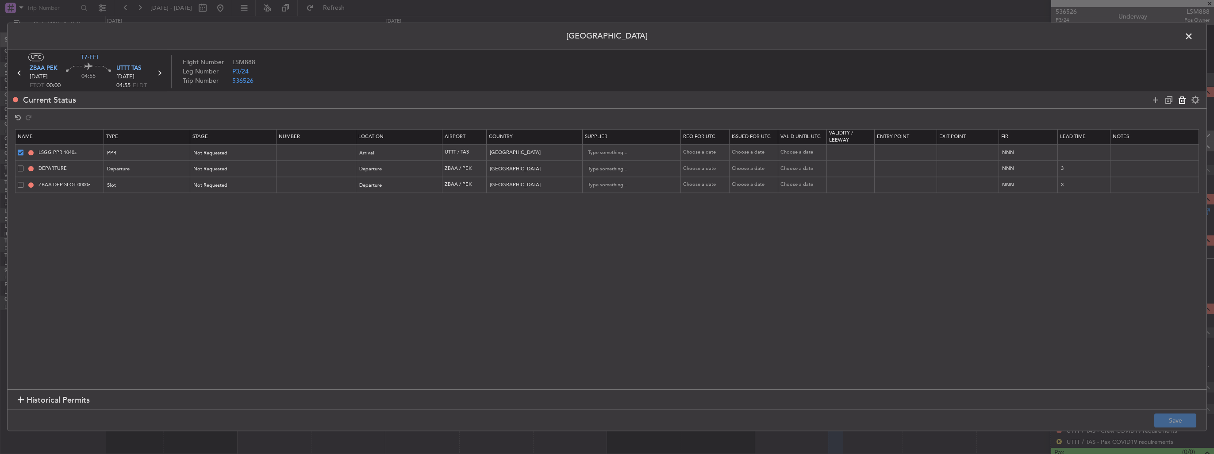
type input "3"
type input "ZBAA DEP SLOT 0000z"
click at [1173, 419] on button "Save" at bounding box center [1175, 421] width 42 height 14
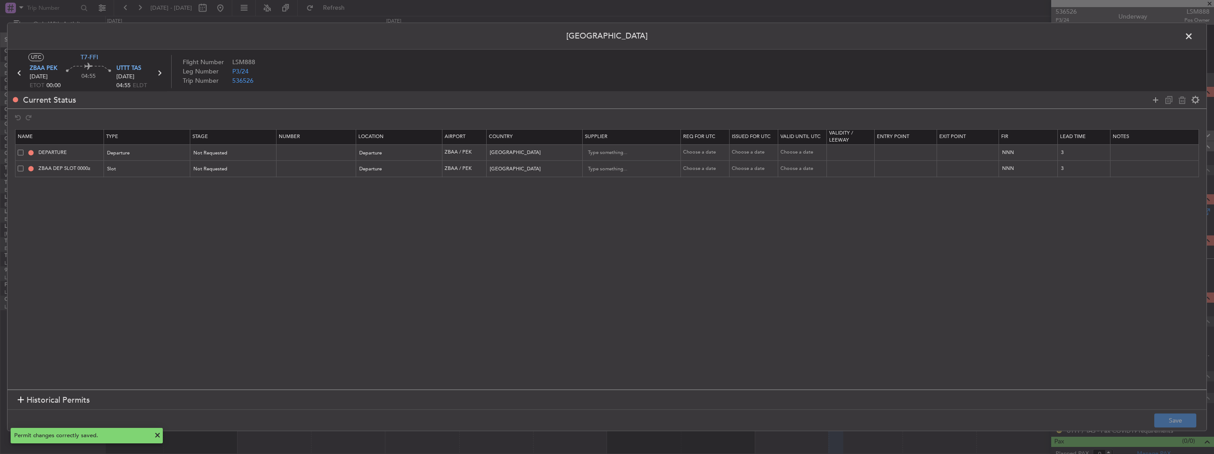
click at [1193, 38] on span at bounding box center [1193, 39] width 0 height 18
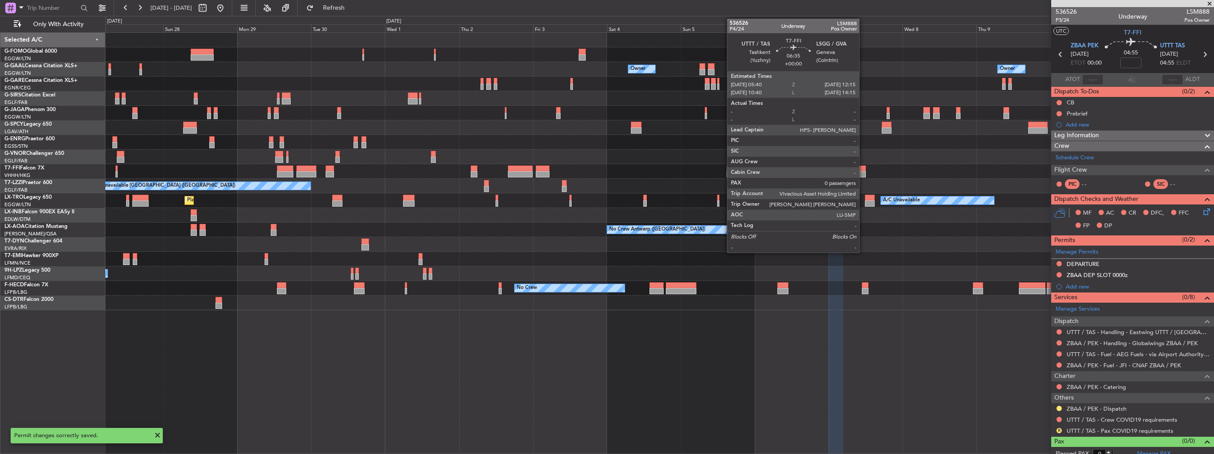
click at [863, 173] on div at bounding box center [855, 174] width 20 height 6
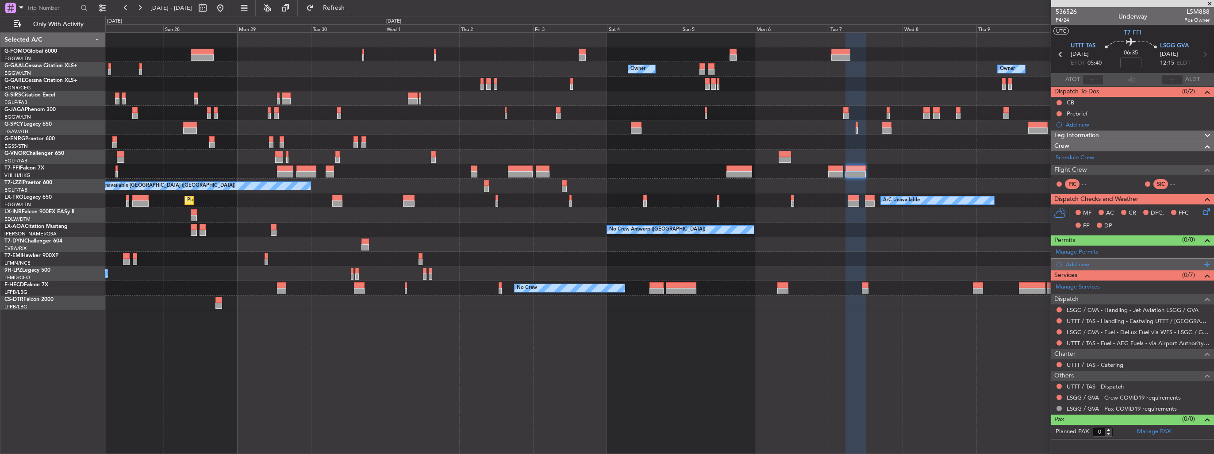
click at [1082, 265] on div "Add new" at bounding box center [1134, 265] width 136 height 8
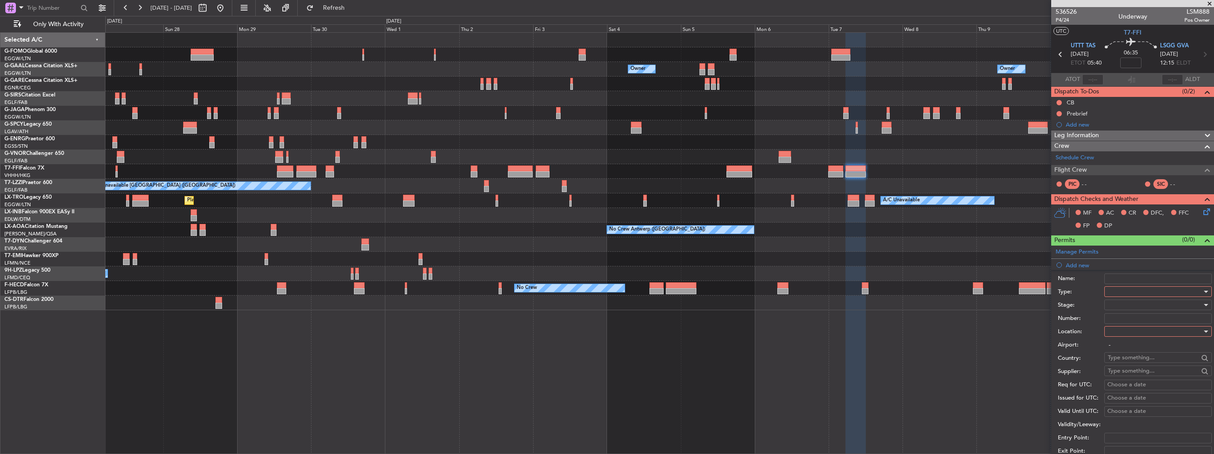
click at [1125, 291] on div at bounding box center [1155, 291] width 94 height 13
click at [1134, 338] on span "PPR" at bounding box center [1154, 334] width 93 height 13
click at [1137, 329] on div at bounding box center [1155, 331] width 94 height 13
click at [1127, 374] on span "Arrival" at bounding box center [1154, 375] width 93 height 13
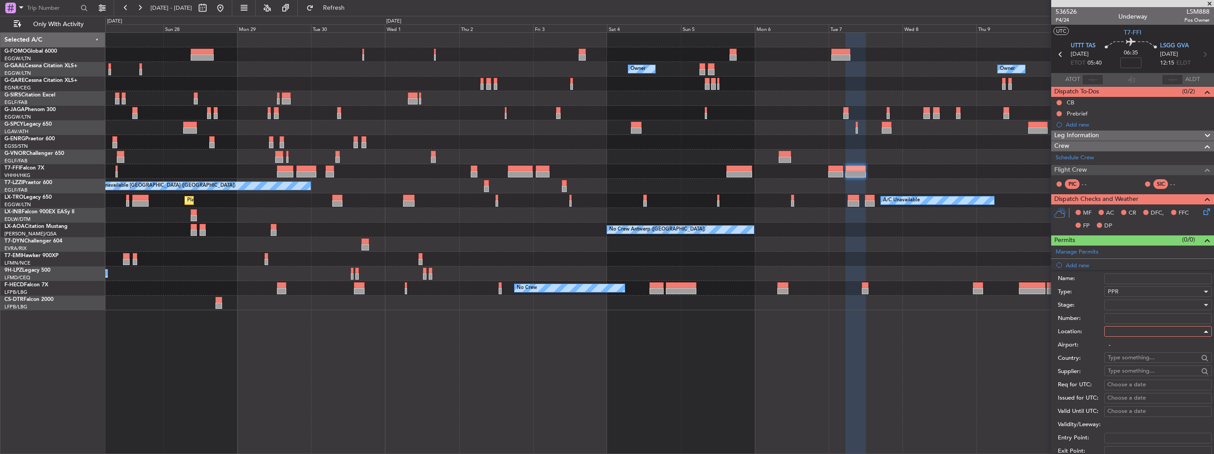
type input "LSGG / GVA"
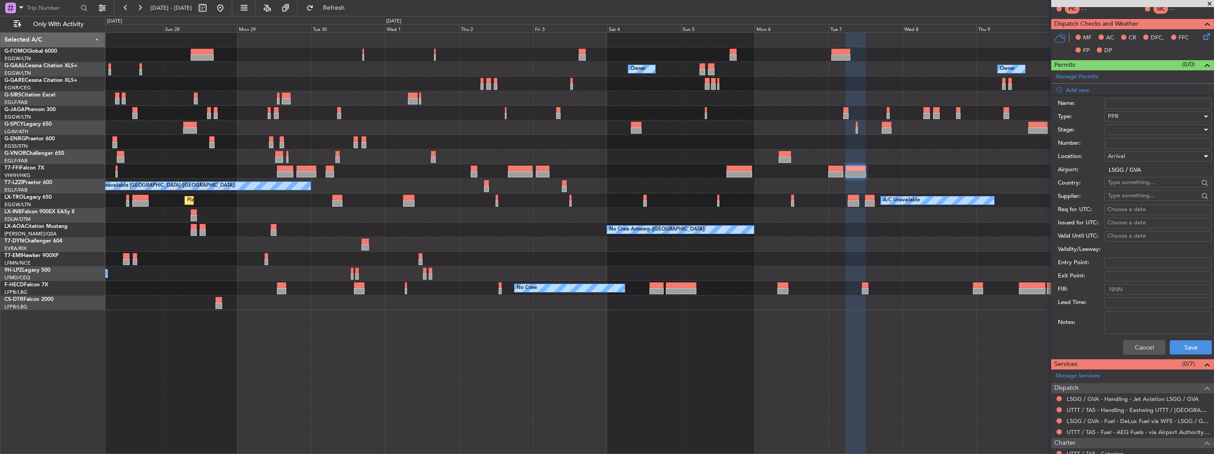
scroll to position [248, 0]
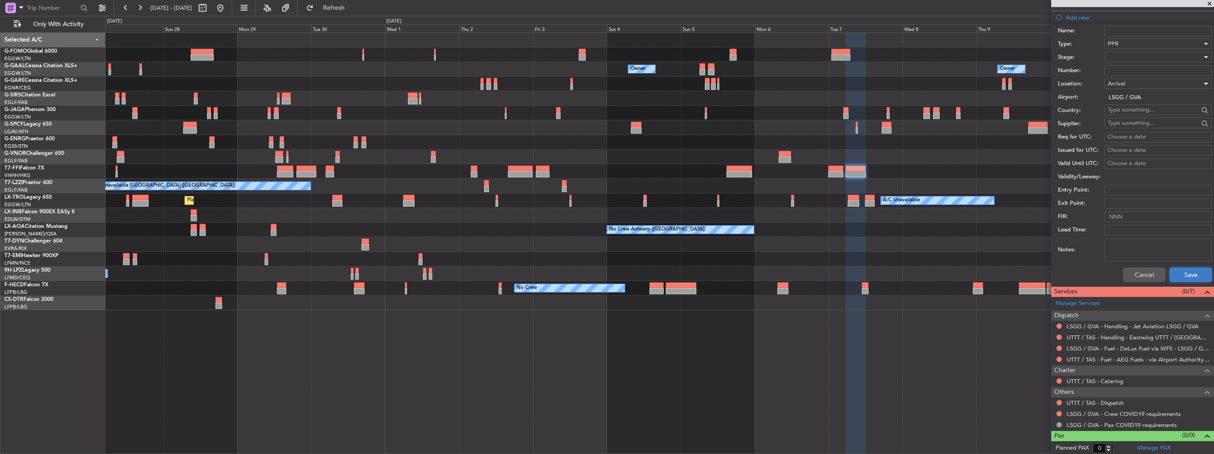
click at [1179, 272] on button "Save" at bounding box center [1191, 275] width 42 height 14
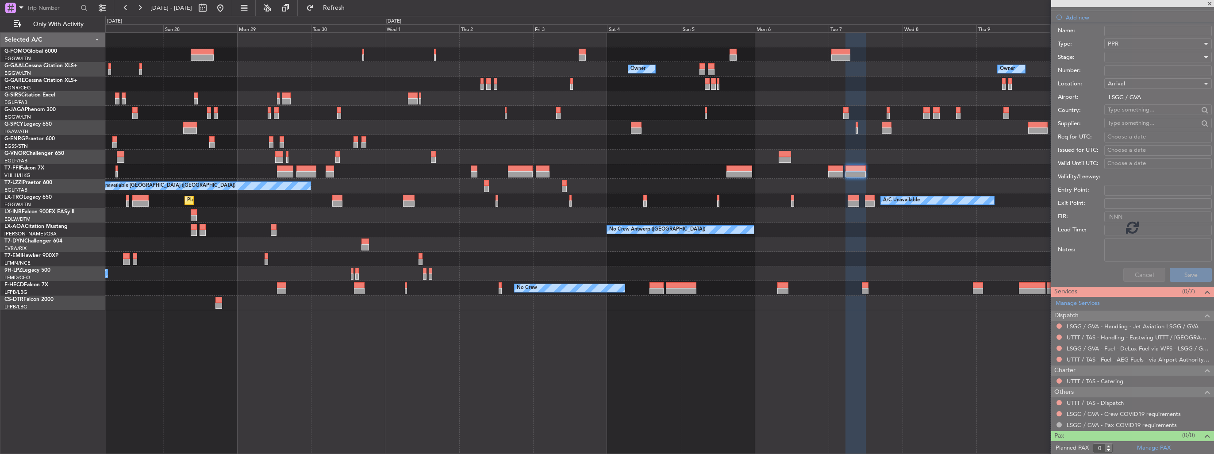
scroll to position [0, 0]
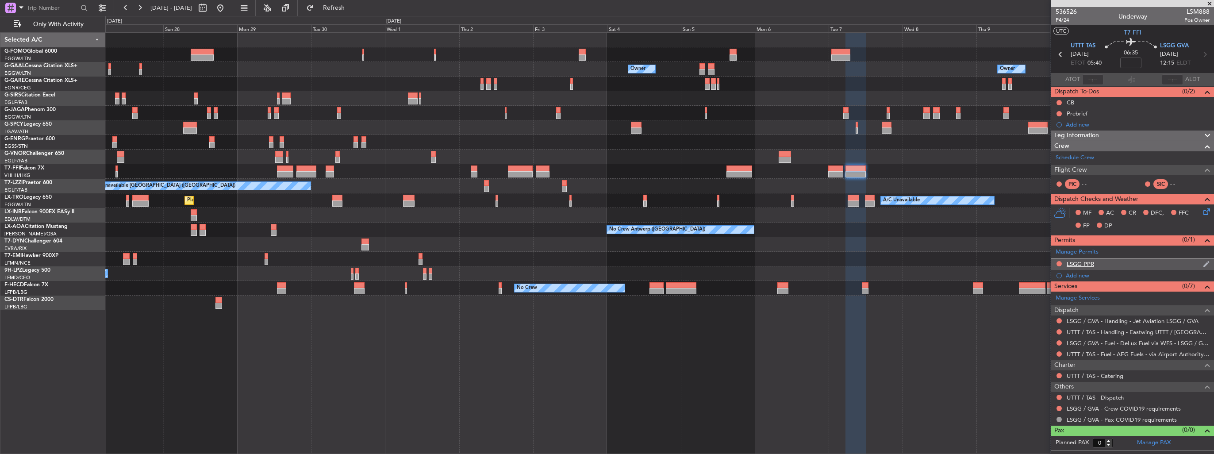
click at [1204, 264] on img at bounding box center [1206, 264] width 7 height 8
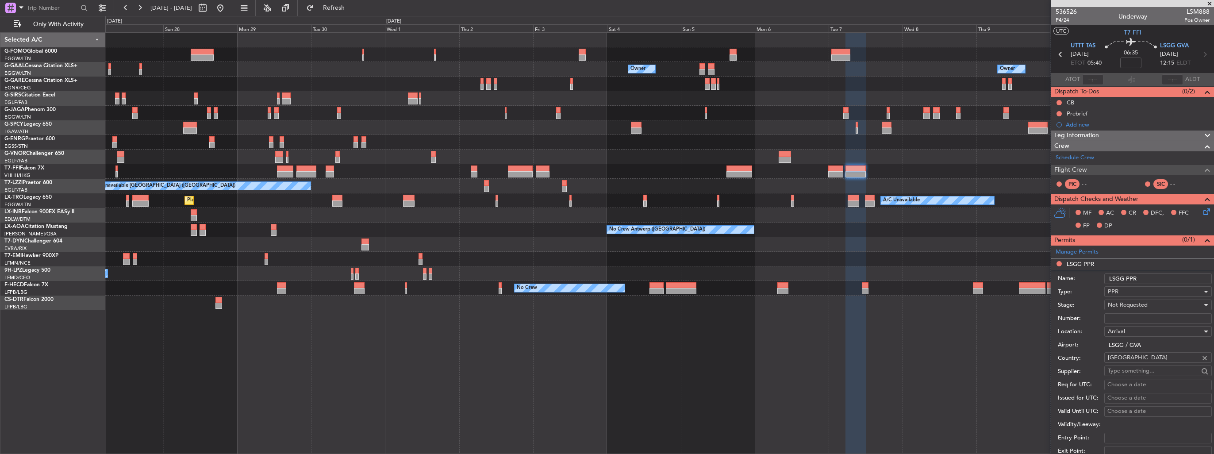
click at [1168, 280] on input "LSGG PPR" at bounding box center [1158, 278] width 108 height 11
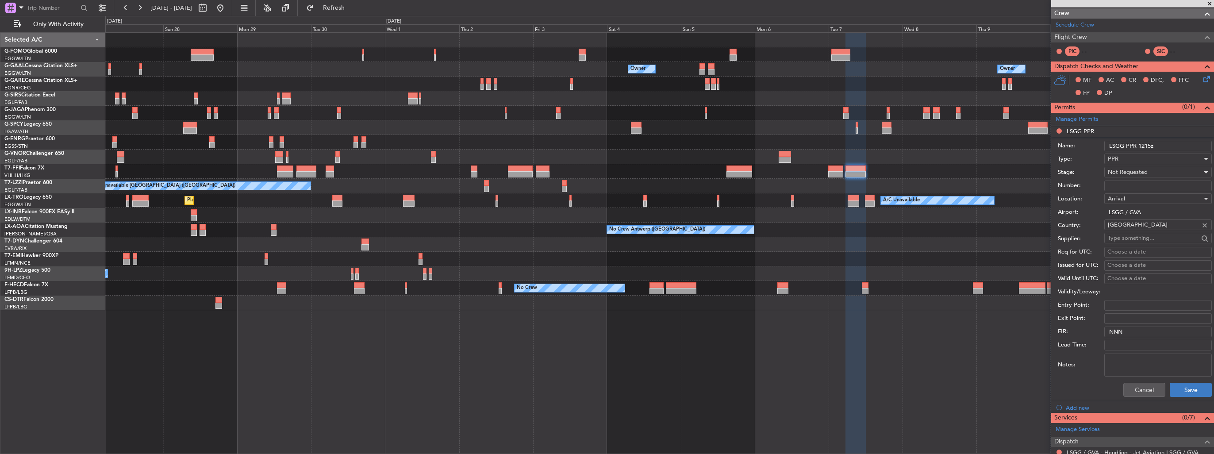
type input "LSGG PPR 1215z"
click at [1180, 389] on button "Save" at bounding box center [1191, 390] width 42 height 14
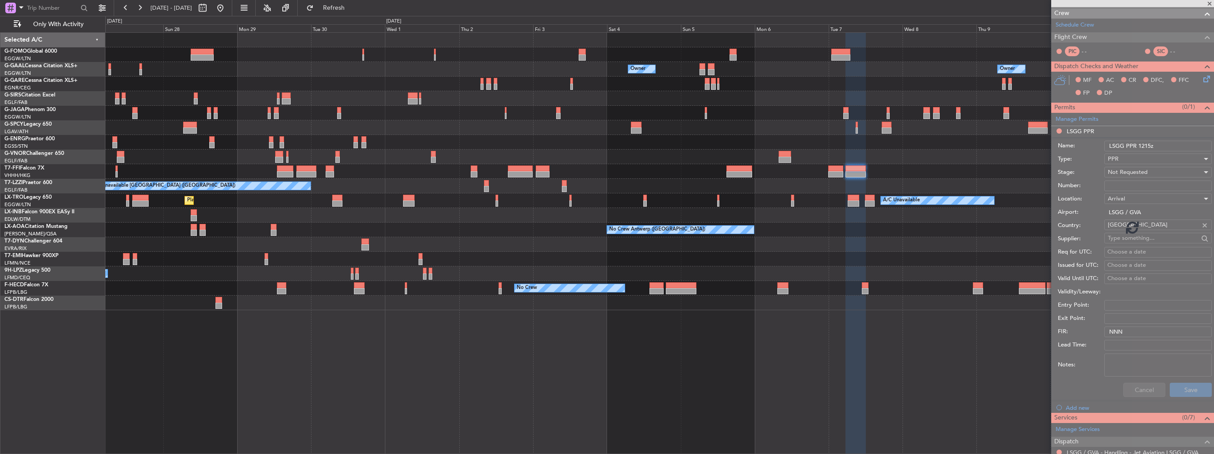
scroll to position [0, 0]
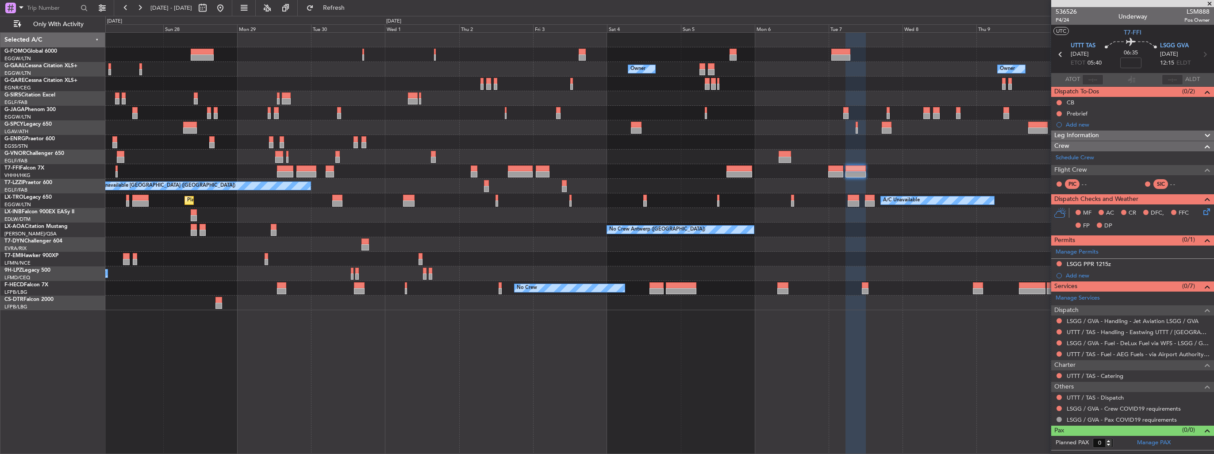
click at [586, 182] on div "A/C Unavailable [GEOGRAPHIC_DATA] ([GEOGRAPHIC_DATA])" at bounding box center [659, 186] width 1108 height 15
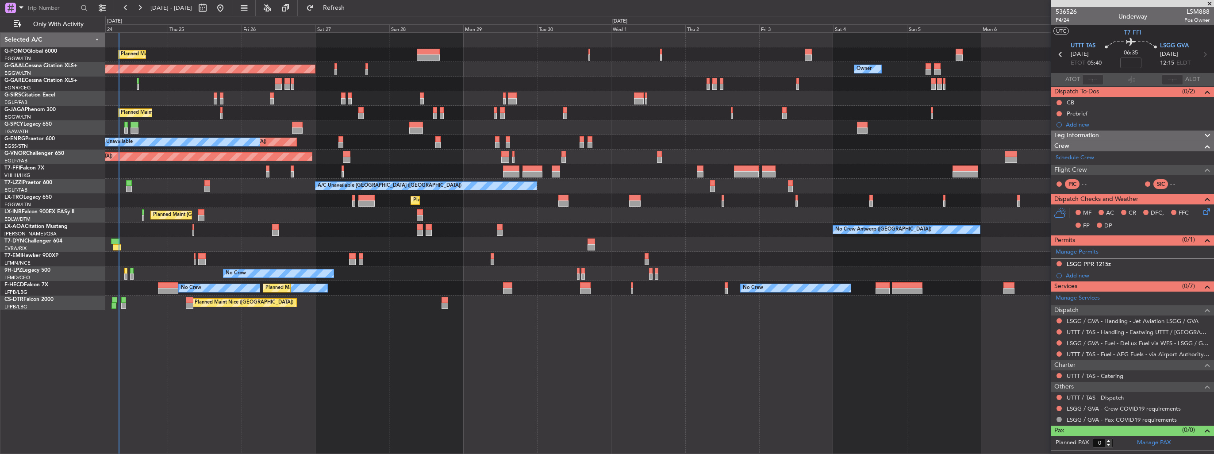
click at [641, 215] on div "Planned Maint [GEOGRAPHIC_DATA] ([GEOGRAPHIC_DATA])" at bounding box center [659, 215] width 1108 height 15
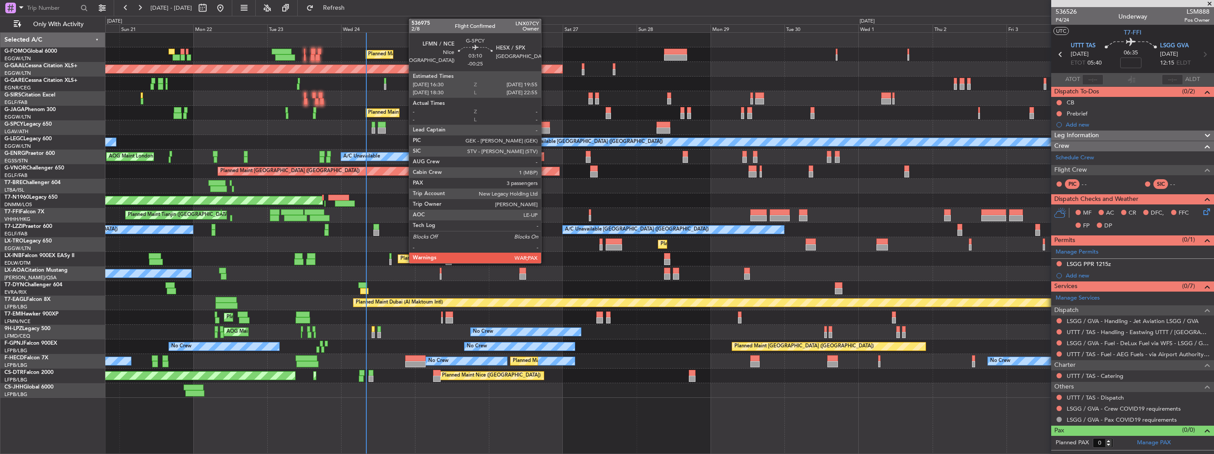
click at [545, 128] on div at bounding box center [544, 130] width 11 height 6
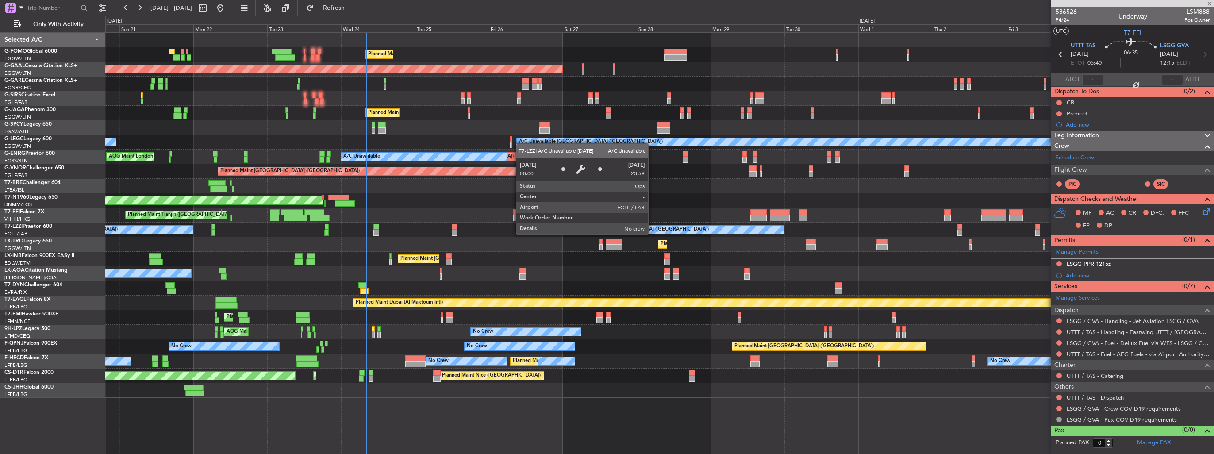
type input "-00:25"
type input "3"
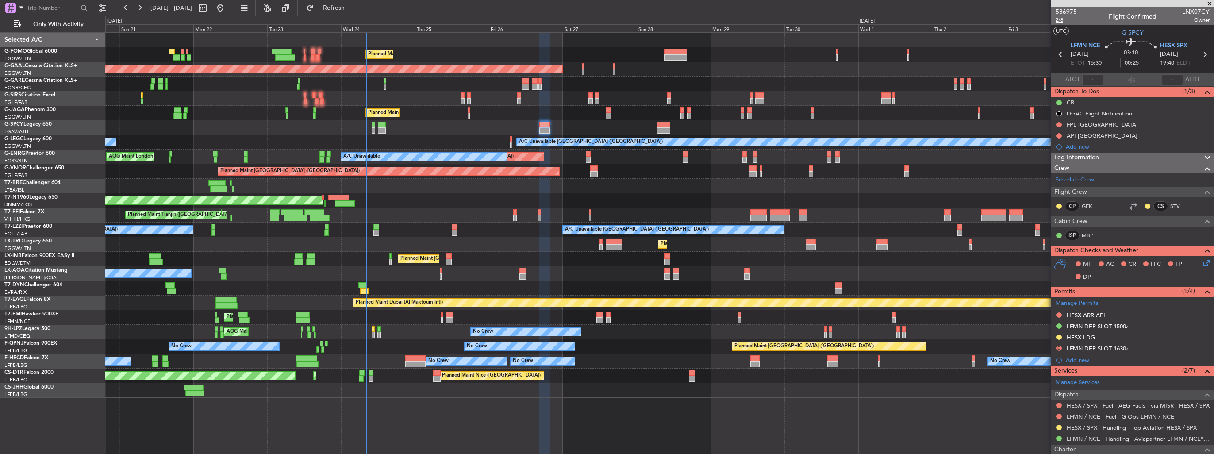
click at [1056, 21] on span "2/8" at bounding box center [1066, 20] width 21 height 8
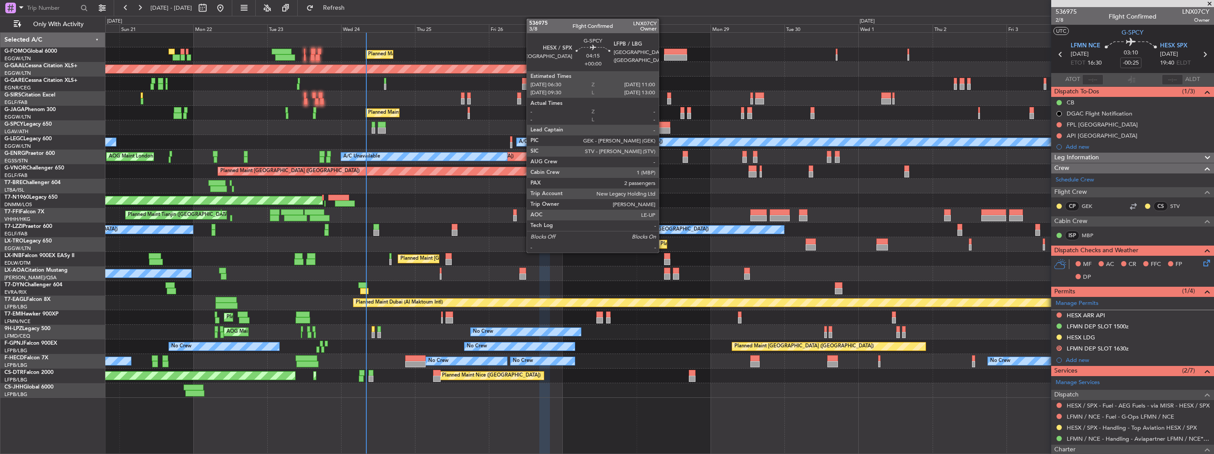
click at [663, 124] on div at bounding box center [664, 125] width 14 height 6
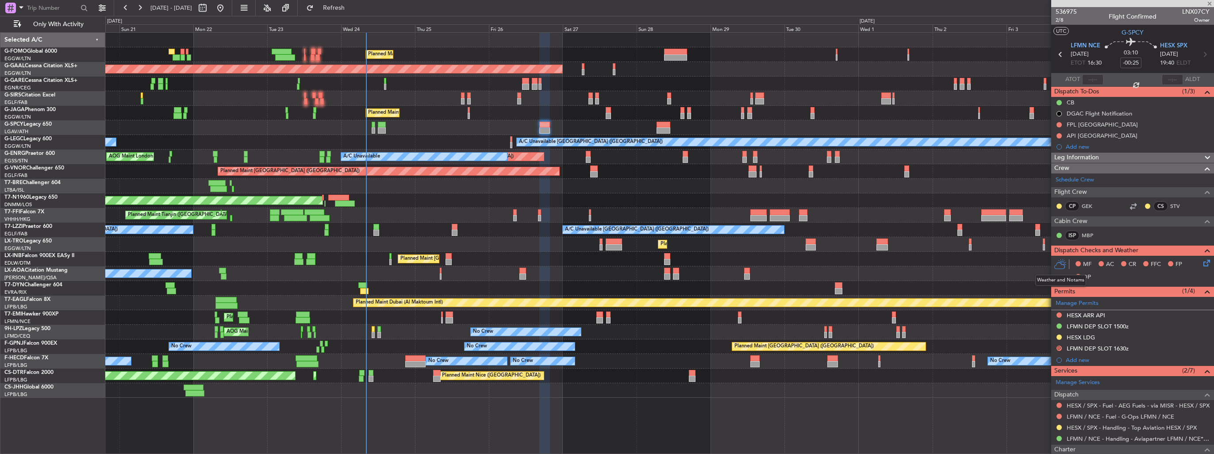
type input "2"
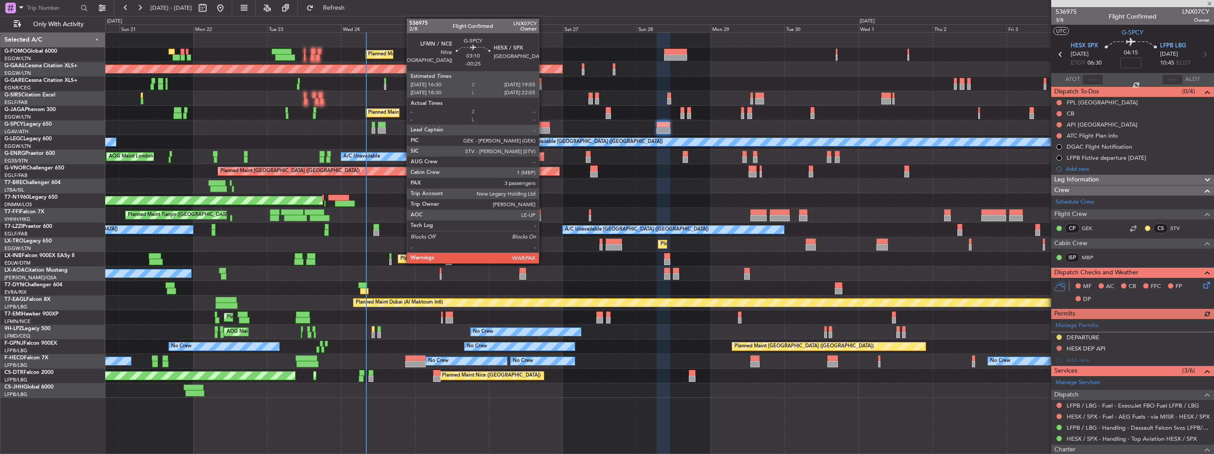
click at [543, 129] on div at bounding box center [544, 130] width 11 height 6
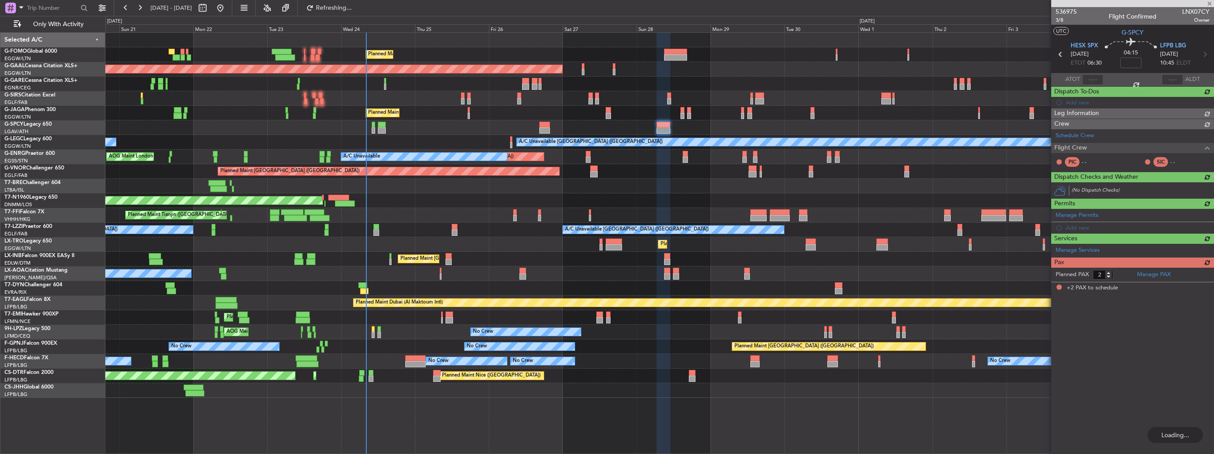
type input "2"
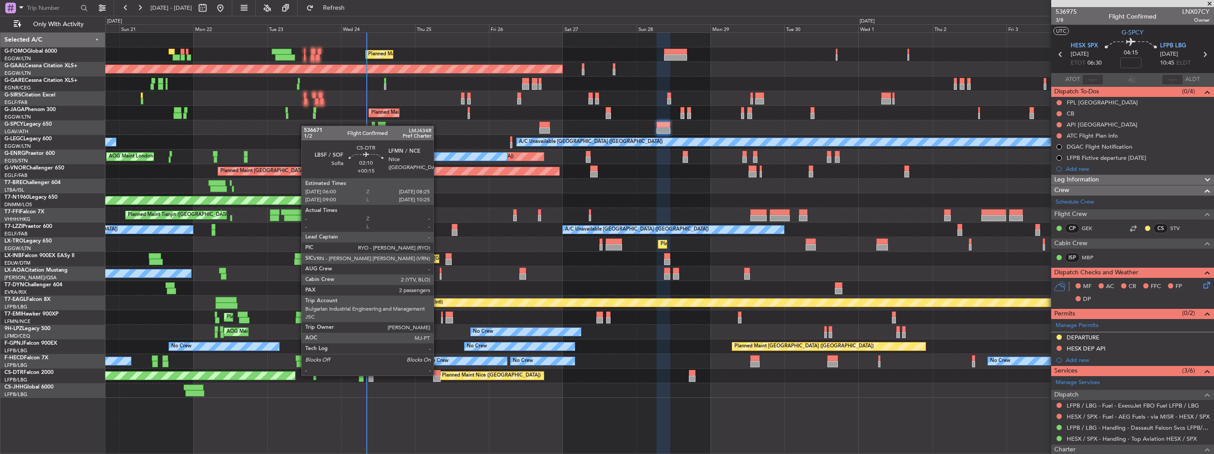
click at [438, 375] on div at bounding box center [437, 373] width 8 height 6
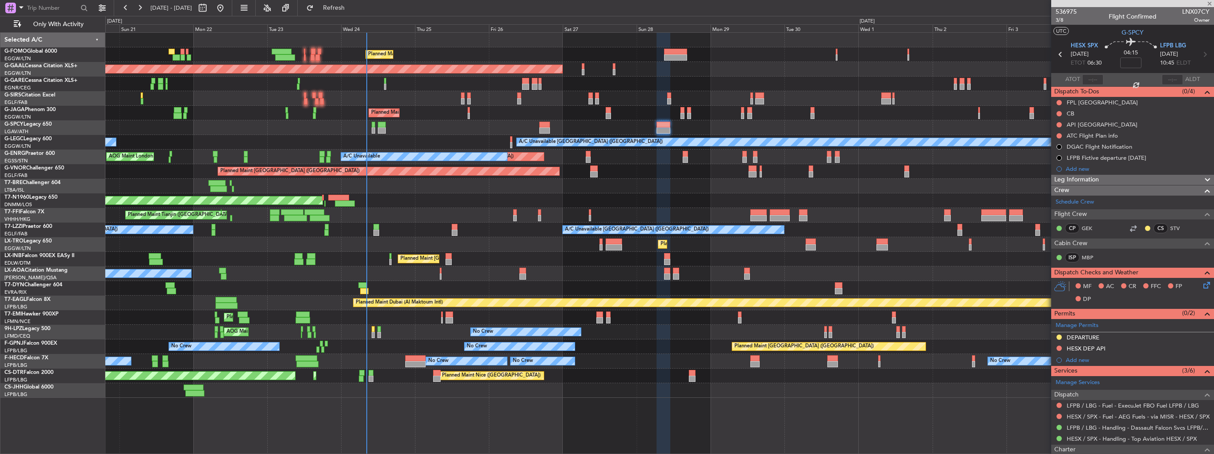
type input "+00:15"
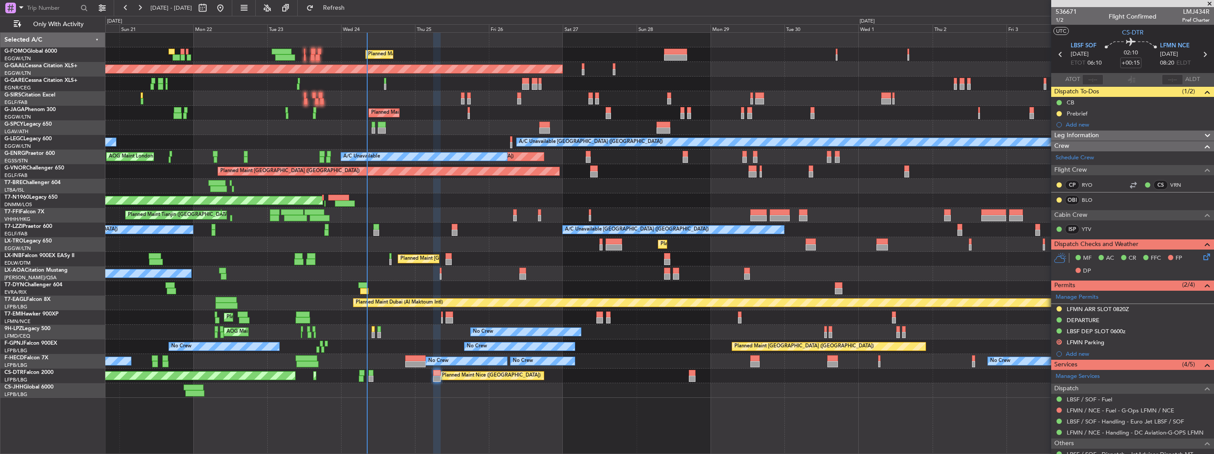
click at [189, 225] on div "A/C Unavailable London (Farnborough) A/C Unavailable London (Farnborough) Unpla…" at bounding box center [659, 230] width 1108 height 15
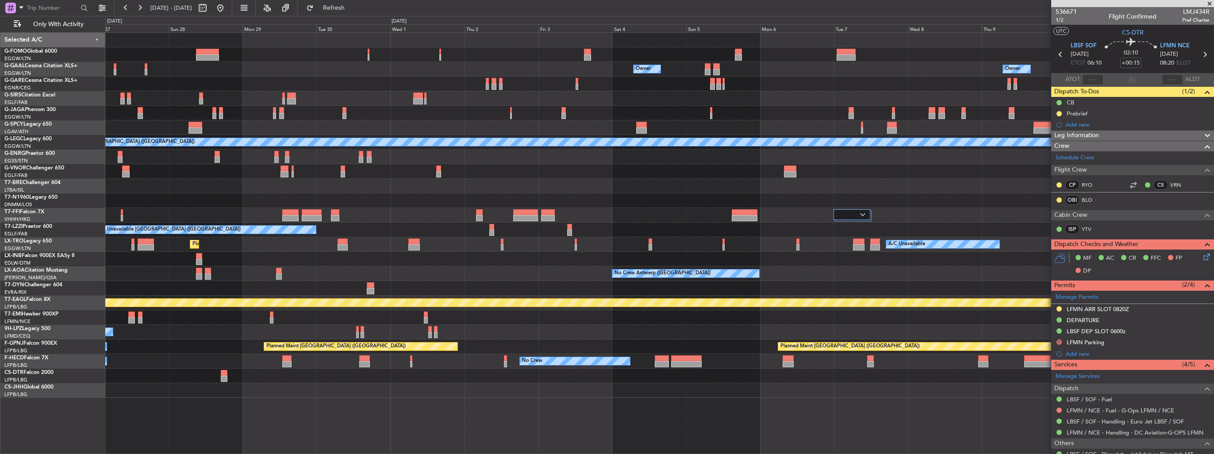
click at [136, 243] on div "Planned Maint London (Luton) Owner Owner Owner Owner Planned Maint Dusseldorf P…" at bounding box center [659, 215] width 1108 height 365
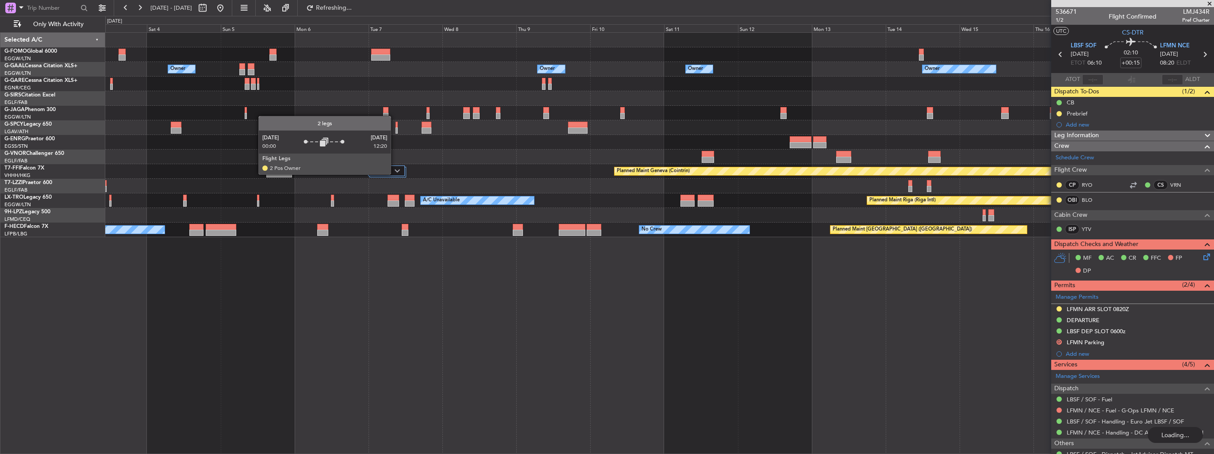
click at [395, 174] on div at bounding box center [386, 170] width 37 height 11
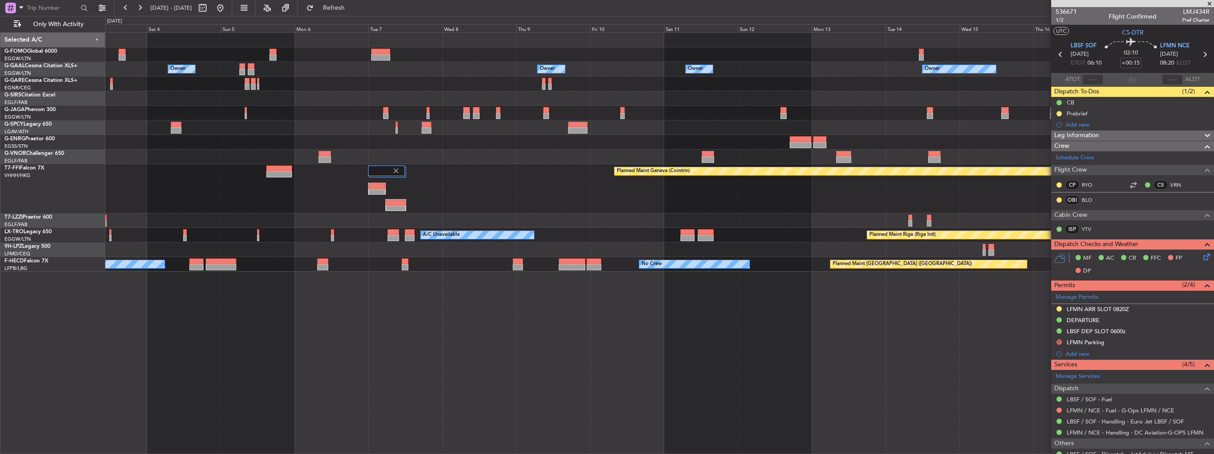
click at [791, 281] on div "Owner Owner Owner No Crew Owner Owner Owner Planned Maint Oxford (Kidlington) P…" at bounding box center [659, 243] width 1109 height 422
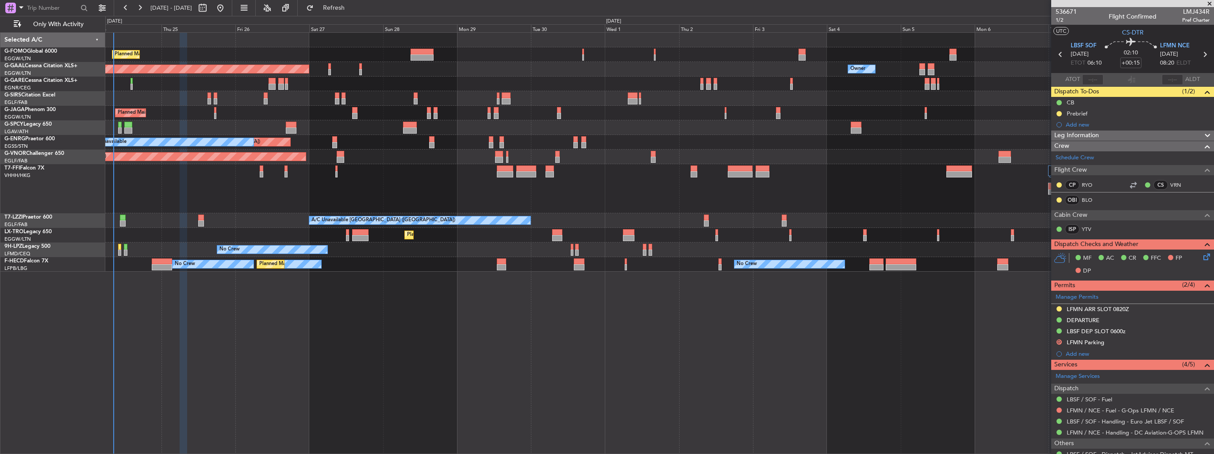
click at [727, 328] on div "Planned Maint London (Luton) Owner Planned Maint Dusseldorf Owner Owner Planned…" at bounding box center [659, 243] width 1109 height 422
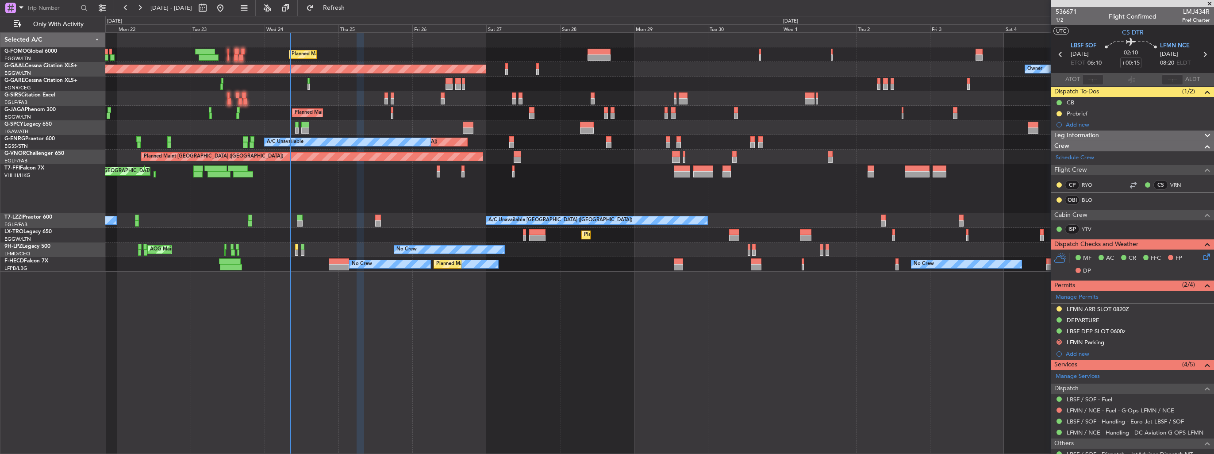
click at [701, 352] on div "Planned Maint London (Luton) Owner Planned Maint Dusseldorf Owner Planned Maint…" at bounding box center [659, 243] width 1109 height 422
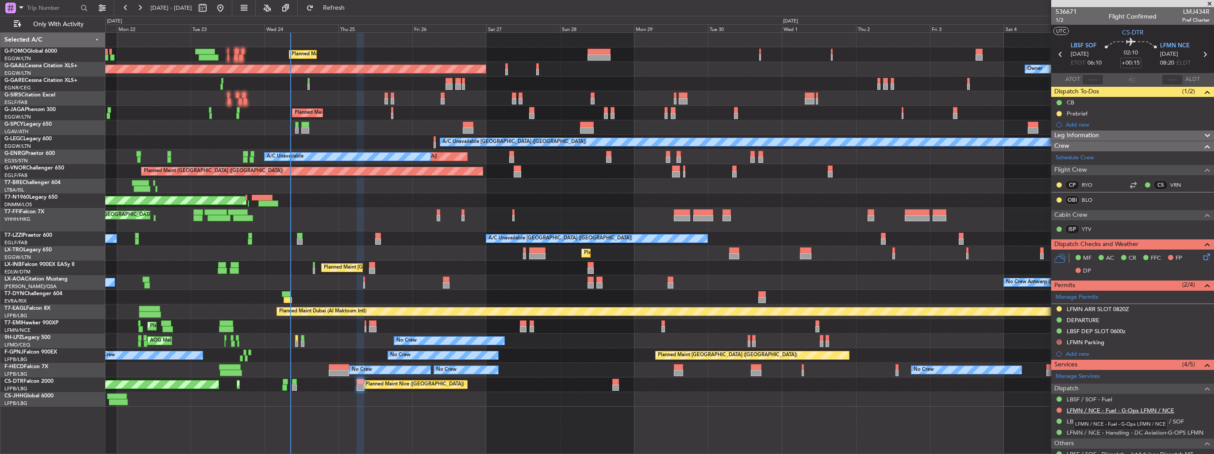
click at [1091, 407] on link "LFMN / NCE - Fuel - G-Ops LFMN / NCE" at bounding box center [1121, 411] width 108 height 8
click at [1060, 407] on button at bounding box center [1058, 409] width 5 height 5
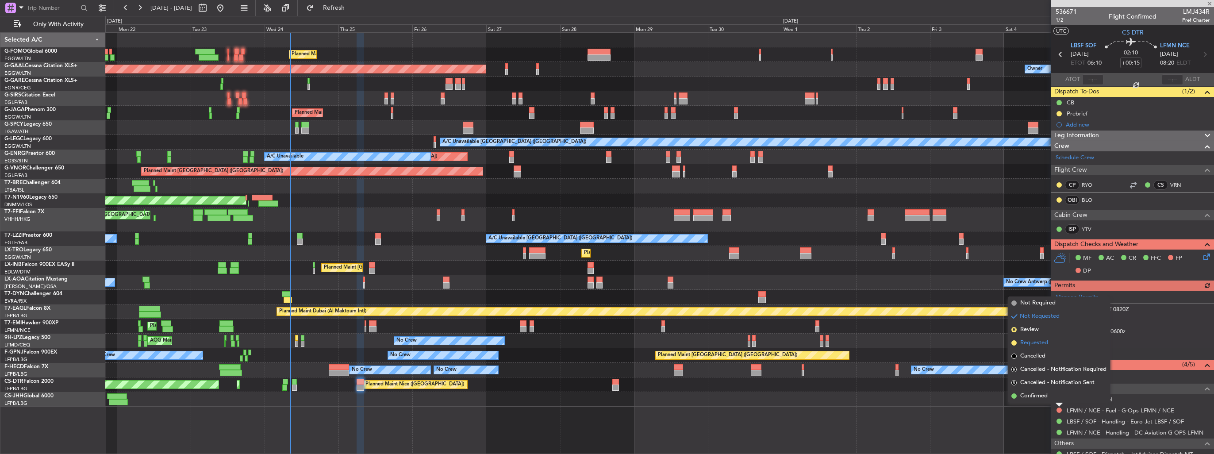
click at [1033, 346] on span "Requested" at bounding box center [1034, 342] width 28 height 9
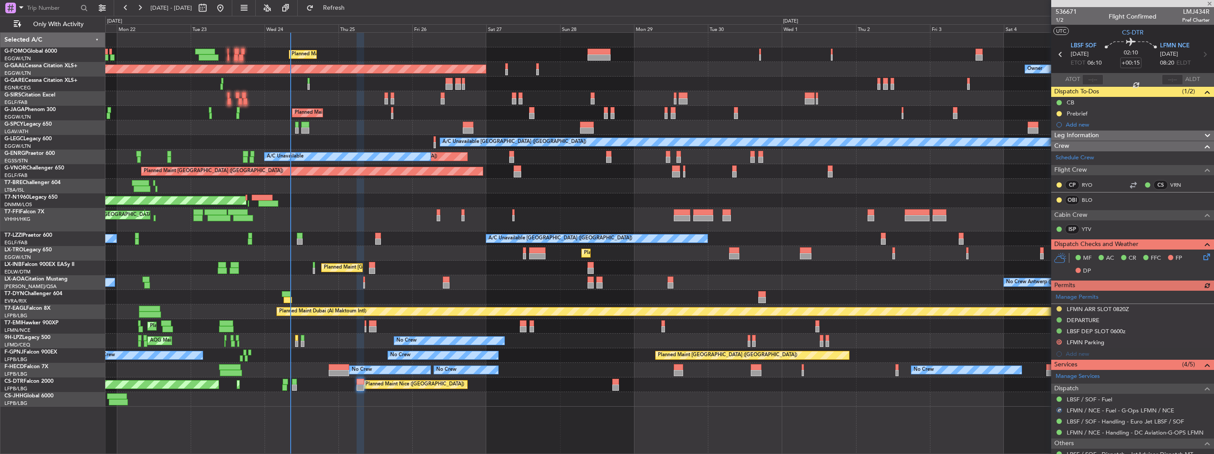
click at [1069, 124] on div "Add new" at bounding box center [1138, 125] width 144 height 8
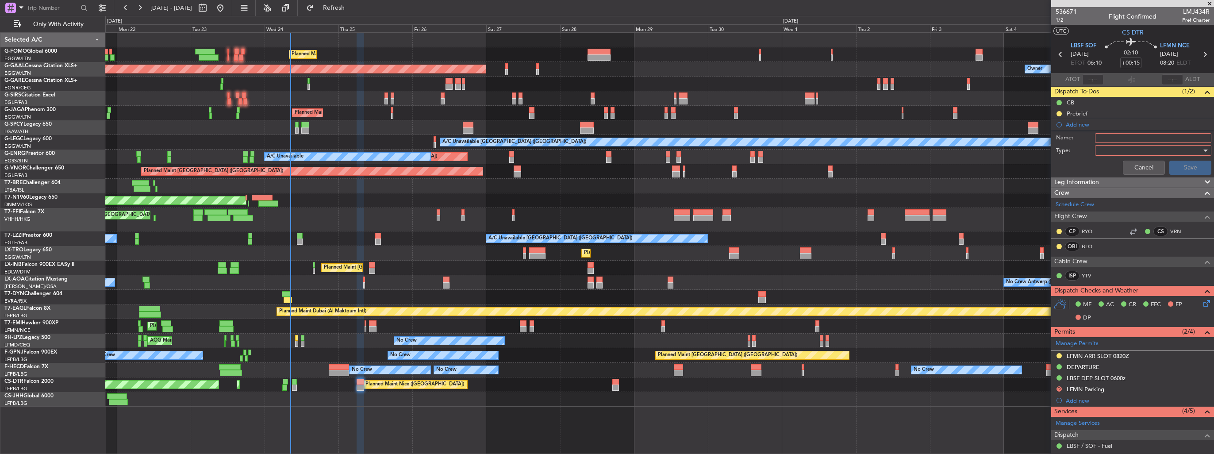
click at [1101, 138] on input "Name:" at bounding box center [1153, 138] width 116 height 10
type input "F"
type input "FUEL IN LFMN VIA HADID"
click at [1135, 150] on div at bounding box center [1150, 150] width 103 height 13
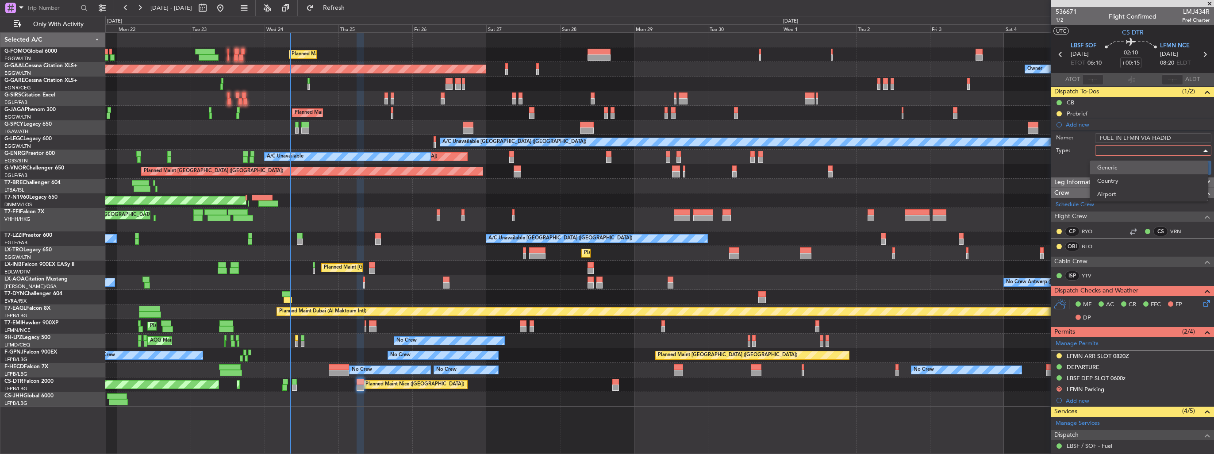
click at [1129, 169] on span "Generic" at bounding box center [1149, 167] width 104 height 13
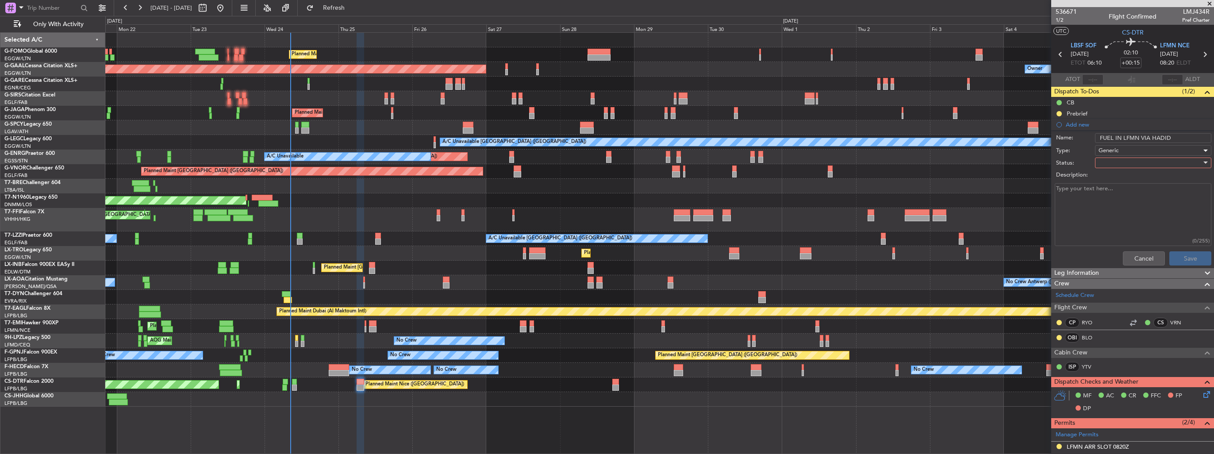
click at [1129, 167] on div at bounding box center [1150, 162] width 103 height 13
click at [1129, 196] on span "In Progress" at bounding box center [1149, 193] width 104 height 13
click at [1172, 253] on button "Save" at bounding box center [1190, 258] width 42 height 14
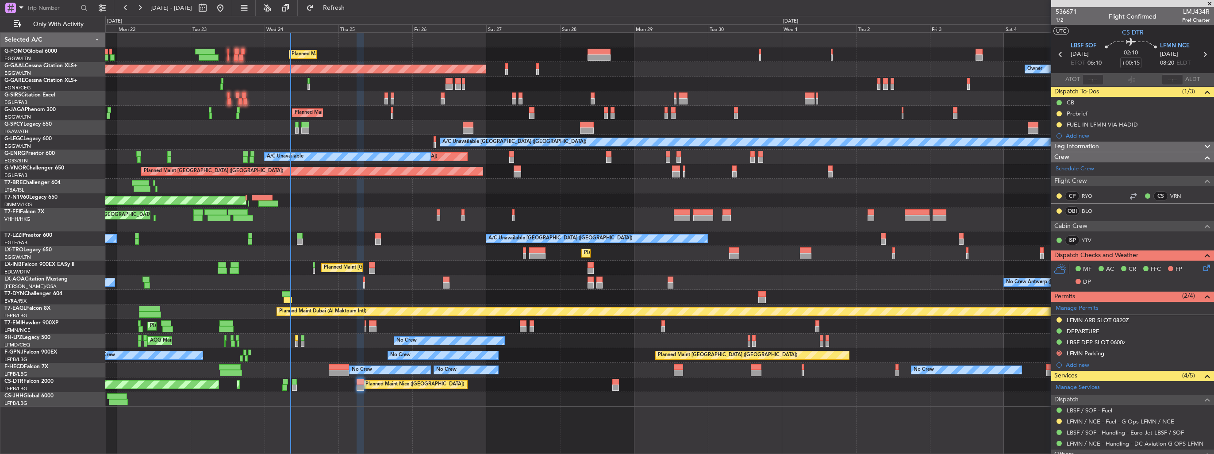
click at [464, 259] on div "Planned Maint London (Luton) Planned Maint Dusseldorf Owner Owner Unplanned Mai…" at bounding box center [659, 220] width 1108 height 374
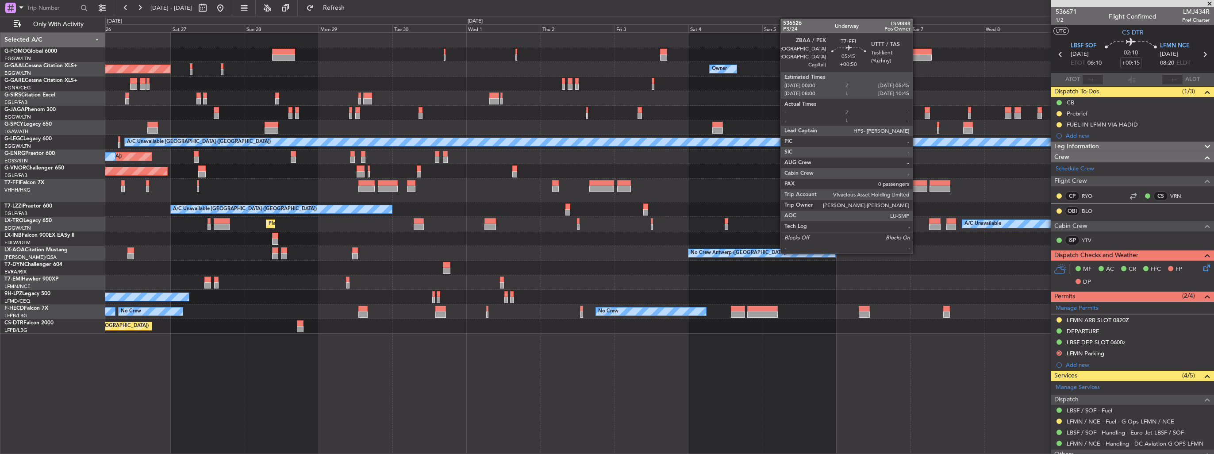
click at [917, 191] on div at bounding box center [919, 189] width 18 height 6
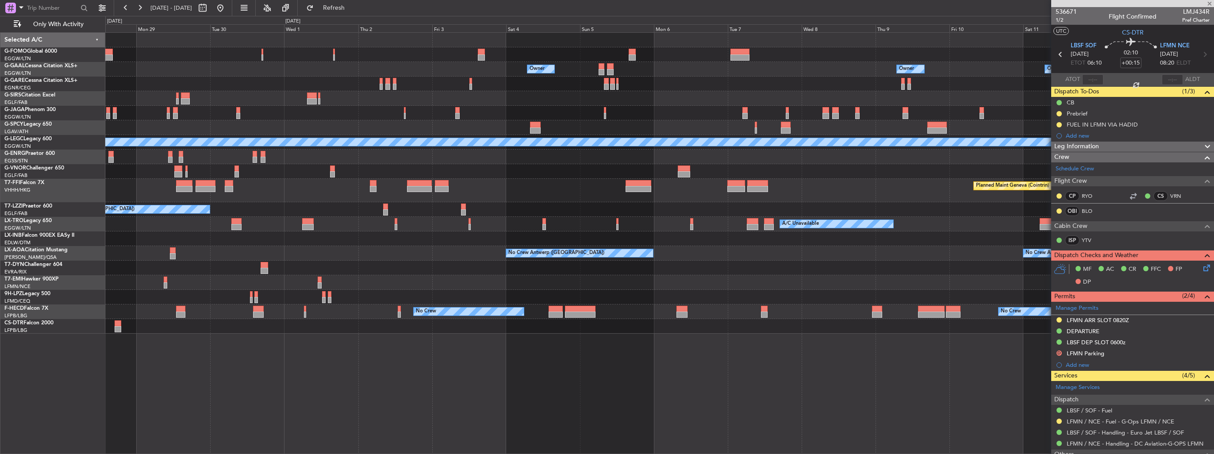
click at [696, 252] on div "Owner Owner Owner Owner Owner No Crew Planned Maint Dusseldorf A/C Unavailable …" at bounding box center [659, 183] width 1108 height 301
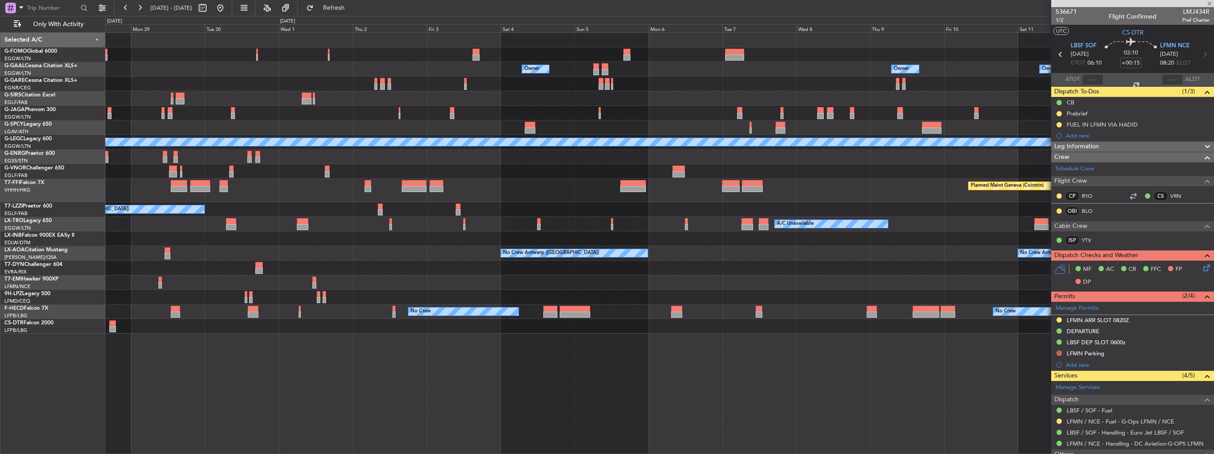
type input "+00:50"
type input "0"
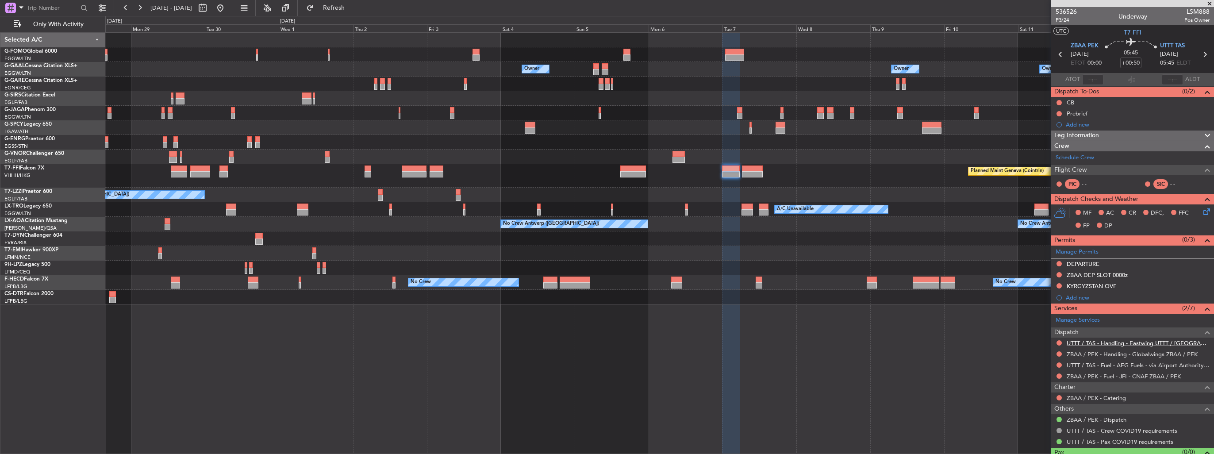
click at [1083, 342] on link "UTTT / TAS - Handling - Eastwing UTTT / TAS" at bounding box center [1138, 343] width 143 height 8
click at [1079, 300] on div "Add new" at bounding box center [1132, 297] width 163 height 11
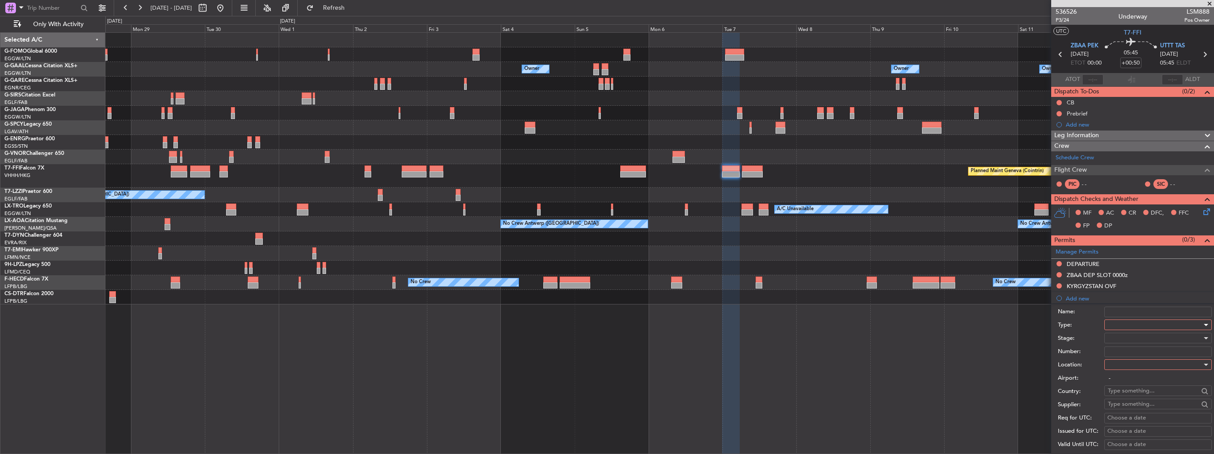
click at [1118, 322] on div at bounding box center [1155, 324] width 94 height 13
click at [1141, 421] on span "Landing" at bounding box center [1154, 421] width 93 height 13
click at [1139, 366] on div at bounding box center [1155, 364] width 94 height 13
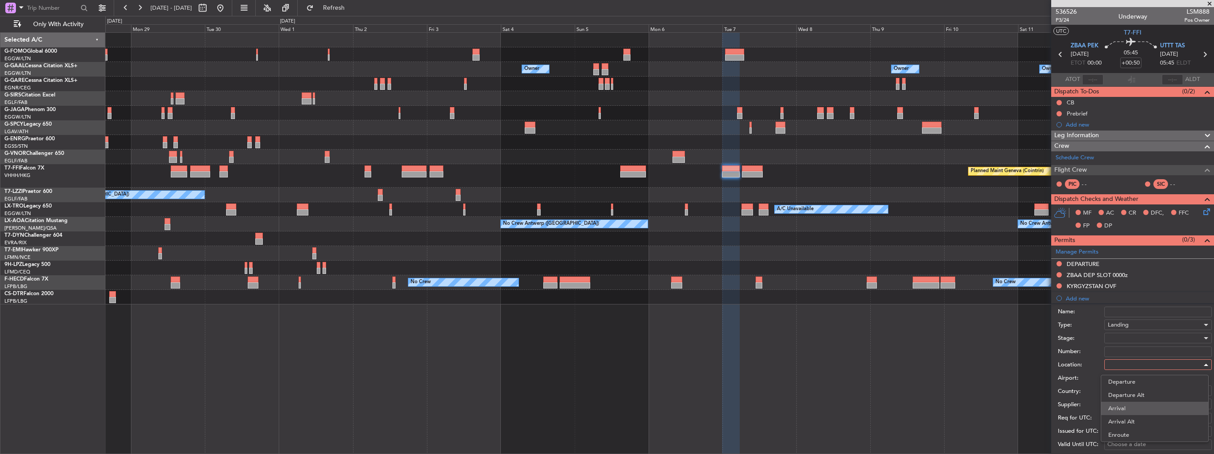
click at [1140, 408] on span "Arrival" at bounding box center [1154, 408] width 93 height 13
type input "UTTT / TAS"
click at [1140, 338] on div at bounding box center [1155, 337] width 94 height 13
click at [1145, 395] on span "Requested" at bounding box center [1154, 394] width 93 height 13
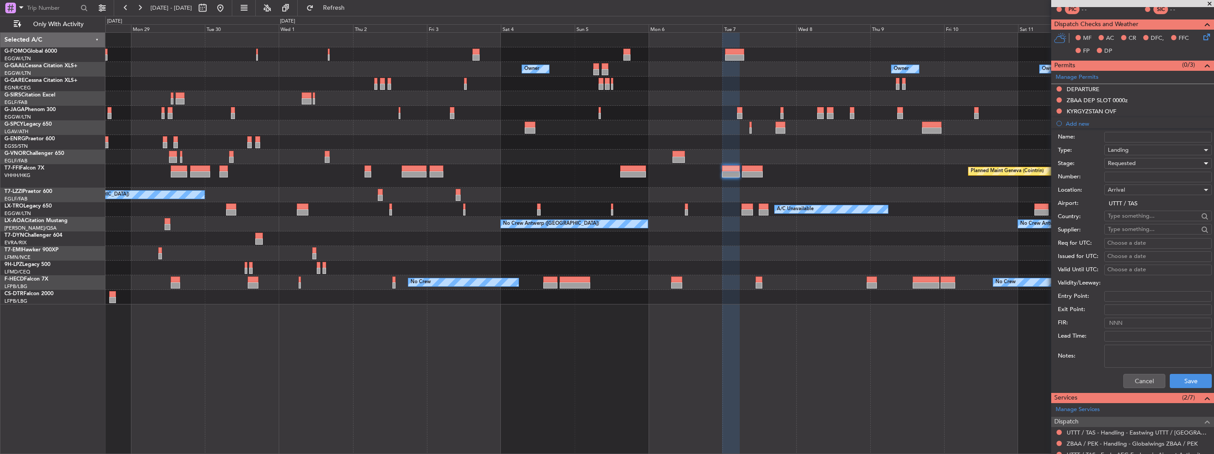
scroll to position [177, 0]
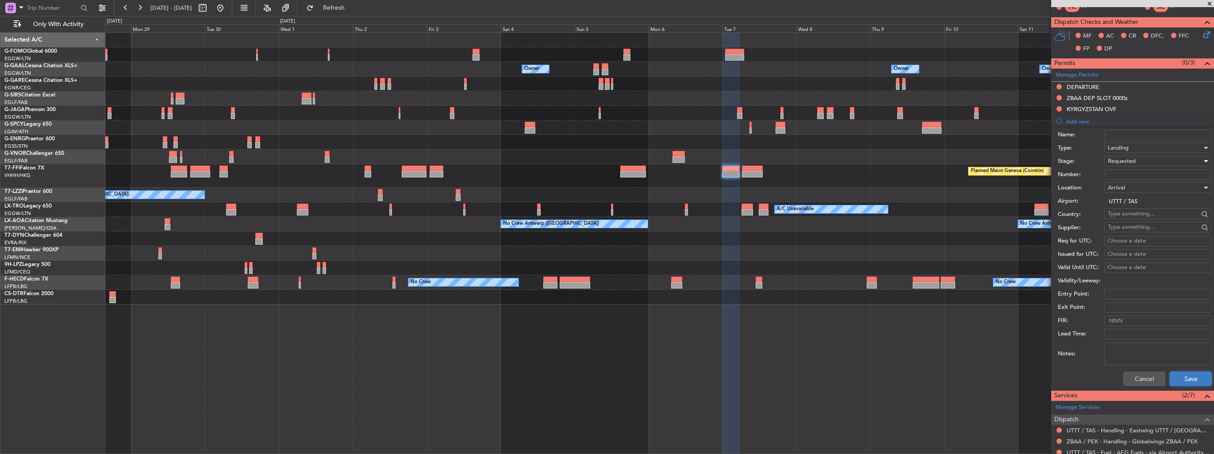
click at [1176, 375] on button "Save" at bounding box center [1191, 379] width 42 height 14
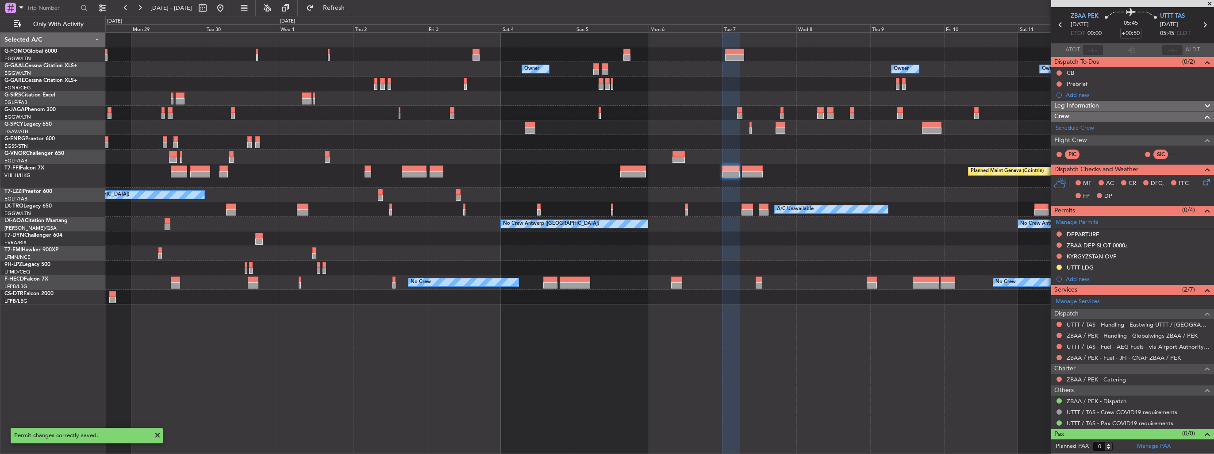
scroll to position [28, 0]
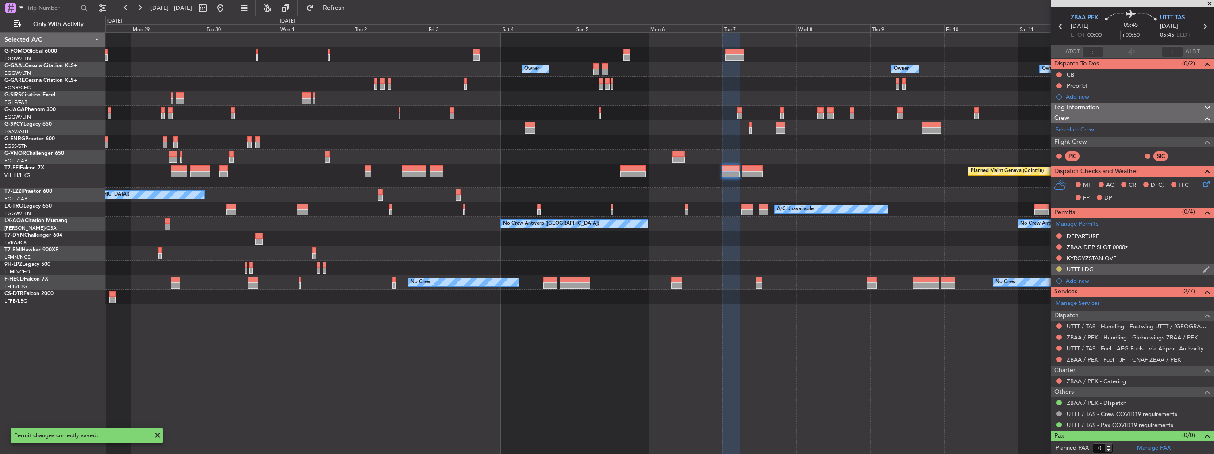
click at [1060, 269] on button at bounding box center [1058, 268] width 5 height 5
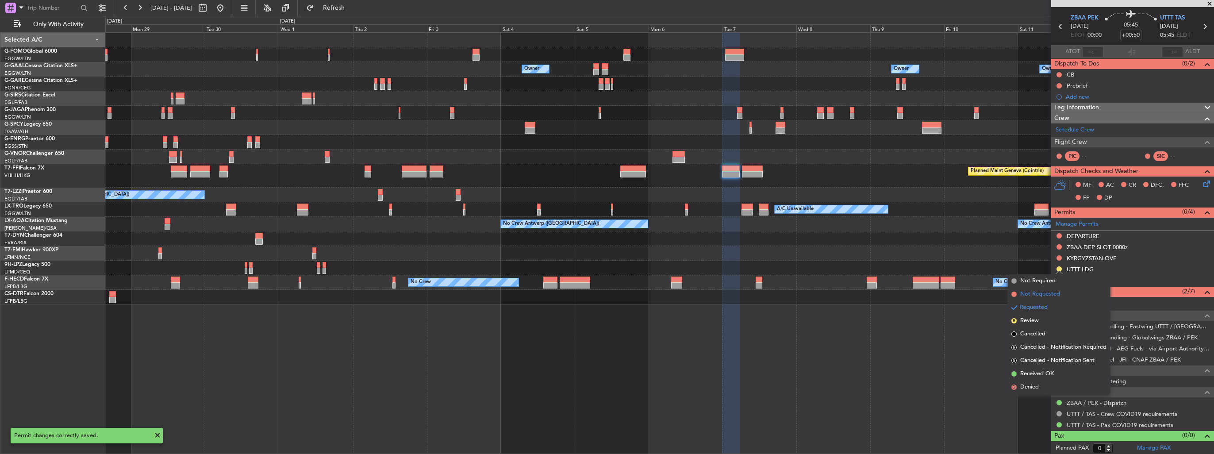
click at [1037, 296] on span "Not Requested" at bounding box center [1040, 294] width 40 height 9
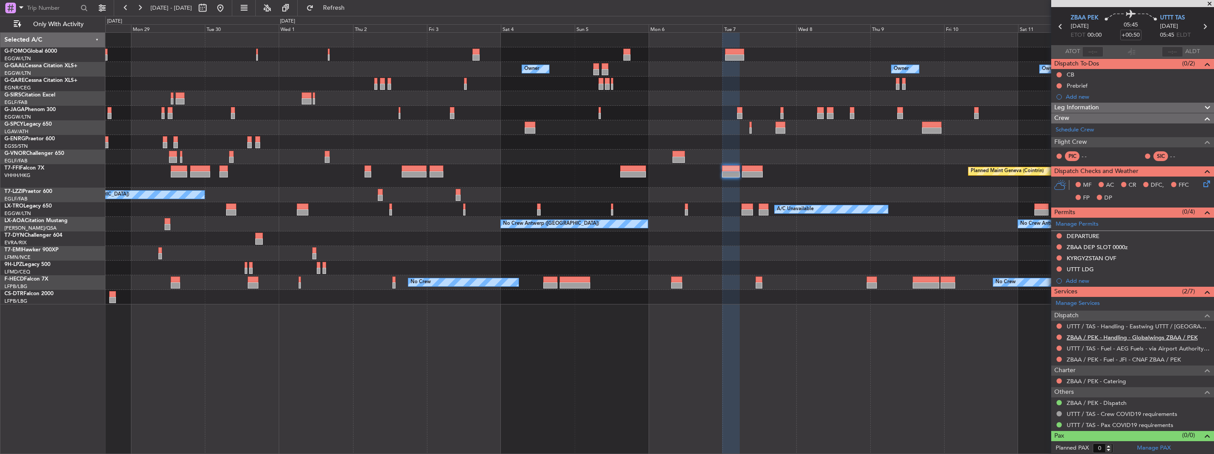
click at [1132, 338] on link "ZBAA / PEK - Handling - Globalwings ZBAA / PEK" at bounding box center [1132, 338] width 131 height 8
click at [1058, 233] on button at bounding box center [1058, 235] width 5 height 5
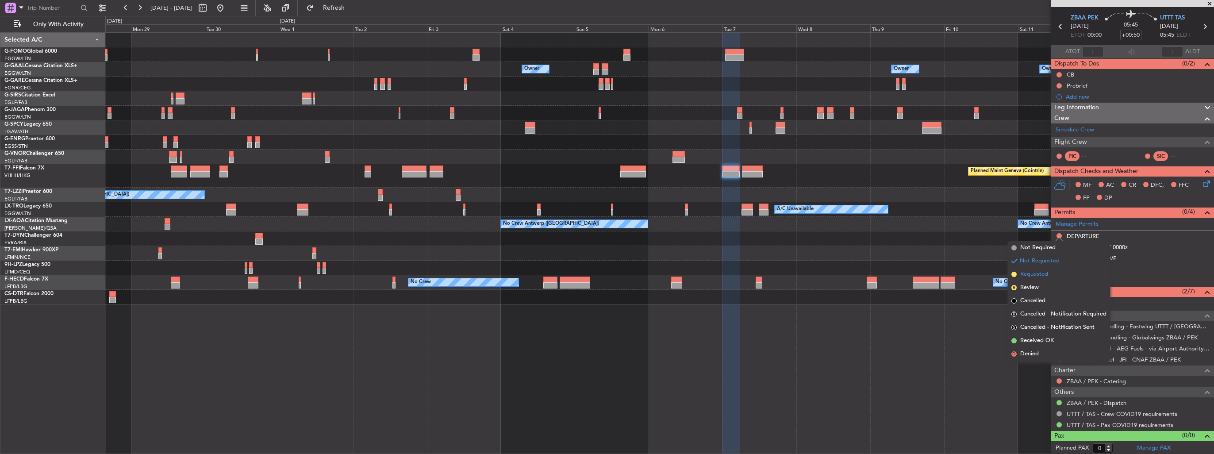
click at [1037, 274] on span "Requested" at bounding box center [1034, 274] width 28 height 9
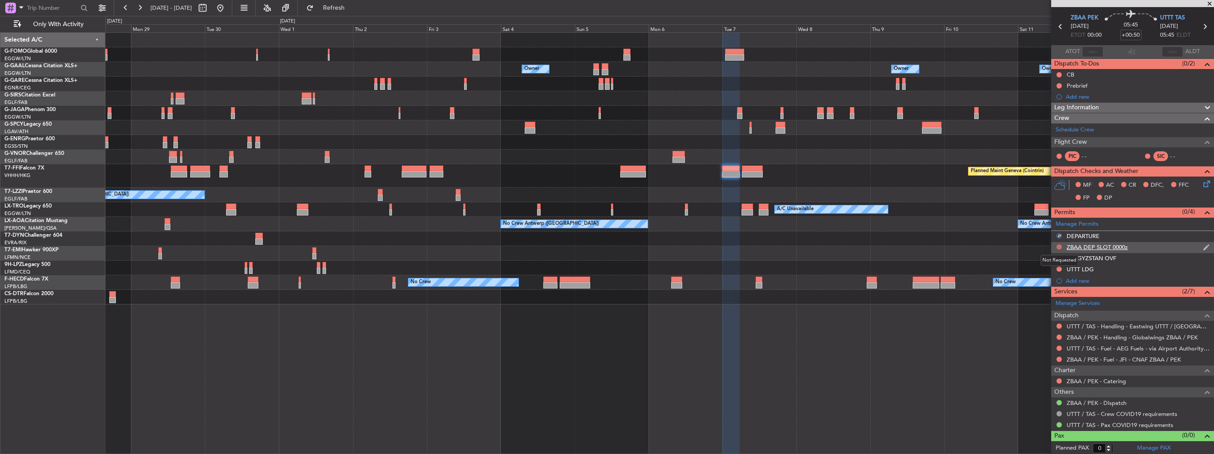
click at [1060, 246] on button at bounding box center [1058, 246] width 5 height 5
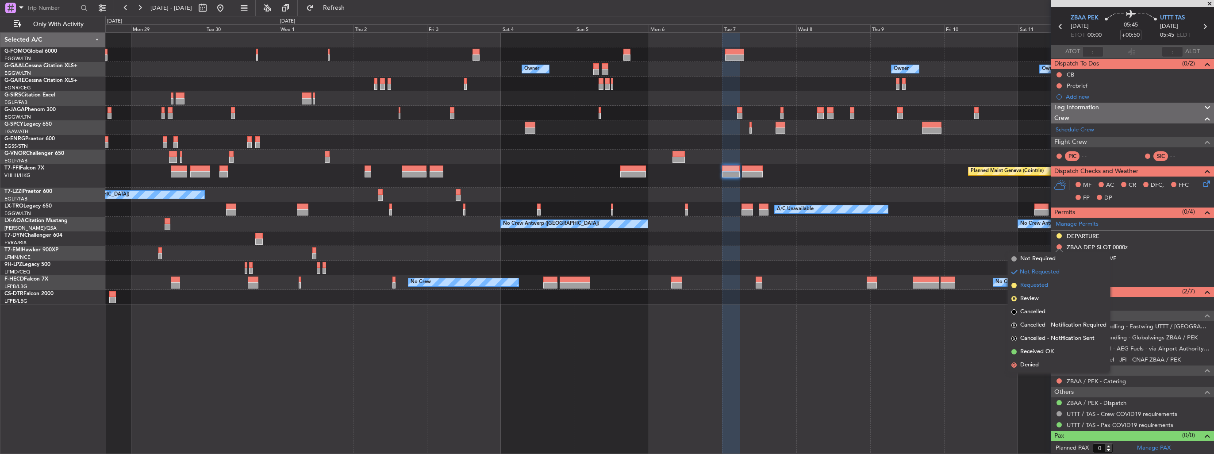
click at [1024, 283] on span "Requested" at bounding box center [1034, 285] width 28 height 9
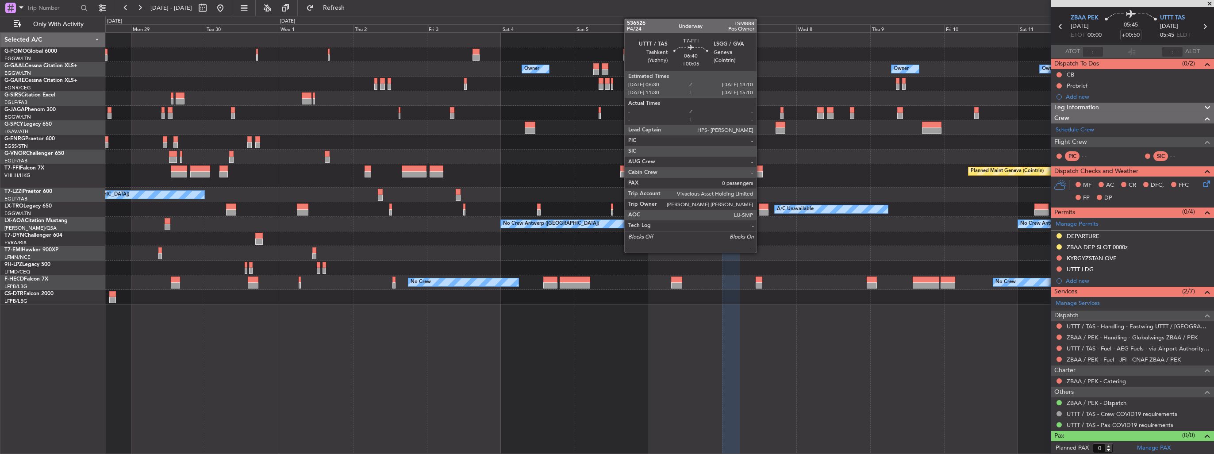
click at [761, 173] on div at bounding box center [752, 174] width 21 height 6
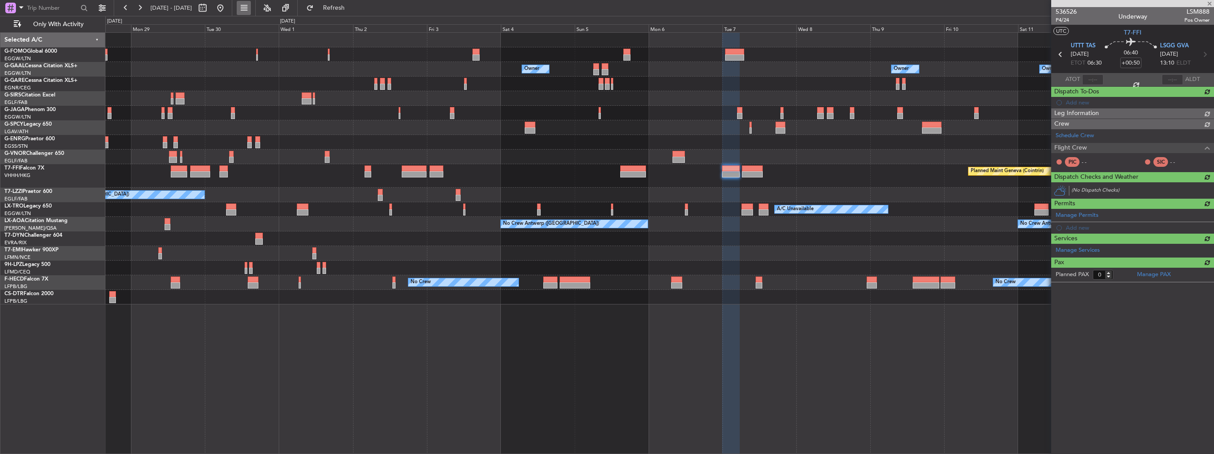
type input "+00:05"
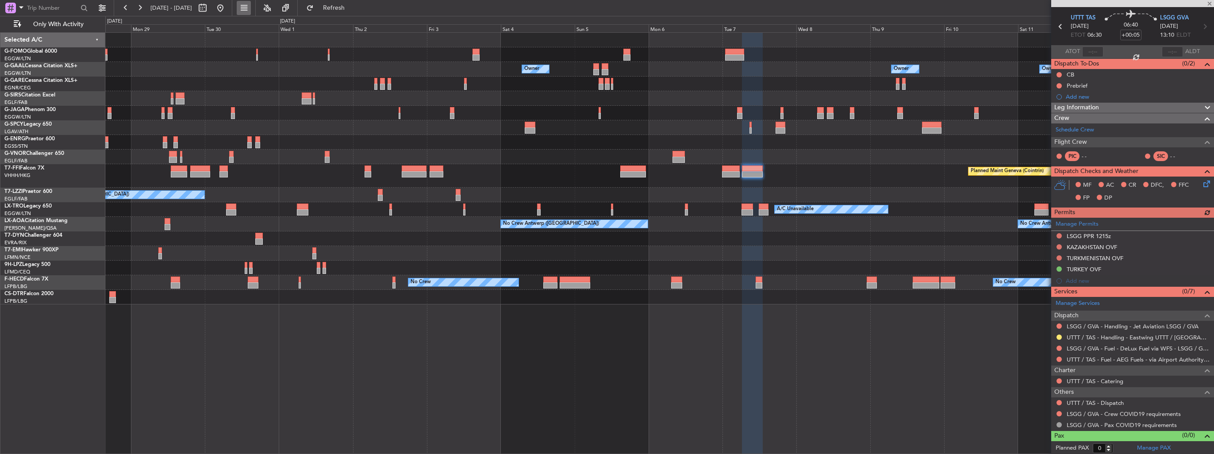
scroll to position [0, 0]
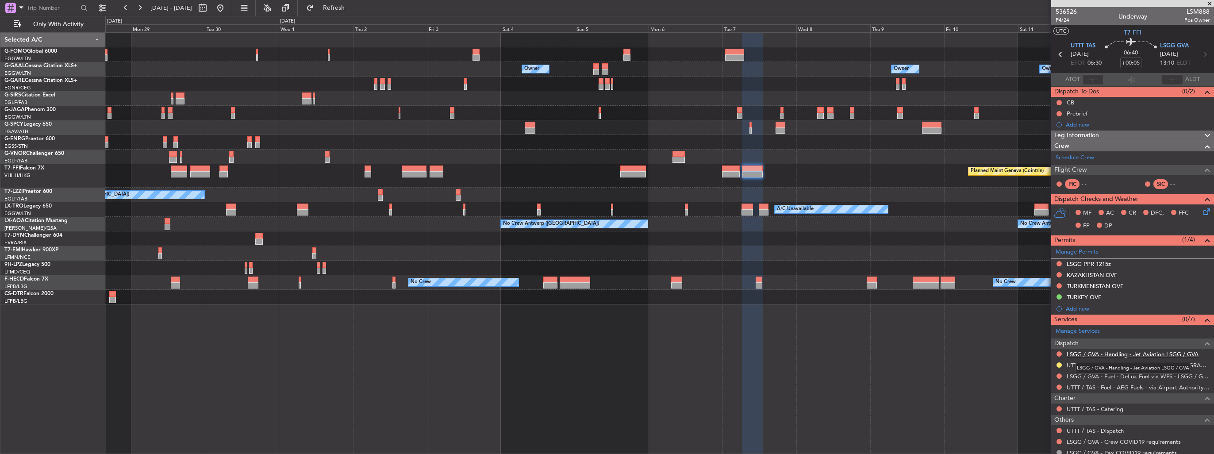
click at [1105, 353] on link "LSGG / GVA - Handling - Jet Aviation LSGG / GVA" at bounding box center [1133, 354] width 132 height 8
click at [1203, 262] on div "LSGG PPR 1215z" at bounding box center [1132, 264] width 163 height 11
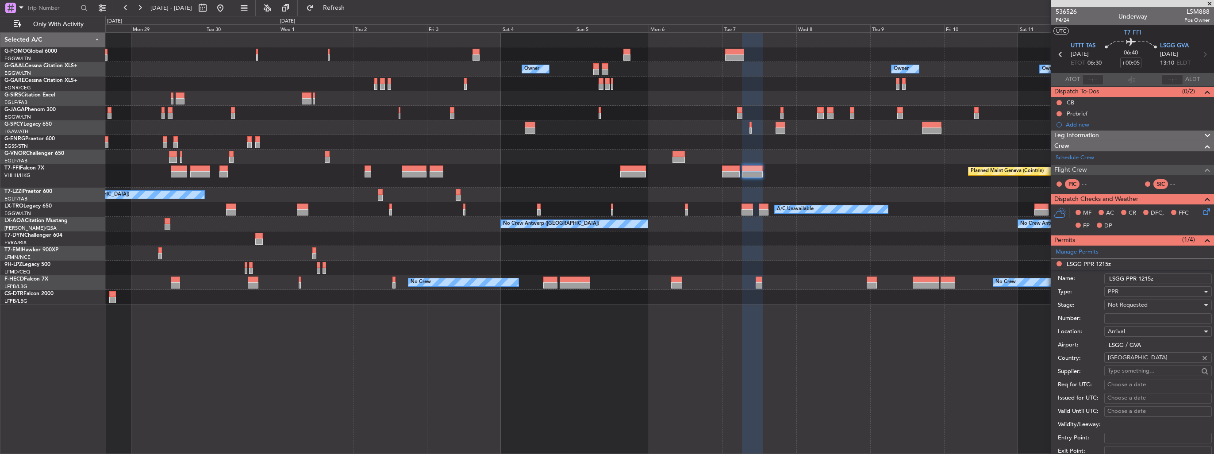
drag, startPoint x: 1152, startPoint y: 280, endPoint x: 1142, endPoint y: 279, distance: 10.3
click at [1142, 279] on input "LSGG PPR 1215z" at bounding box center [1158, 278] width 108 height 11
type input "LSGG PPR 1310z"
click at [1149, 303] on div "Not Requested" at bounding box center [1155, 304] width 94 height 13
click at [1156, 361] on span "Requested" at bounding box center [1154, 361] width 93 height 13
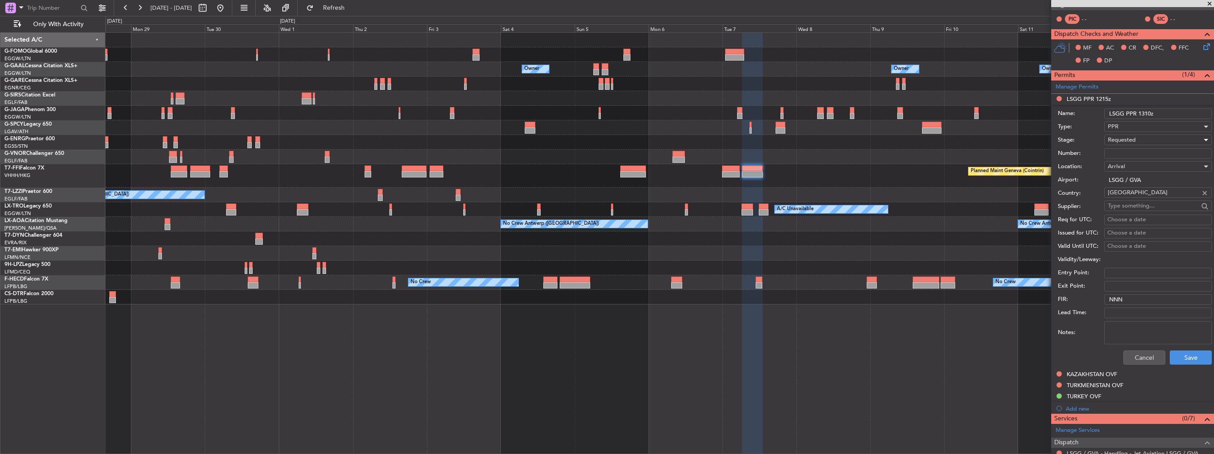
scroll to position [177, 0]
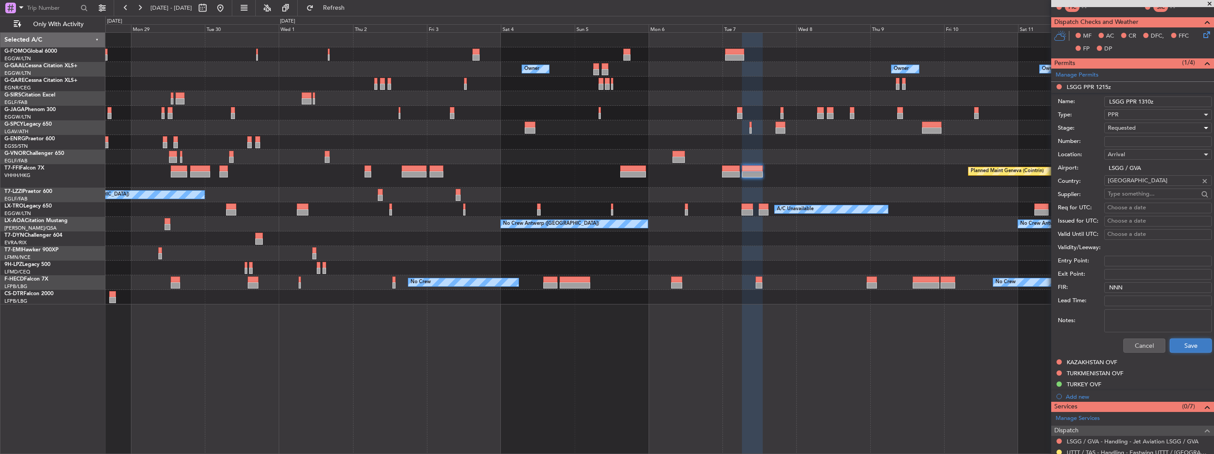
click at [1188, 348] on button "Save" at bounding box center [1191, 345] width 42 height 14
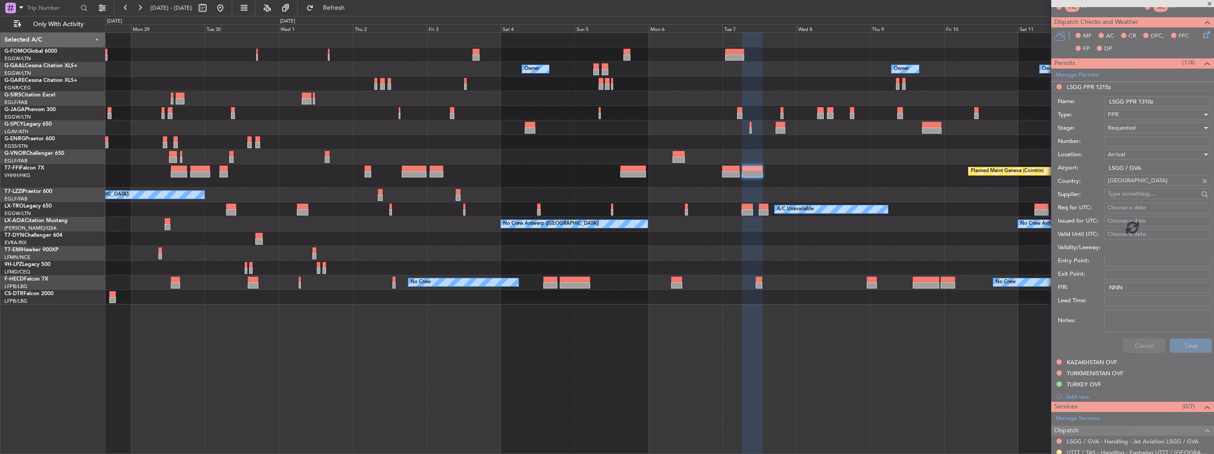
scroll to position [28, 0]
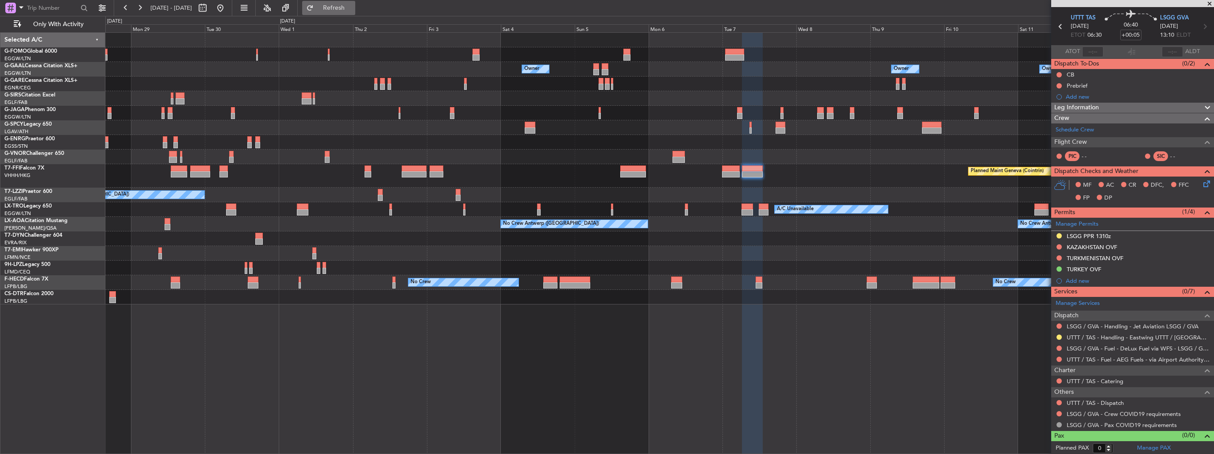
click at [345, 3] on button "Refresh" at bounding box center [328, 8] width 53 height 14
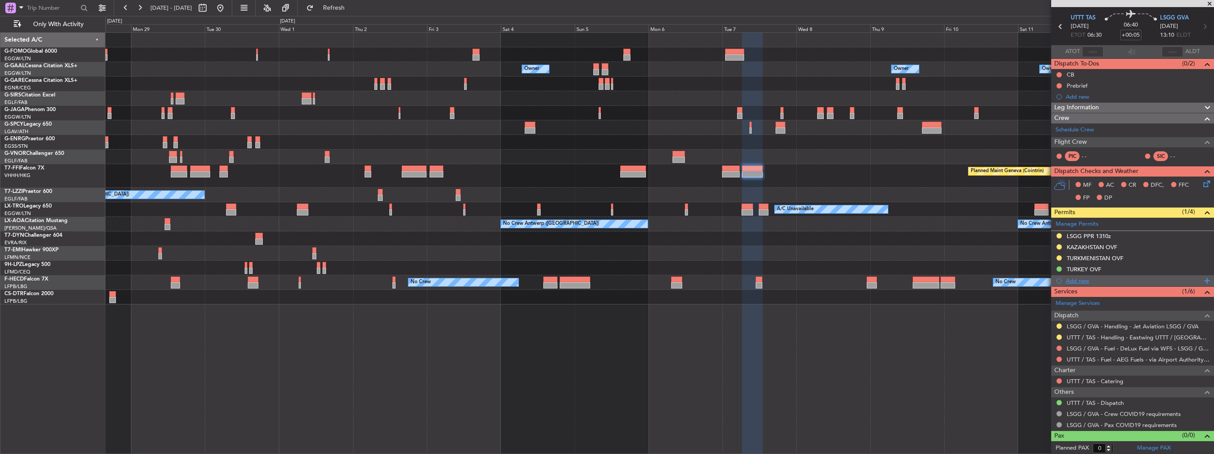
click at [1085, 277] on div "Add new" at bounding box center [1134, 281] width 136 height 8
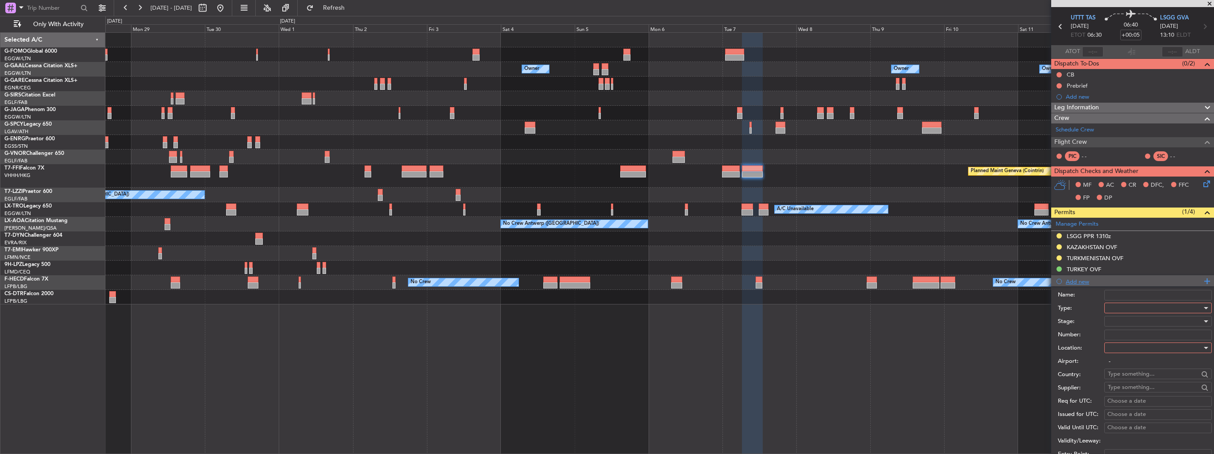
scroll to position [177, 0]
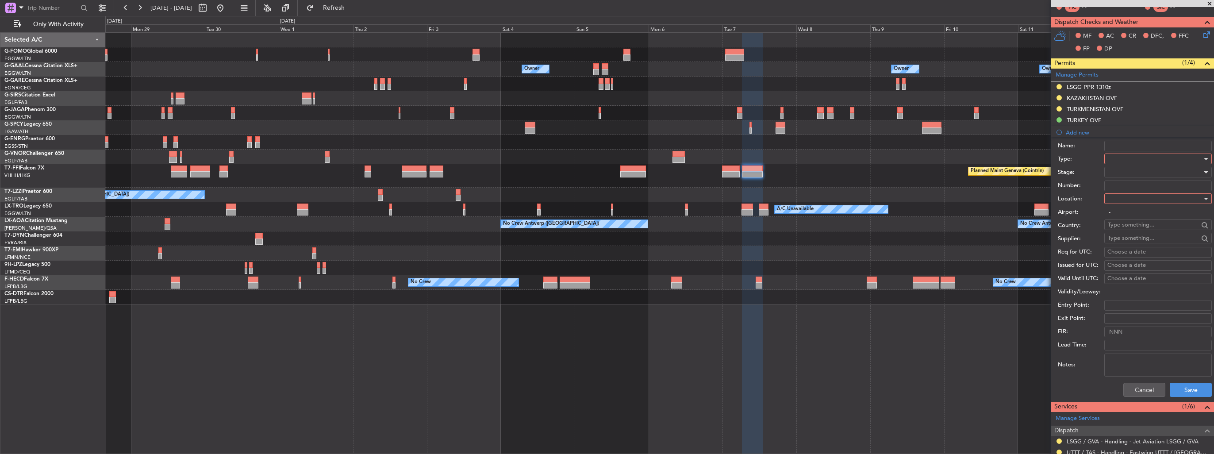
click at [1119, 158] on div at bounding box center [1155, 158] width 94 height 13
click at [1135, 192] on span "Departure" at bounding box center [1154, 193] width 93 height 13
click at [1132, 196] on div at bounding box center [1155, 198] width 94 height 13
click at [1133, 220] on span "Departure" at bounding box center [1154, 215] width 93 height 13
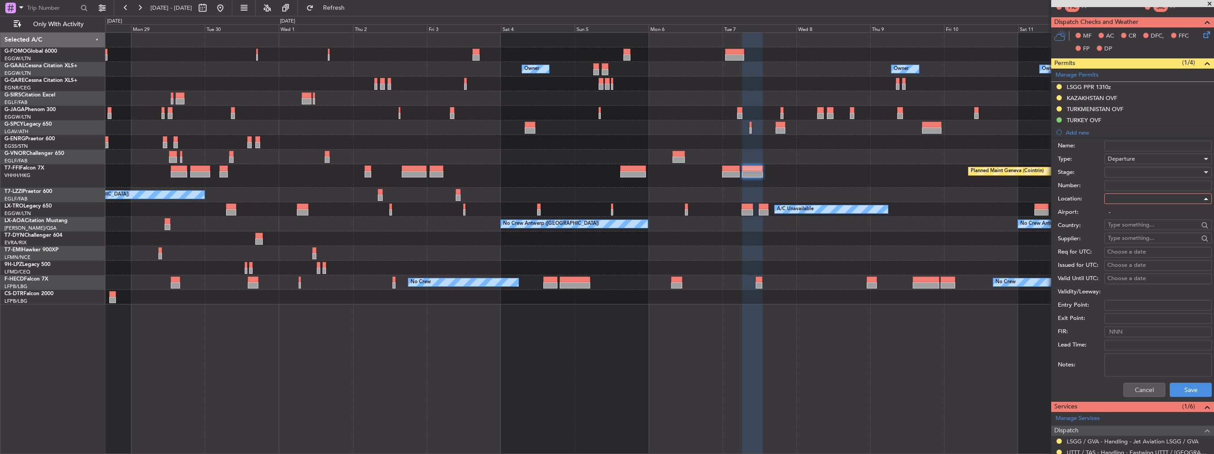
type input "UTTT / TAS"
click at [1127, 172] on div at bounding box center [1155, 171] width 94 height 13
click at [1143, 229] on span "Requested" at bounding box center [1154, 229] width 93 height 13
click at [1180, 385] on button "Save" at bounding box center [1191, 390] width 42 height 14
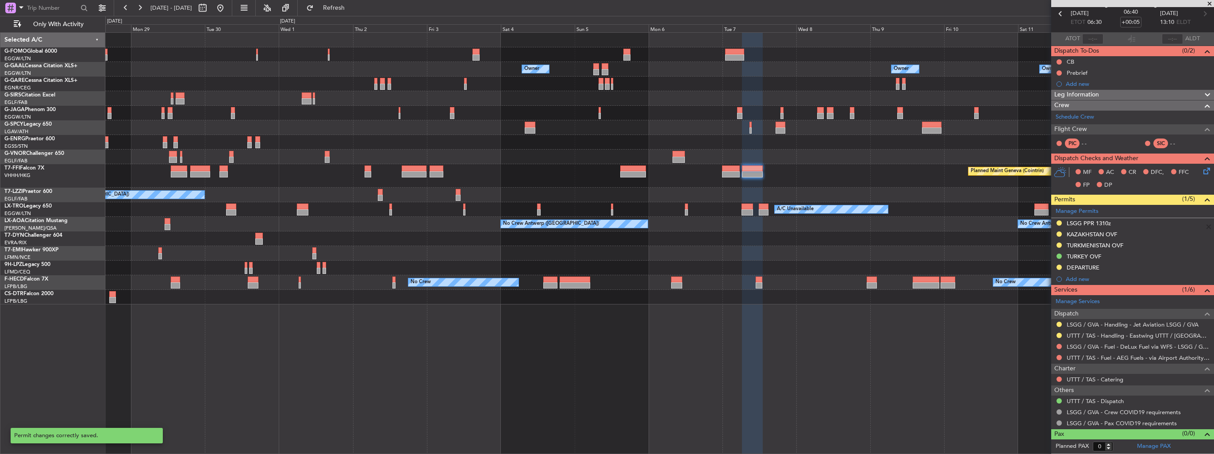
scroll to position [39, 0]
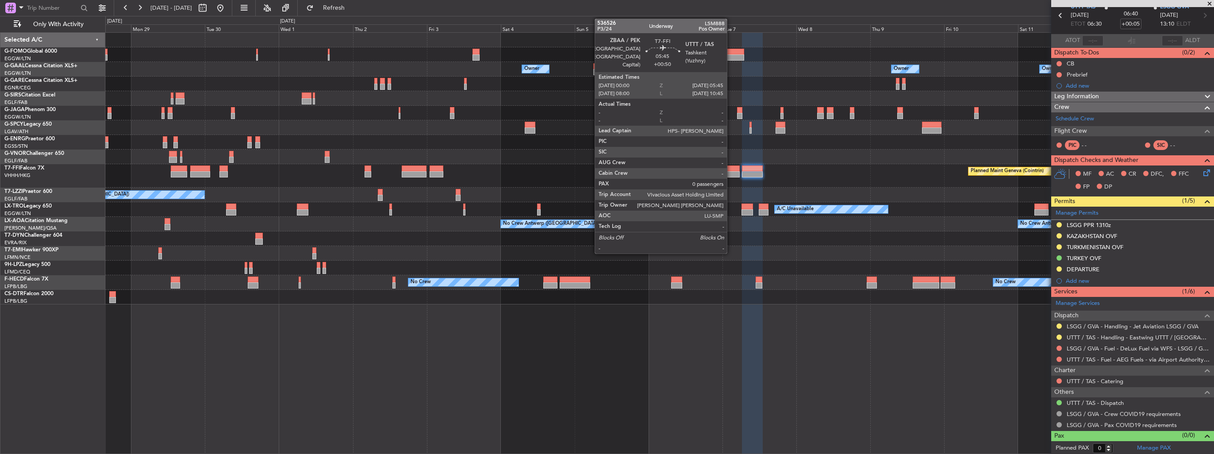
click at [731, 173] on div at bounding box center [731, 174] width 18 height 6
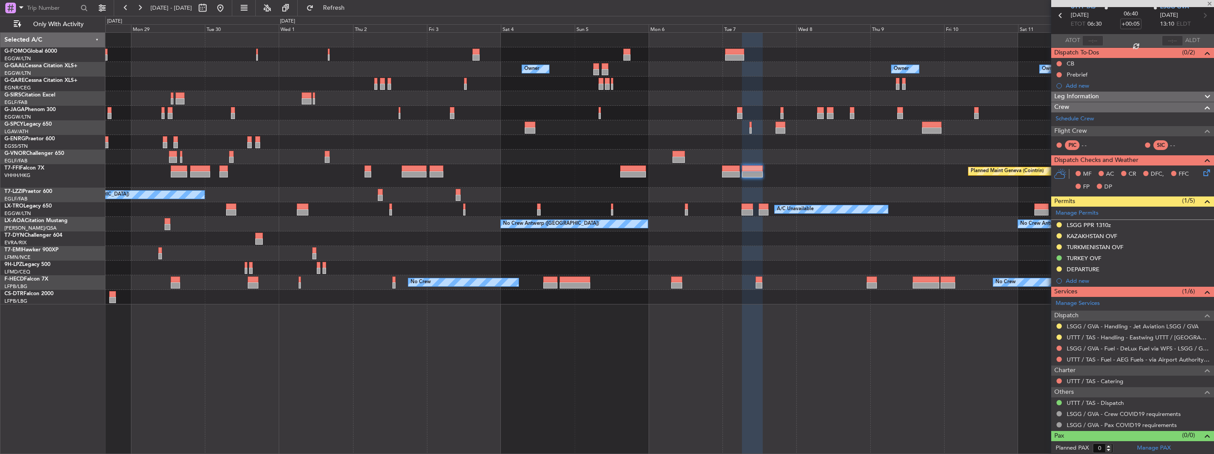
type input "+00:50"
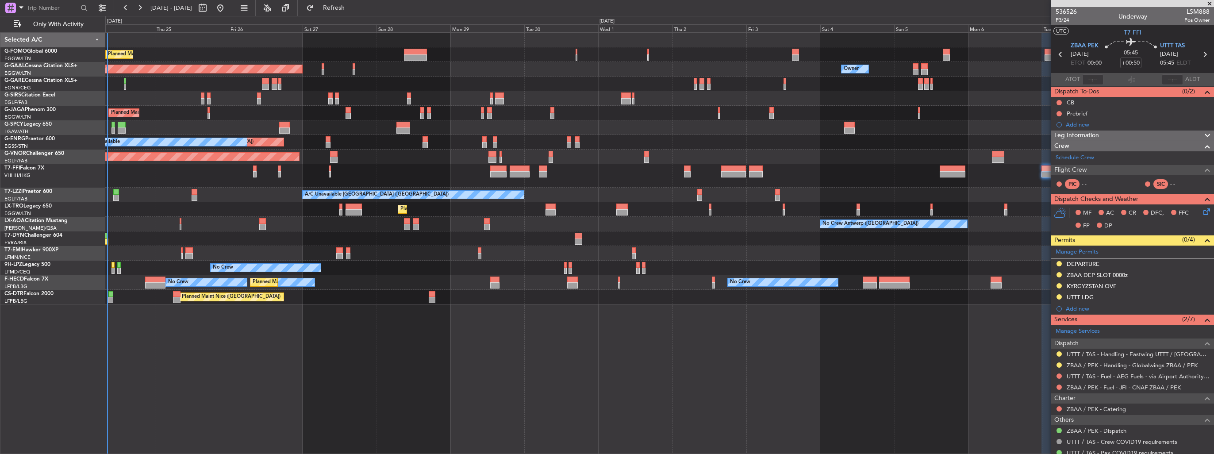
click at [721, 141] on div "Planned Maint London (Luton) Owner Owner Planned Maint Dusseldorf Owner Planned…" at bounding box center [659, 169] width 1108 height 272
click at [552, 155] on div "Planned Maint [GEOGRAPHIC_DATA] ([GEOGRAPHIC_DATA])" at bounding box center [659, 157] width 1108 height 15
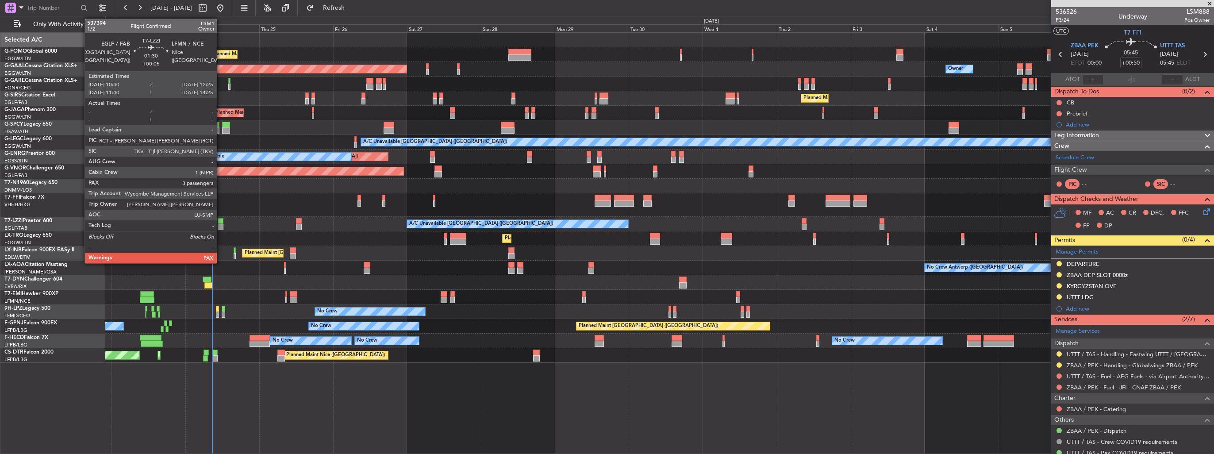
click at [221, 225] on div at bounding box center [221, 227] width 6 height 6
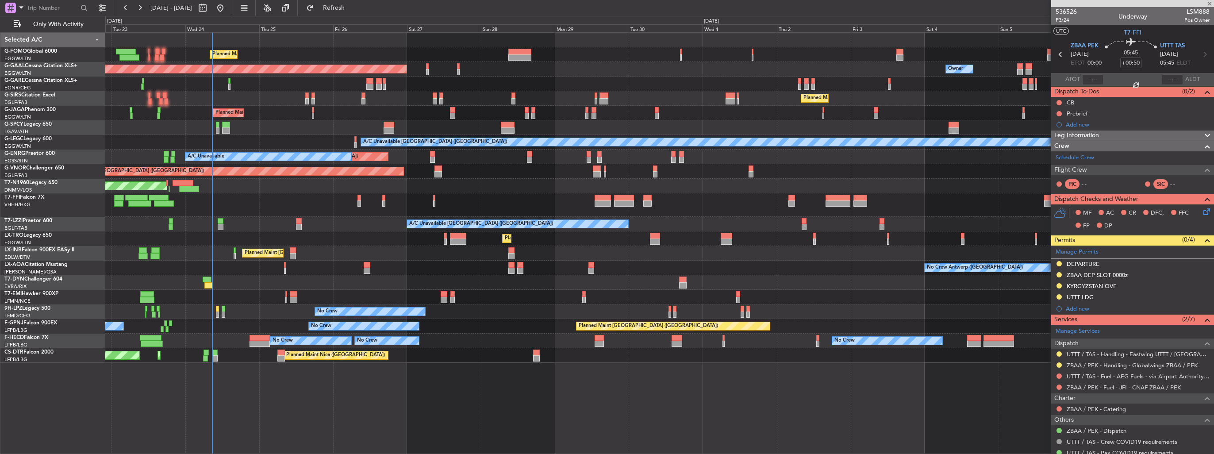
type input "+00:05"
type input "3"
